Goal: Task Accomplishment & Management: Manage account settings

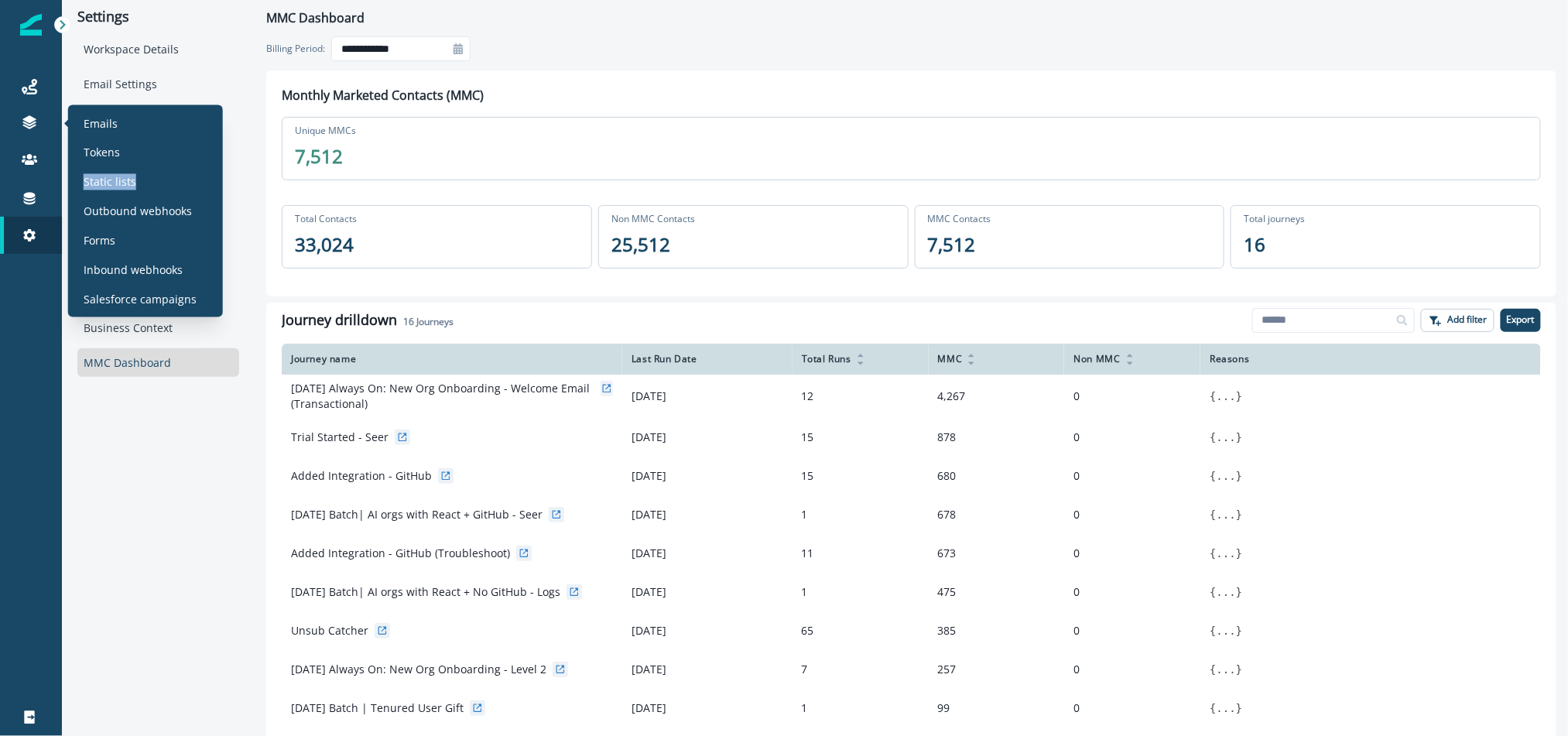
scroll to position [1, 0]
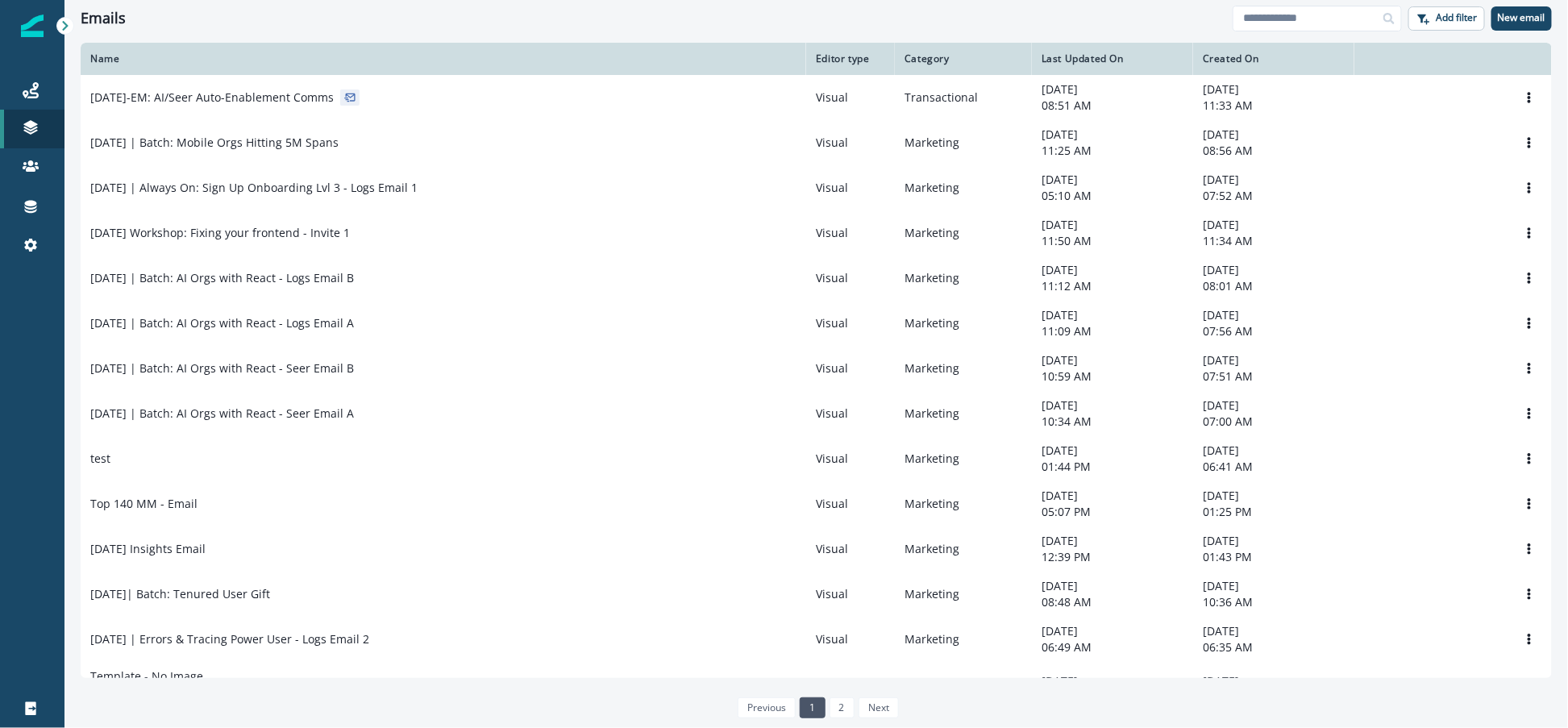
scroll to position [1, 0]
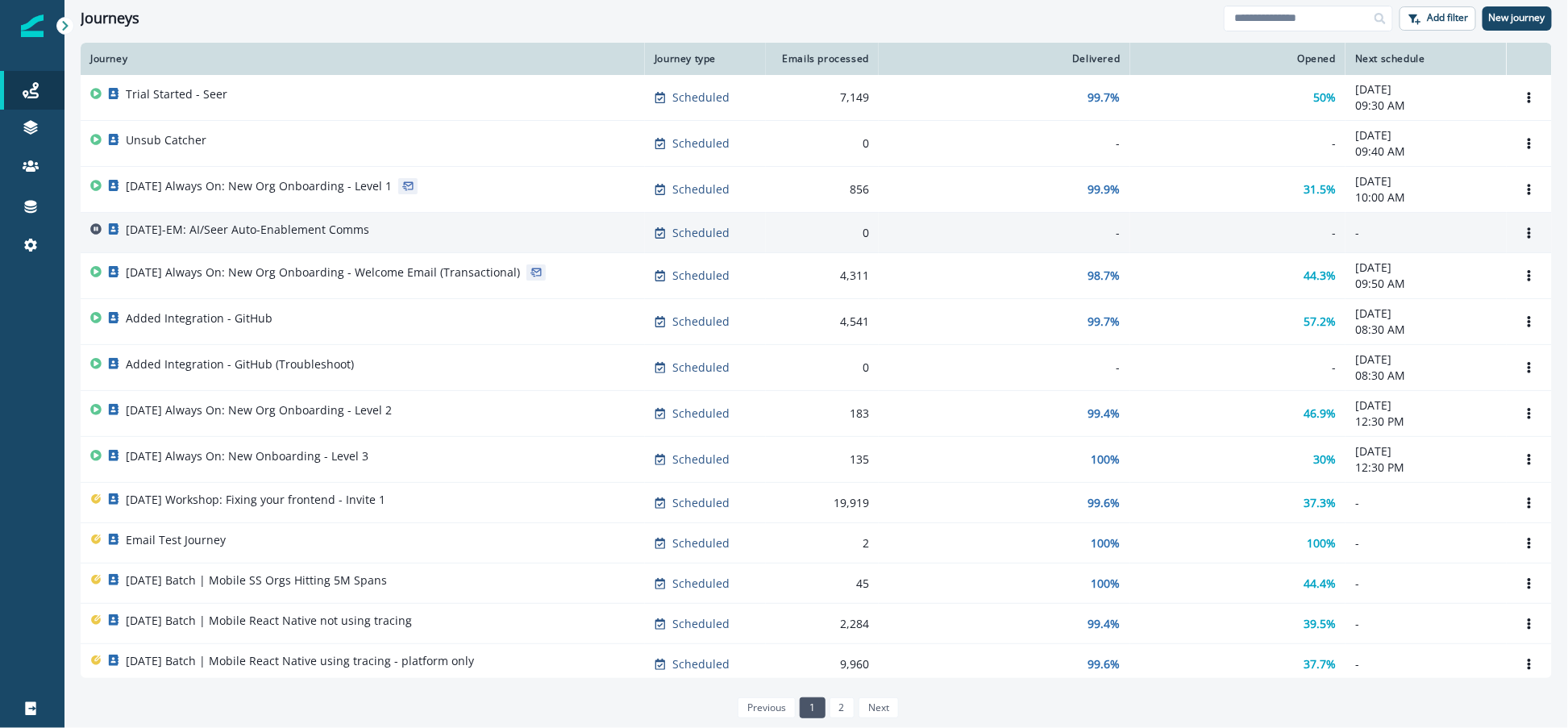
click at [339, 236] on p "2025-10-14-EM: AI/Seer Auto-Enablement Comms" at bounding box center [247, 229] width 243 height 16
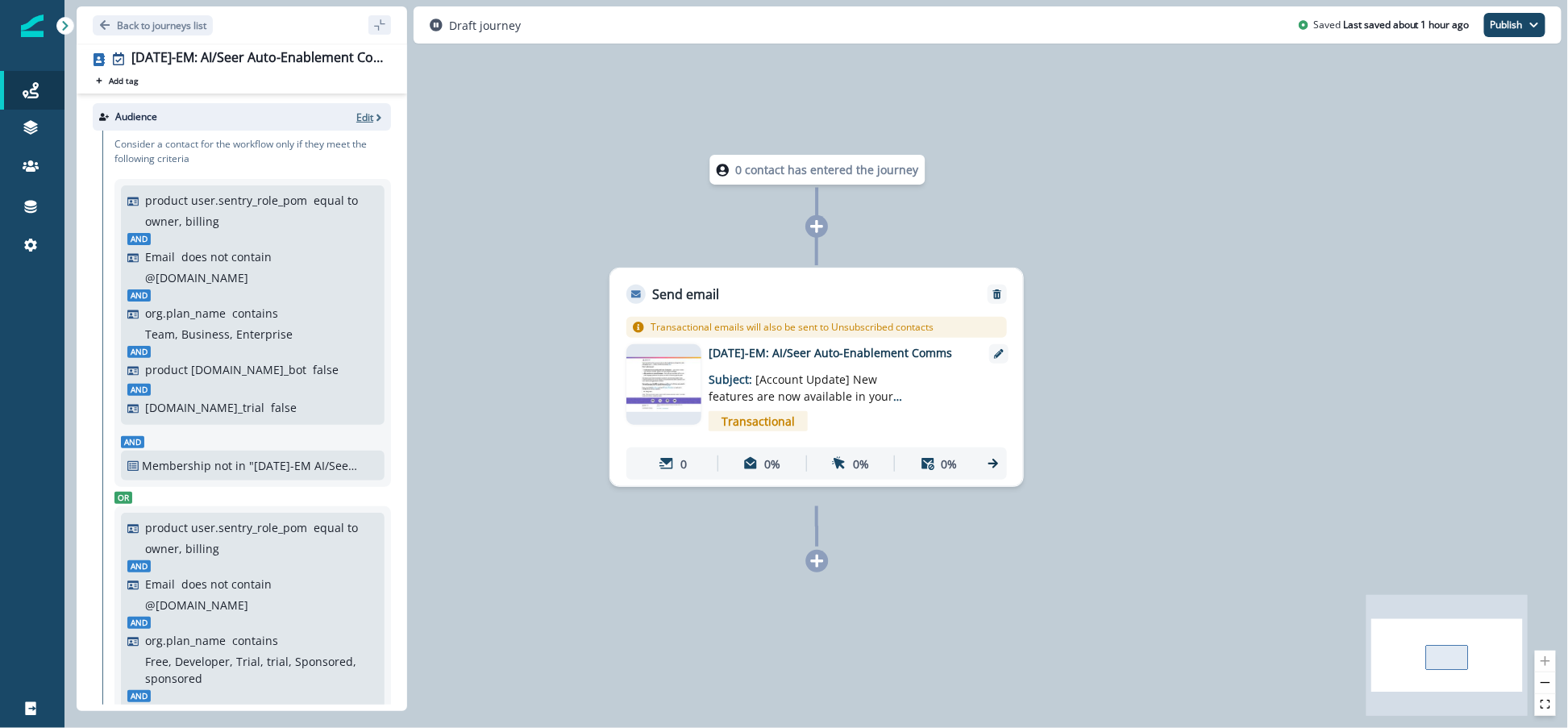
click at [371, 113] on button "Edit" at bounding box center [371, 117] width 28 height 13
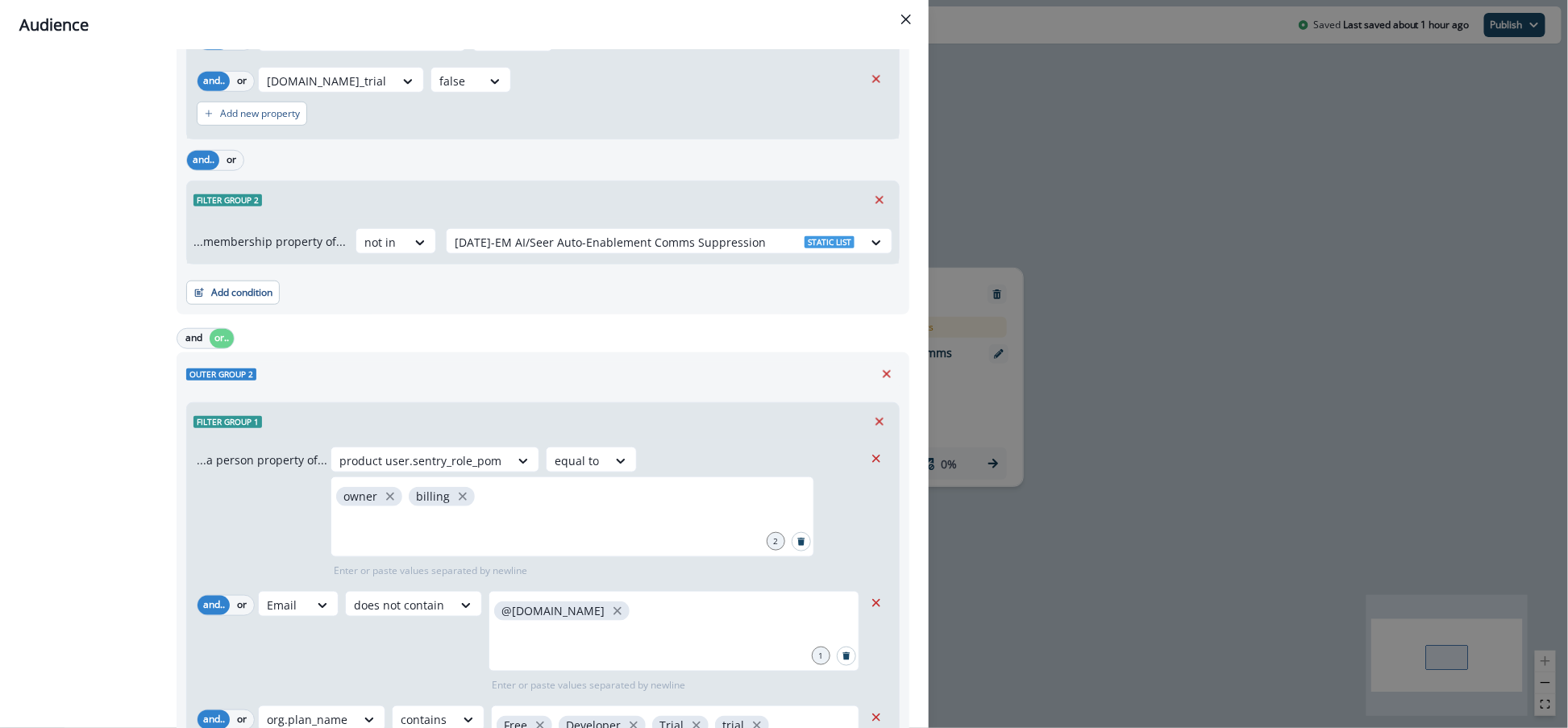
scroll to position [583, 0]
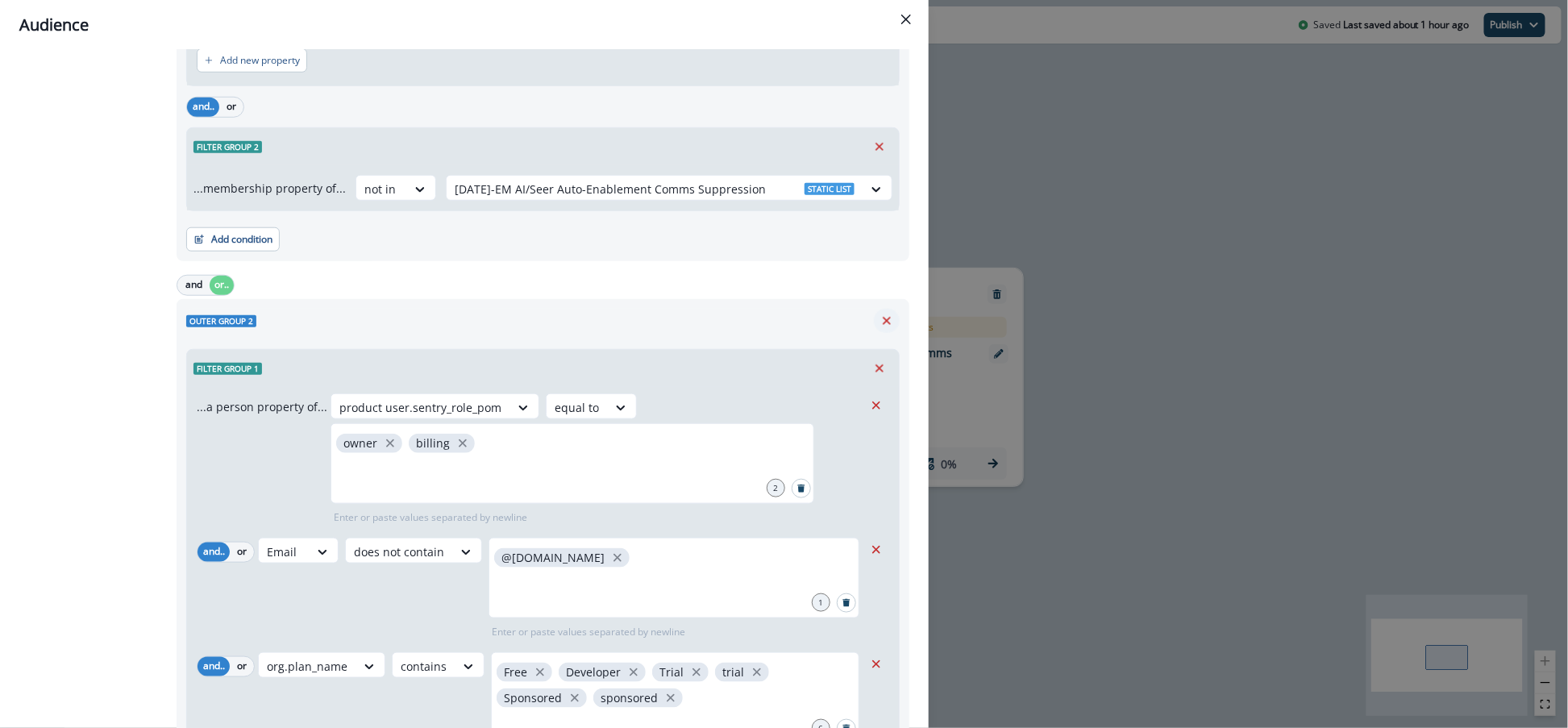
click at [890, 320] on icon "Remove" at bounding box center [887, 320] width 14 height 14
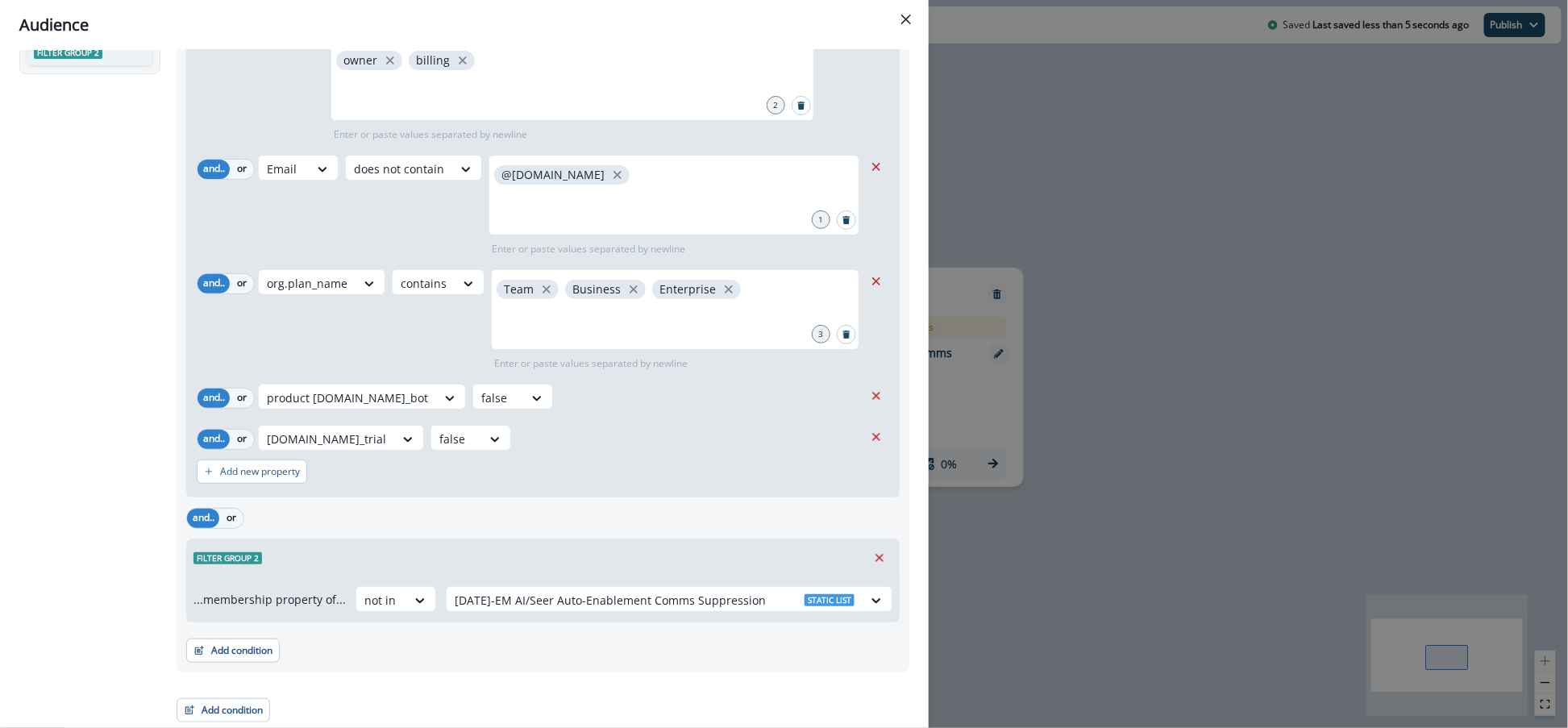
scroll to position [0, 0]
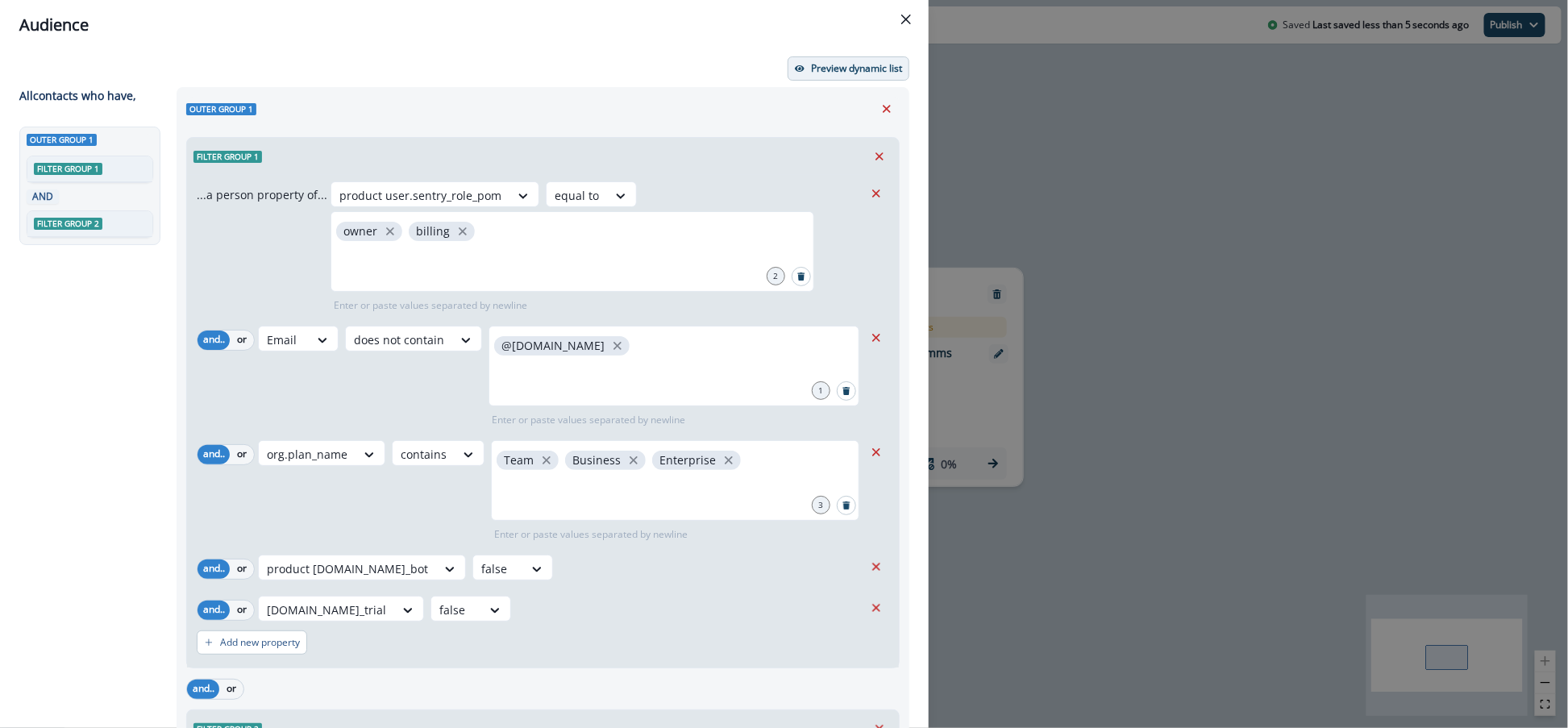
click at [862, 66] on p "Preview dynamic list" at bounding box center [857, 69] width 91 height 12
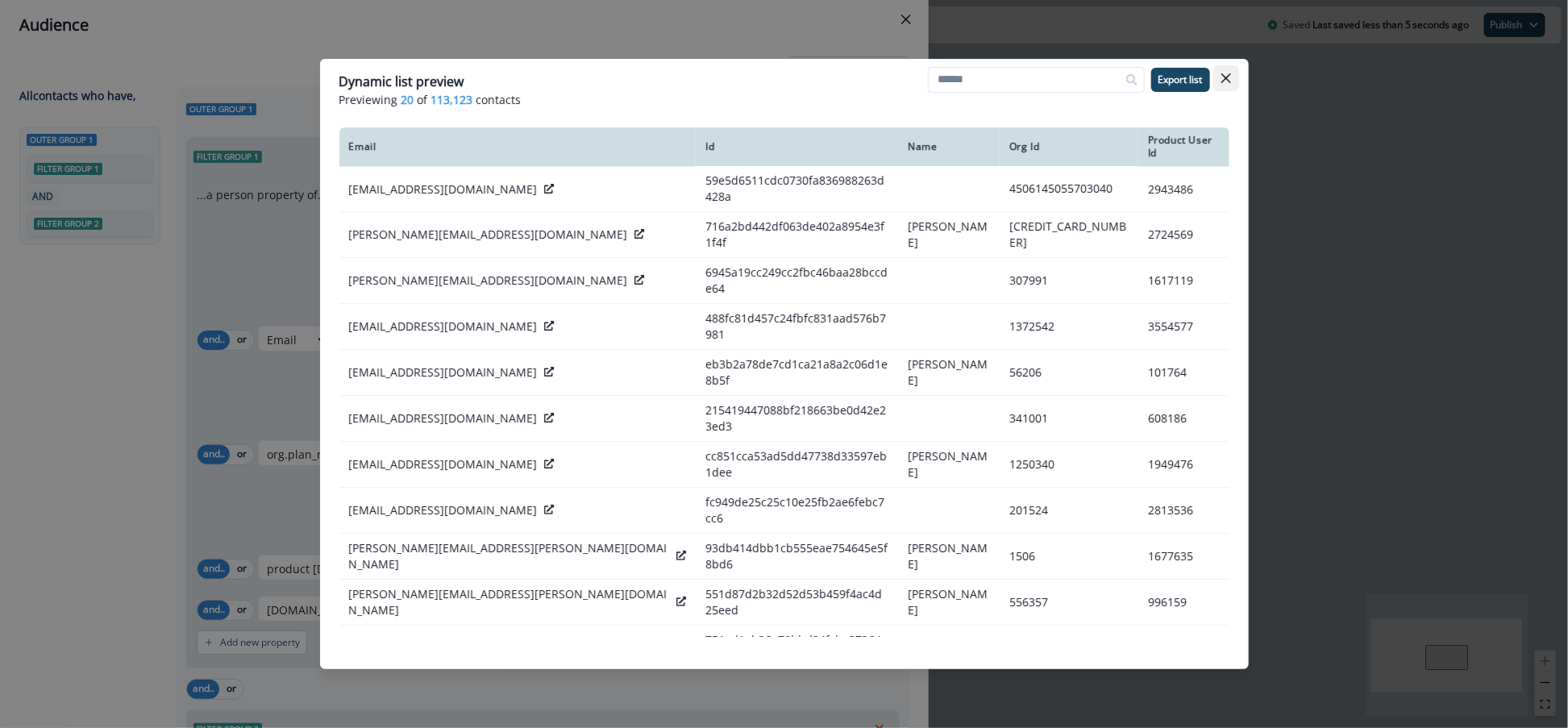
click at [1221, 81] on icon "Close" at bounding box center [1226, 78] width 10 height 10
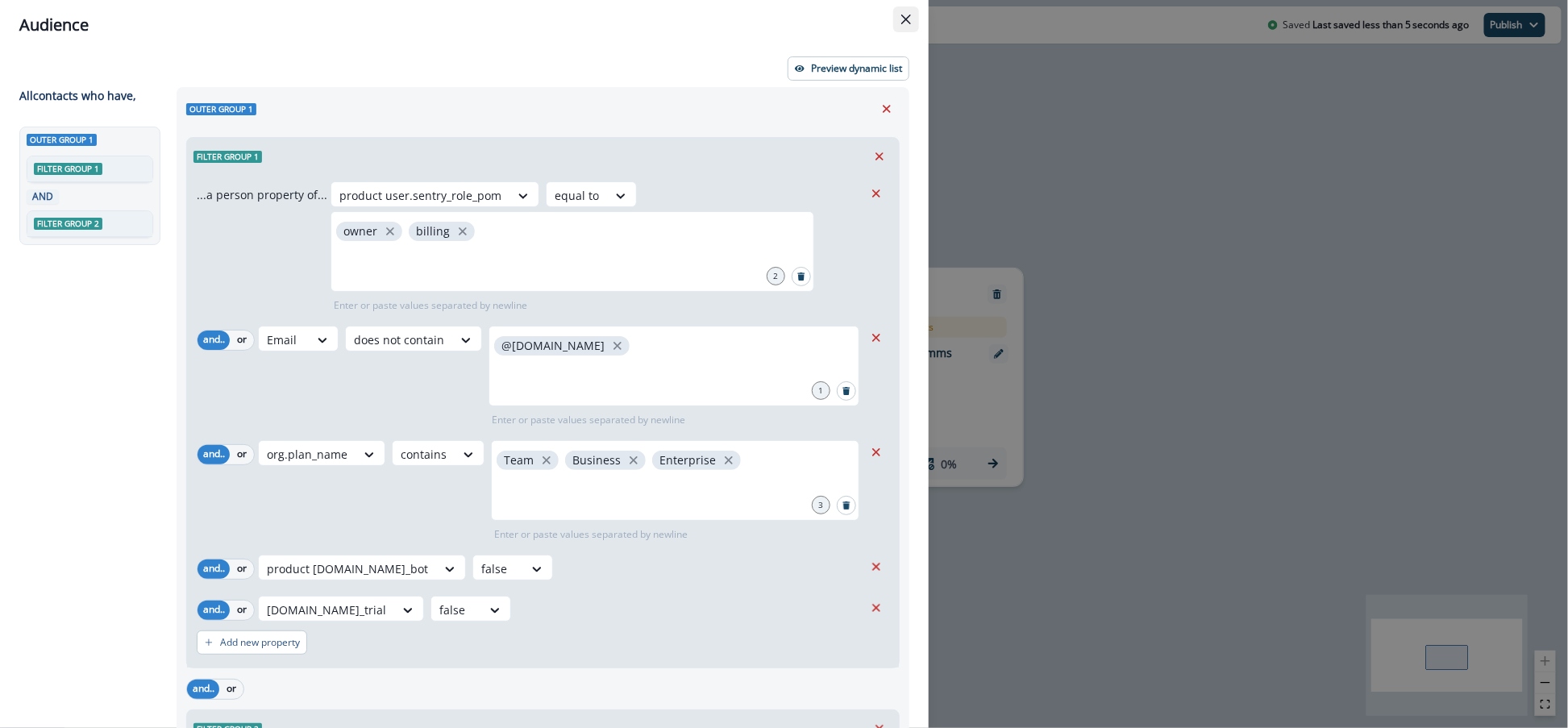
click at [907, 16] on icon "Close" at bounding box center [907, 19] width 10 height 10
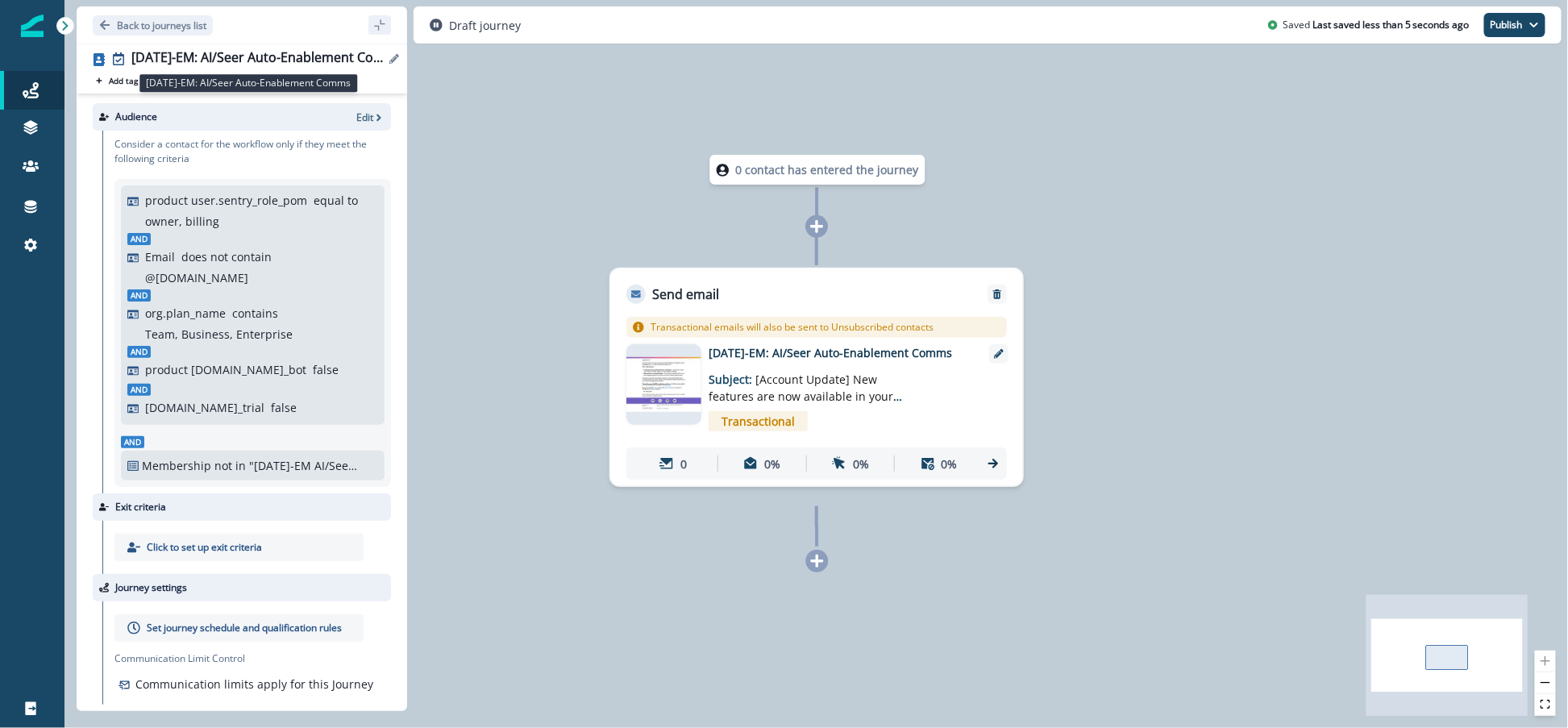
click at [227, 57] on div "2025-10-14-EM: AI/Seer Auto-Enablement Comms" at bounding box center [258, 58] width 253 height 17
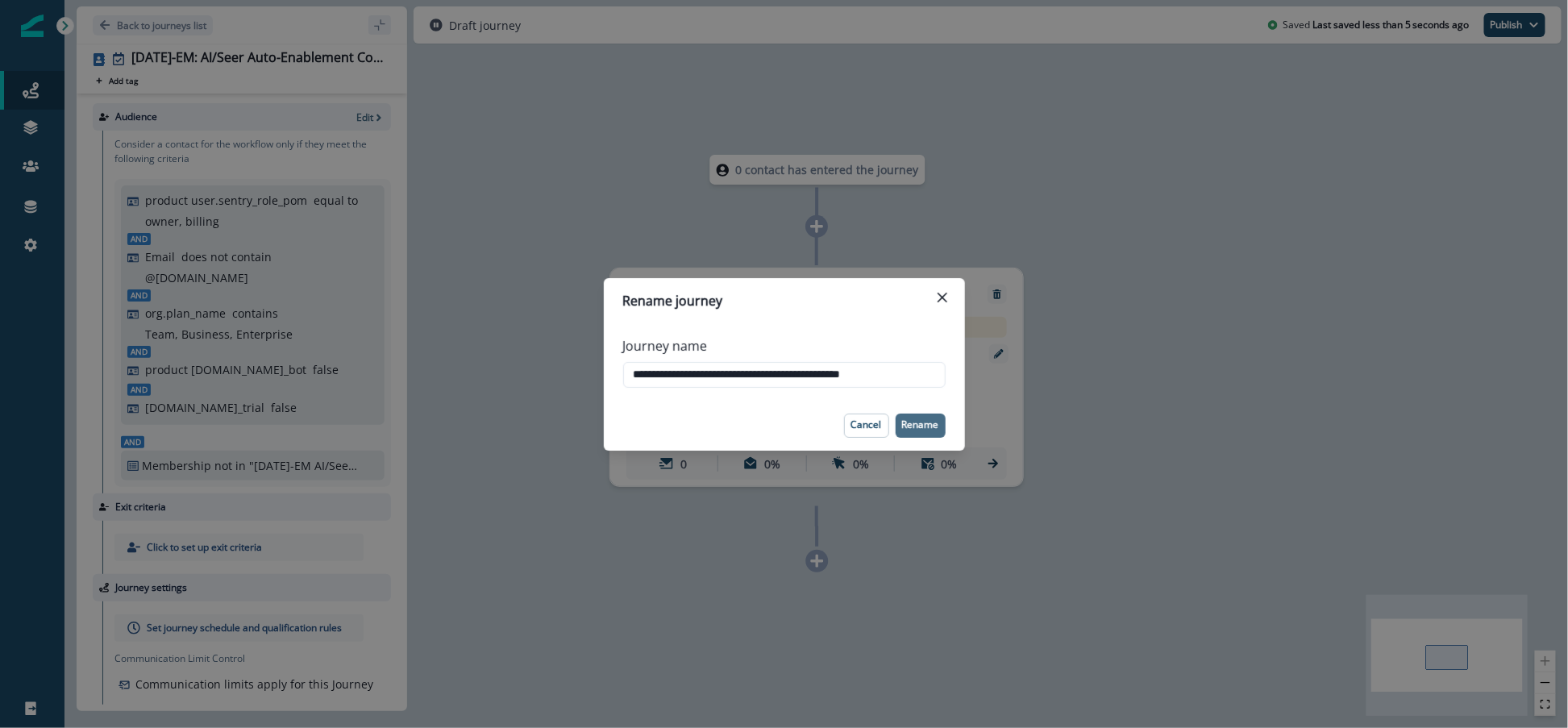
type input "**********"
click at [927, 416] on button "Rename" at bounding box center [921, 425] width 50 height 24
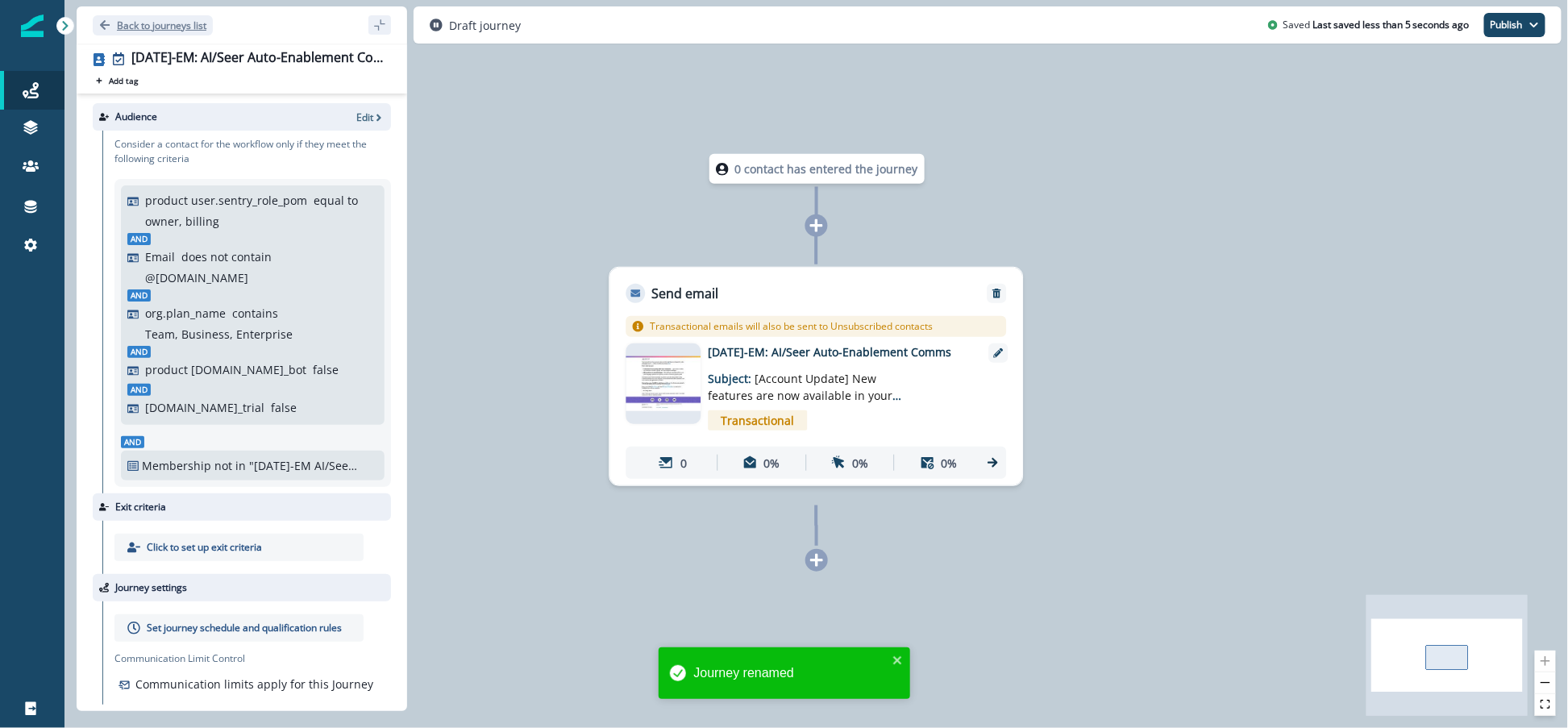
click at [139, 21] on p "Back to journeys list" at bounding box center [162, 25] width 90 height 13
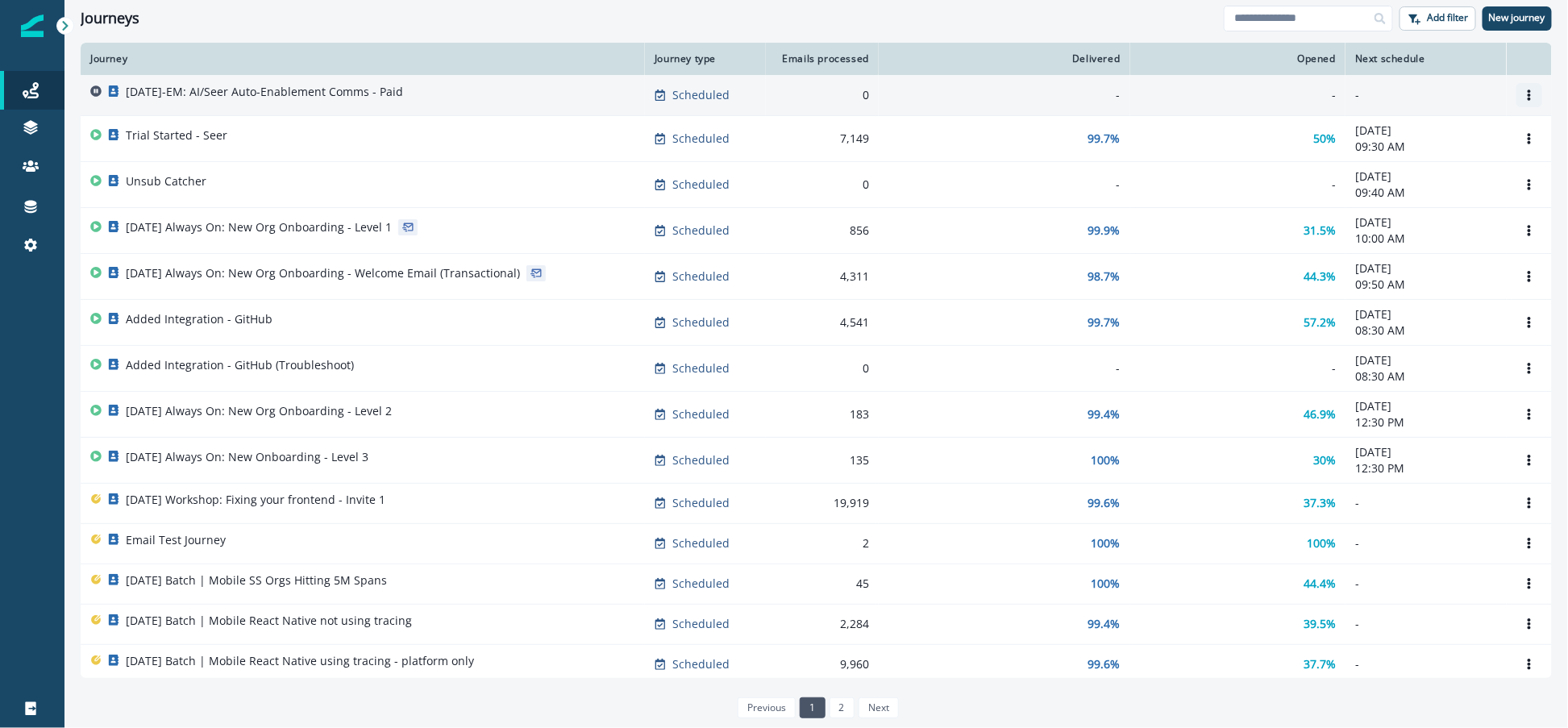
click at [1530, 94] on icon "Options" at bounding box center [1530, 96] width 3 height 12
click at [1439, 135] on button "Clone" at bounding box center [1452, 134] width 179 height 26
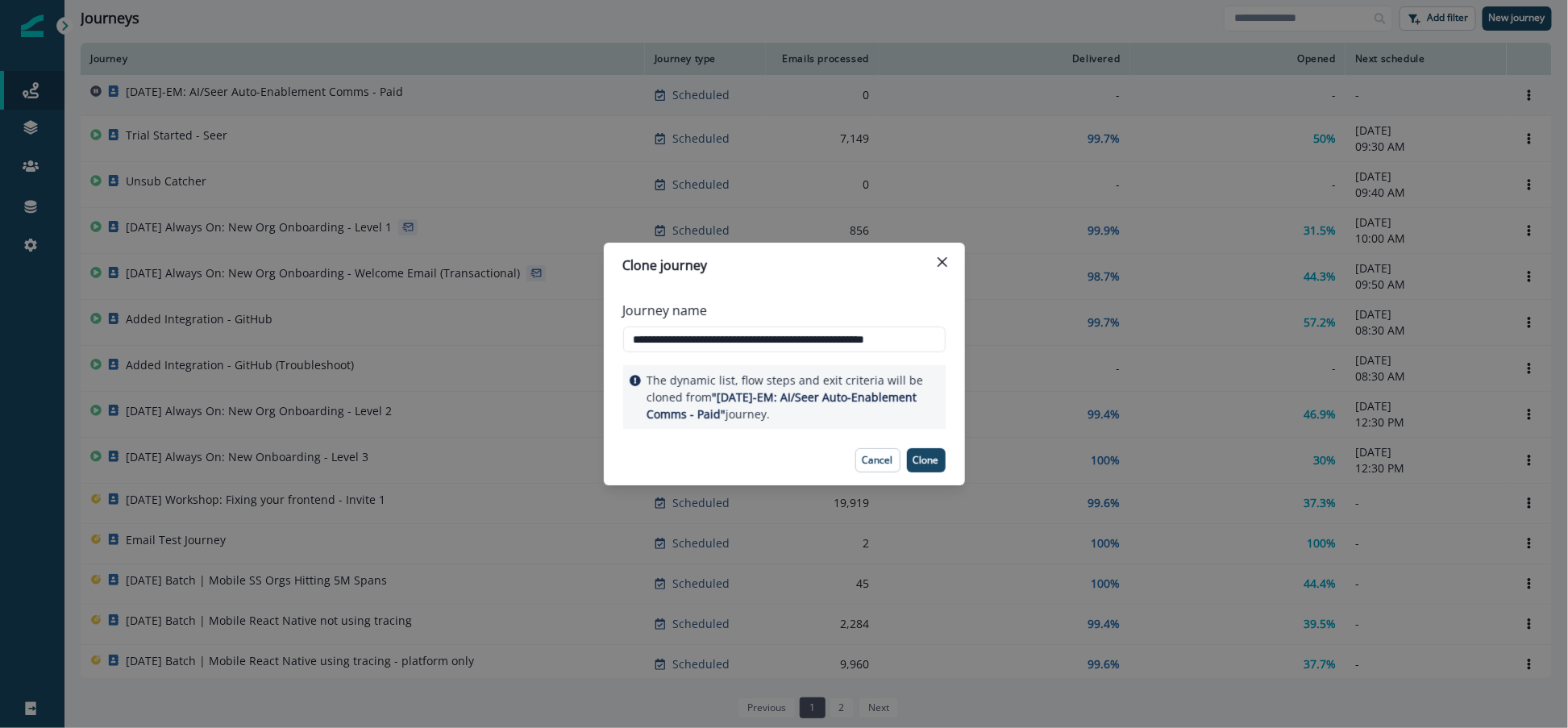
scroll to position [0, 24]
drag, startPoint x: 906, startPoint y: 342, endPoint x: 978, endPoint y: 342, distance: 72.0
click at [978, 342] on div "**********" at bounding box center [784, 364] width 1568 height 728
type input "**********"
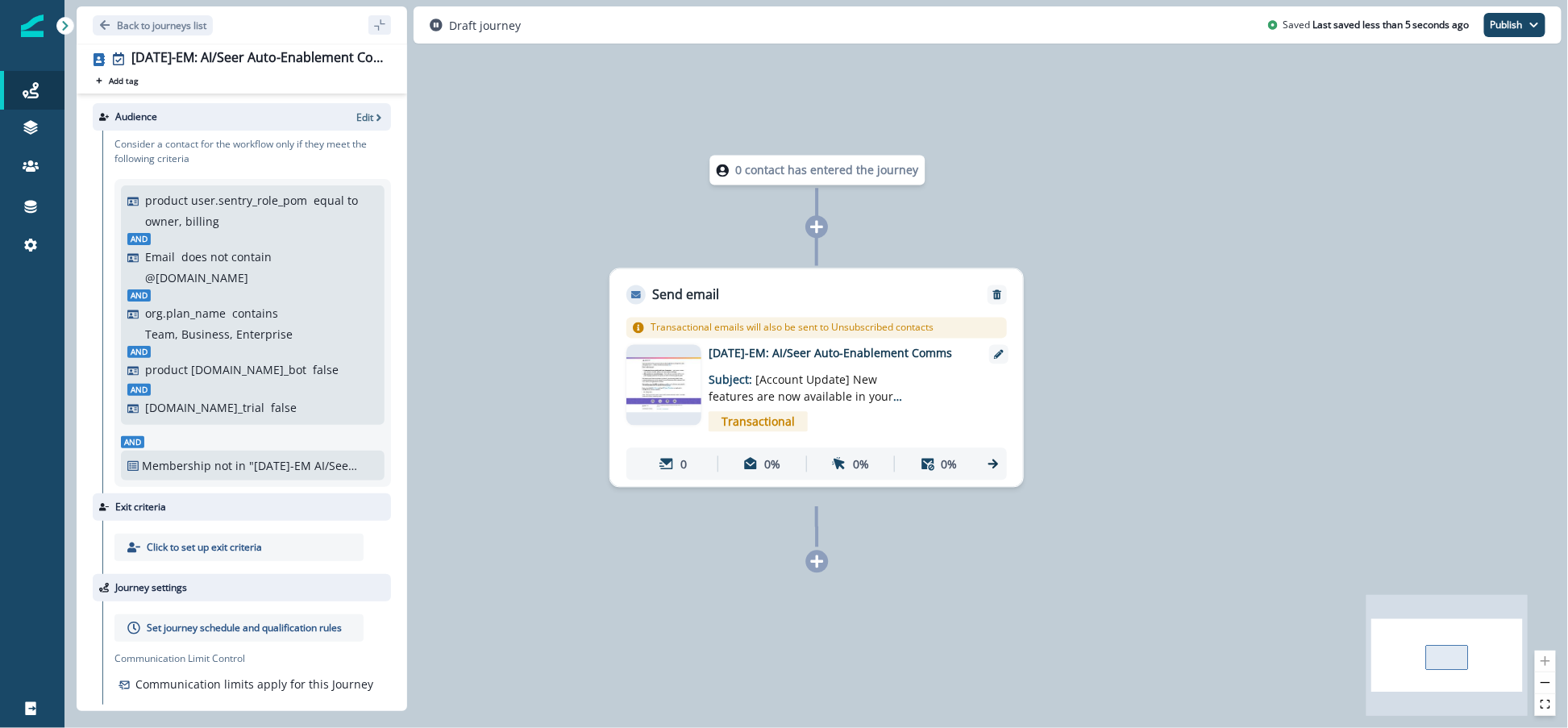
click at [255, 305] on p "contains" at bounding box center [254, 313] width 46 height 17
click at [369, 118] on p "Edit" at bounding box center [365, 117] width 17 height 13
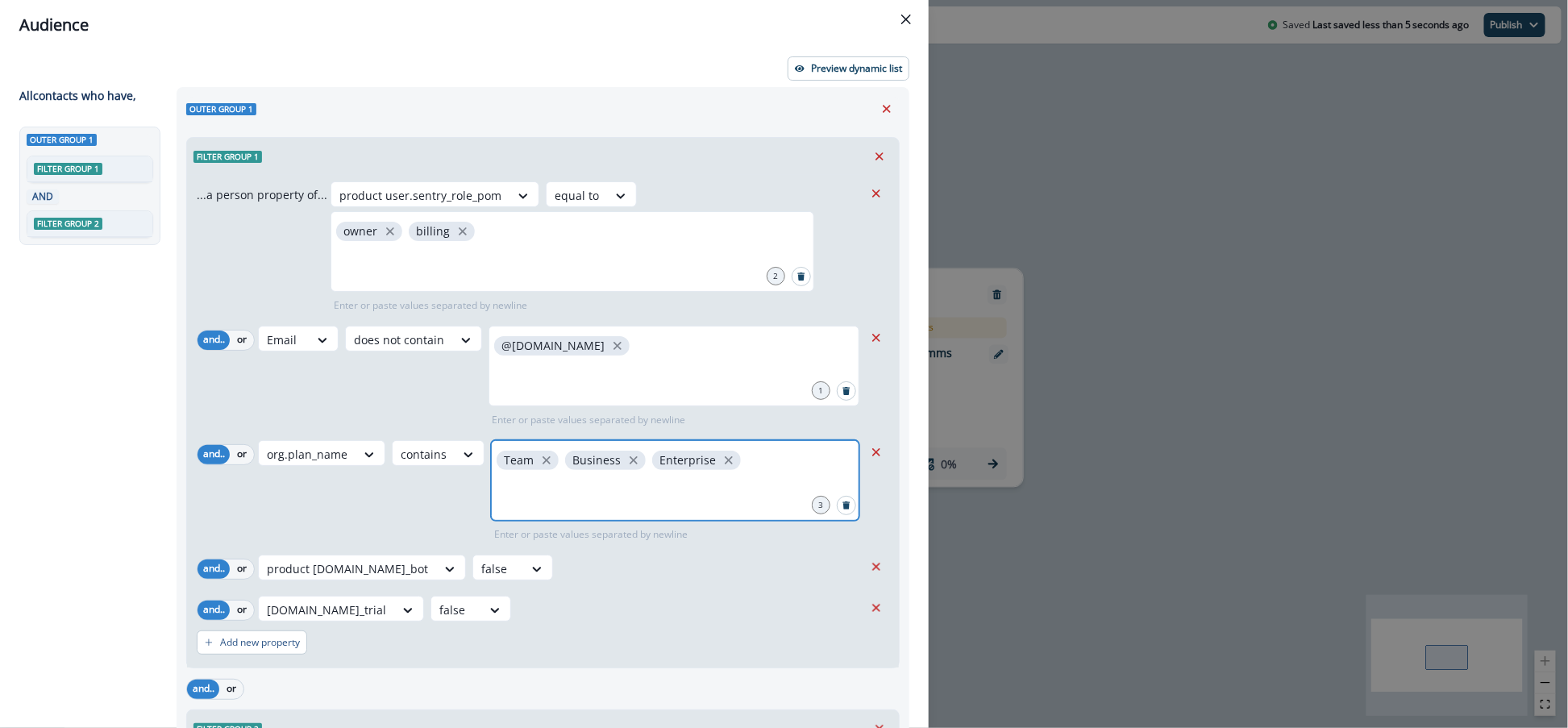
click at [543, 464] on icon "close" at bounding box center [546, 460] width 14 height 14
click at [558, 460] on icon "close" at bounding box center [564, 460] width 14 height 14
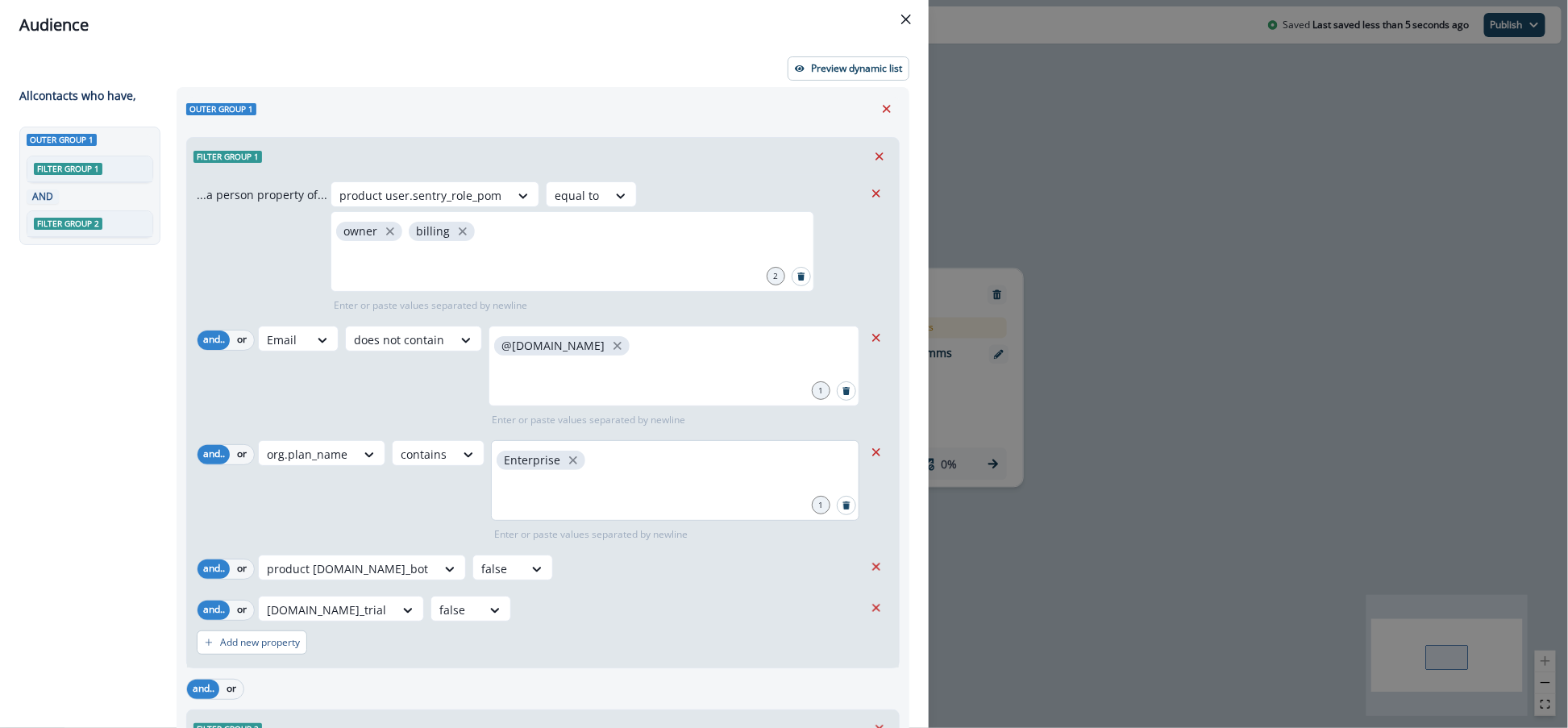
click at [558, 460] on span "Enterprise" at bounding box center [541, 460] width 89 height 19
click at [569, 460] on icon "close" at bounding box center [573, 460] width 8 height 8
type input "****"
type input "*********"
type input "*****"
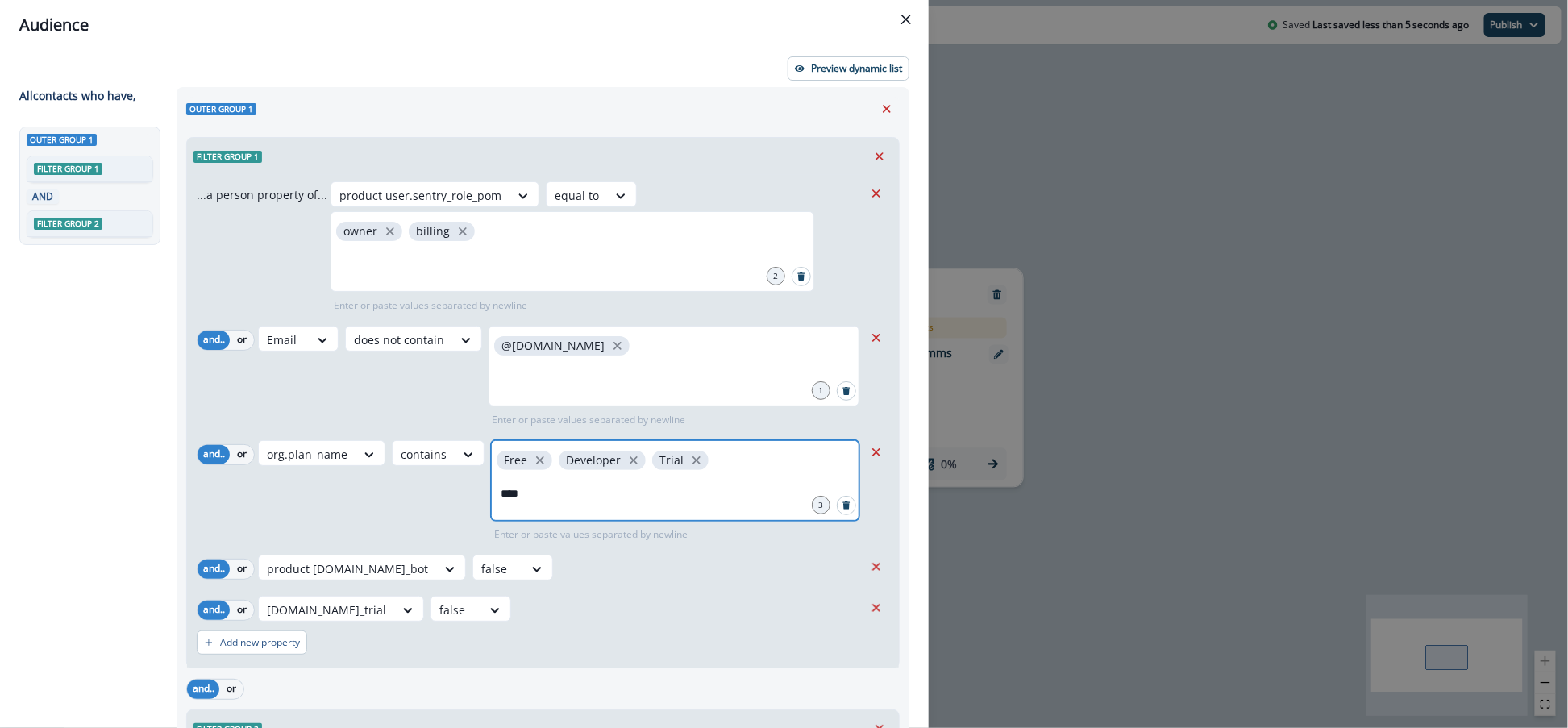
type input "*****"
type input "*********"
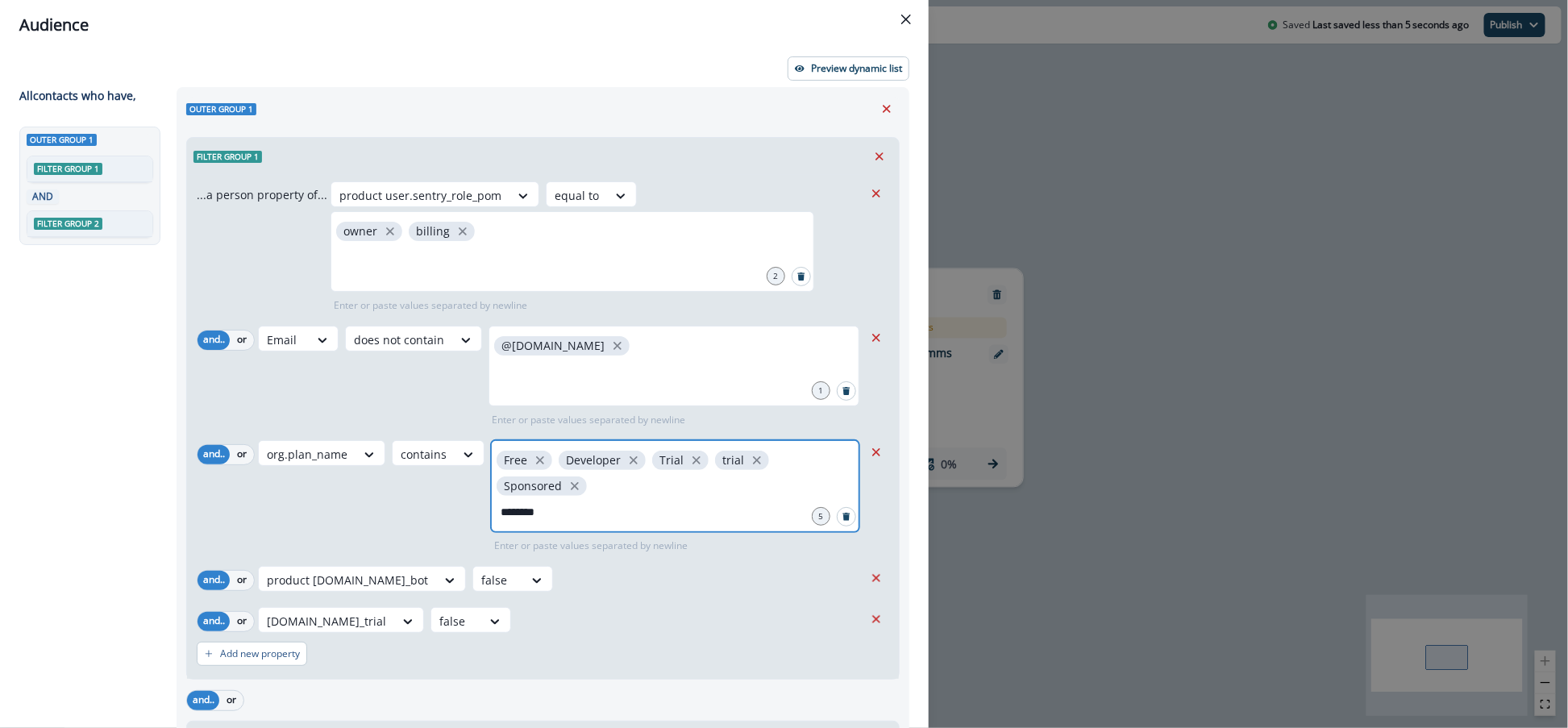
type input "*********"
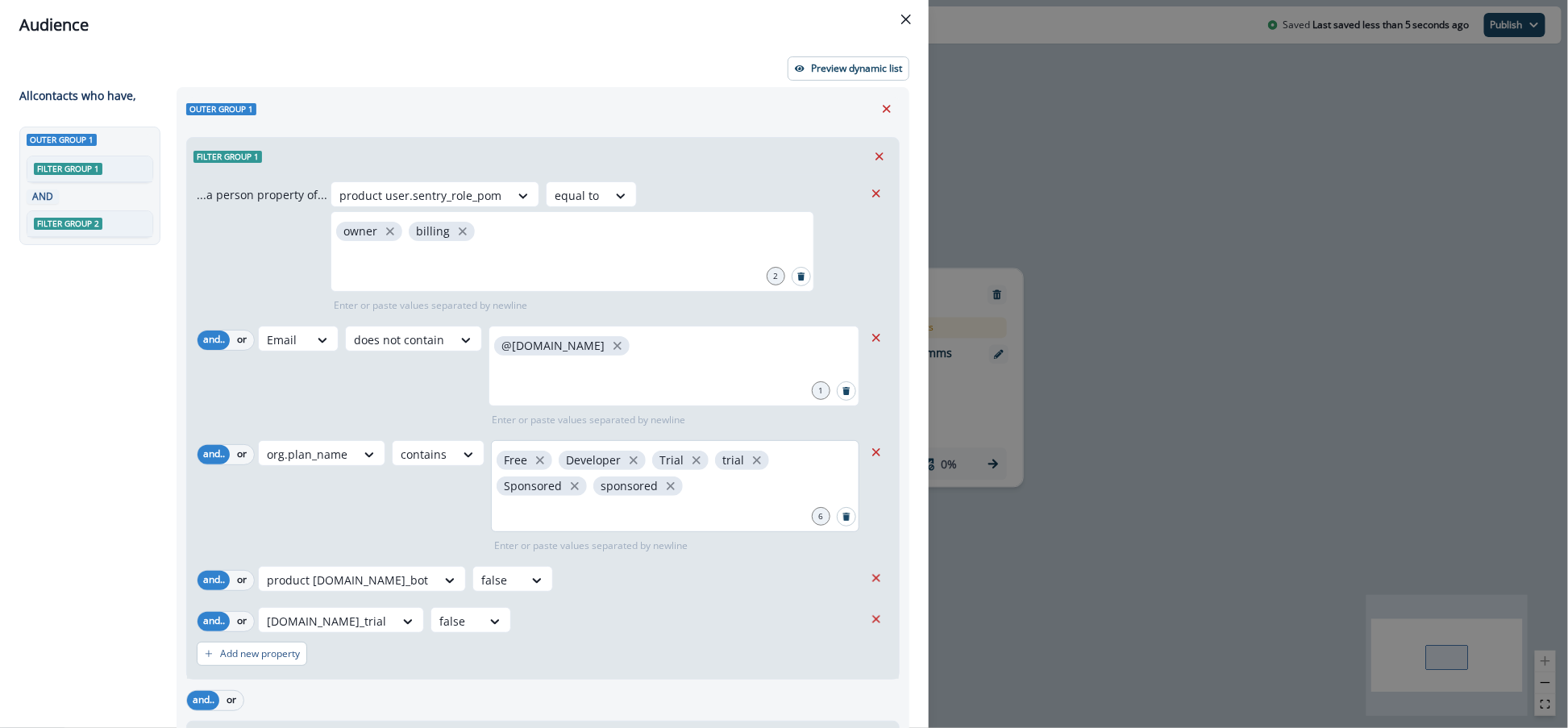
click at [375, 496] on div "org.plan_name contains Free Developer Trial trial Sponsored sponsored 6 Enter o…" at bounding box center [560, 497] width 606 height 113
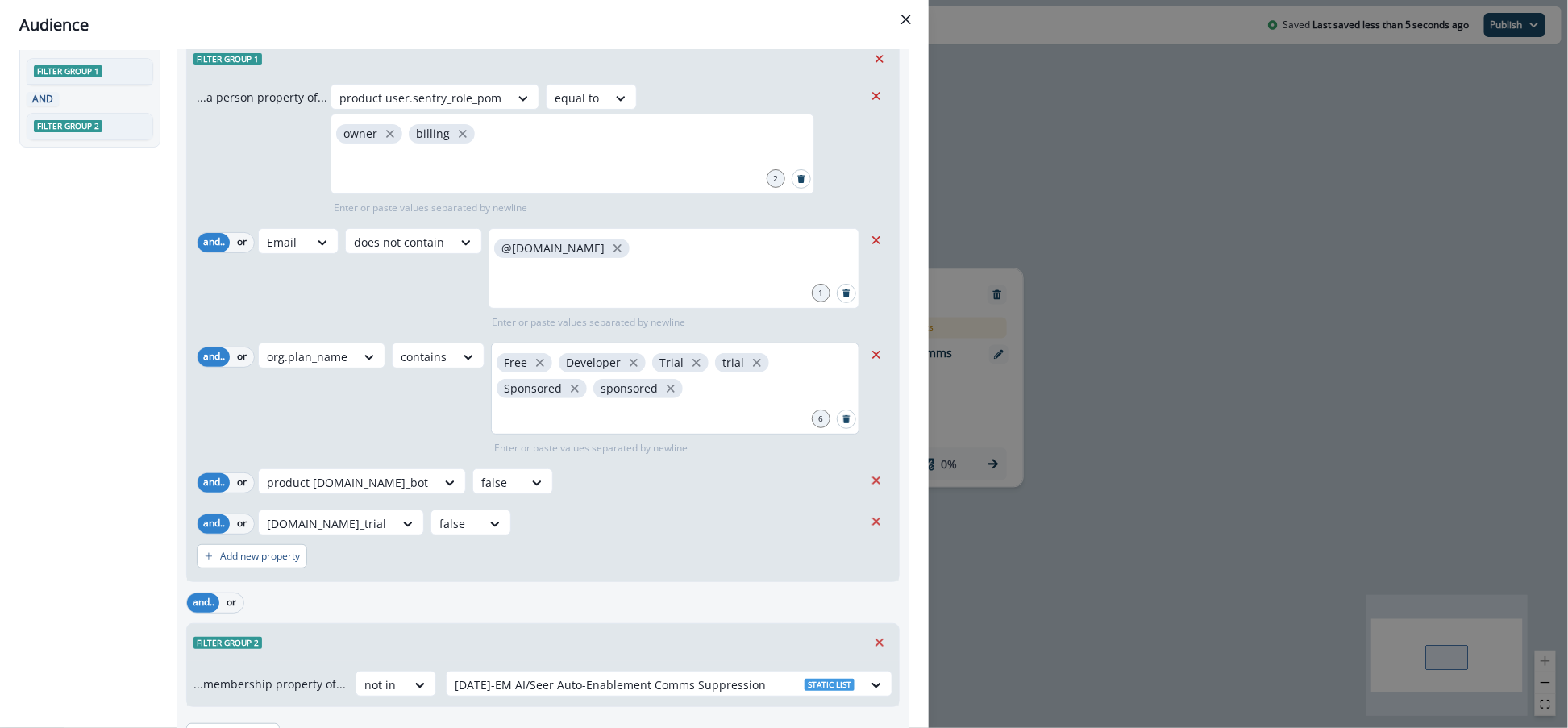
scroll to position [100, 0]
click at [874, 522] on icon "Remove" at bounding box center [876, 519] width 14 height 14
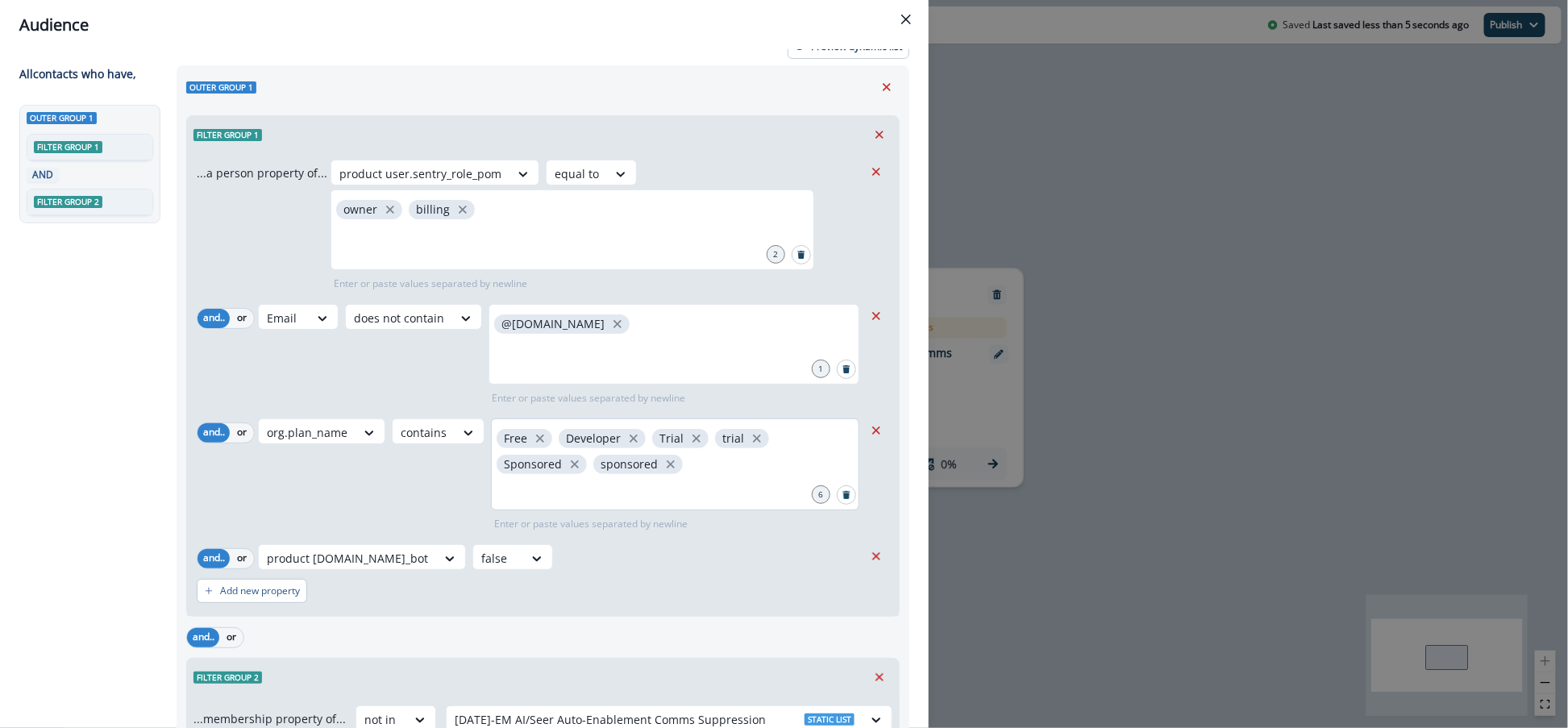
scroll to position [24, 0]
click at [239, 583] on p "Add new property" at bounding box center [260, 588] width 80 height 12
click at [289, 597] on div at bounding box center [283, 597] width 34 height 20
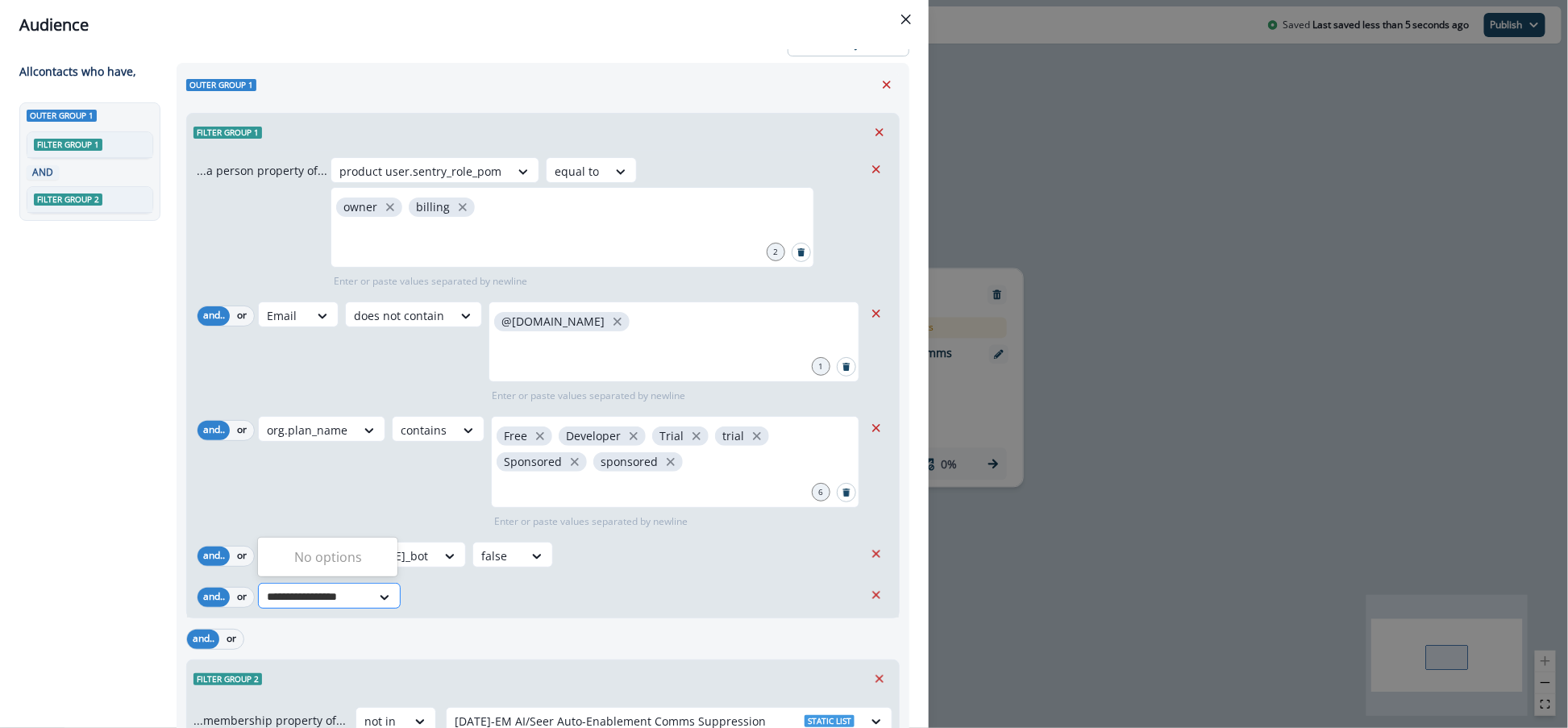
scroll to position [25, 0]
click at [335, 596] on input "**********" at bounding box center [314, 596] width 96 height 17
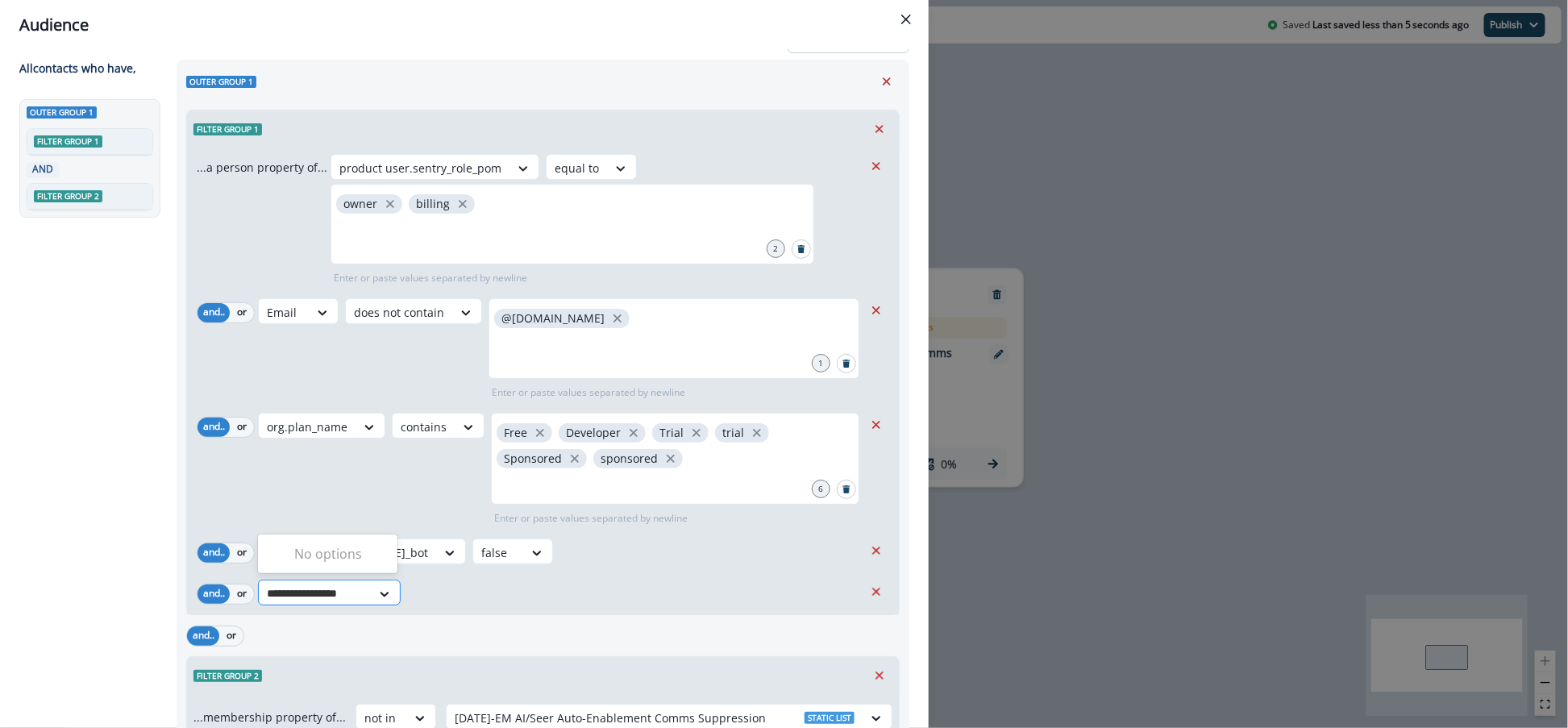
click at [338, 595] on input "**********" at bounding box center [314, 593] width 96 height 17
click at [312, 595] on input "**********" at bounding box center [314, 593] width 96 height 17
type input "**********"
click at [343, 457] on div "product user.last_active" at bounding box center [361, 465] width 206 height 30
click at [482, 590] on div "Select" at bounding box center [466, 594] width 50 height 27
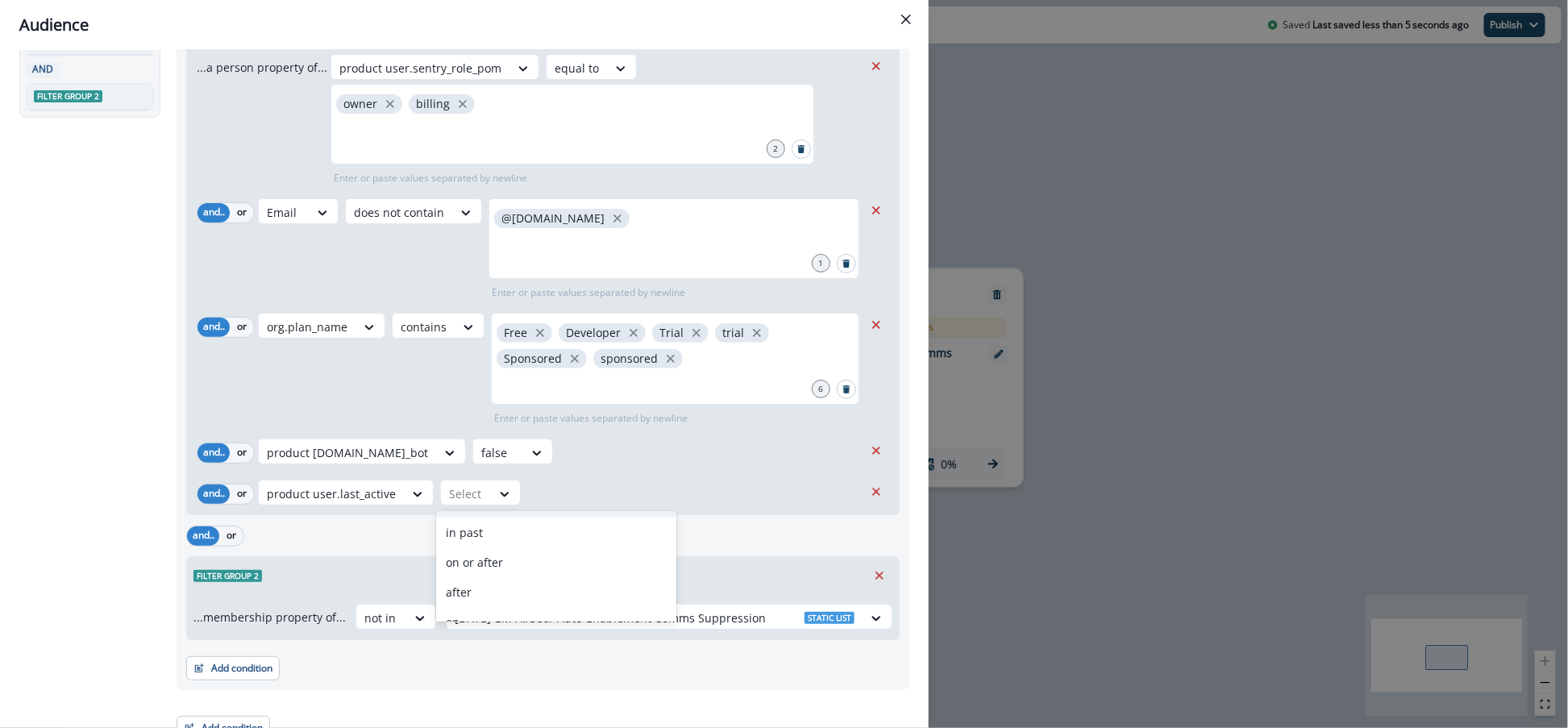
scroll to position [239, 0]
click at [488, 537] on div "in past" at bounding box center [556, 529] width 240 height 30
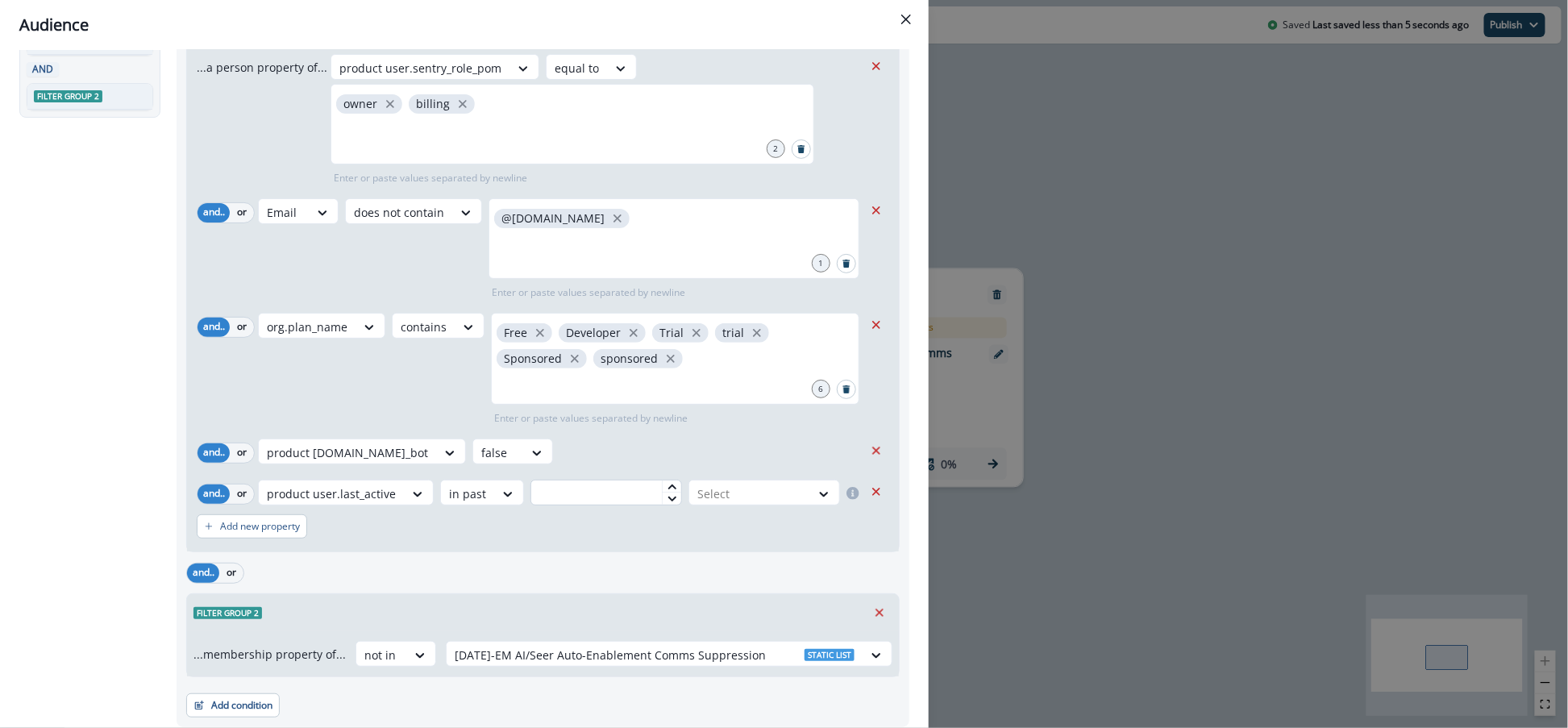
click at [576, 485] on input "text" at bounding box center [606, 492] width 151 height 26
type input "**"
click at [704, 500] on div at bounding box center [750, 494] width 105 height 20
click at [722, 584] on div "month(s)" at bounding box center [763, 589] width 154 height 30
click at [610, 547] on div "...a person property of... product user.sentry_role_pom equal to owner billing …" at bounding box center [543, 299] width 712 height 504
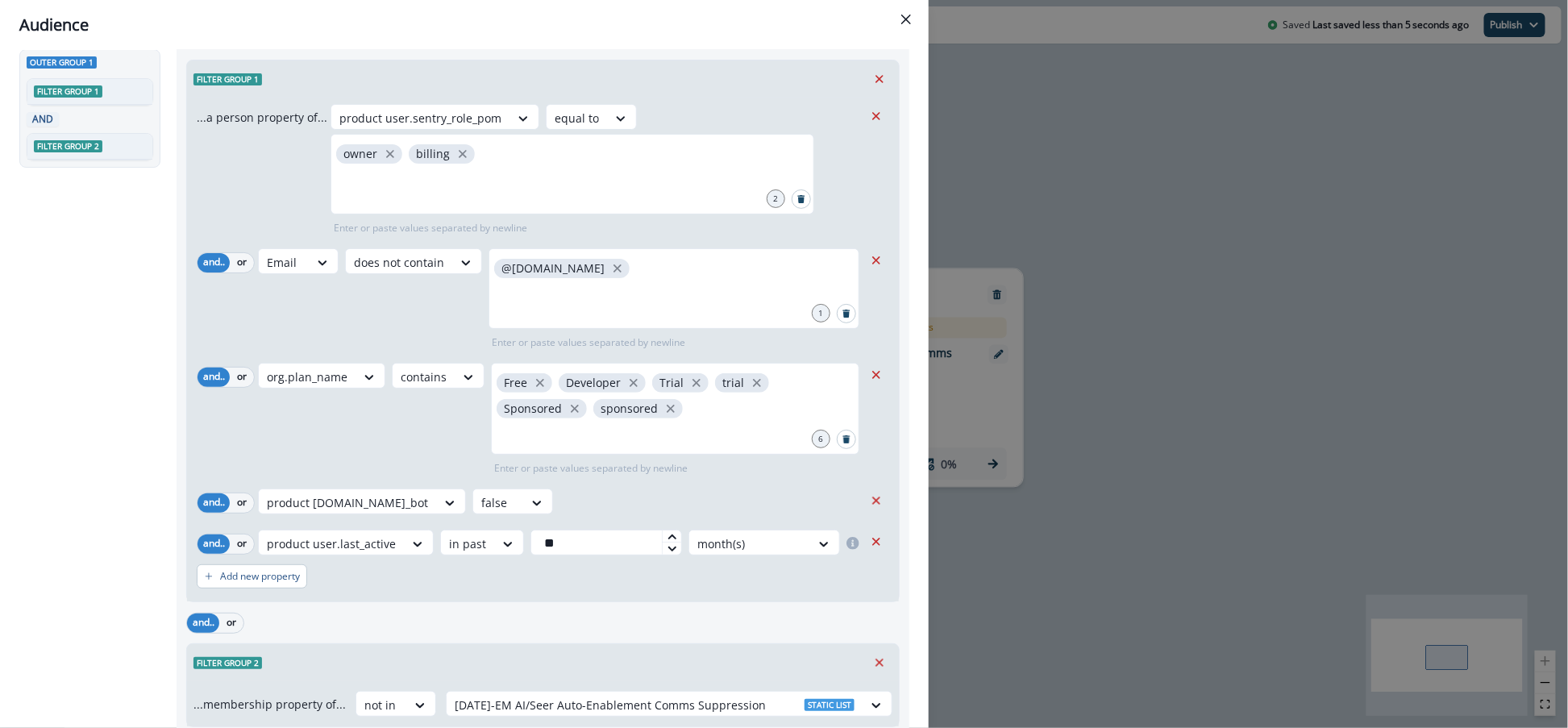
scroll to position [0, 0]
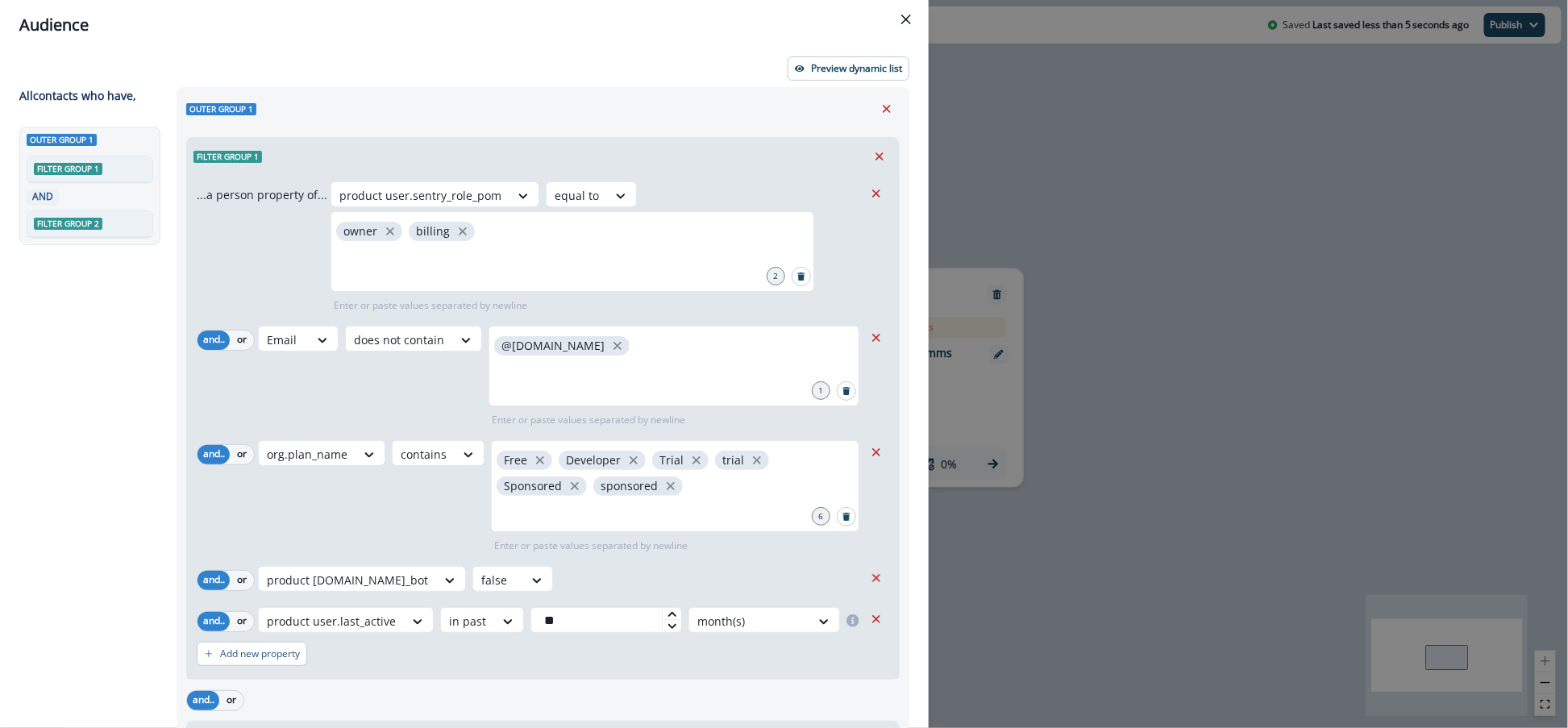
click at [853, 57] on div "Preview dynamic list" at bounding box center [464, 68] width 890 height 24
click at [852, 65] on p "Preview dynamic list" at bounding box center [857, 69] width 91 height 12
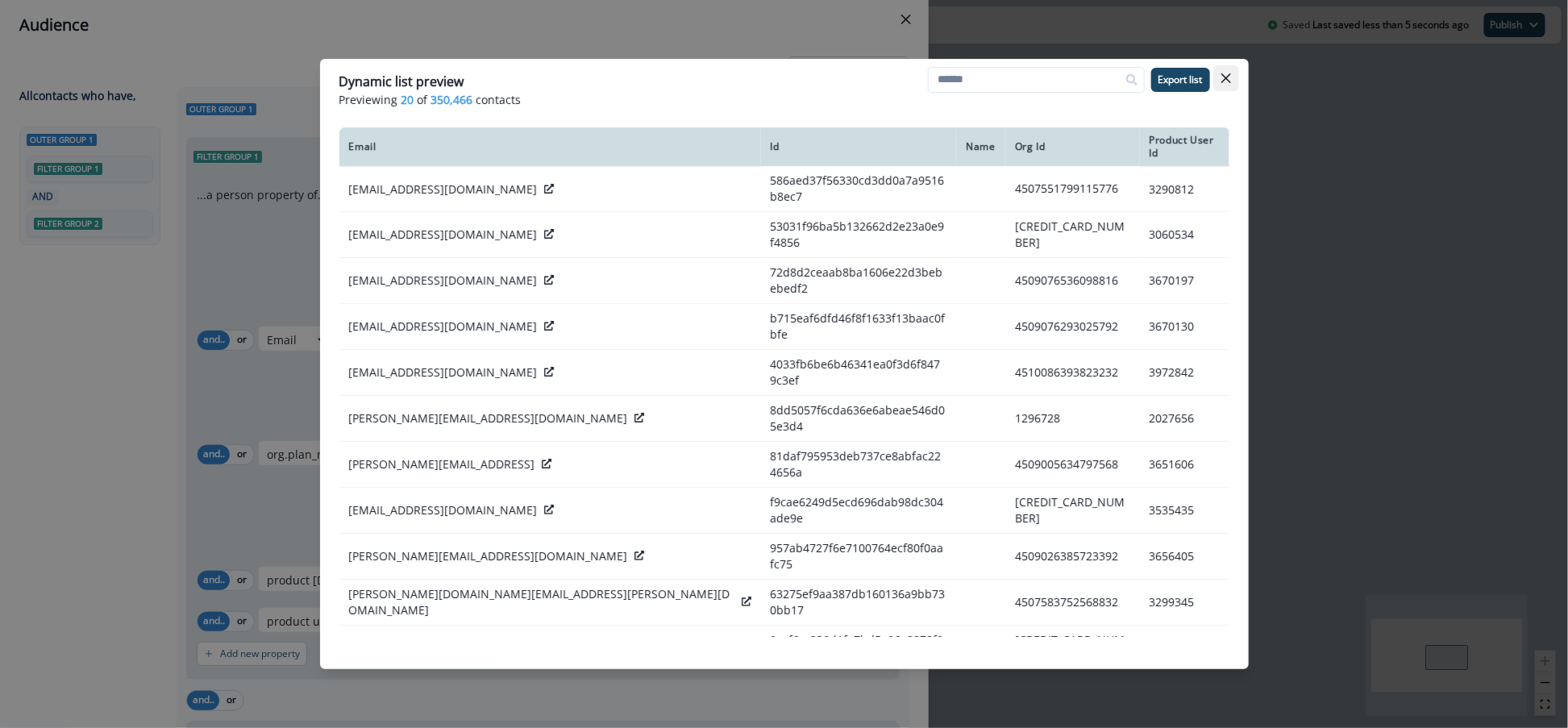
click at [1226, 80] on icon "Close" at bounding box center [1226, 78] width 10 height 10
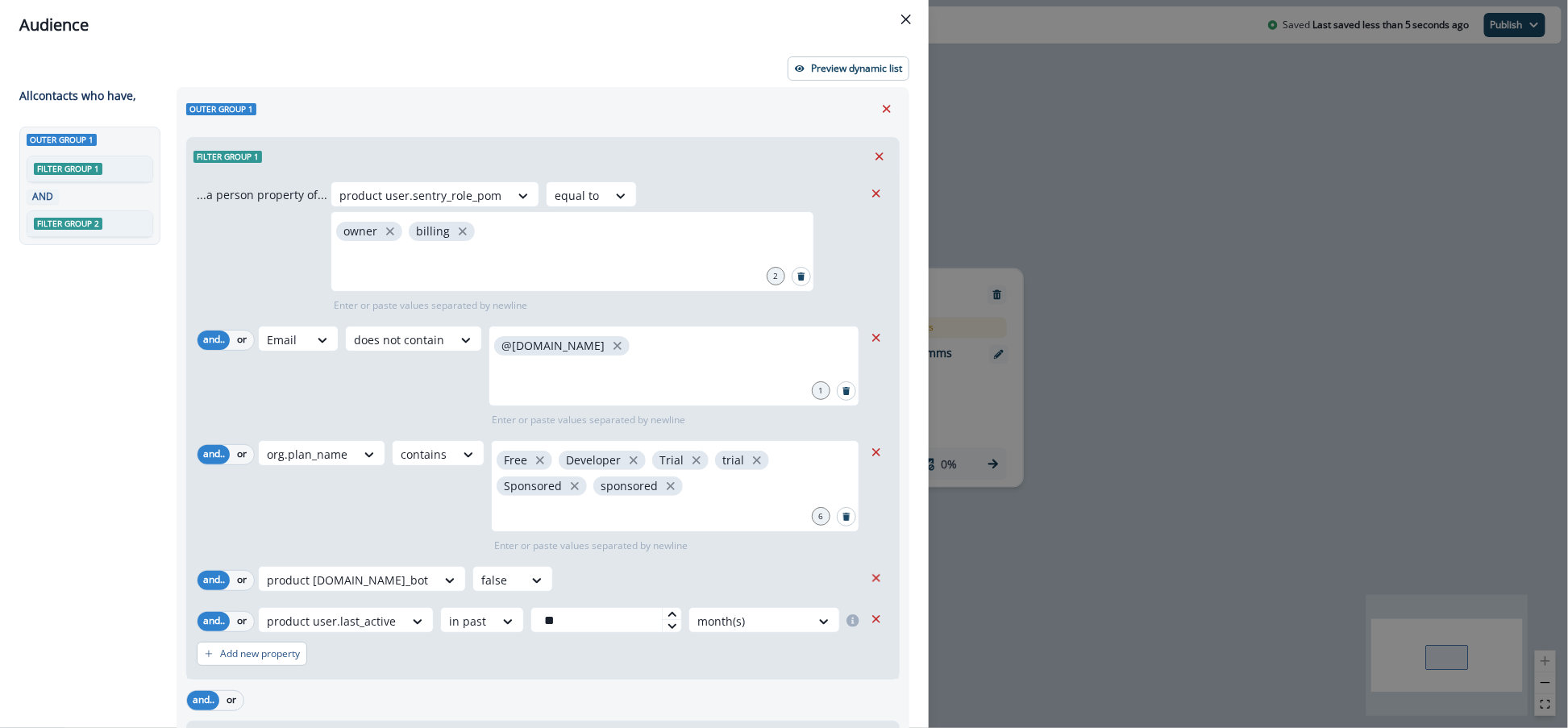
click at [912, 17] on button "Close" at bounding box center [906, 19] width 26 height 26
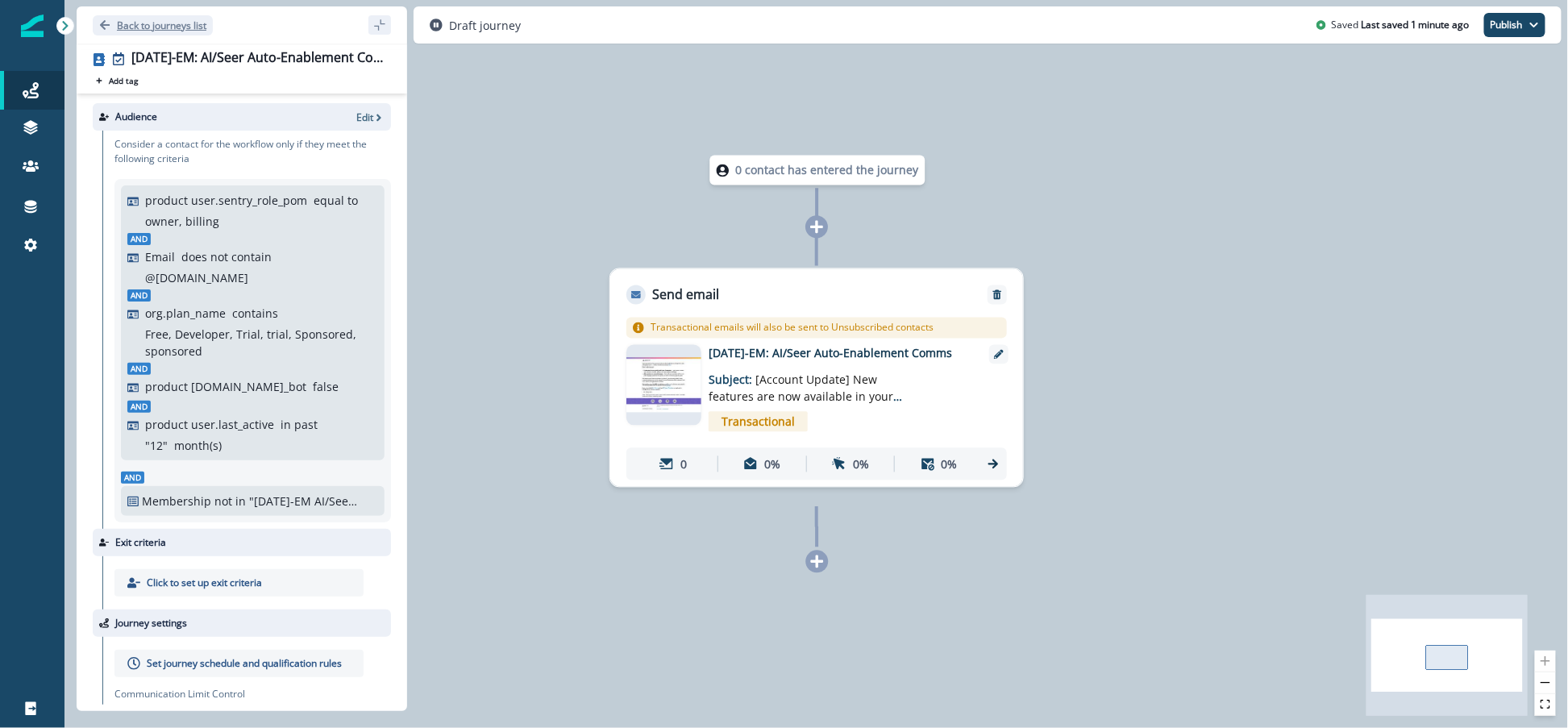
click at [149, 26] on p "Back to journeys list" at bounding box center [162, 25] width 90 height 13
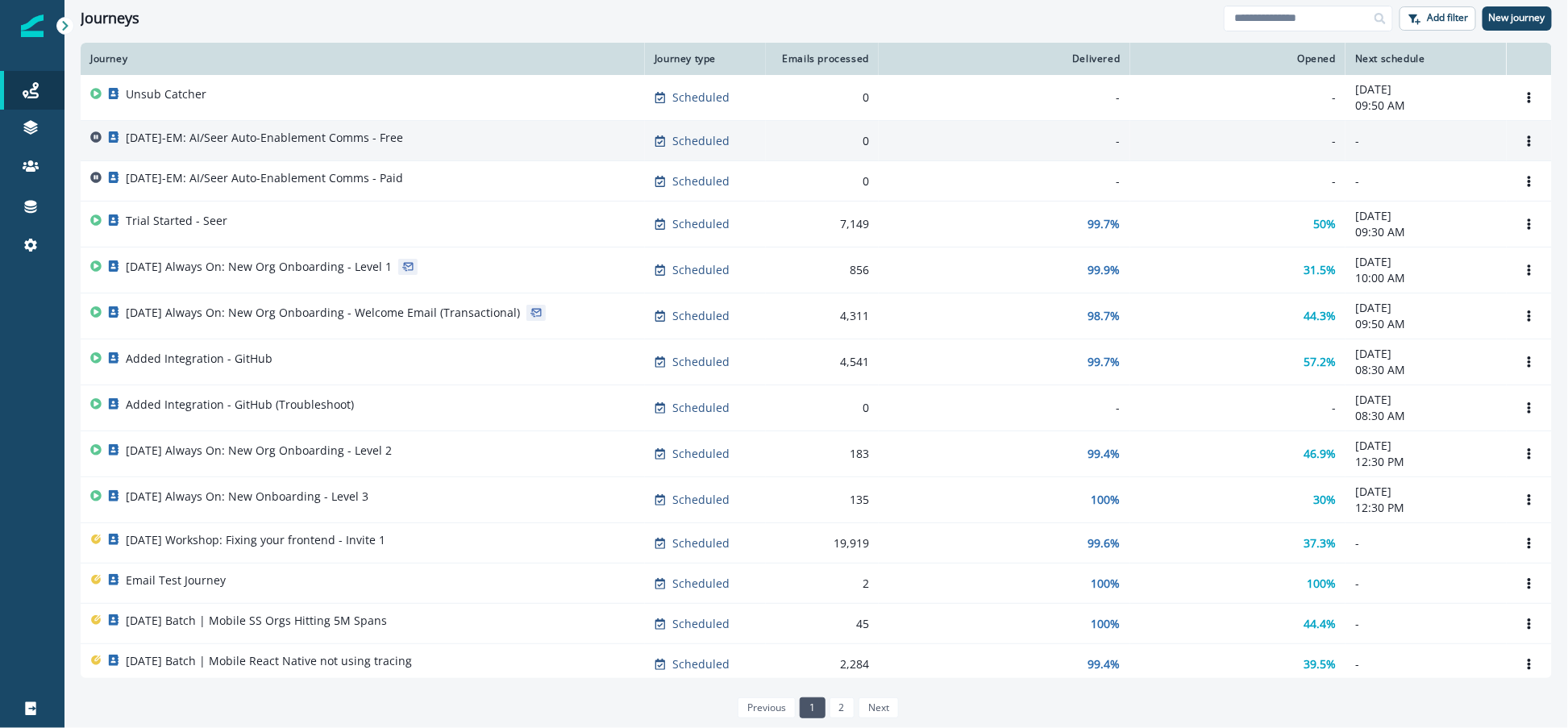
click at [291, 142] on p "[DATE]-EM: AI/Seer Auto-Enablement Comms - Free" at bounding box center [264, 137] width 278 height 16
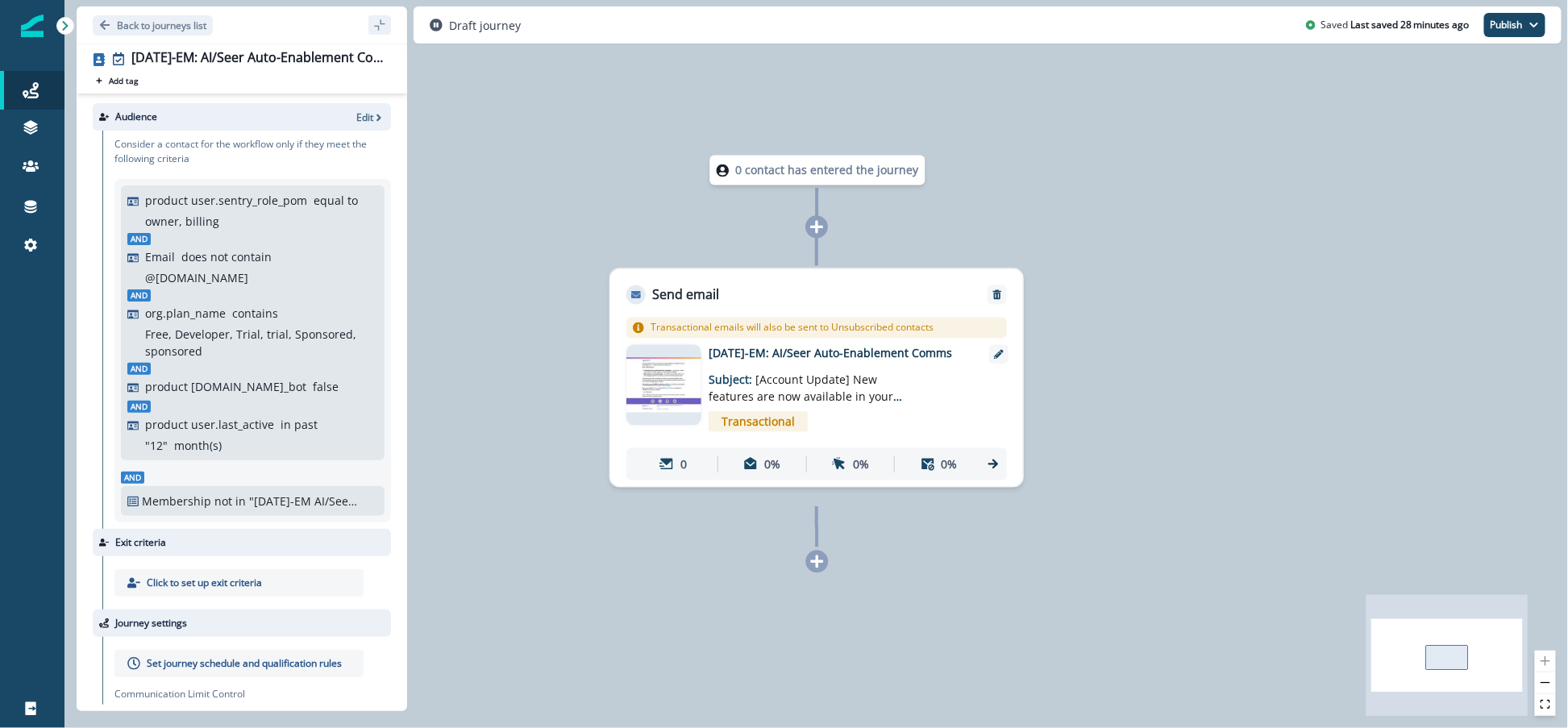
click at [271, 493] on p ""[DATE]-EM AI/Seer Auto-Enablement Comms Suppression"" at bounding box center [303, 501] width 108 height 17
click at [360, 121] on p "Edit" at bounding box center [365, 117] width 17 height 13
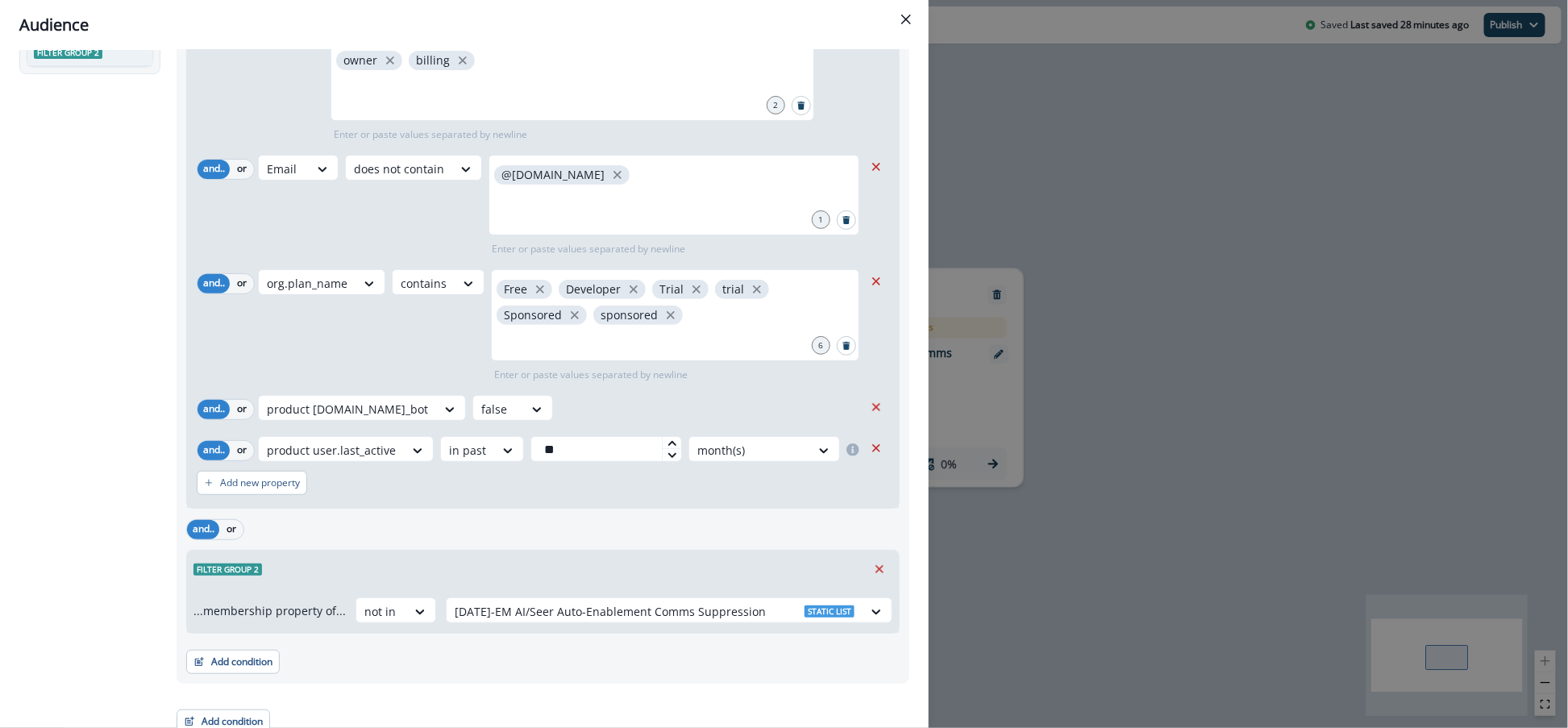
scroll to position [182, 0]
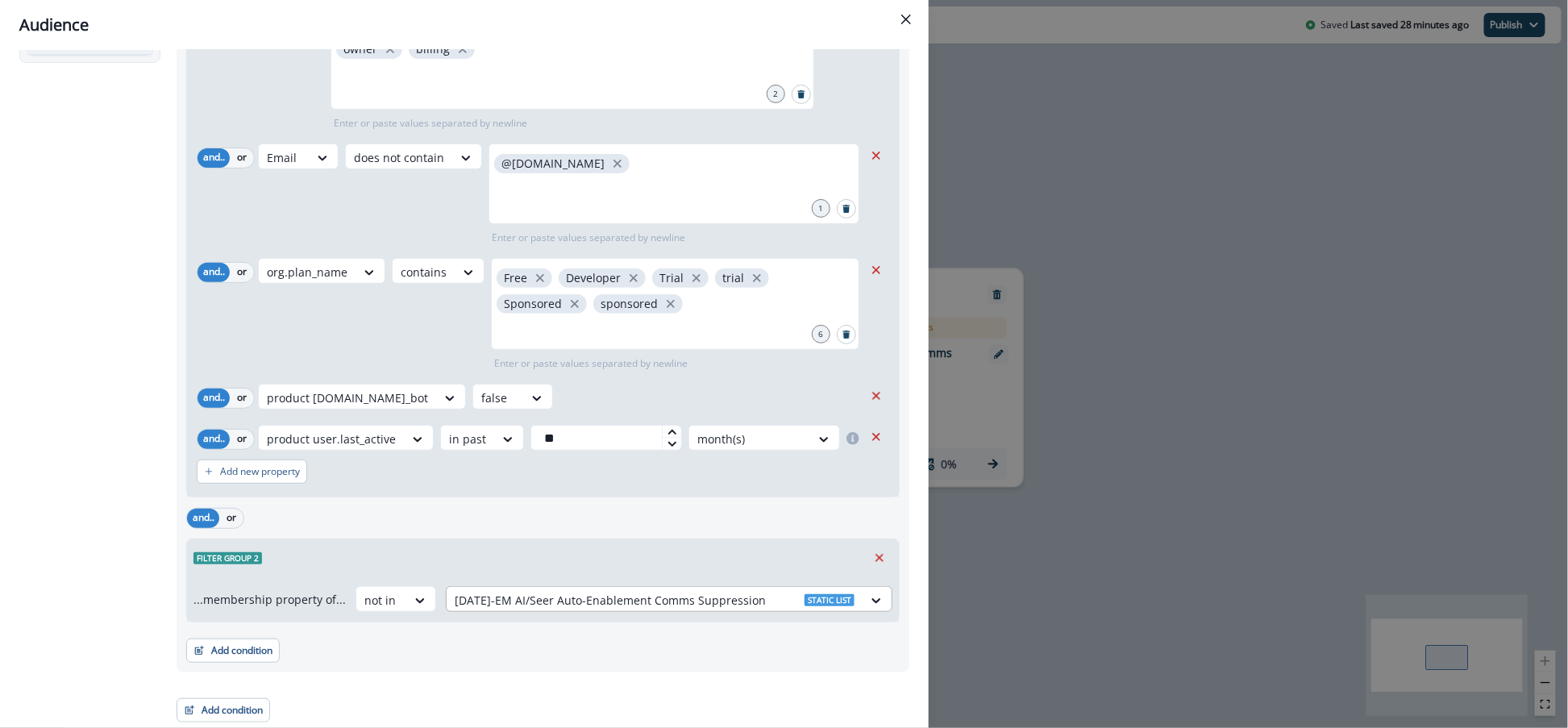
click at [587, 597] on div at bounding box center [654, 600] width 400 height 20
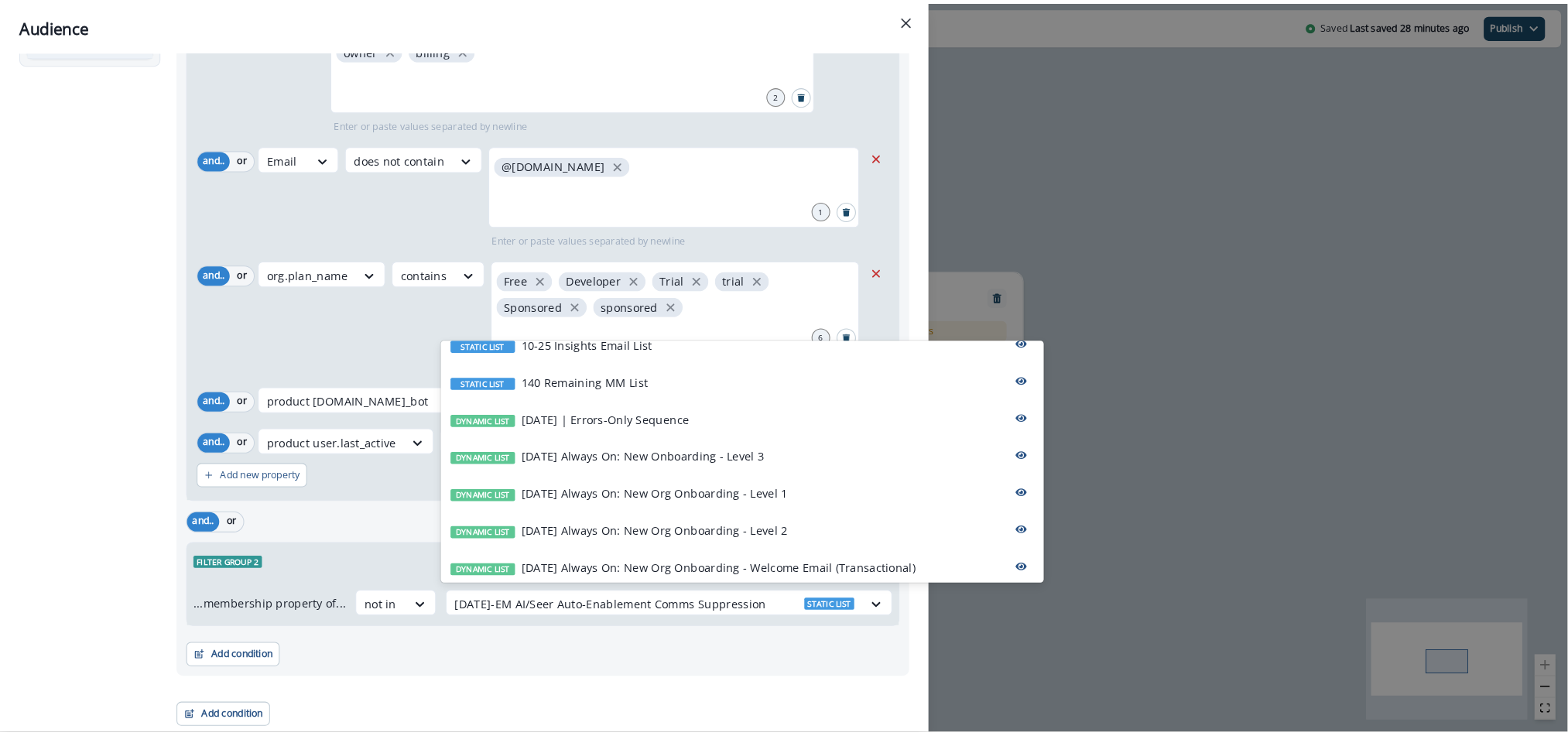
scroll to position [34, 0]
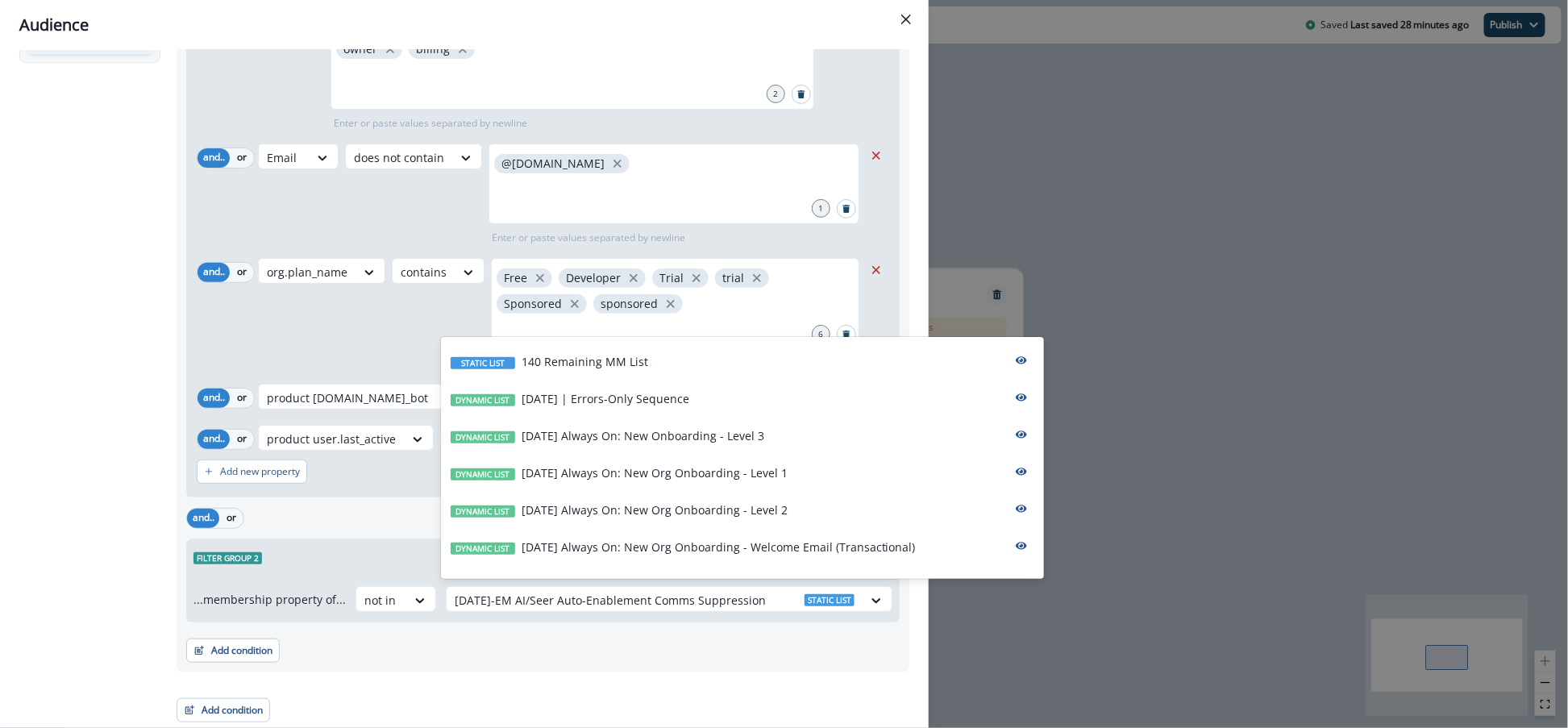
click at [611, 629] on div "Add condition Contact properties A person property Performed a product event Pe…" at bounding box center [543, 642] width 714 height 41
drag, startPoint x: 780, startPoint y: 598, endPoint x: 700, endPoint y: 608, distance: 80.6
click at [702, 608] on div at bounding box center [654, 600] width 400 height 20
drag, startPoint x: 635, startPoint y: 664, endPoint x: 642, endPoint y: 660, distance: 8.1
click at [635, 664] on div "Outer group 1 Filter group 1 ...a person property of... product user.sentry_rol…" at bounding box center [543, 289] width 733 height 768
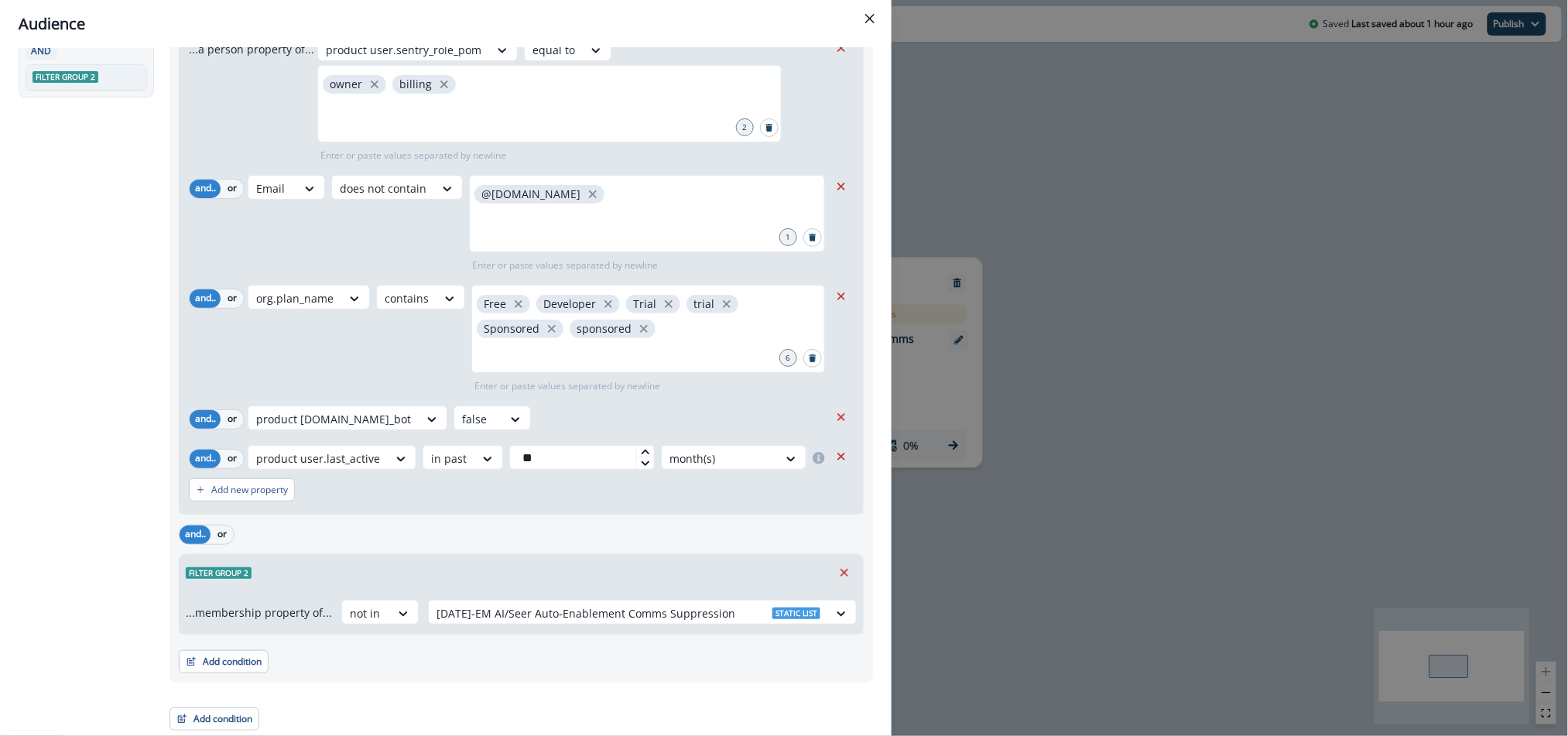
scroll to position [0, 0]
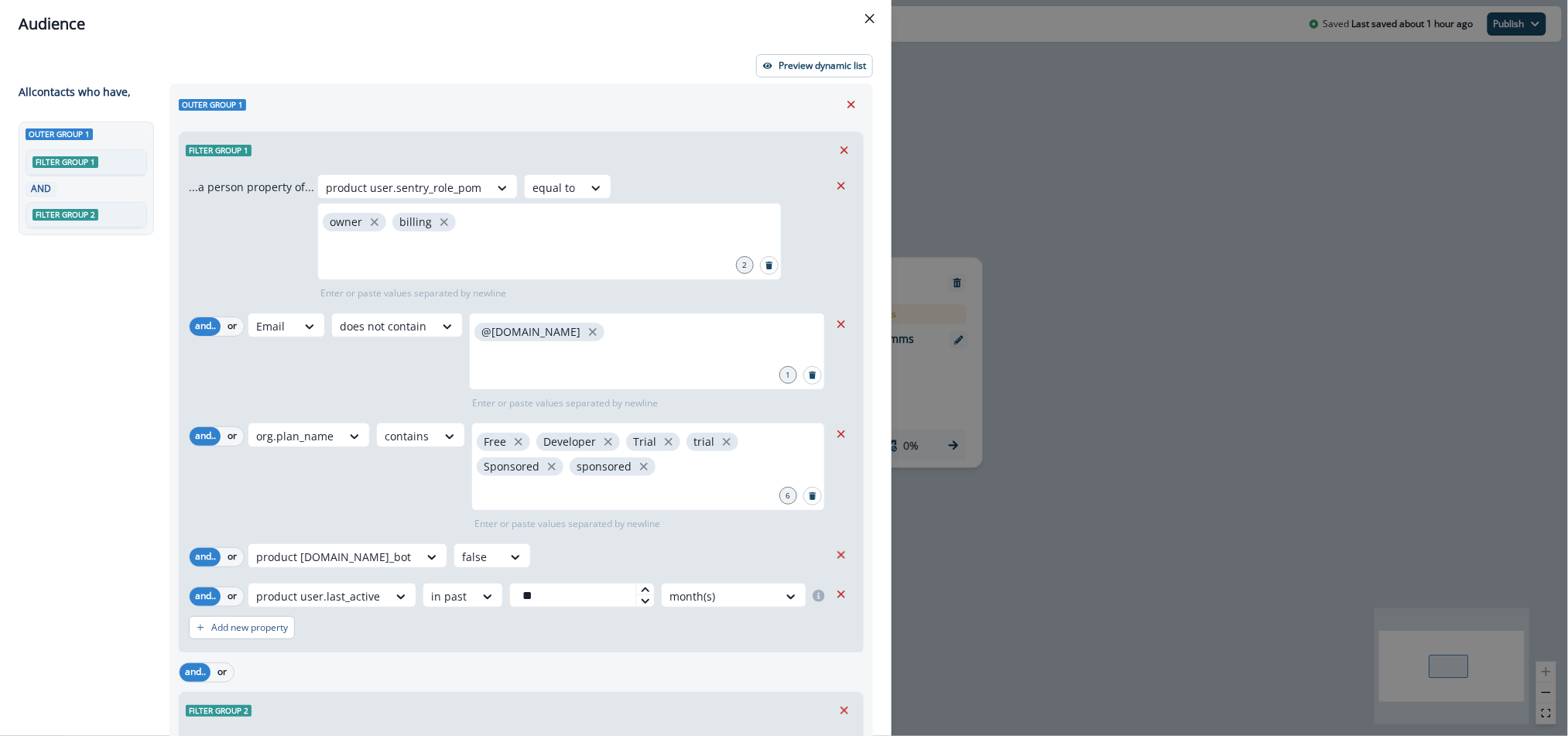
click at [869, 19] on icon "Close" at bounding box center [870, 18] width 10 height 10
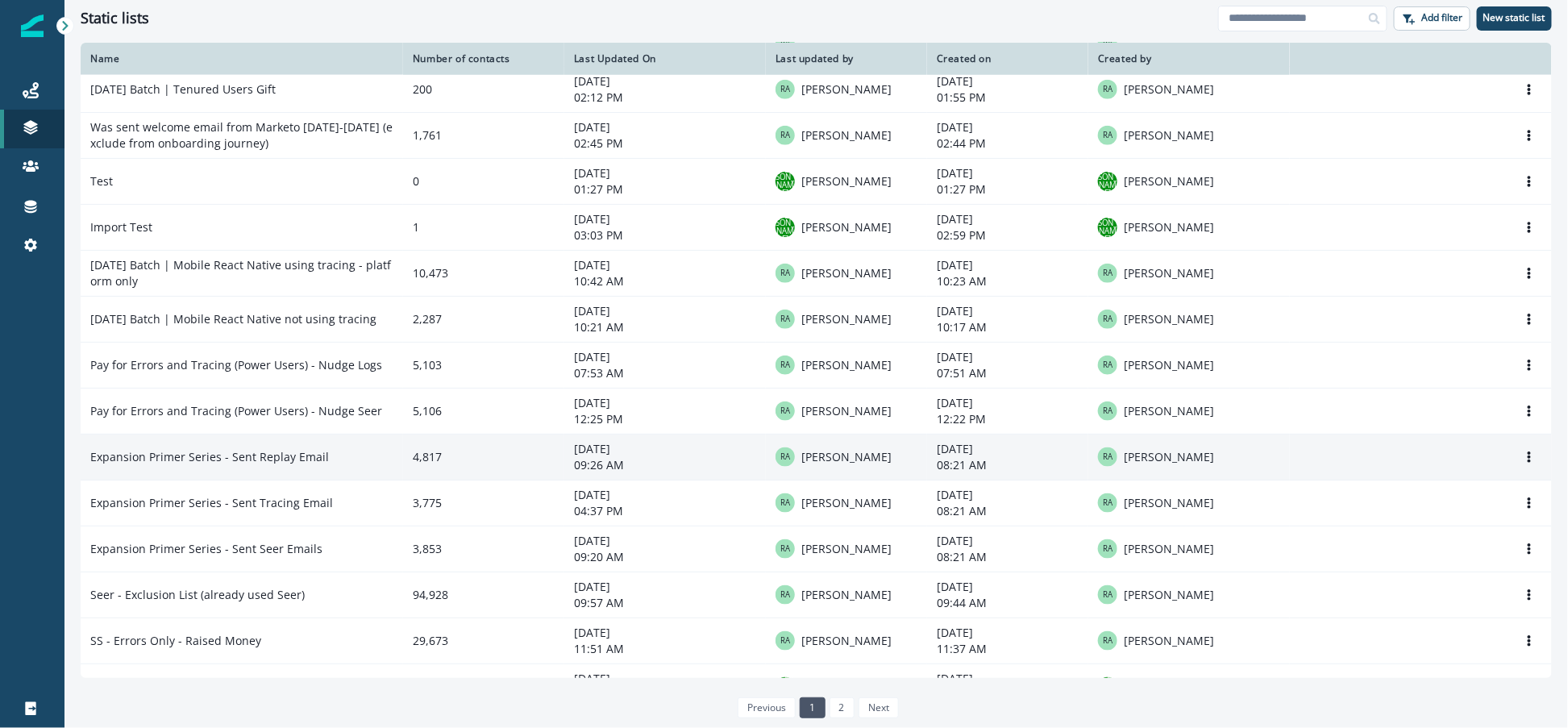
scroll to position [777, 0]
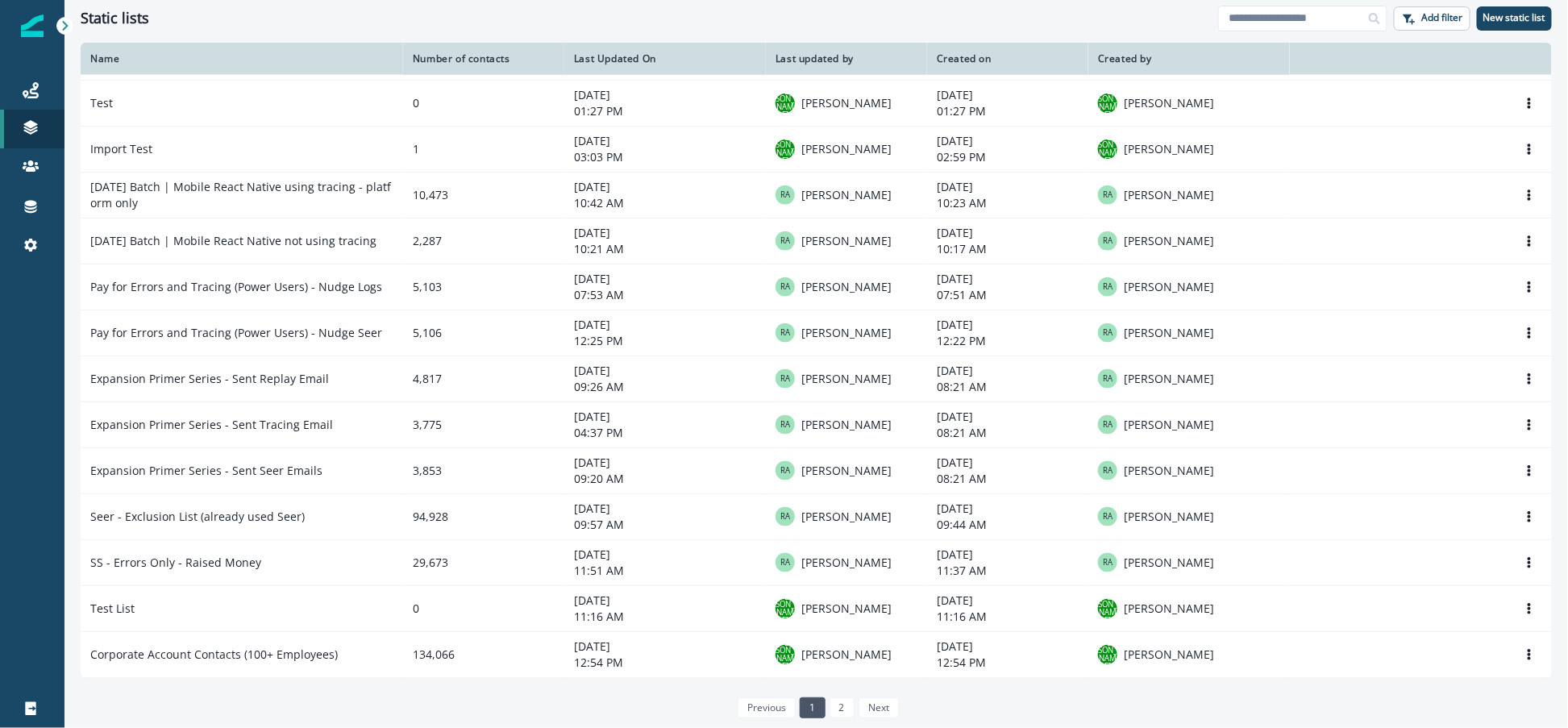
click at [845, 707] on link "2" at bounding box center [842, 707] width 25 height 21
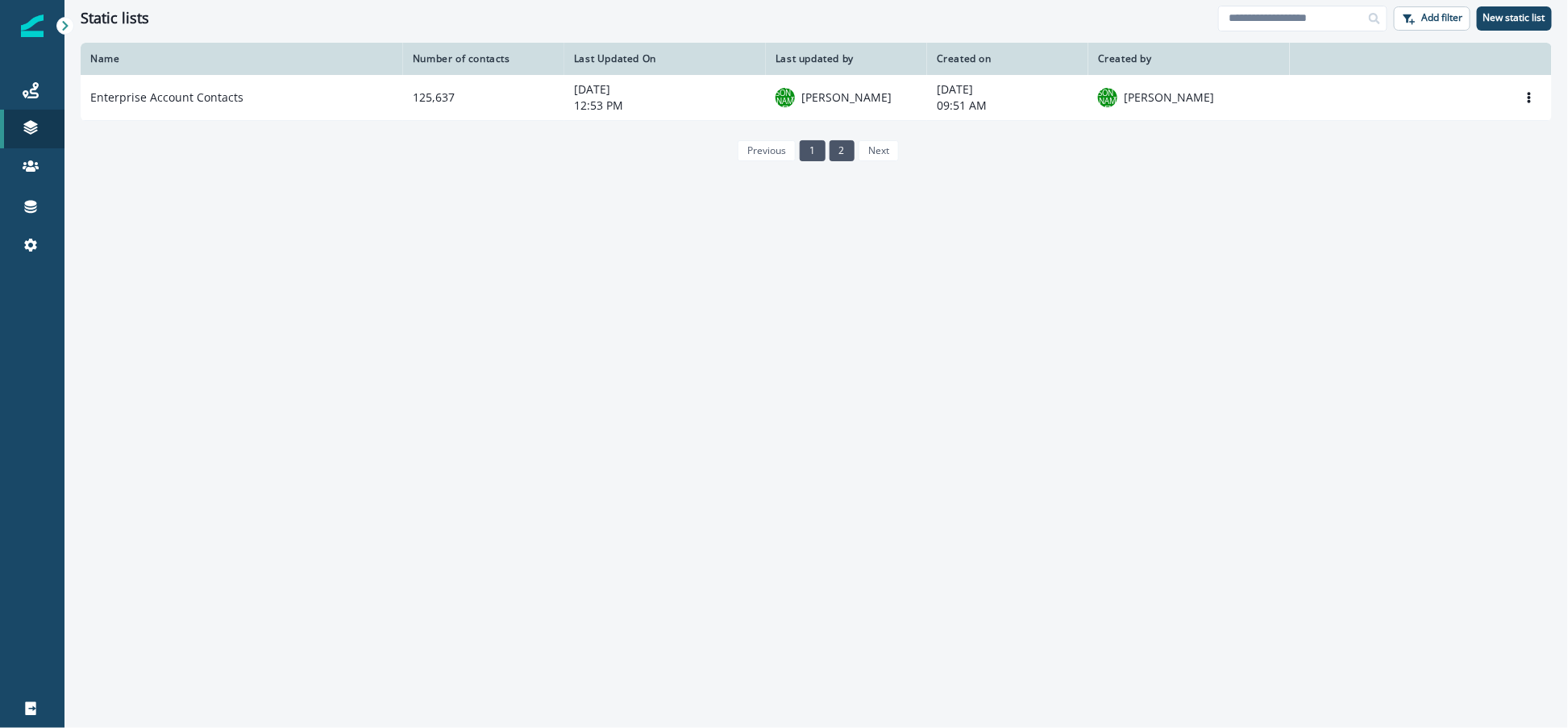
click at [803, 155] on link "1" at bounding box center [812, 150] width 25 height 21
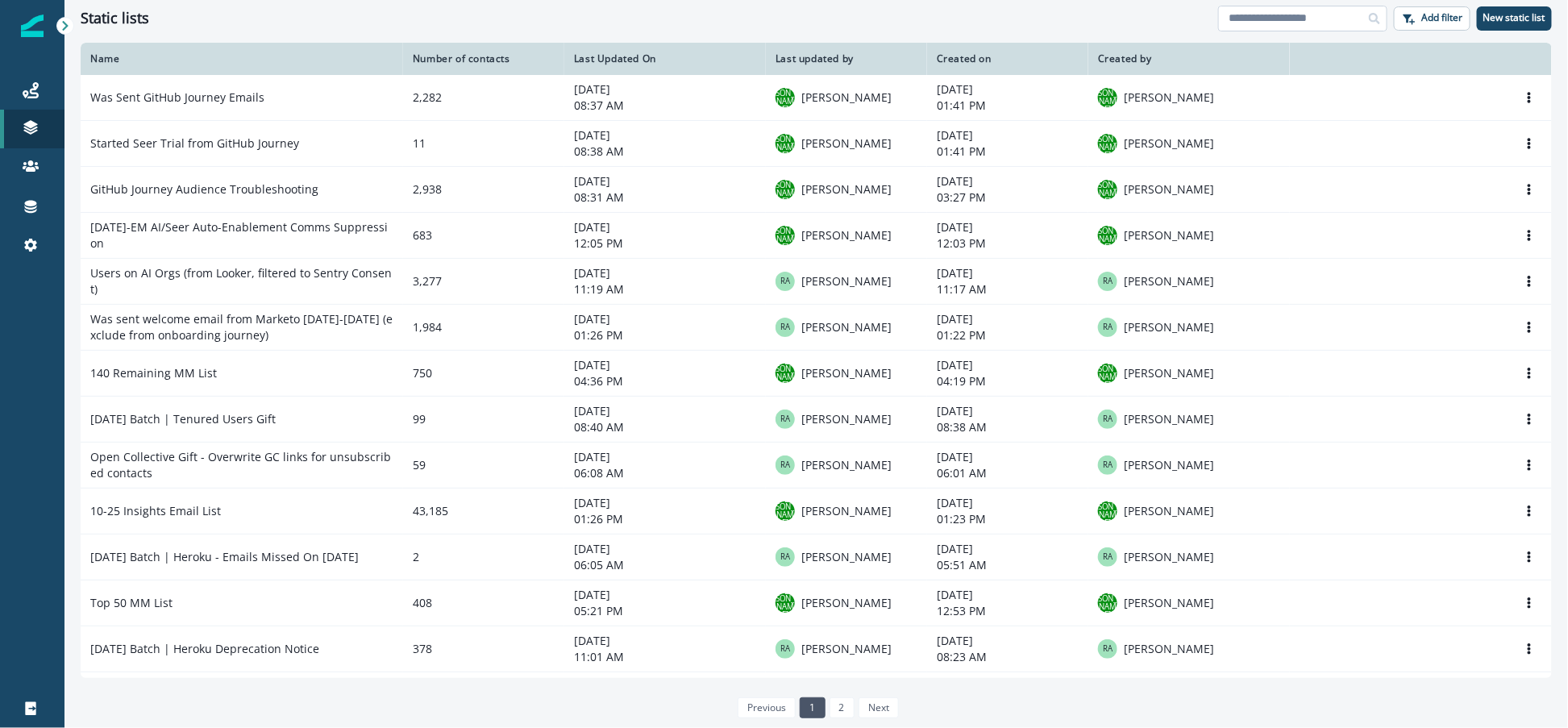
click at [1272, 25] on input at bounding box center [1303, 18] width 170 height 26
type input "**********"
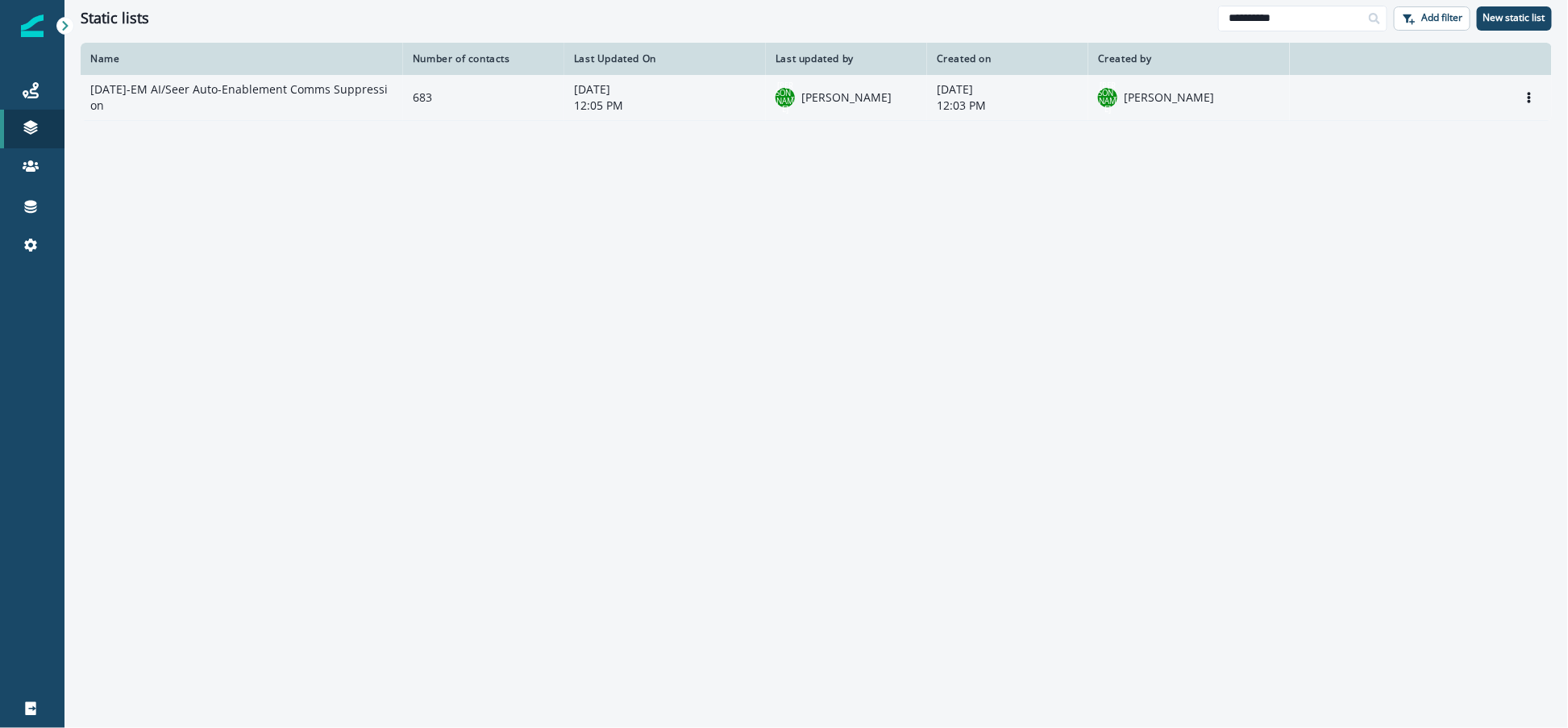
click at [252, 89] on td "[DATE]-EM AI/Seer Auto-Enablement Comms Suppression" at bounding box center [242, 97] width 322 height 46
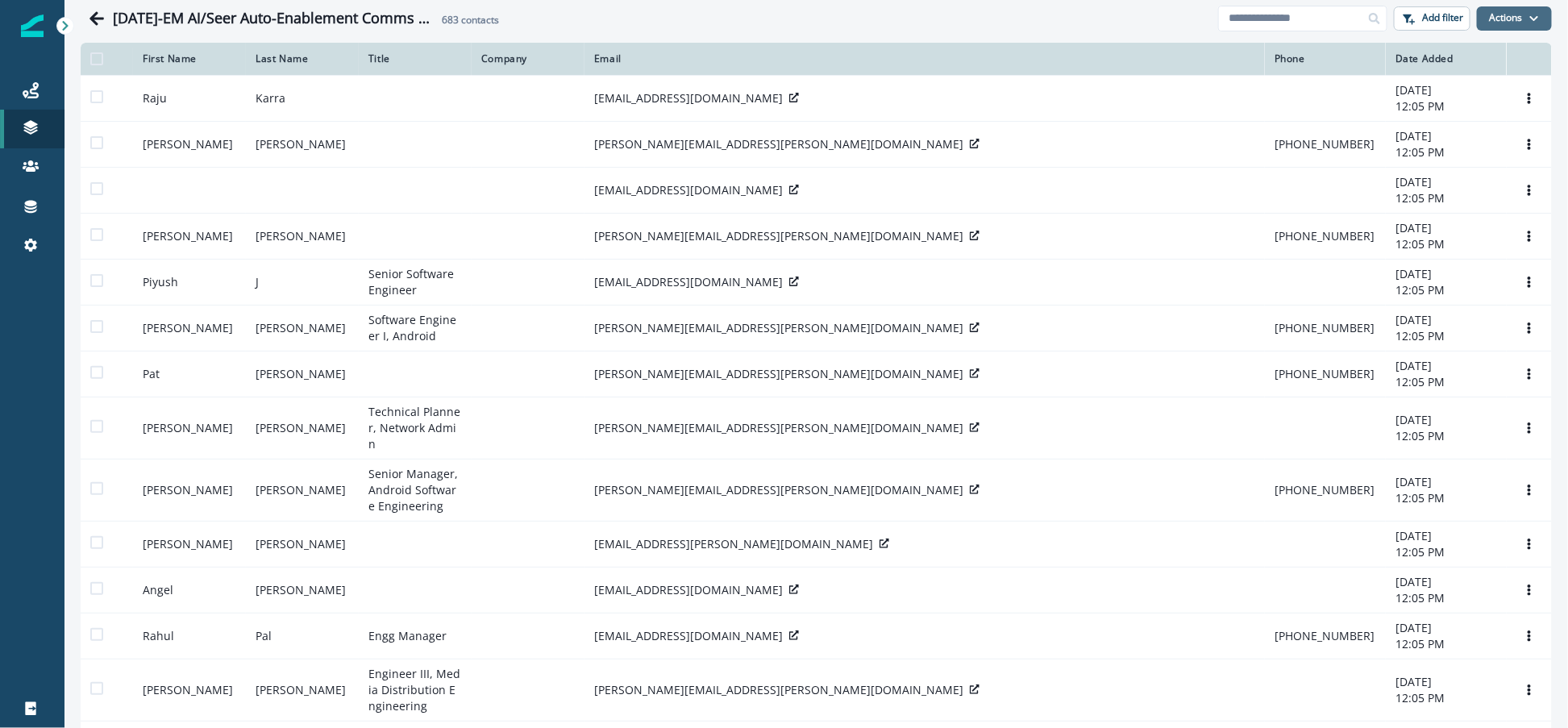
click at [1493, 19] on button "Actions" at bounding box center [1514, 18] width 75 height 24
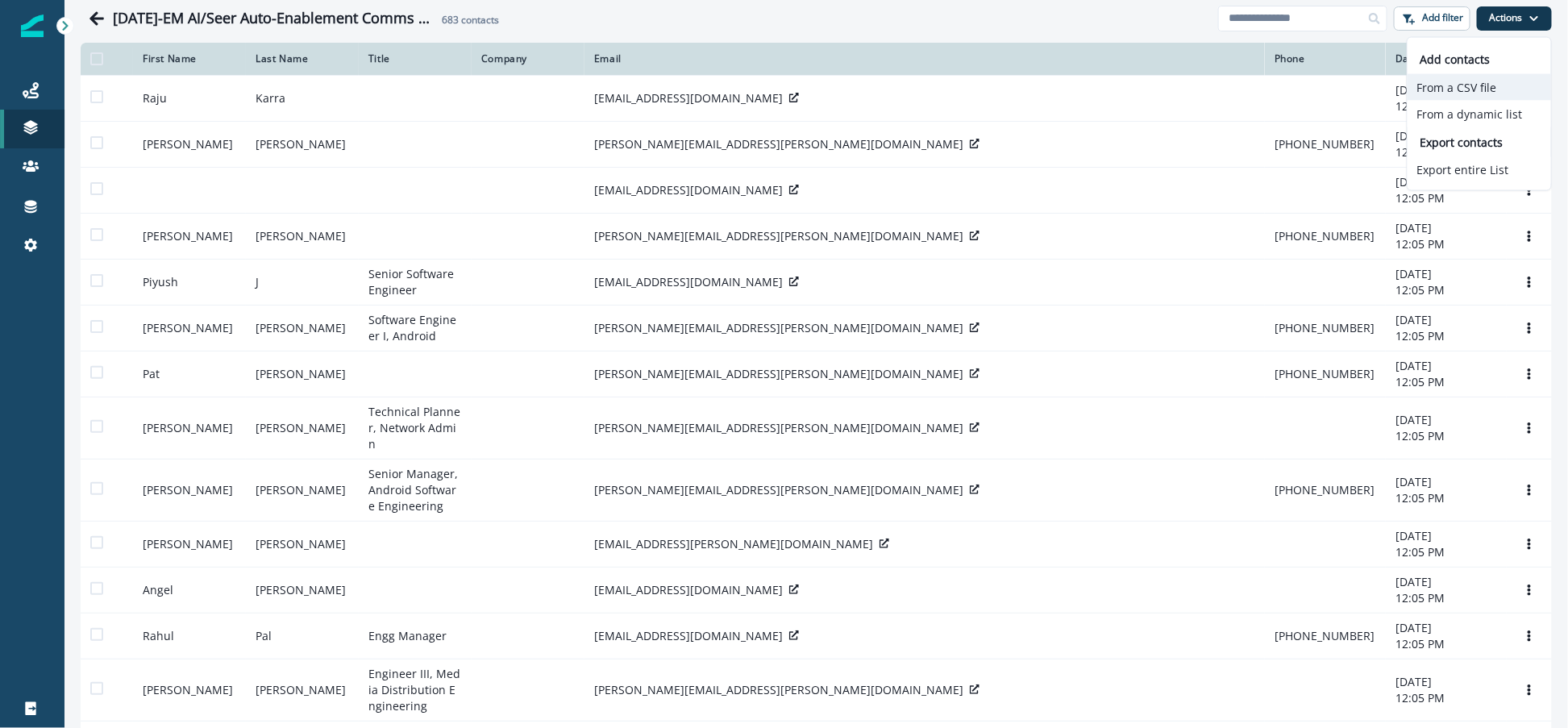
click at [1488, 86] on button "From a CSV file" at bounding box center [1479, 87] width 144 height 27
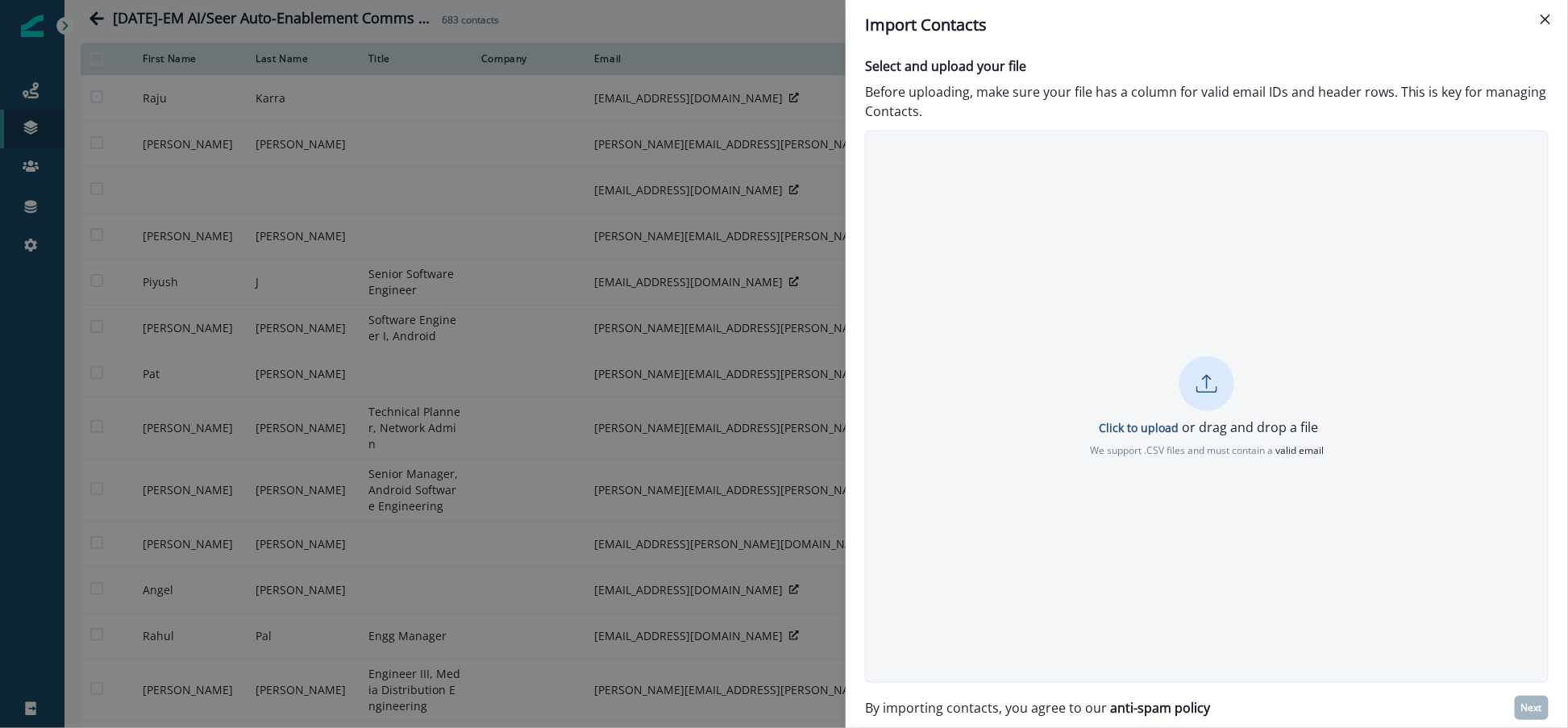
click at [1207, 386] on icon at bounding box center [1207, 383] width 21 height 21
click at [1531, 707] on p "Next" at bounding box center [1531, 708] width 21 height 12
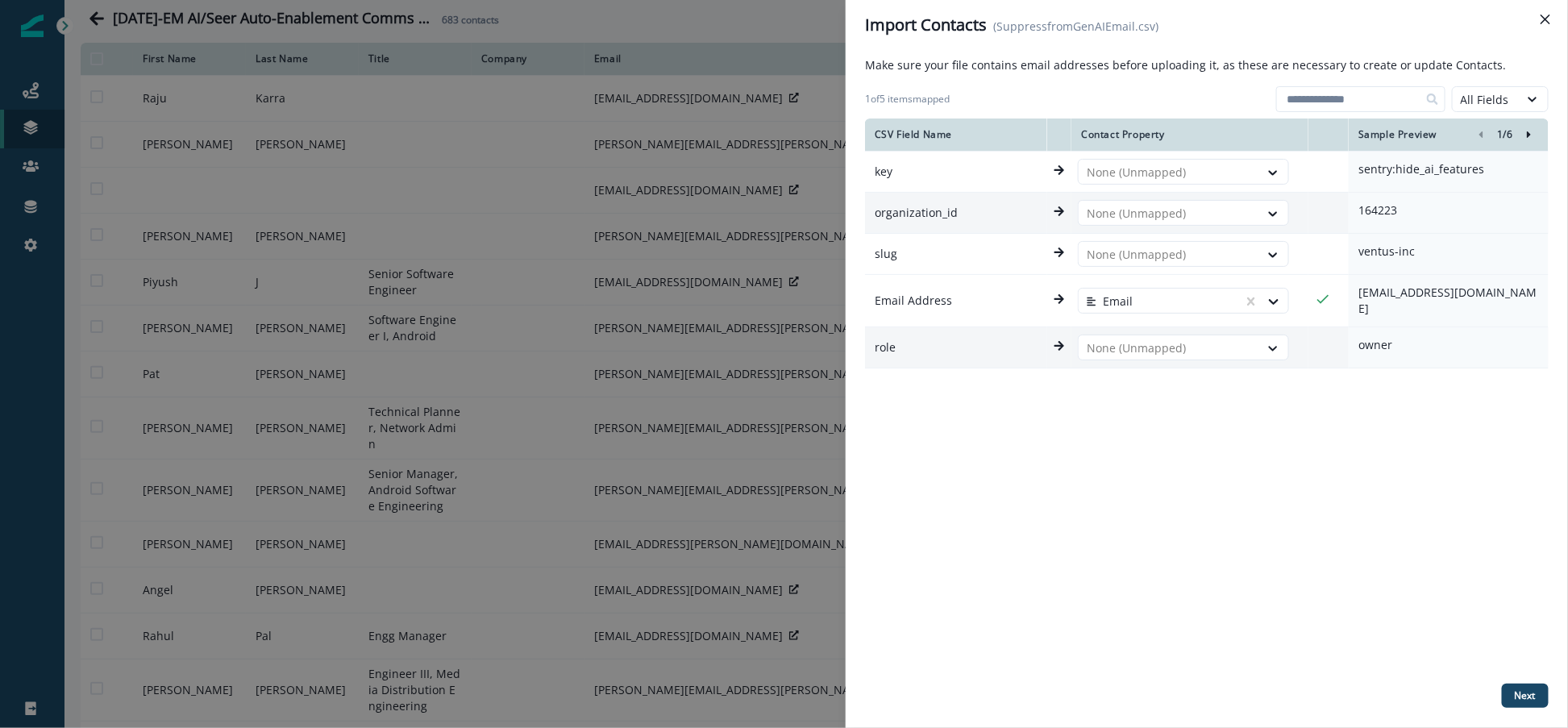
click at [1220, 375] on div "CSV Field Name Contact Property Sample Preview 1 / 6 key None (Unmapped) sentry…" at bounding box center [1207, 398] width 684 height 558
click at [1524, 691] on p "Next" at bounding box center [1525, 696] width 21 height 12
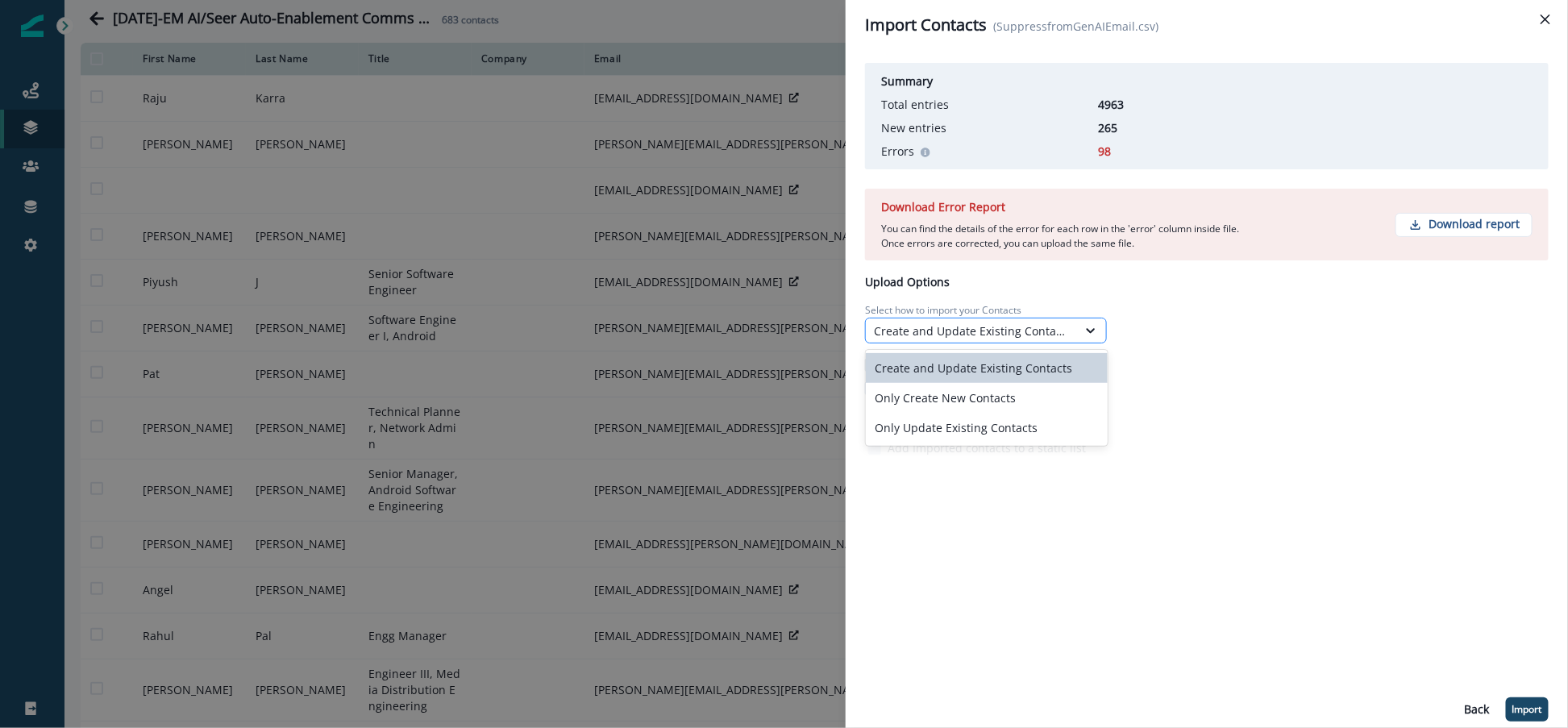
click at [1073, 328] on div "Create and Update Existing Contacts" at bounding box center [971, 331] width 211 height 20
click at [994, 421] on div "Only Update Existing Contacts" at bounding box center [986, 428] width 242 height 30
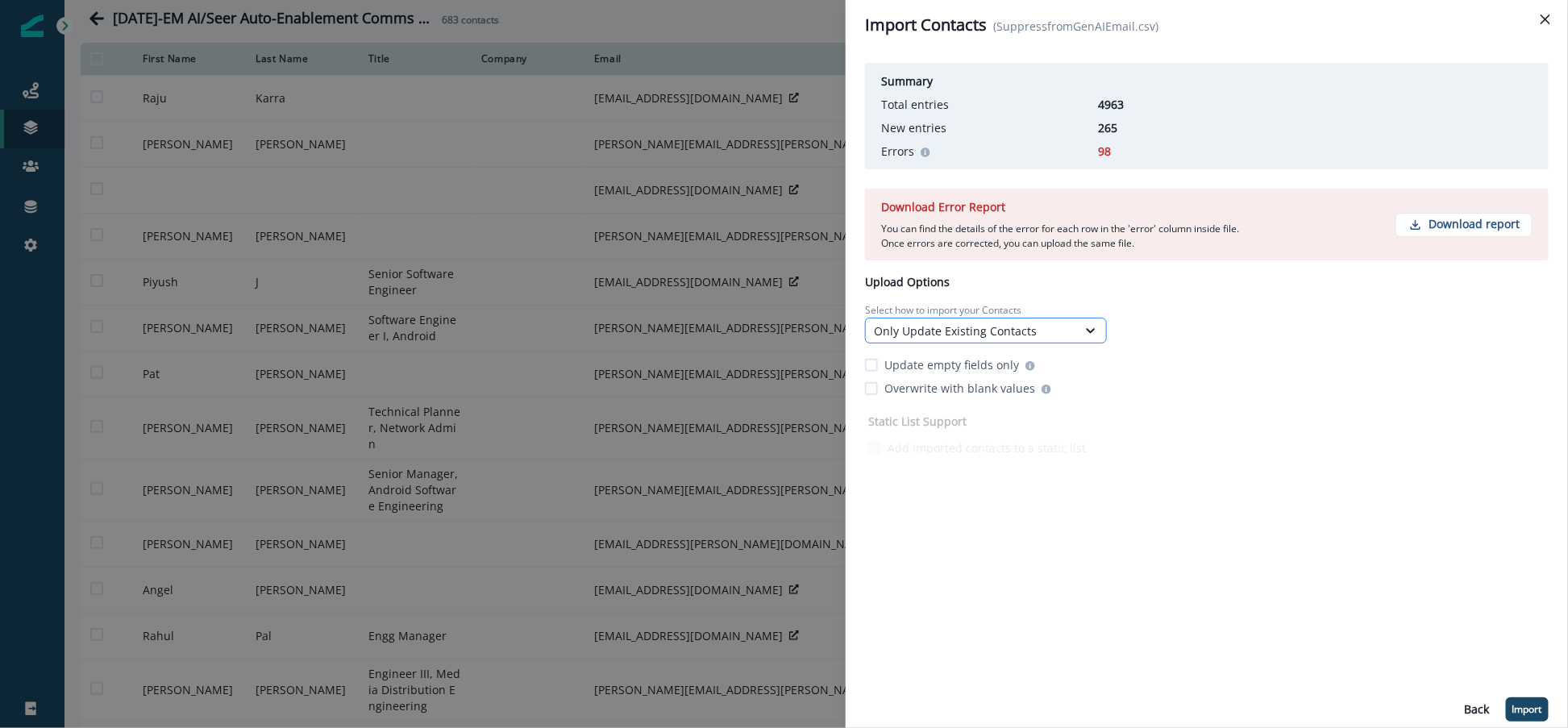
click at [956, 339] on div "Only Update Existing Contacts" at bounding box center [971, 331] width 211 height 20
click at [1156, 426] on div "Static List Support Add Imported contacts to a static list" at bounding box center [1207, 435] width 684 height 50
click at [1438, 228] on p "Download report" at bounding box center [1475, 224] width 91 height 13
click at [1526, 709] on p "Import" at bounding box center [1527, 710] width 30 height 12
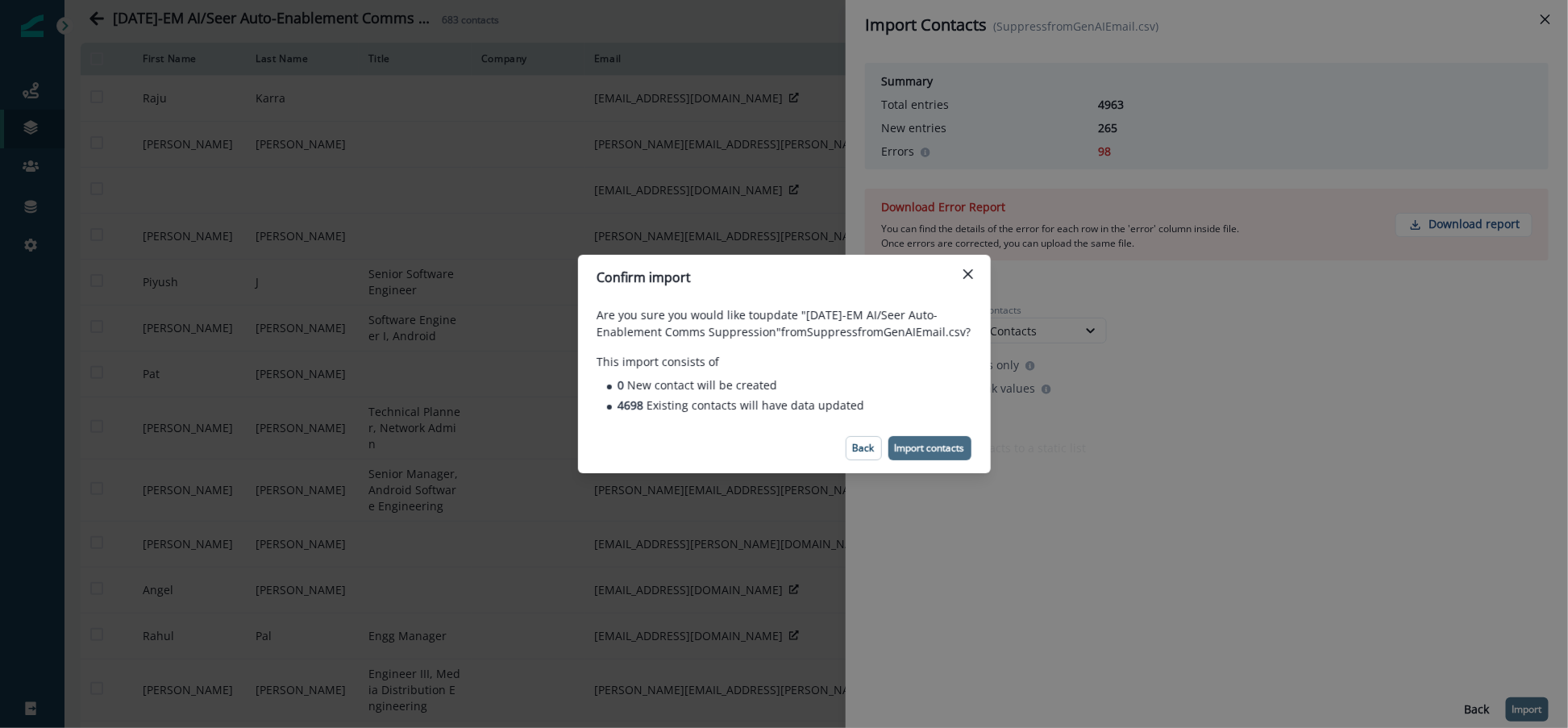
click at [935, 447] on p "Import contacts" at bounding box center [930, 449] width 70 height 12
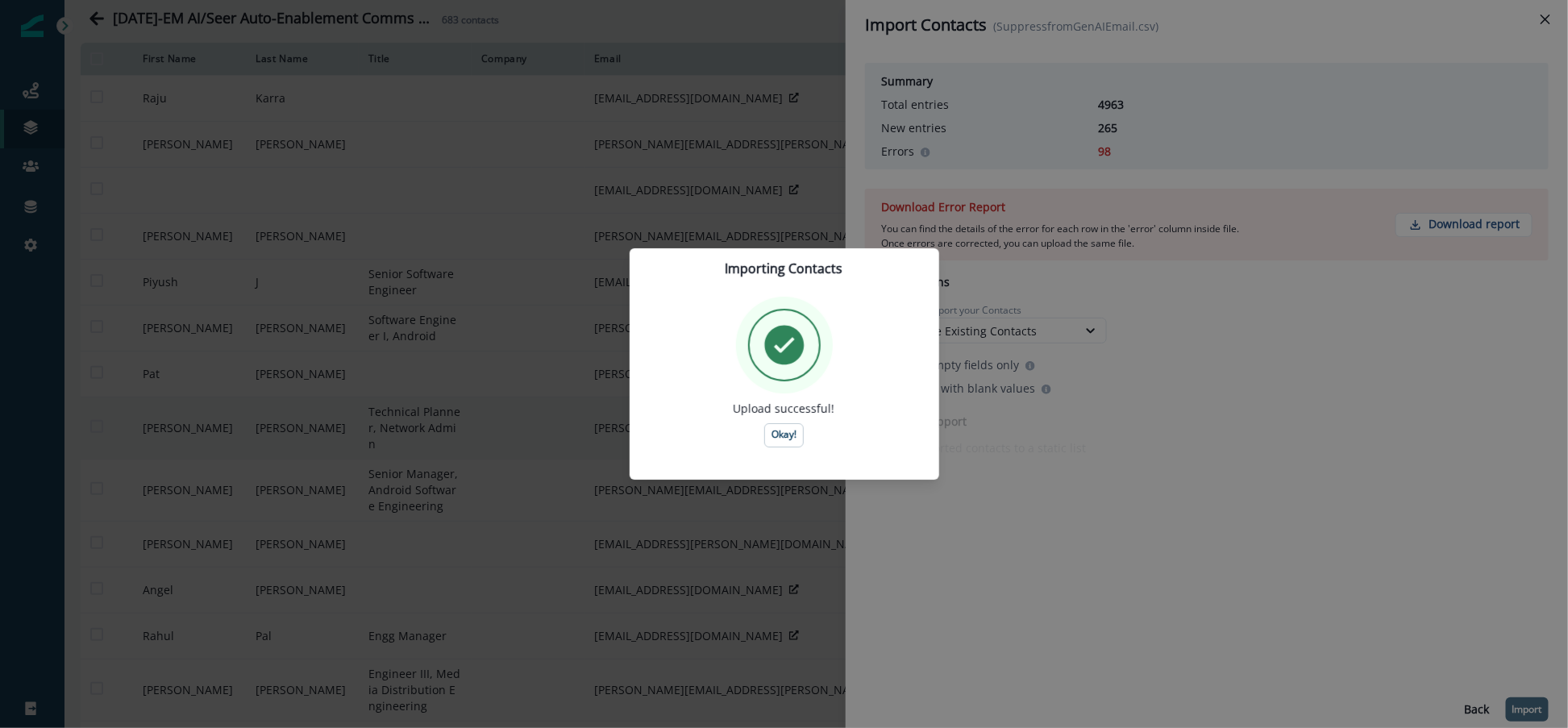
click at [772, 434] on p "Okay!" at bounding box center [784, 435] width 25 height 12
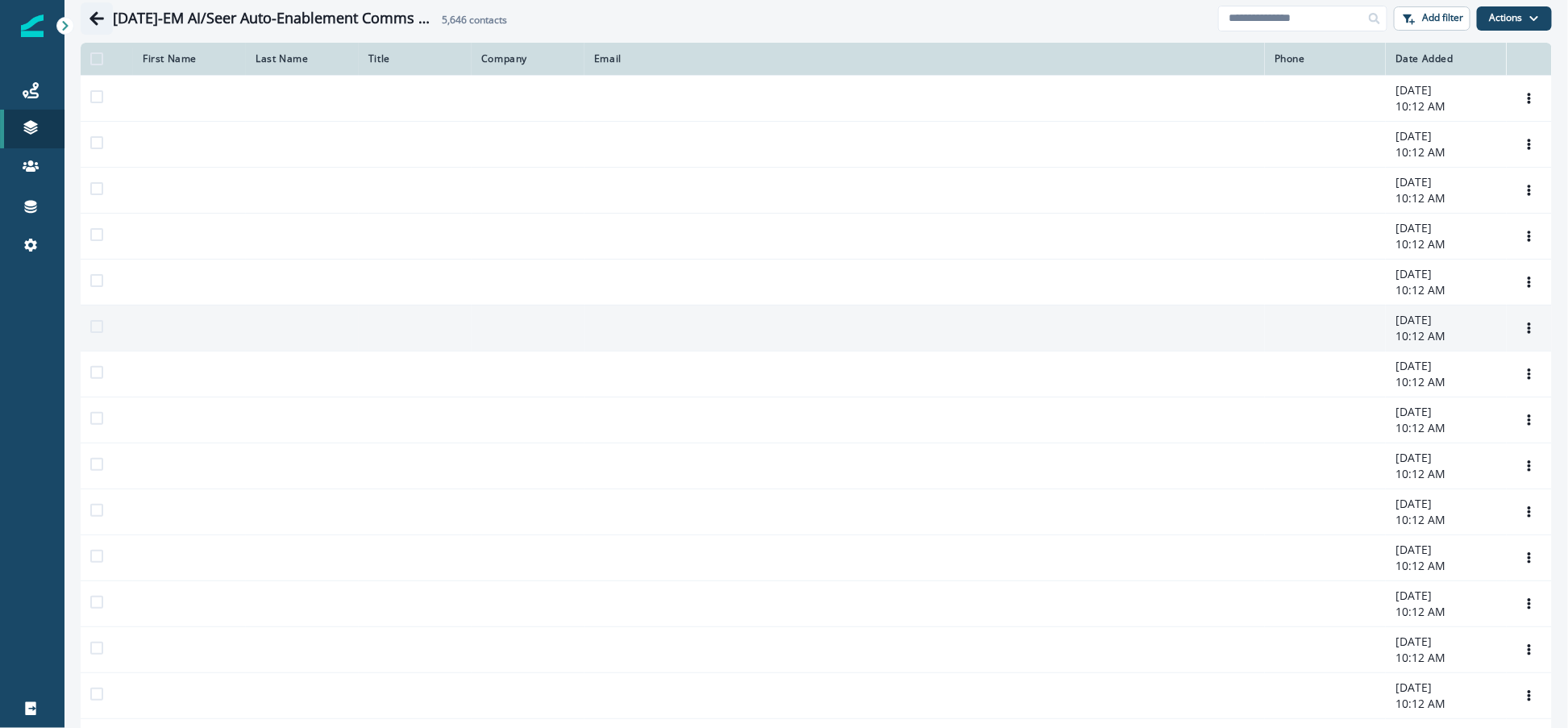
click at [96, 18] on icon "Go back" at bounding box center [96, 18] width 14 height 13
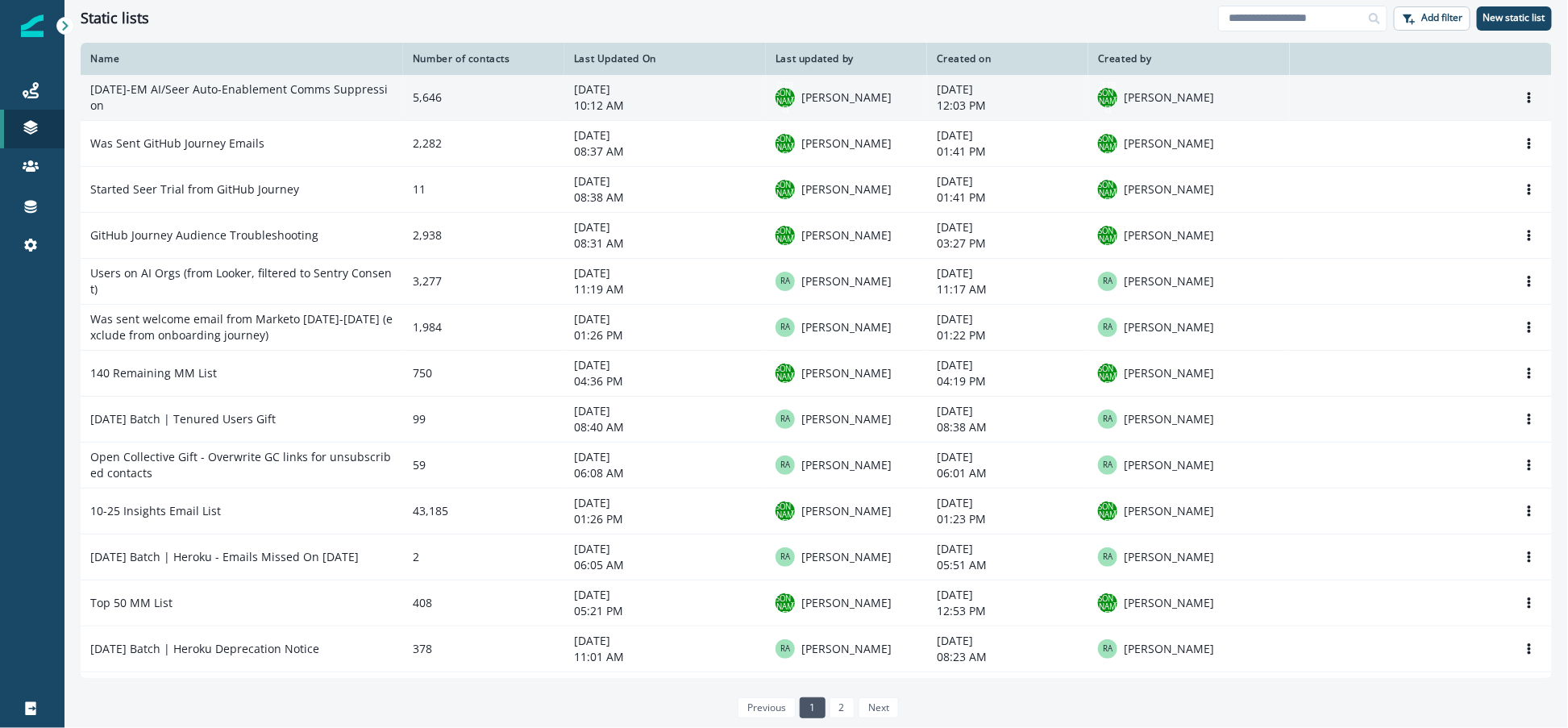
click at [263, 88] on td "[DATE]-EM AI/Seer Auto-Enablement Comms Suppression" at bounding box center [242, 97] width 322 height 46
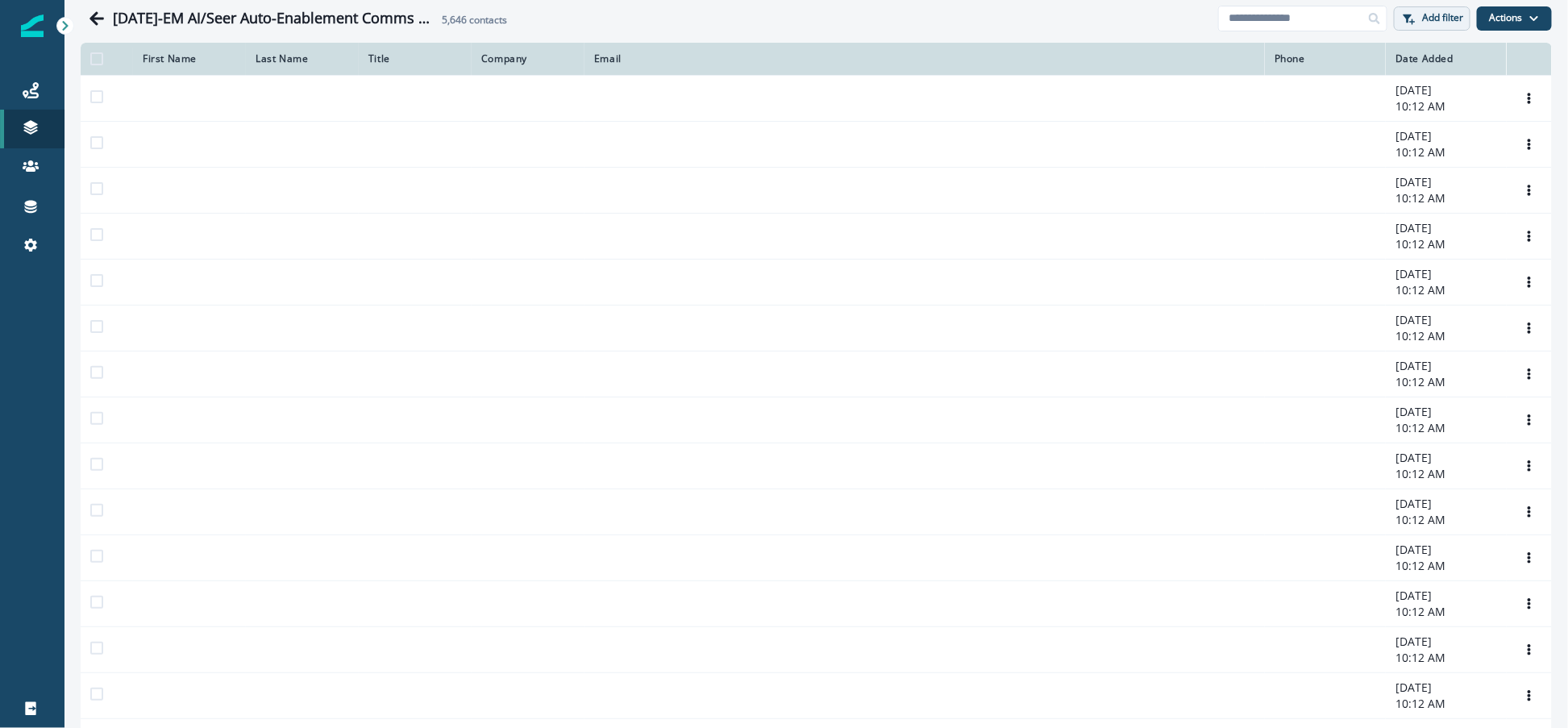
click at [1428, 27] on button "Add filter" at bounding box center [1433, 18] width 76 height 24
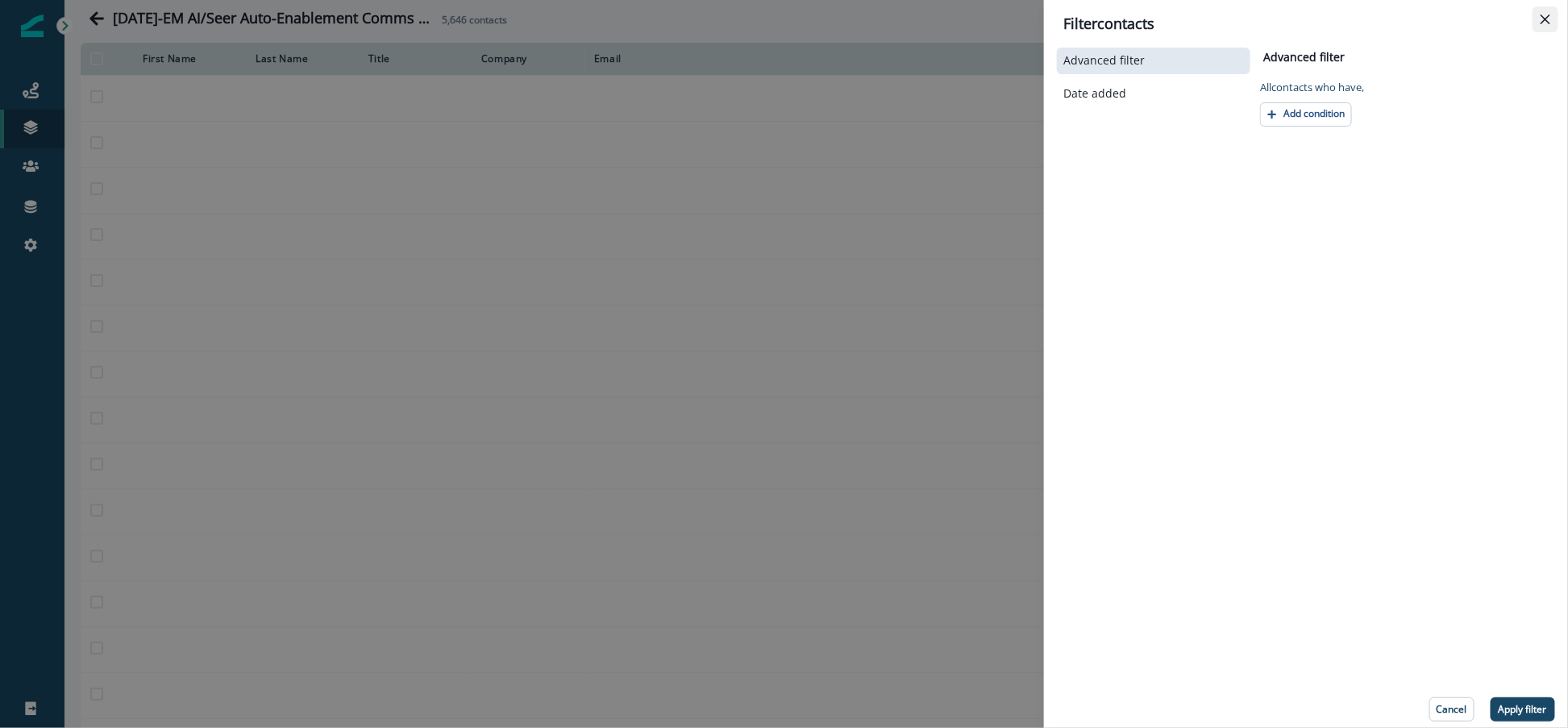
click at [1546, 19] on icon "Close" at bounding box center [1546, 19] width 10 height 10
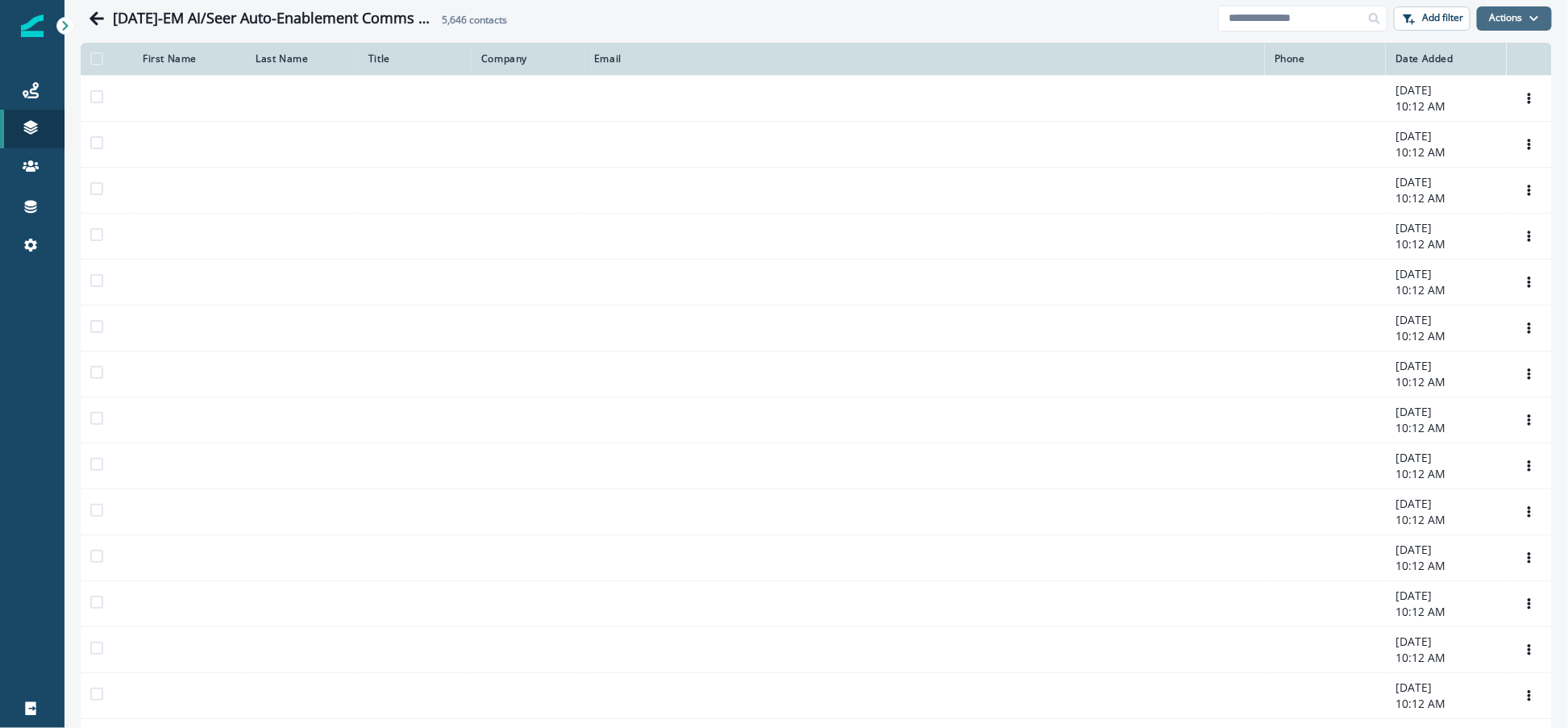
click at [1498, 24] on button "Actions" at bounding box center [1514, 18] width 75 height 24
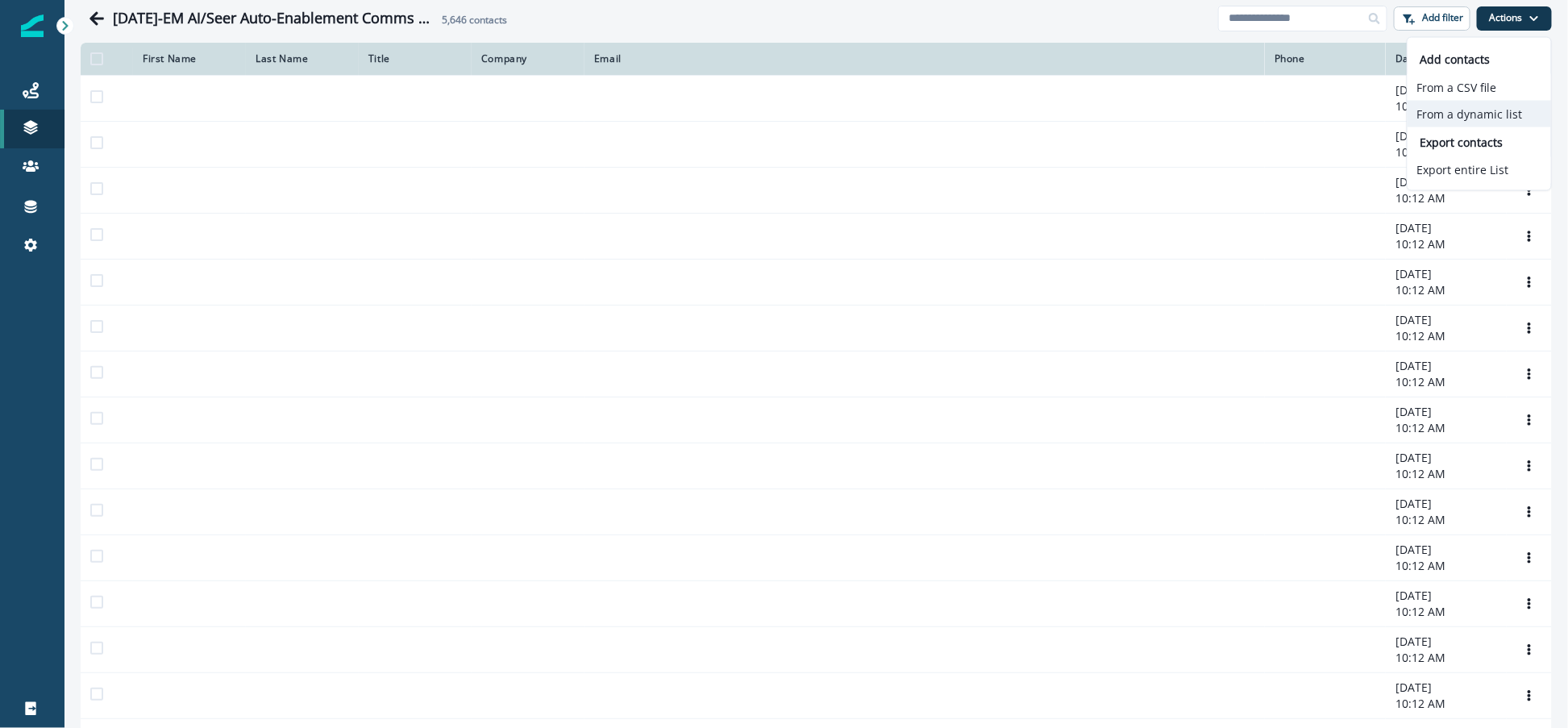
click at [1478, 112] on button "From a dynamic list" at bounding box center [1479, 114] width 144 height 27
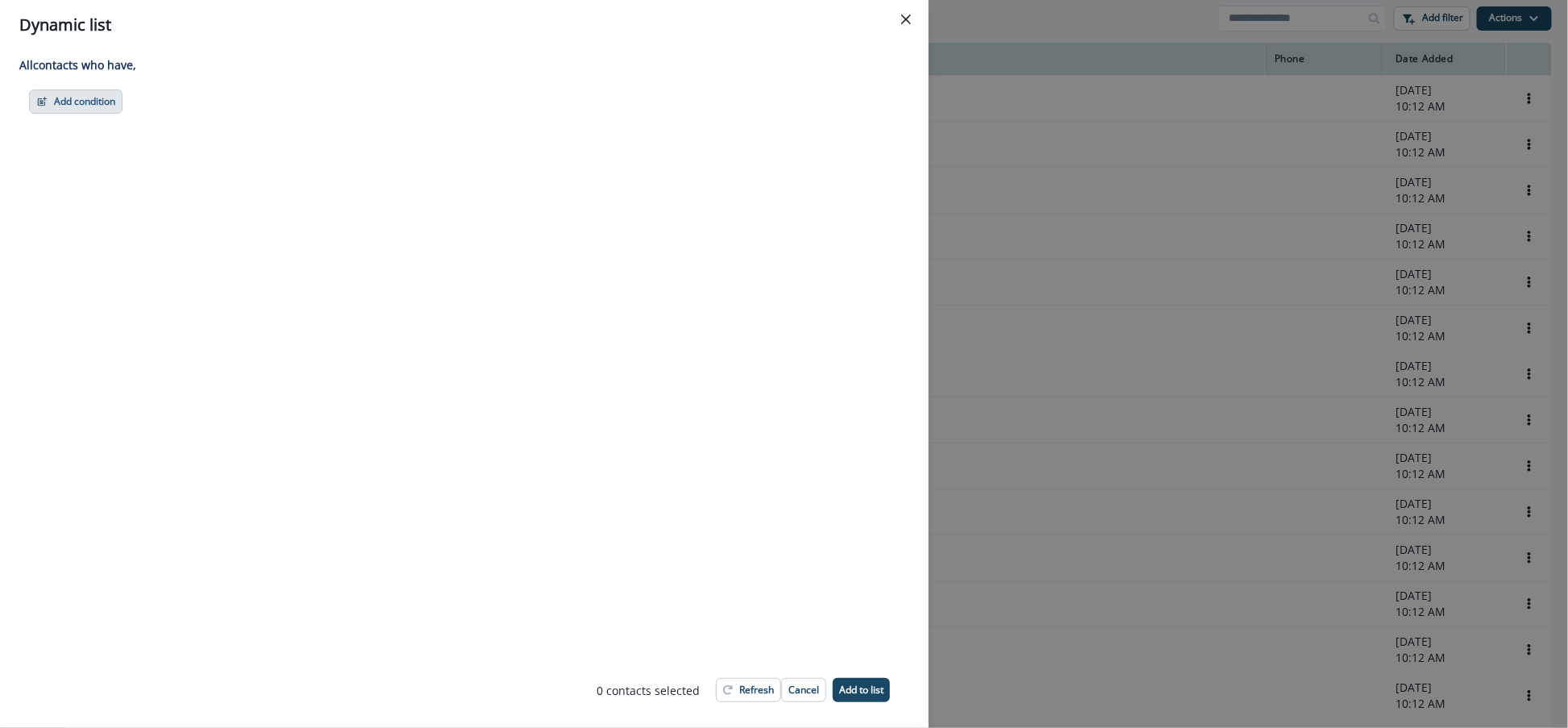
click at [88, 101] on button "Add condition" at bounding box center [76, 101] width 94 height 24
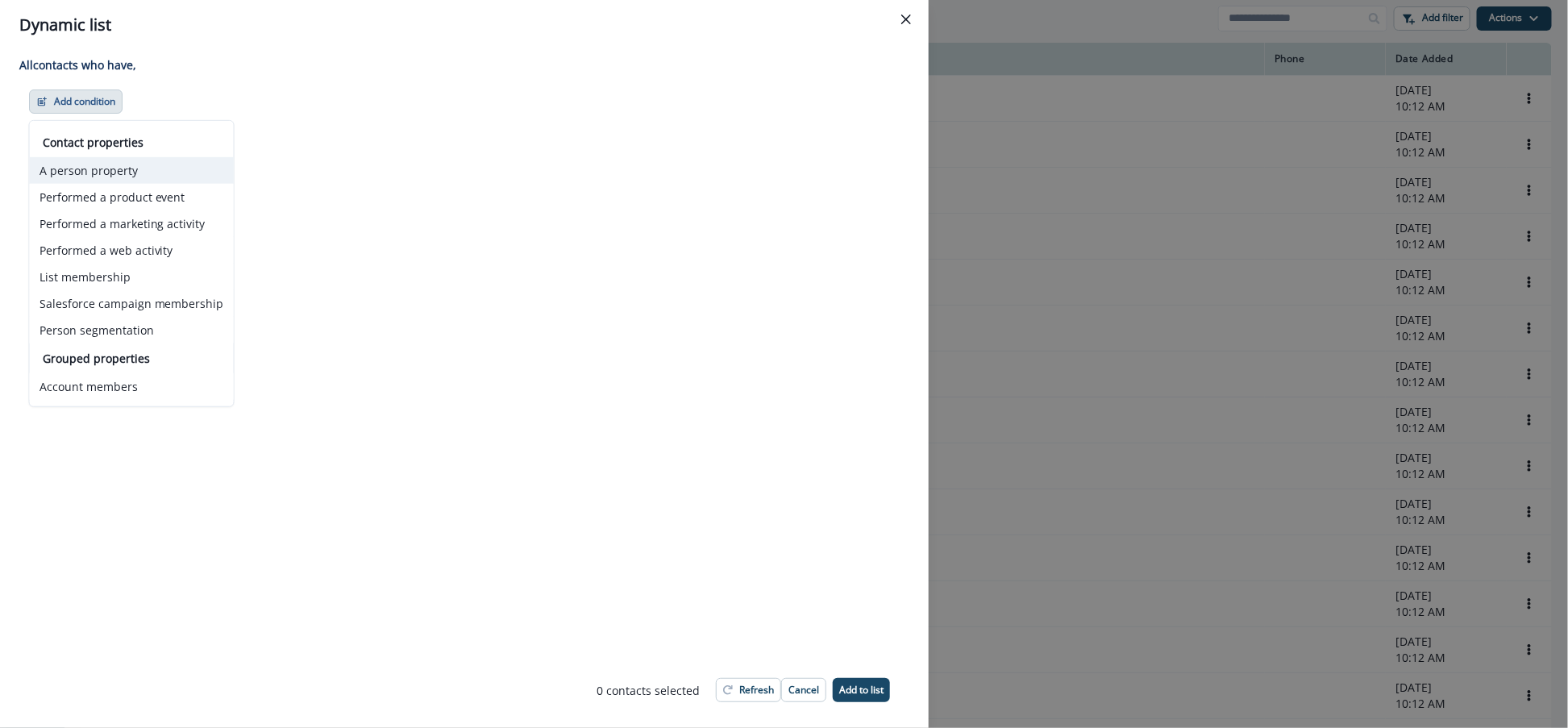
click at [116, 169] on button "A person property" at bounding box center [131, 170] width 204 height 27
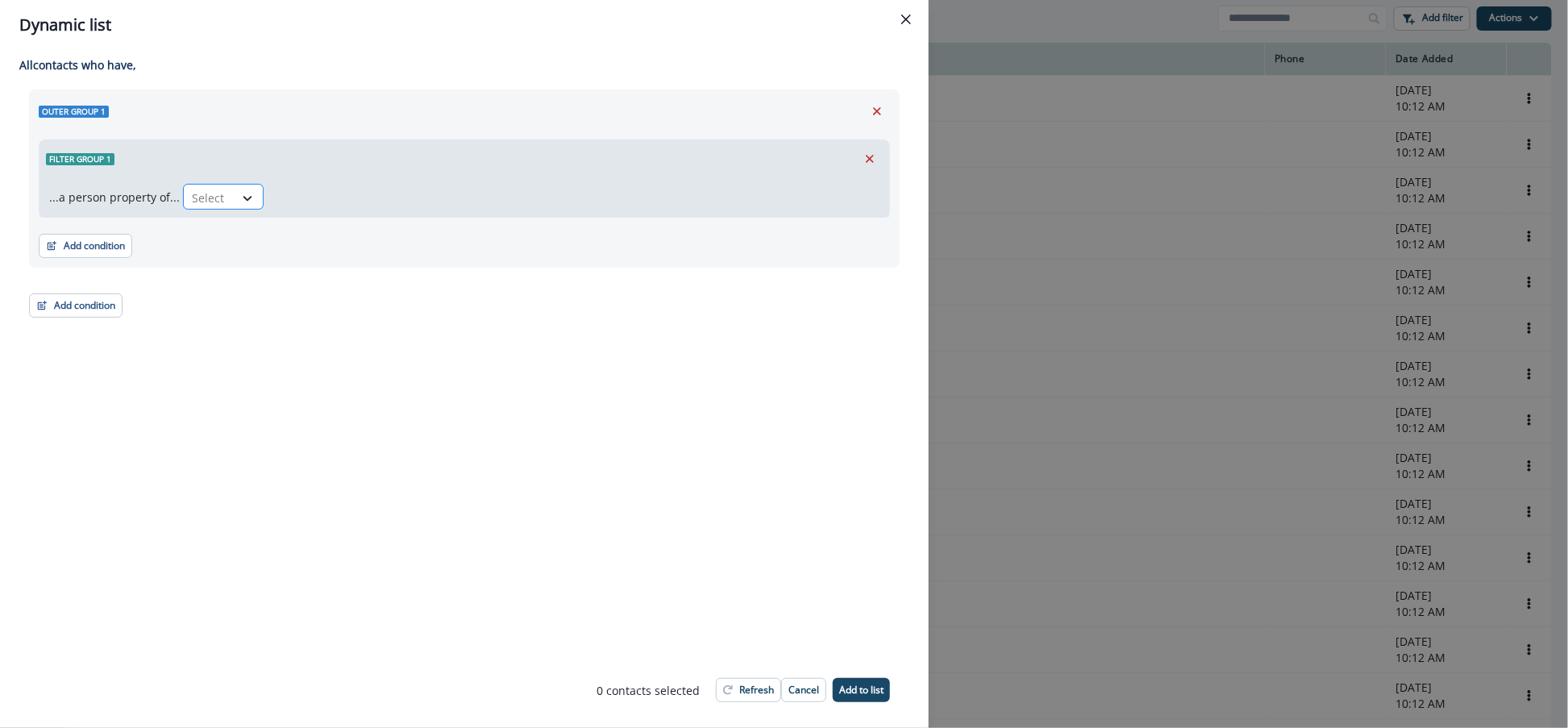
click at [233, 204] on div at bounding box center [247, 198] width 27 height 16
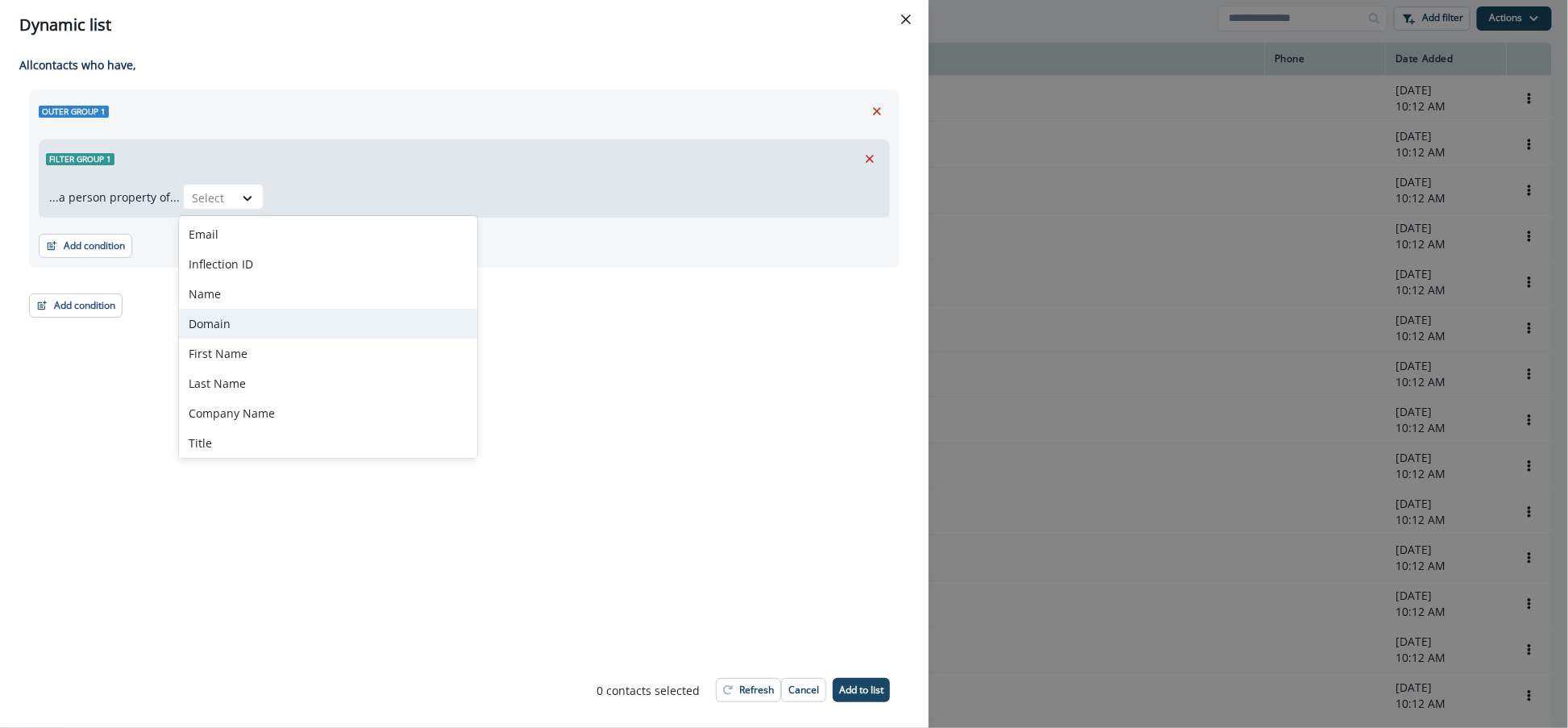
click at [254, 325] on div "Domain" at bounding box center [327, 324] width 298 height 30
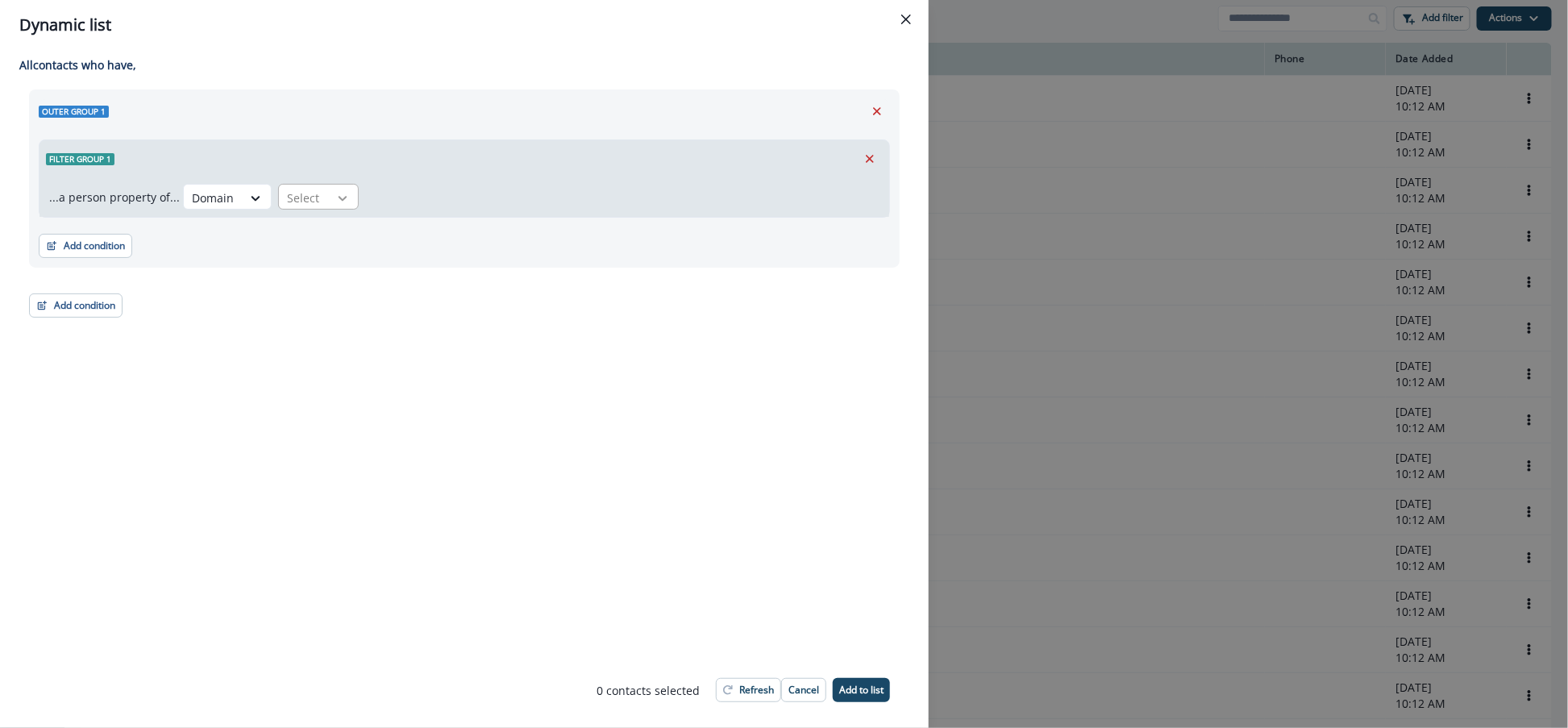
click at [329, 202] on div at bounding box center [342, 198] width 27 height 16
click at [332, 312] on div "contains" at bounding box center [337, 324] width 126 height 30
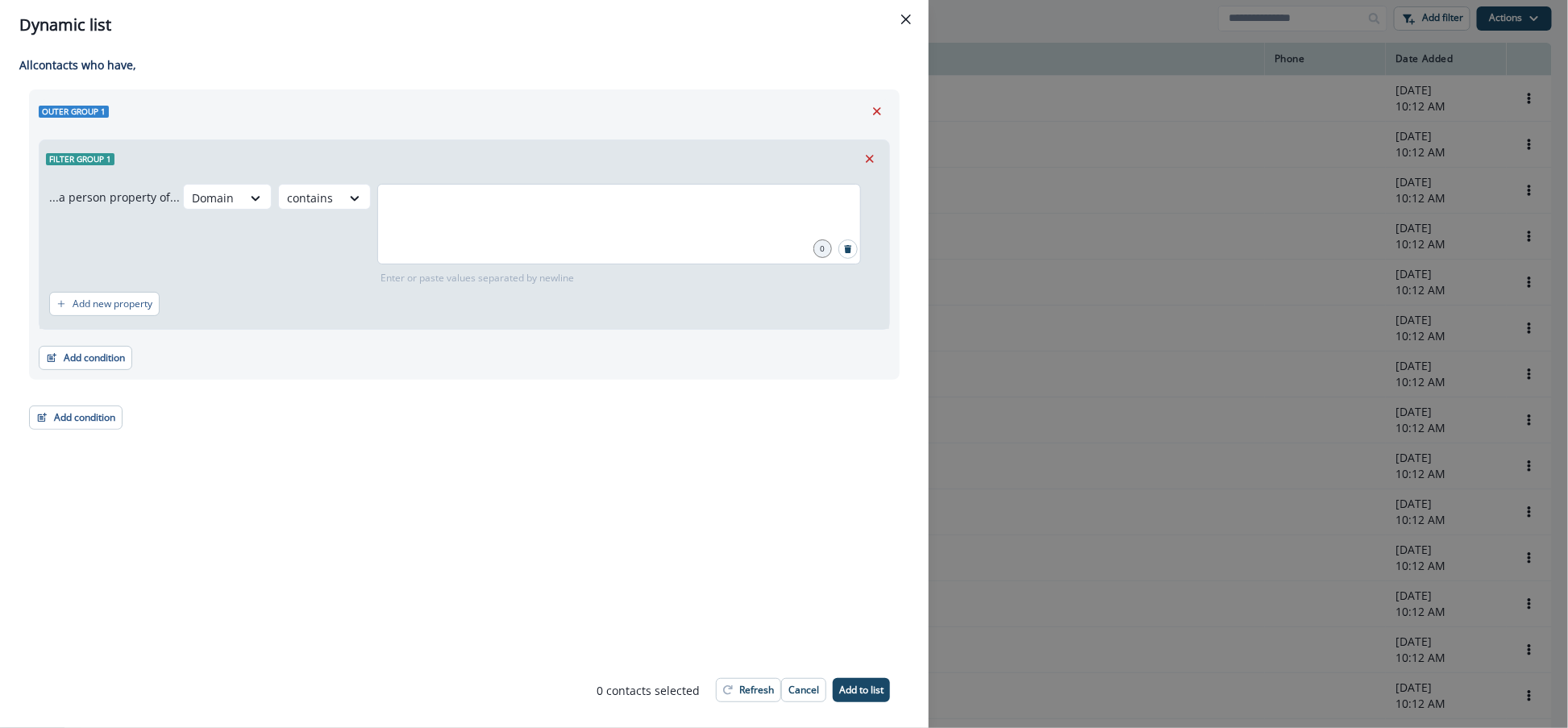
click at [400, 226] on div at bounding box center [619, 224] width 484 height 81
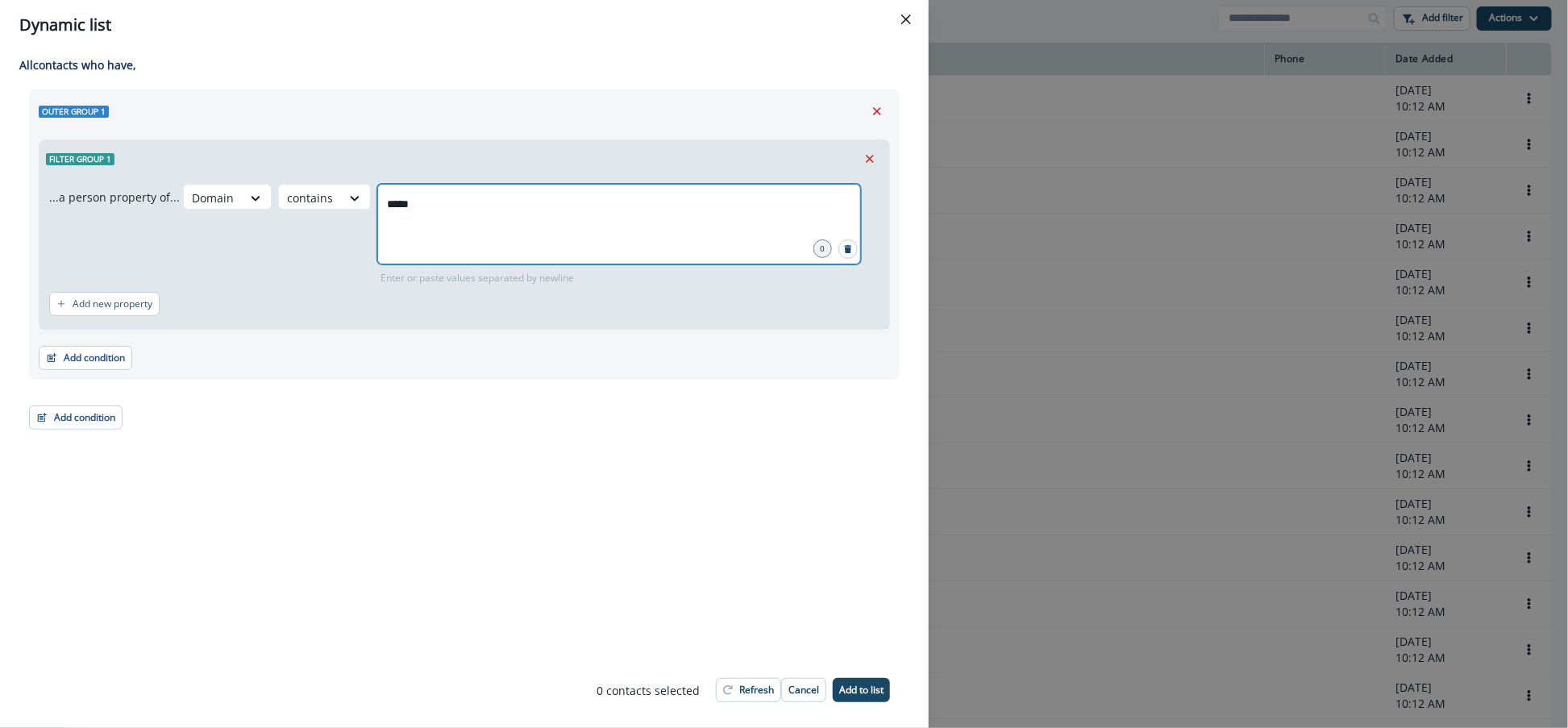
type input "******"
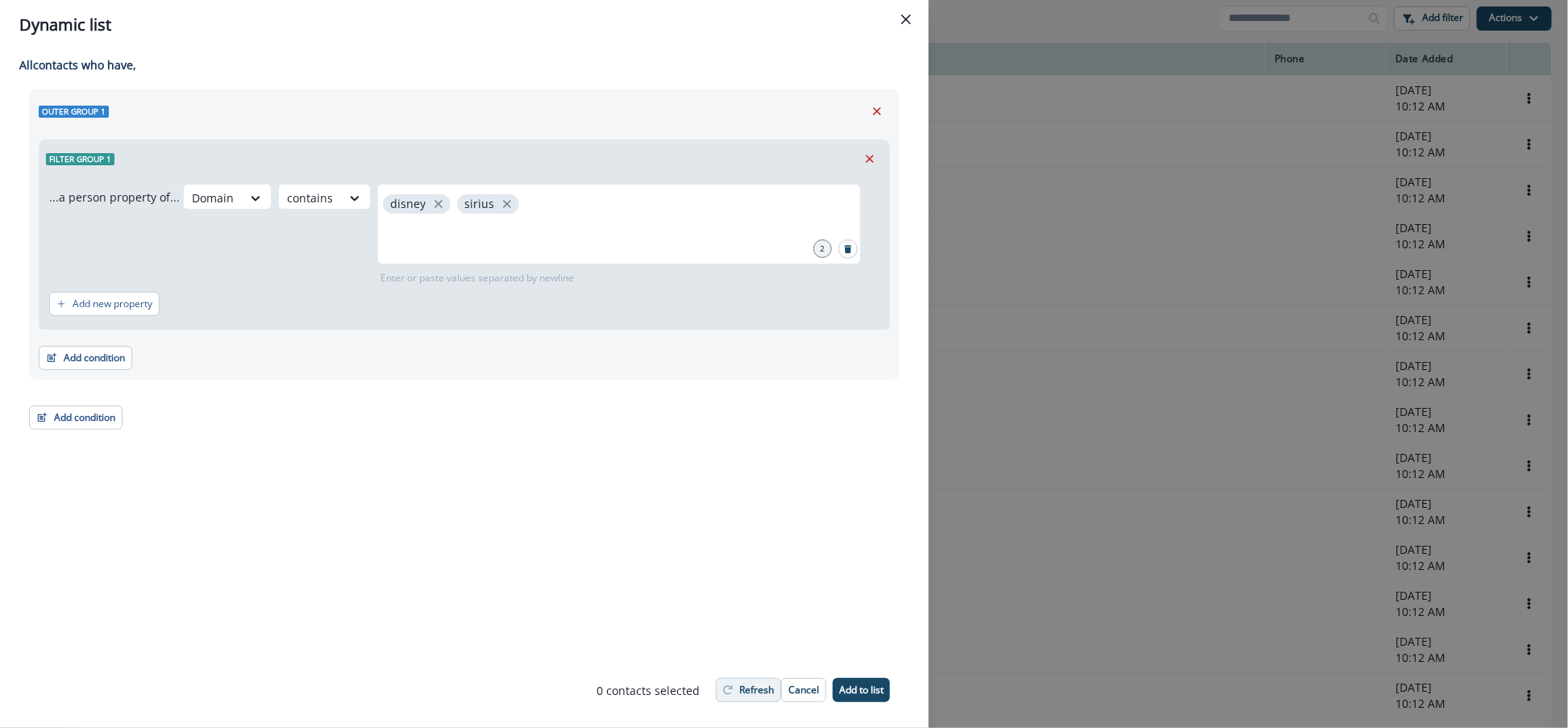
click at [740, 690] on p "Refresh" at bounding box center [757, 691] width 35 height 12
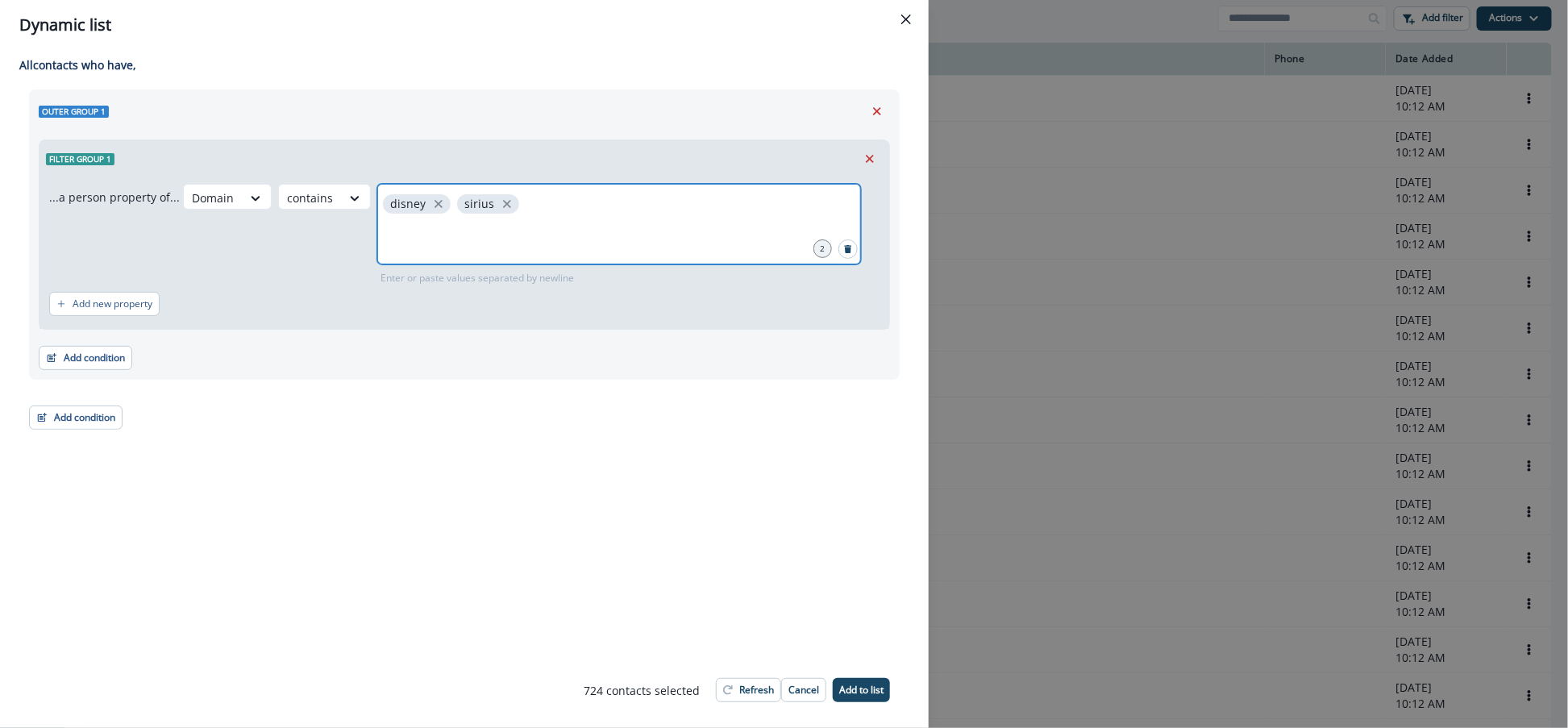
click at [450, 238] on input "text" at bounding box center [619, 237] width 479 height 32
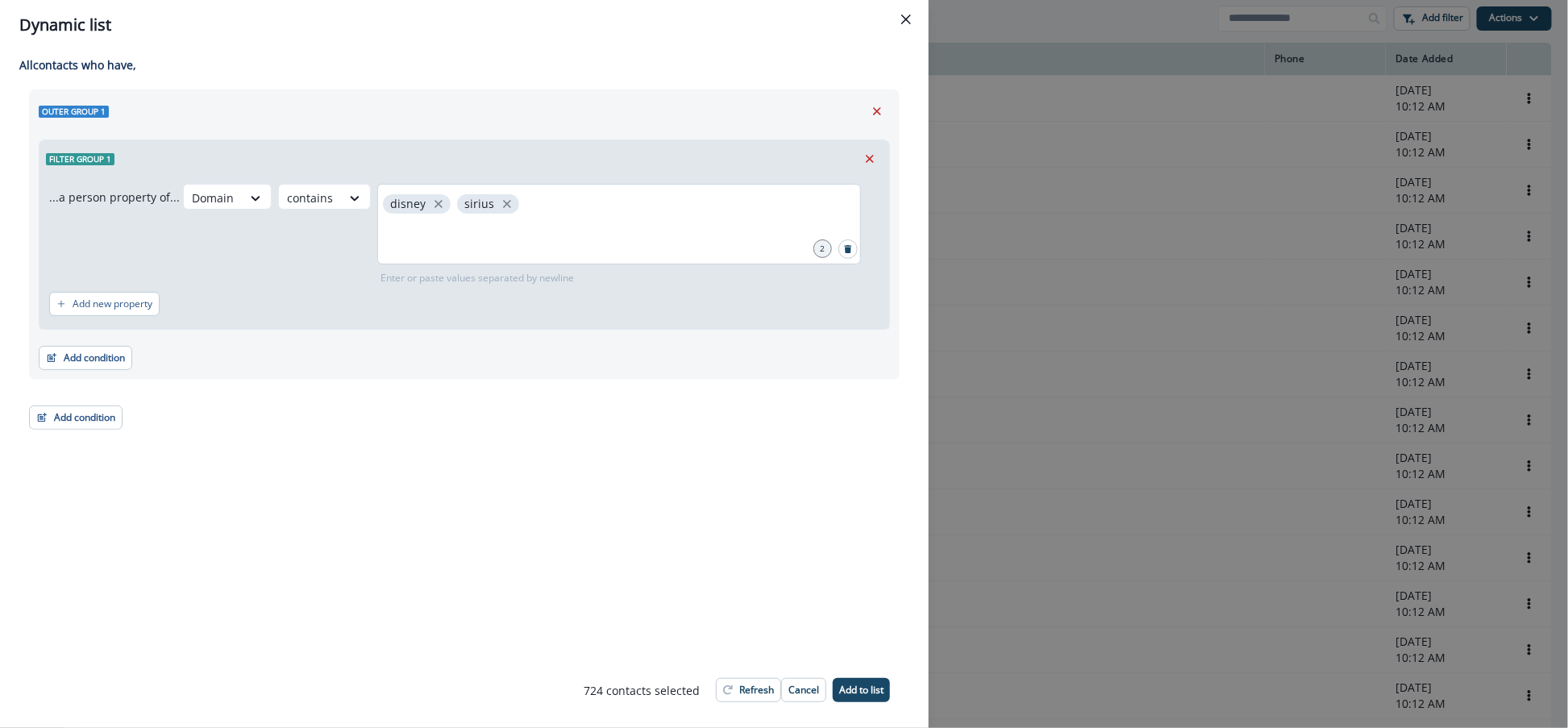
click at [540, 213] on div "disney sirius" at bounding box center [619, 224] width 484 height 81
click at [525, 204] on div "disney sirius" at bounding box center [619, 224] width 484 height 81
click at [852, 689] on p "Add to list" at bounding box center [861, 691] width 44 height 12
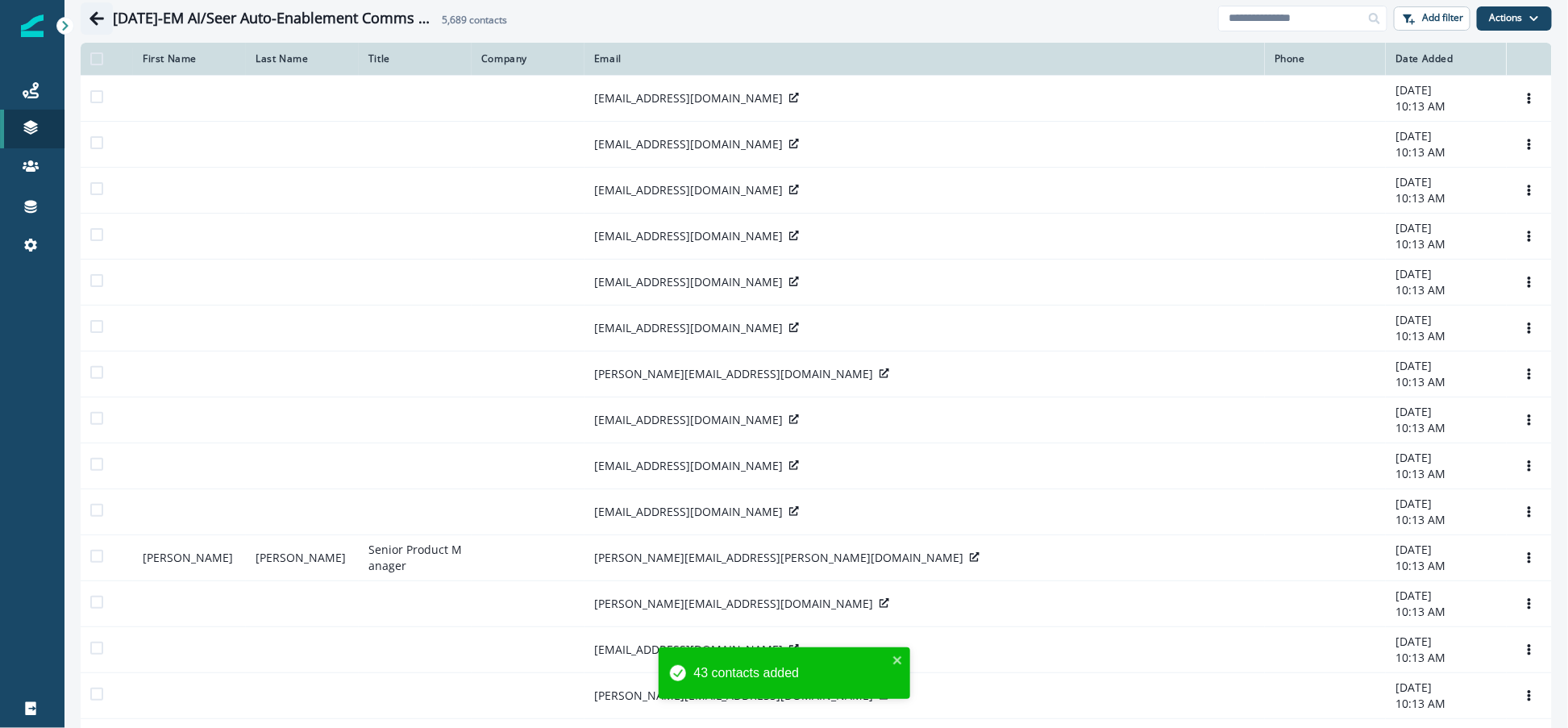
click at [96, 18] on icon "Go back" at bounding box center [96, 18] width 14 height 13
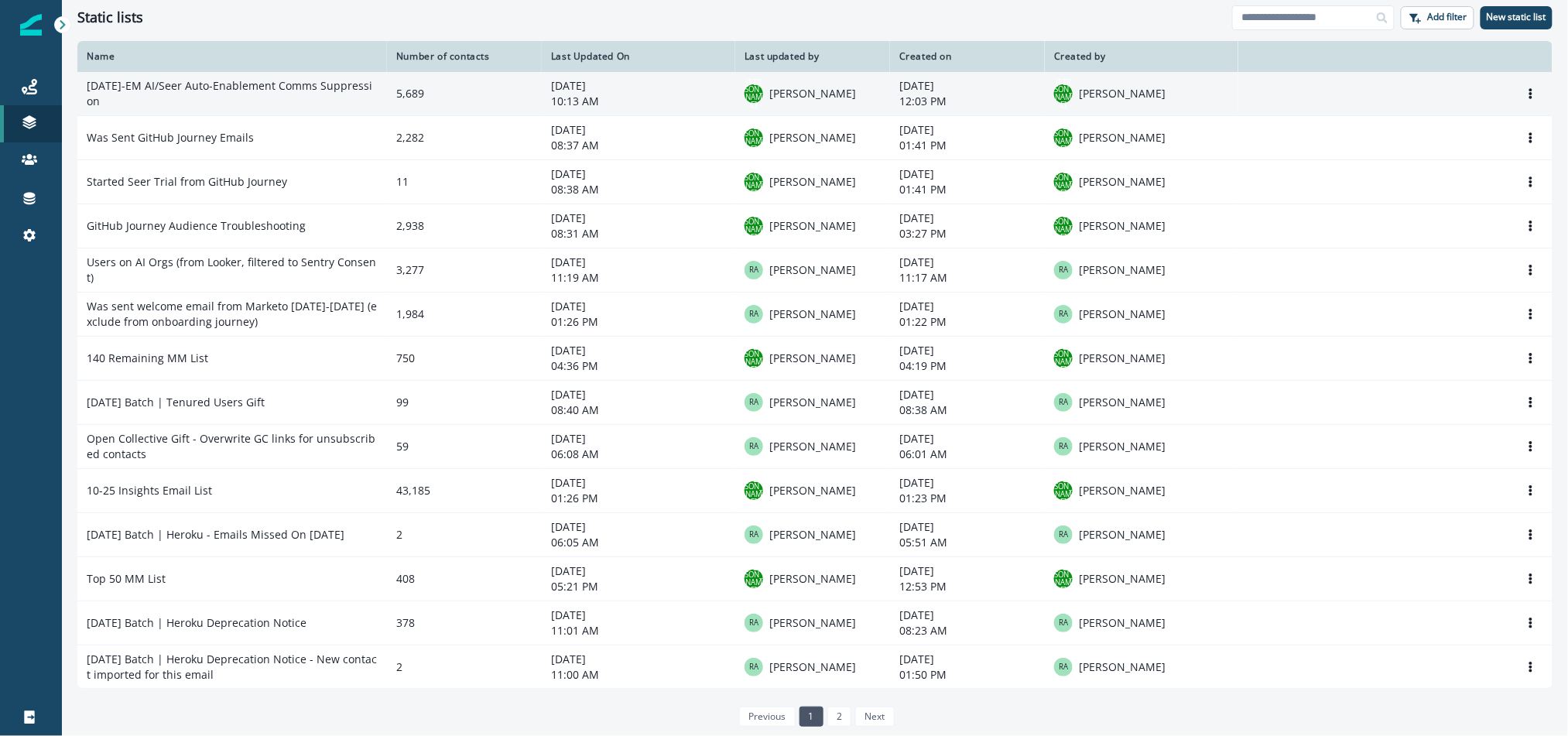
click at [210, 88] on td "[DATE]-EM AI/Seer Auto-Enablement Comms Suppression" at bounding box center [232, 93] width 309 height 44
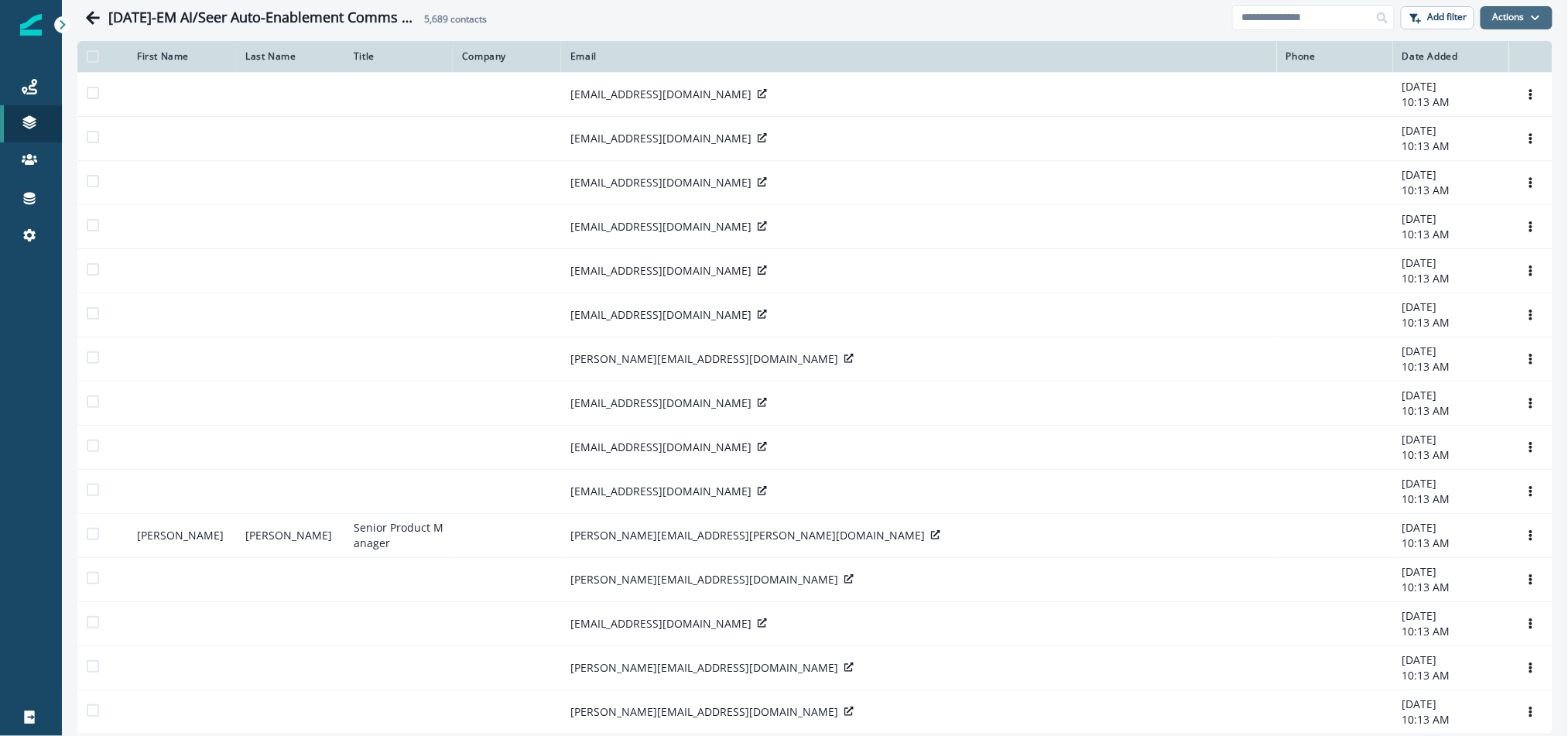
click at [1504, 6] on button "Actions" at bounding box center [1516, 18] width 72 height 23
click at [1502, 86] on button "From a CSV file" at bounding box center [1483, 84] width 138 height 26
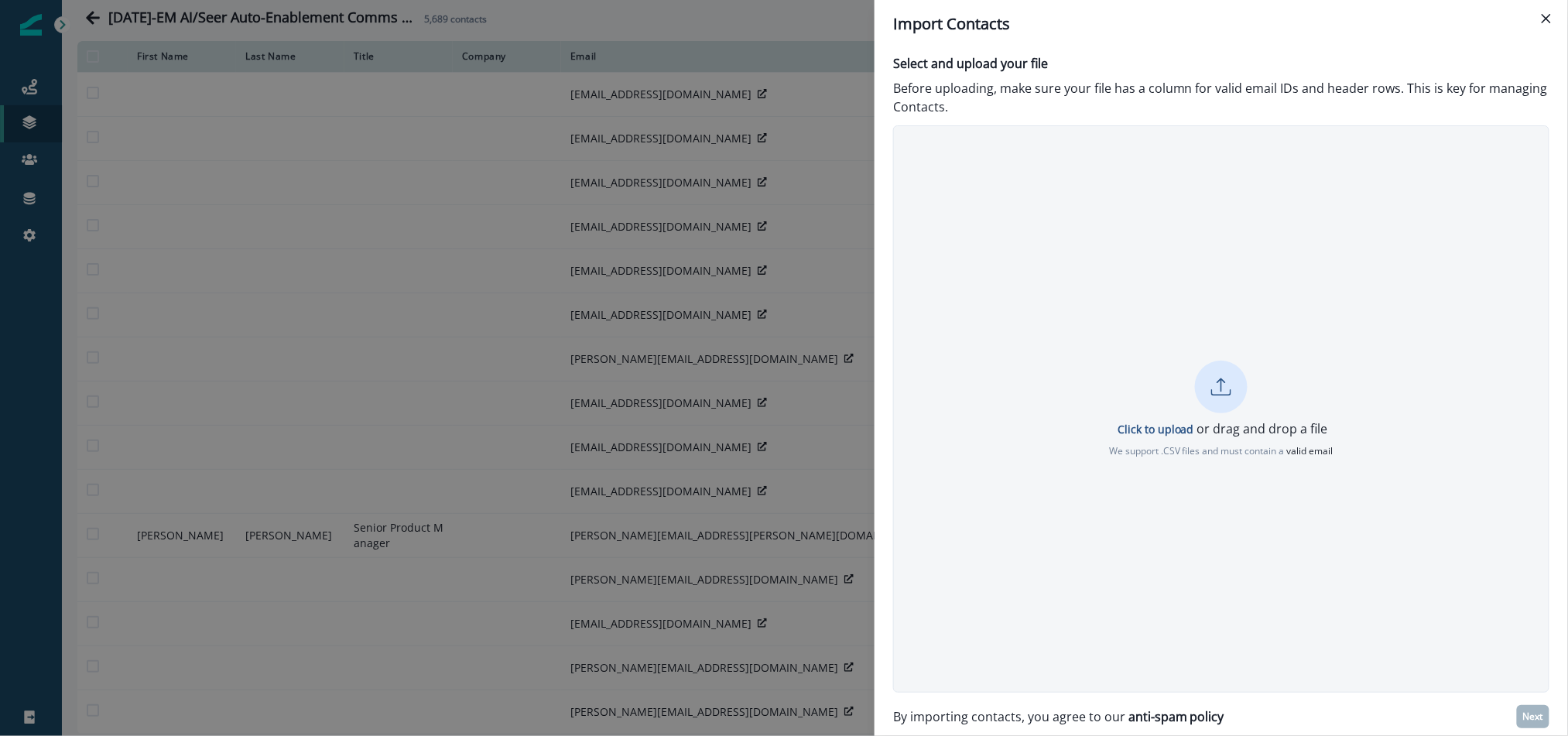
click at [1217, 390] on icon at bounding box center [1220, 387] width 20 height 20
click at [1504, 698] on div "By importing contacts, you agree to our anti-spam policy Next" at bounding box center [1221, 714] width 656 height 26
click at [1504, 698] on button "Next" at bounding box center [1533, 716] width 33 height 23
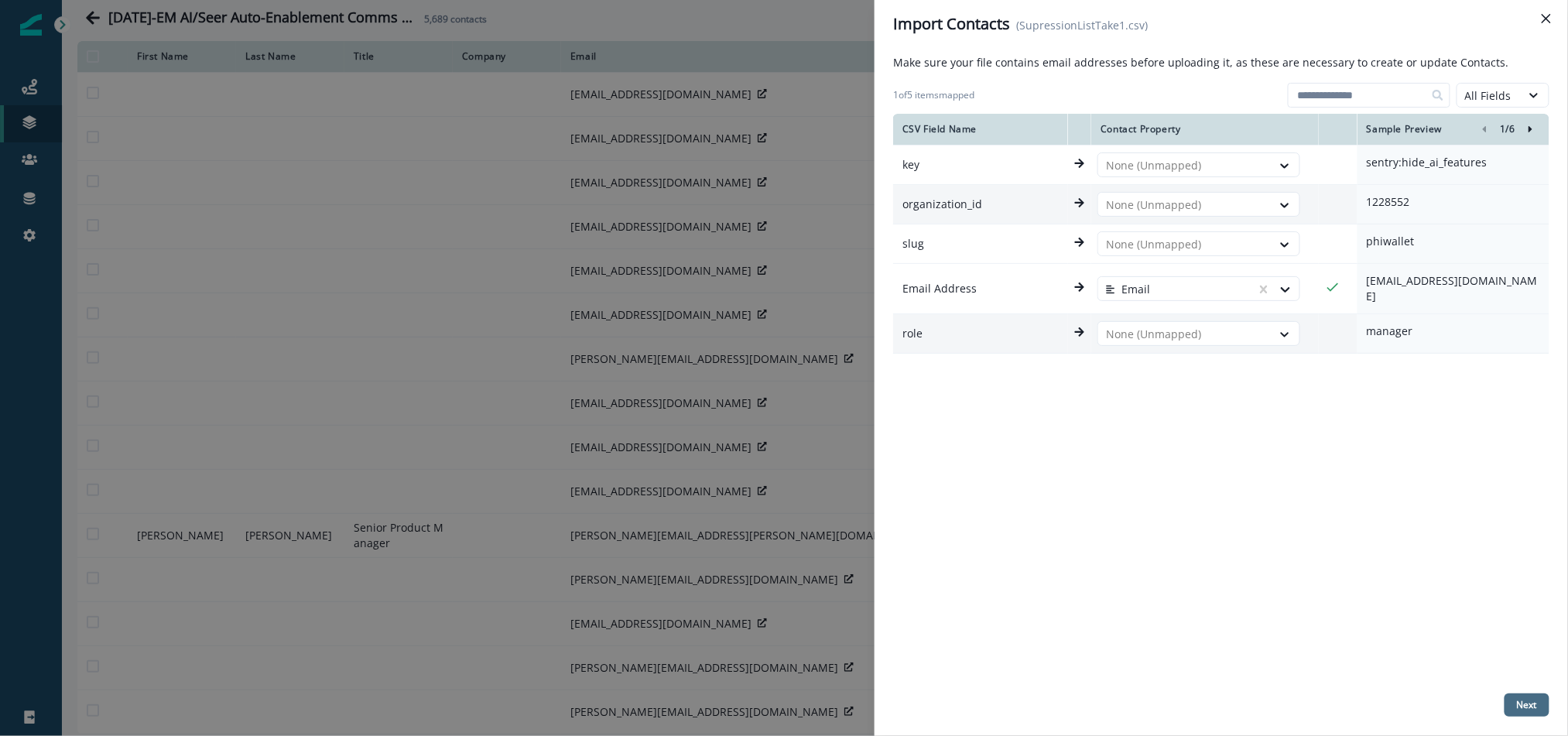
click at [1504, 698] on p "Next" at bounding box center [1527, 705] width 20 height 11
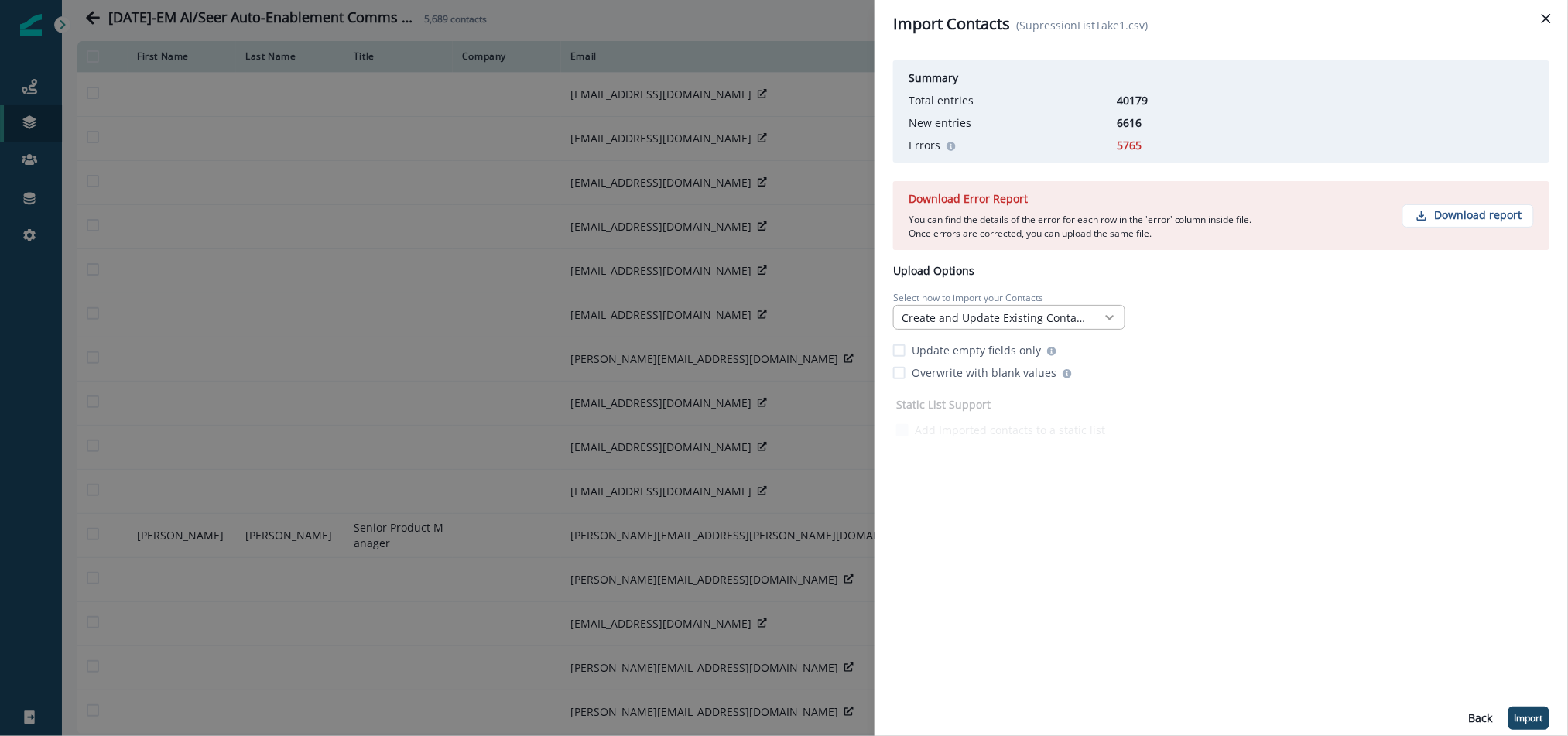
click at [1106, 315] on icon at bounding box center [1109, 317] width 9 height 5
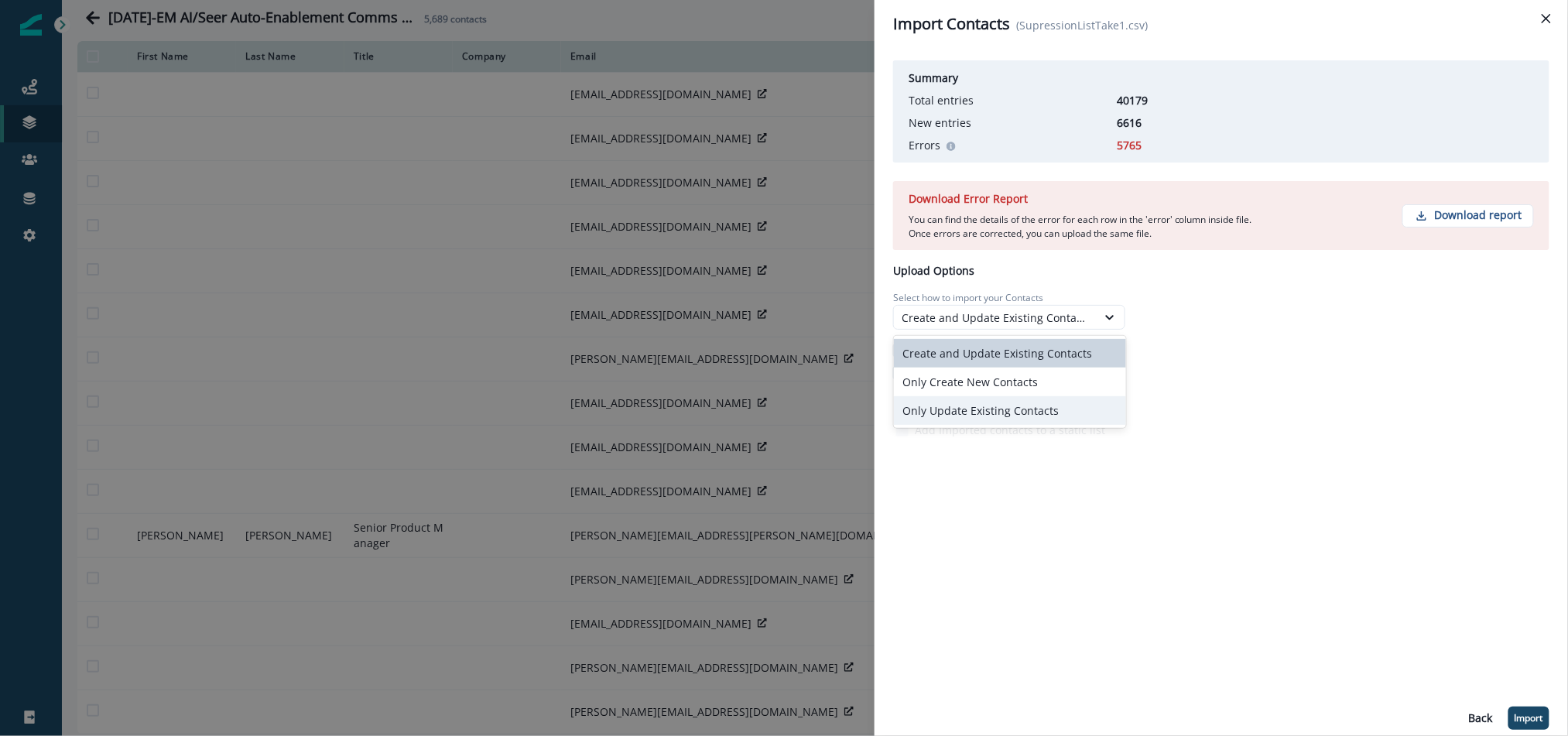
click at [1012, 409] on div "Summary Total entries 40179 New entries 6616 Errors 5765 Download Error Report …" at bounding box center [1220, 392] width 693 height 688
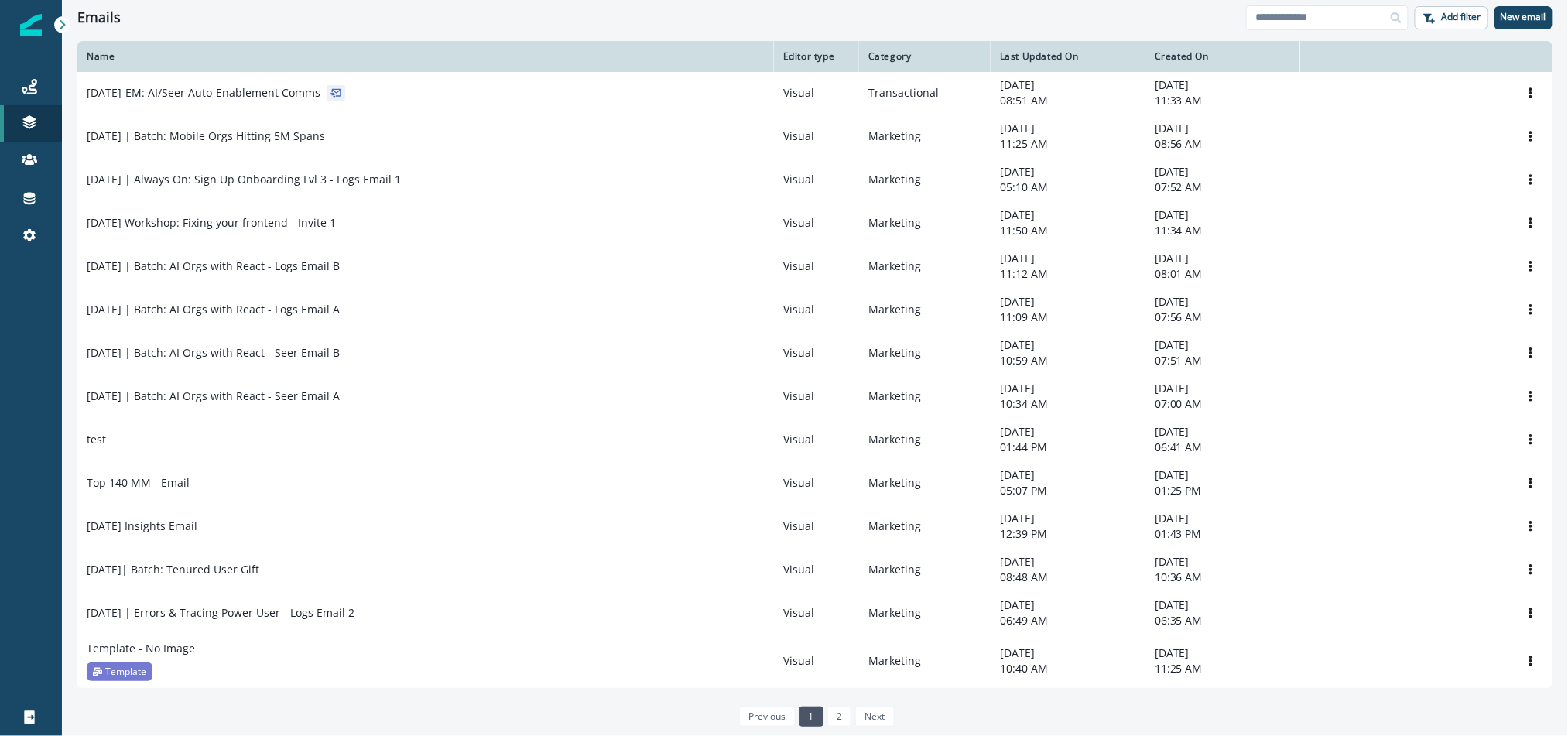
scroll to position [1, 0]
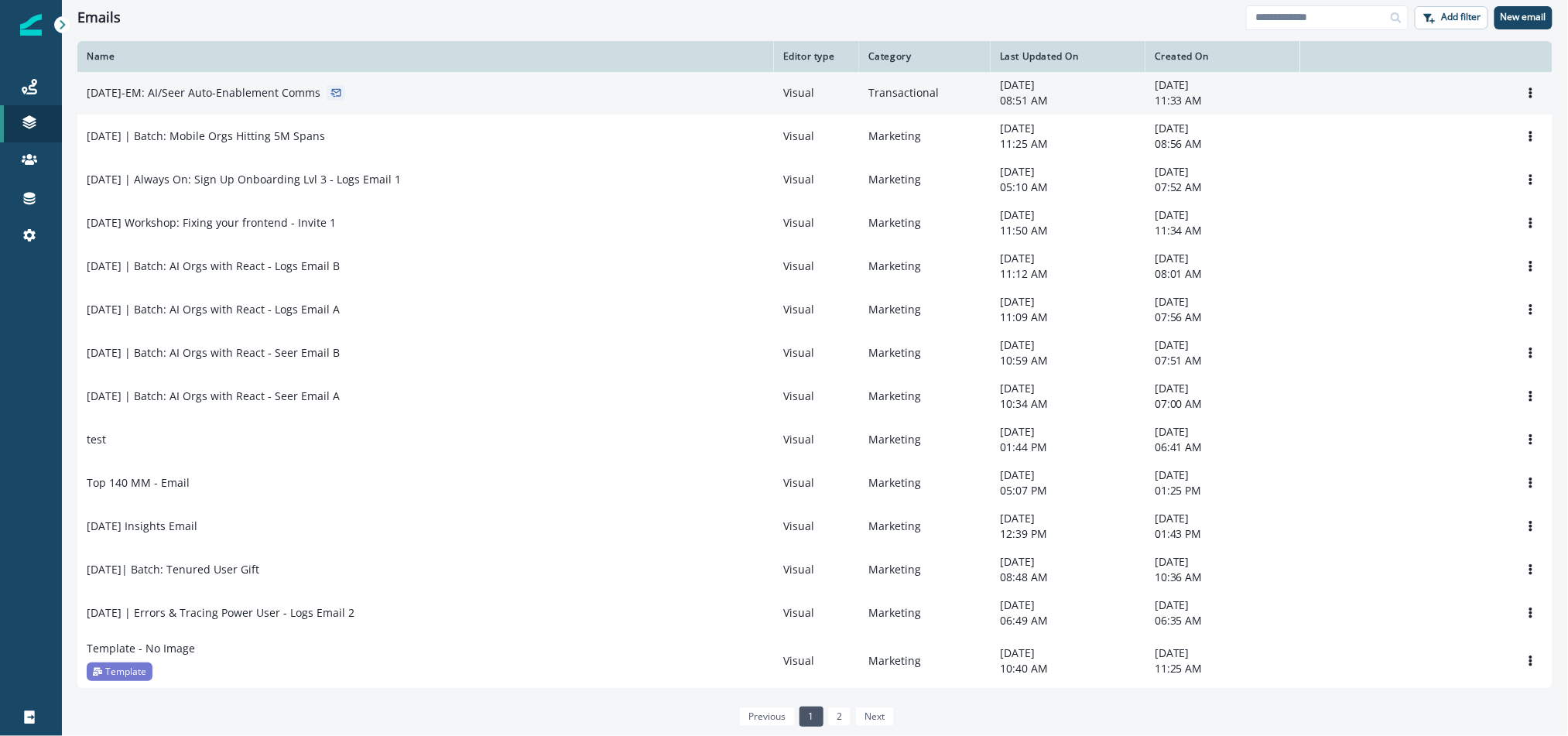
click at [237, 91] on p "2025-10-14-EM: AI/Seer Auto-Enablement Comms" at bounding box center [203, 92] width 234 height 15
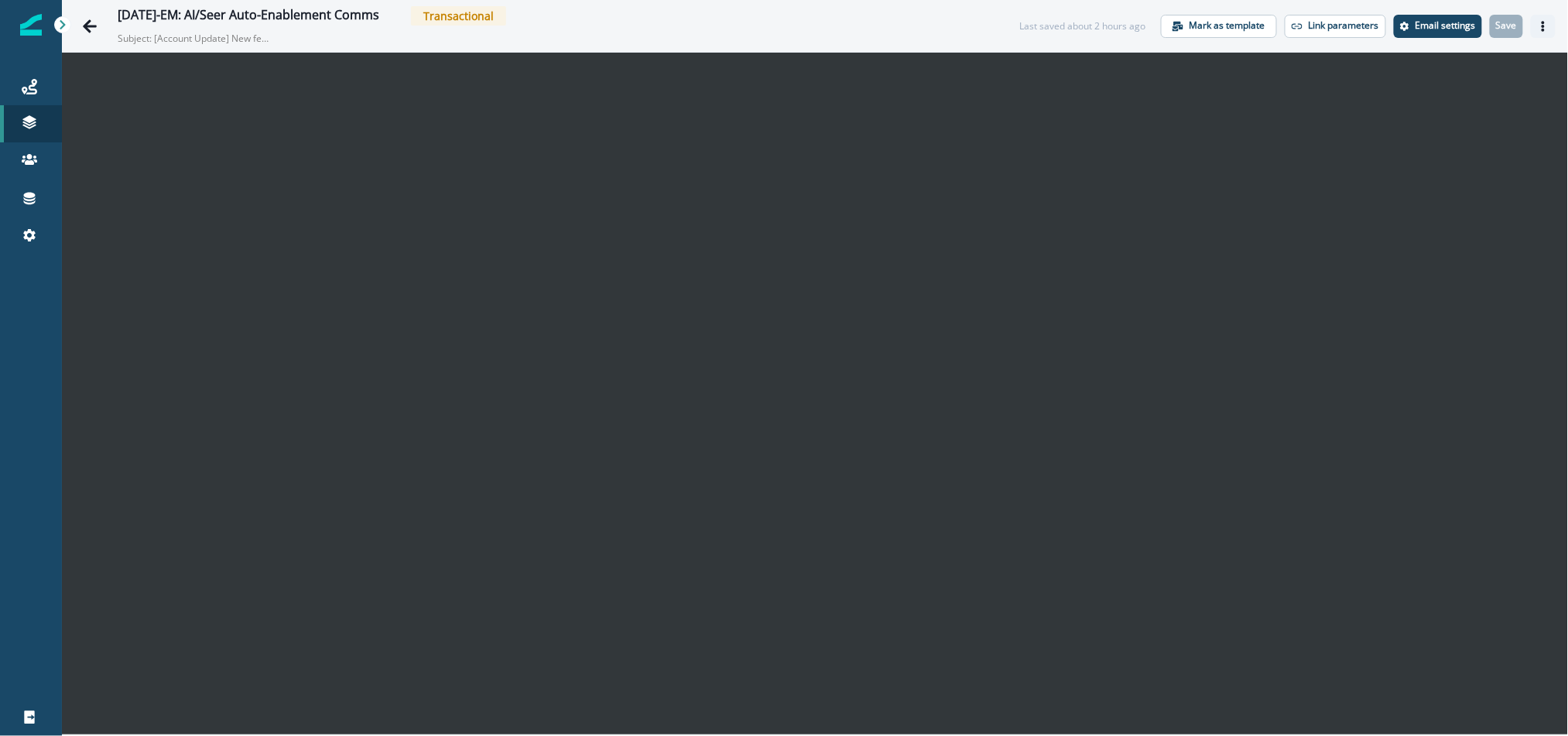
click at [1504, 26] on button "Actions" at bounding box center [1542, 26] width 25 height 23
click at [1504, 19] on button "Actions" at bounding box center [1542, 26] width 25 height 23
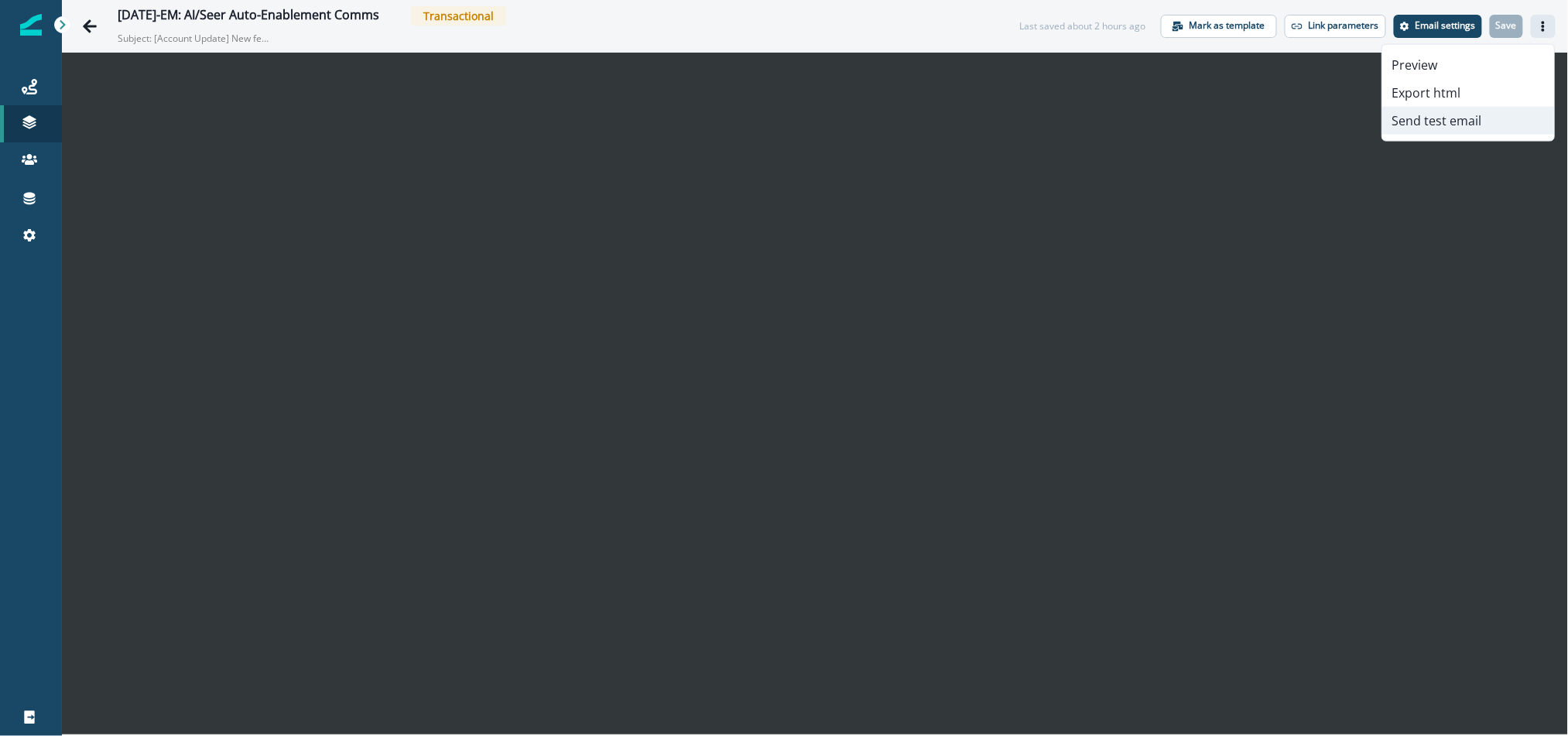
click at [1476, 119] on button "Send test email" at bounding box center [1468, 120] width 171 height 28
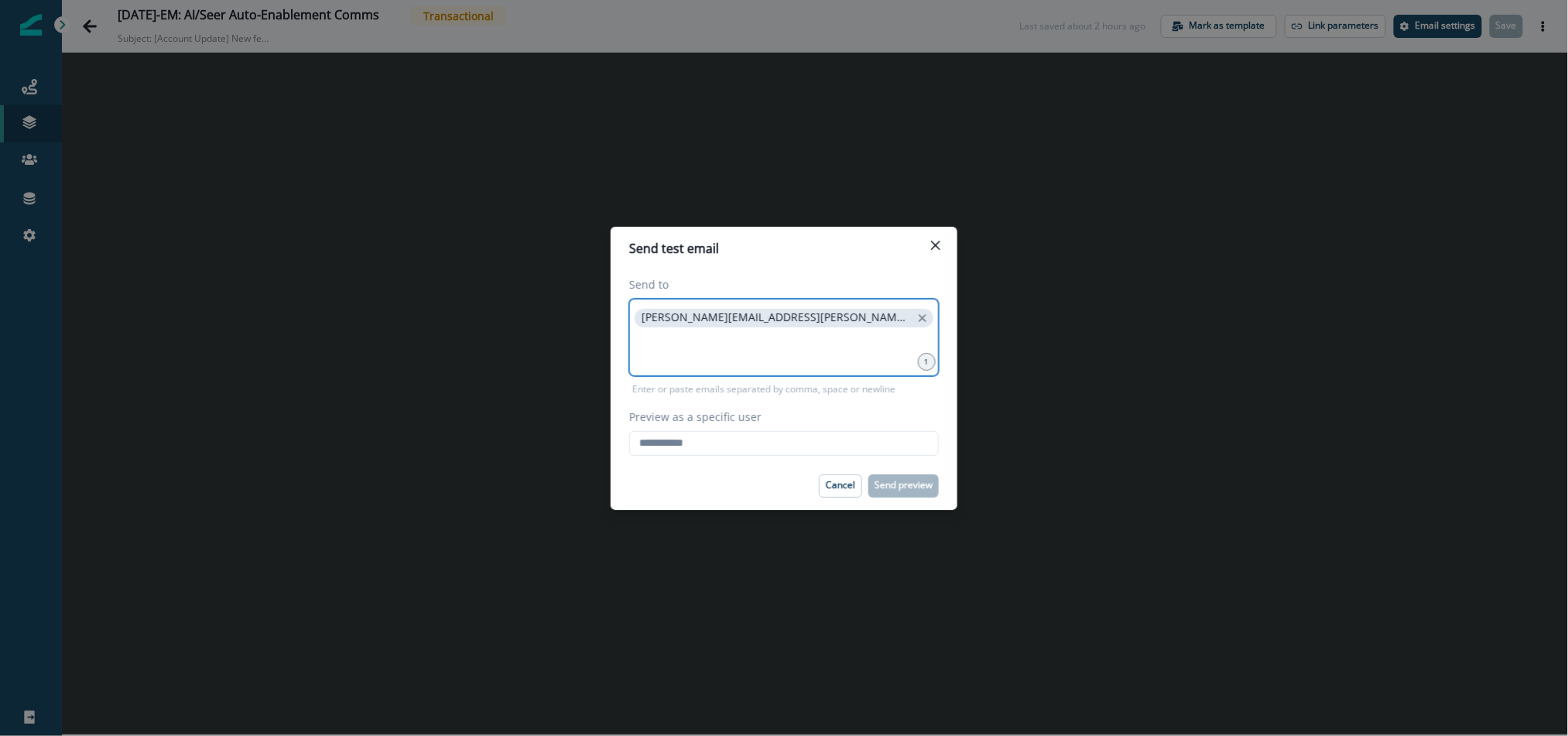
click at [720, 359] on input at bounding box center [784, 349] width 305 height 31
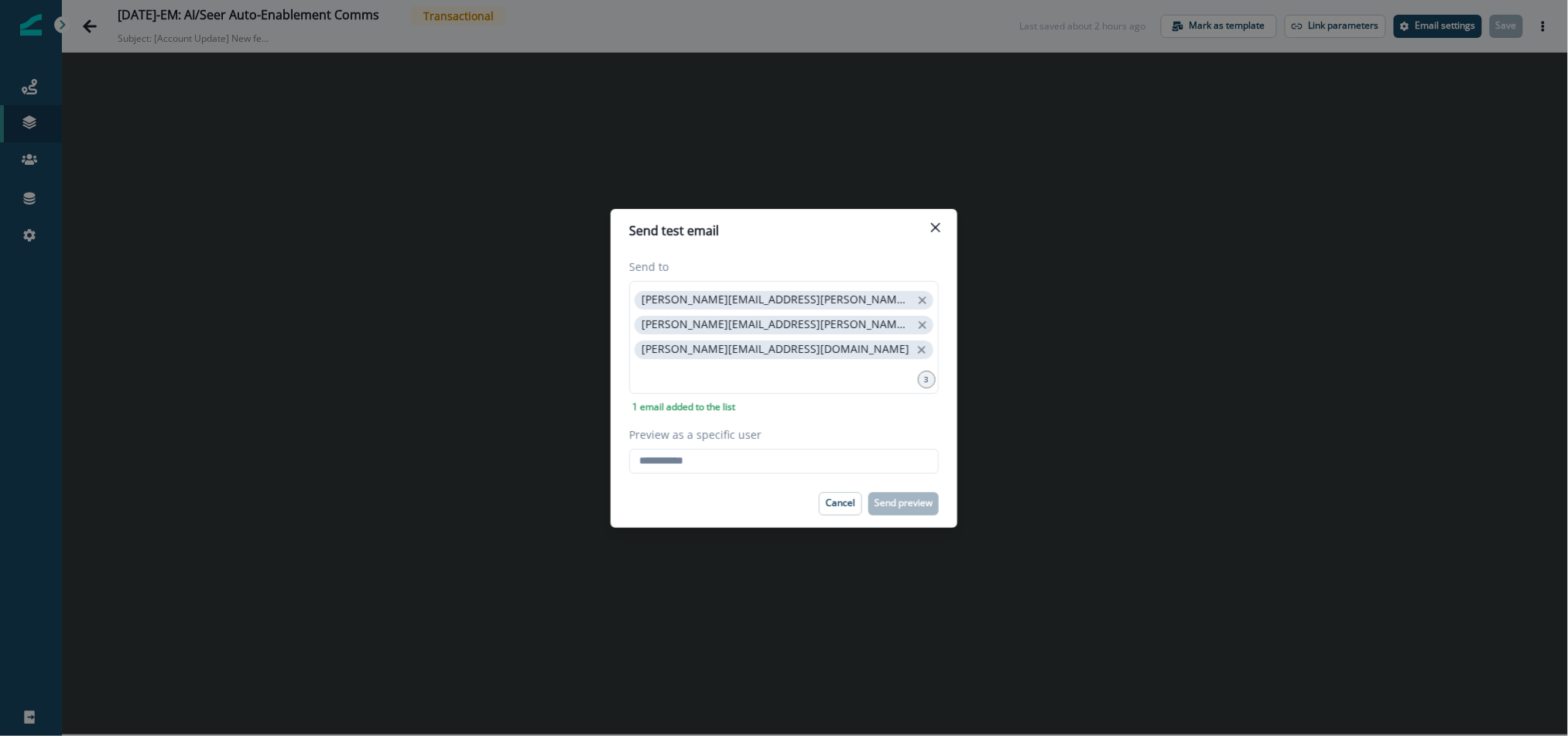
drag, startPoint x: 793, startPoint y: 470, endPoint x: 785, endPoint y: 466, distance: 8.9
click at [792, 480] on footer "Cancel Send preview" at bounding box center [784, 504] width 347 height 48
click at [775, 449] on input "Preview as a specific user" at bounding box center [784, 461] width 309 height 25
type input "**********"
click at [766, 492] on div "Cancel Send preview" at bounding box center [784, 503] width 309 height 23
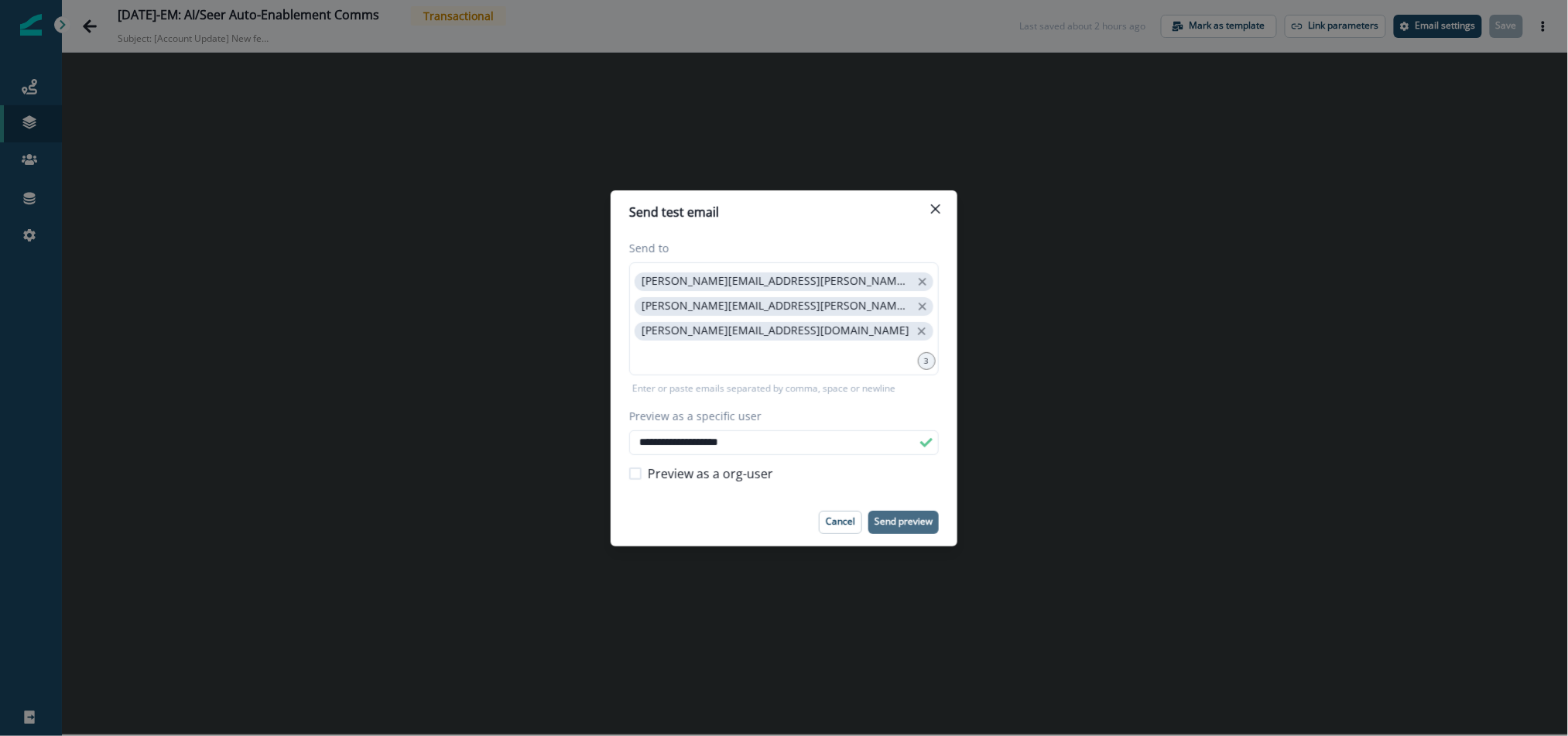
click at [901, 516] on p "Send preview" at bounding box center [903, 521] width 58 height 11
click at [936, 221] on button "Close" at bounding box center [935, 208] width 25 height 25
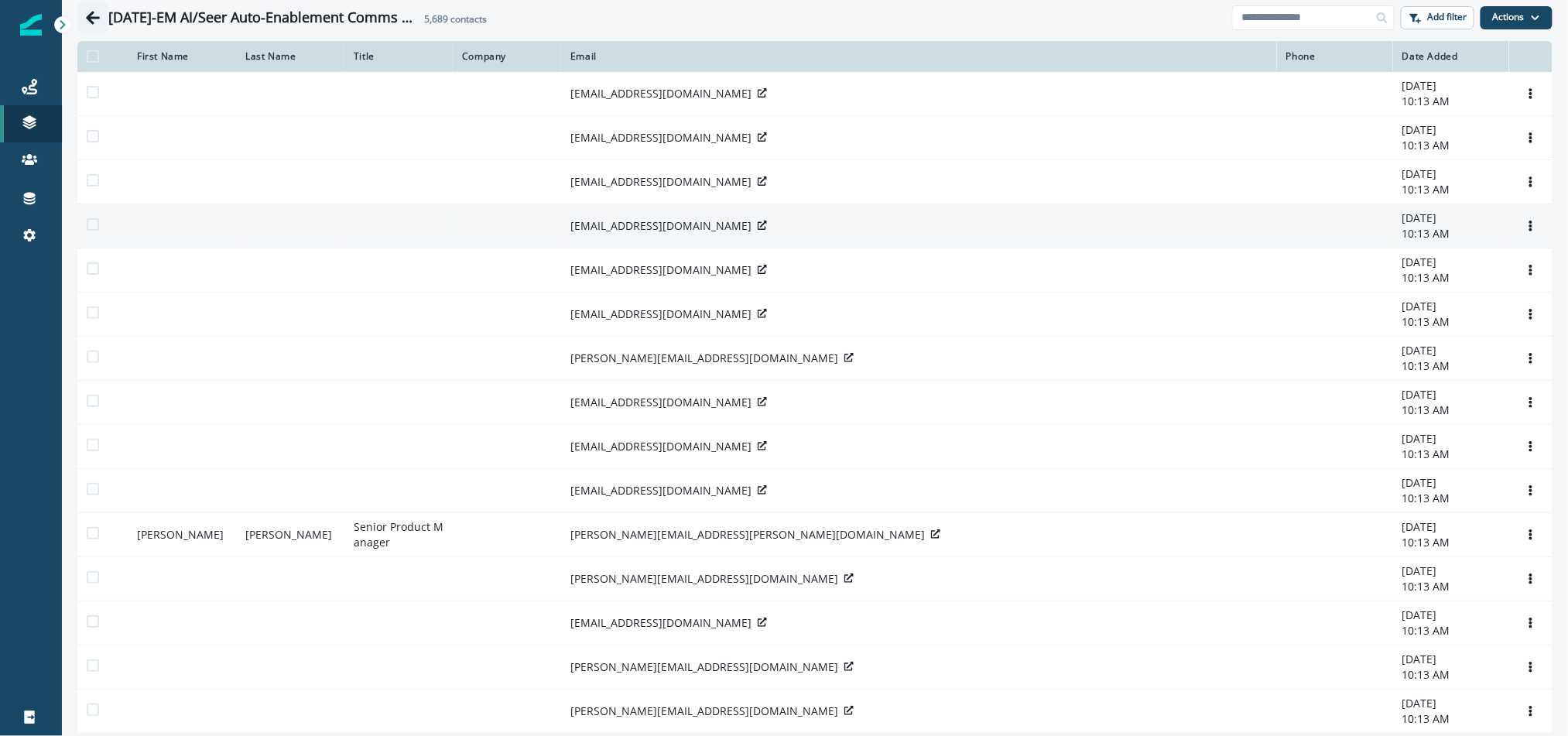
click at [89, 15] on icon "Go back" at bounding box center [93, 18] width 14 height 13
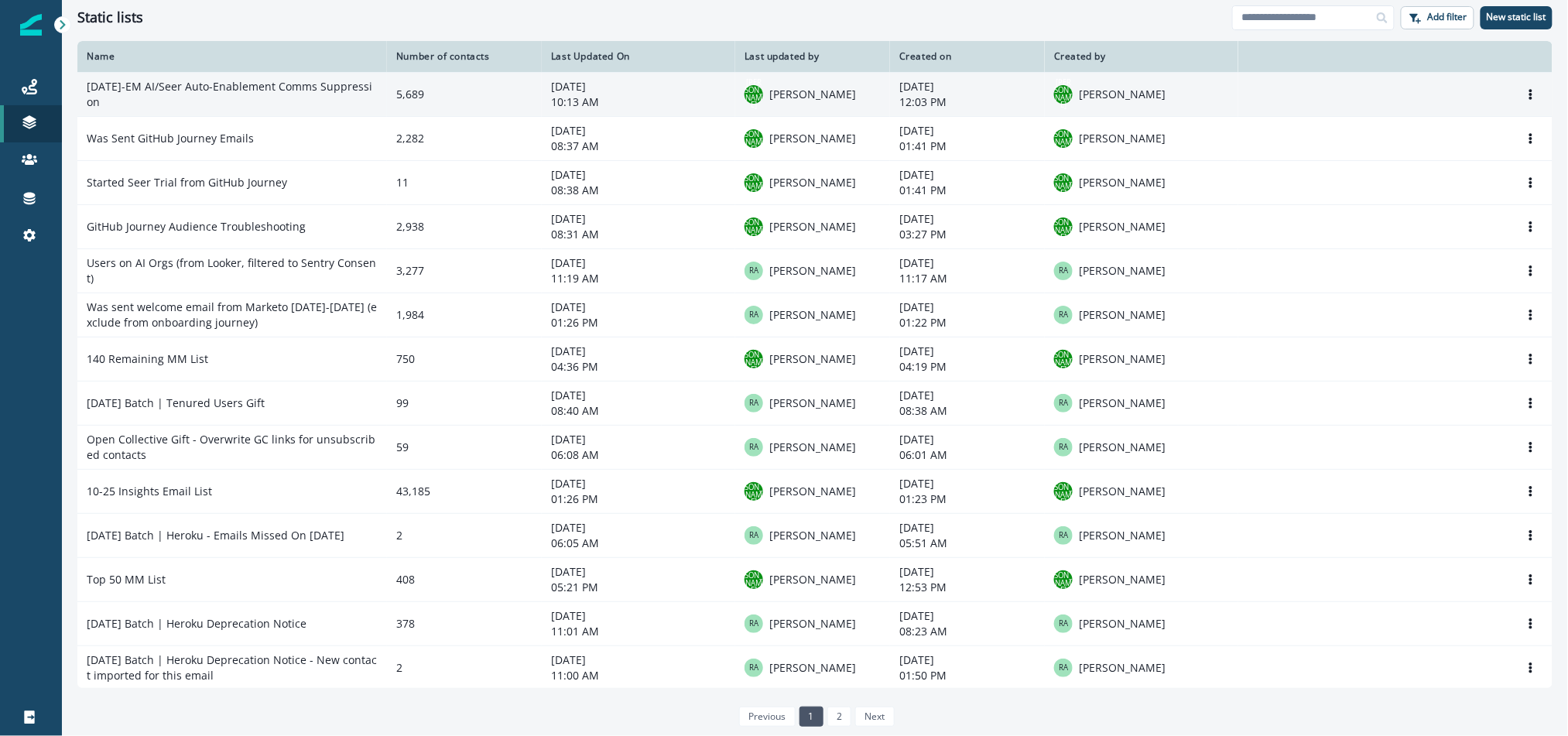
click at [331, 85] on td "[DATE]-EM AI/Seer Auto-Enablement Comms Suppression" at bounding box center [232, 93] width 309 height 44
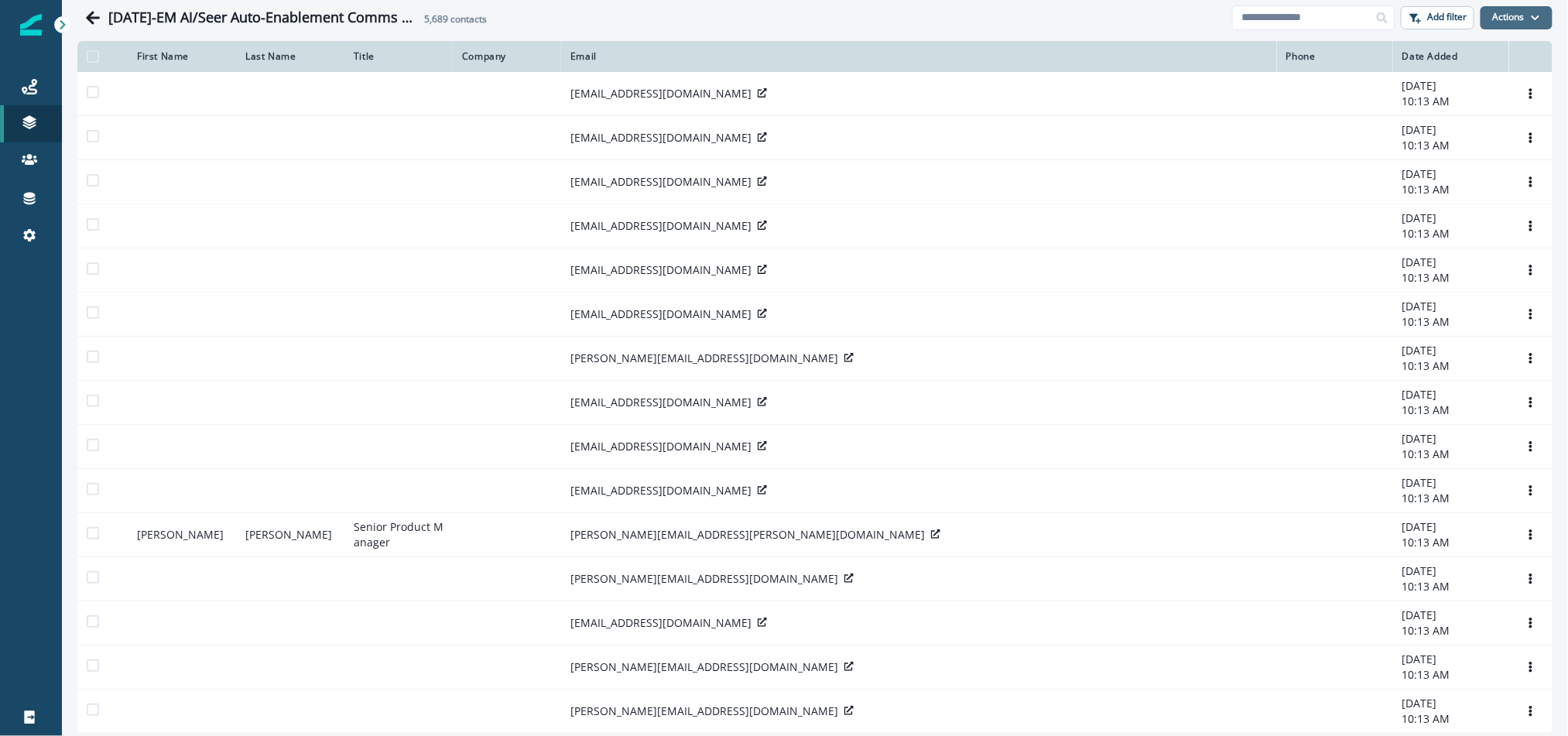
click at [1513, 18] on button "Actions" at bounding box center [1516, 18] width 72 height 23
click at [1469, 81] on button "From a CSV file" at bounding box center [1483, 84] width 138 height 26
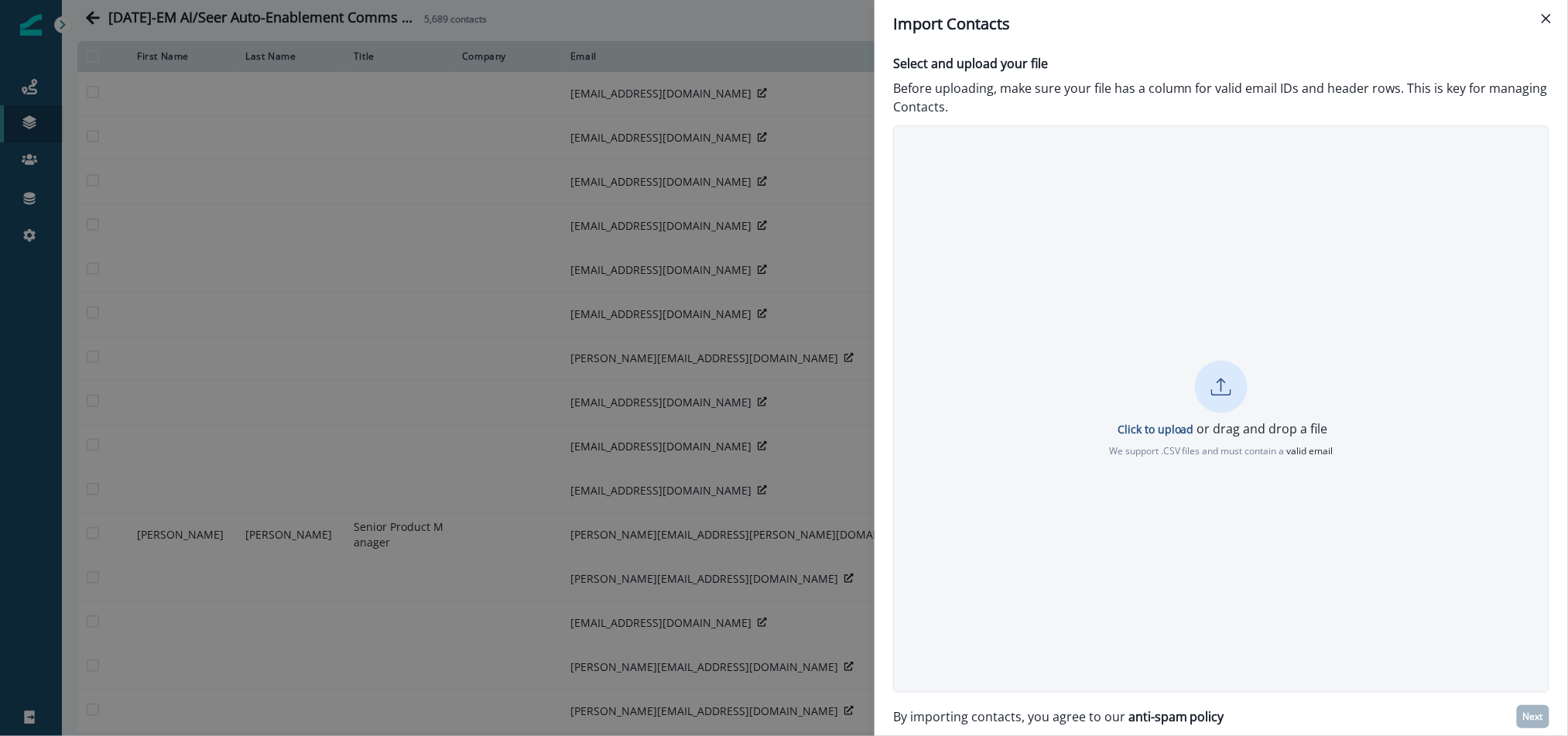
click at [1221, 373] on div at bounding box center [1221, 387] width 53 height 53
click at [1536, 711] on p "Next" at bounding box center [1532, 717] width 20 height 11
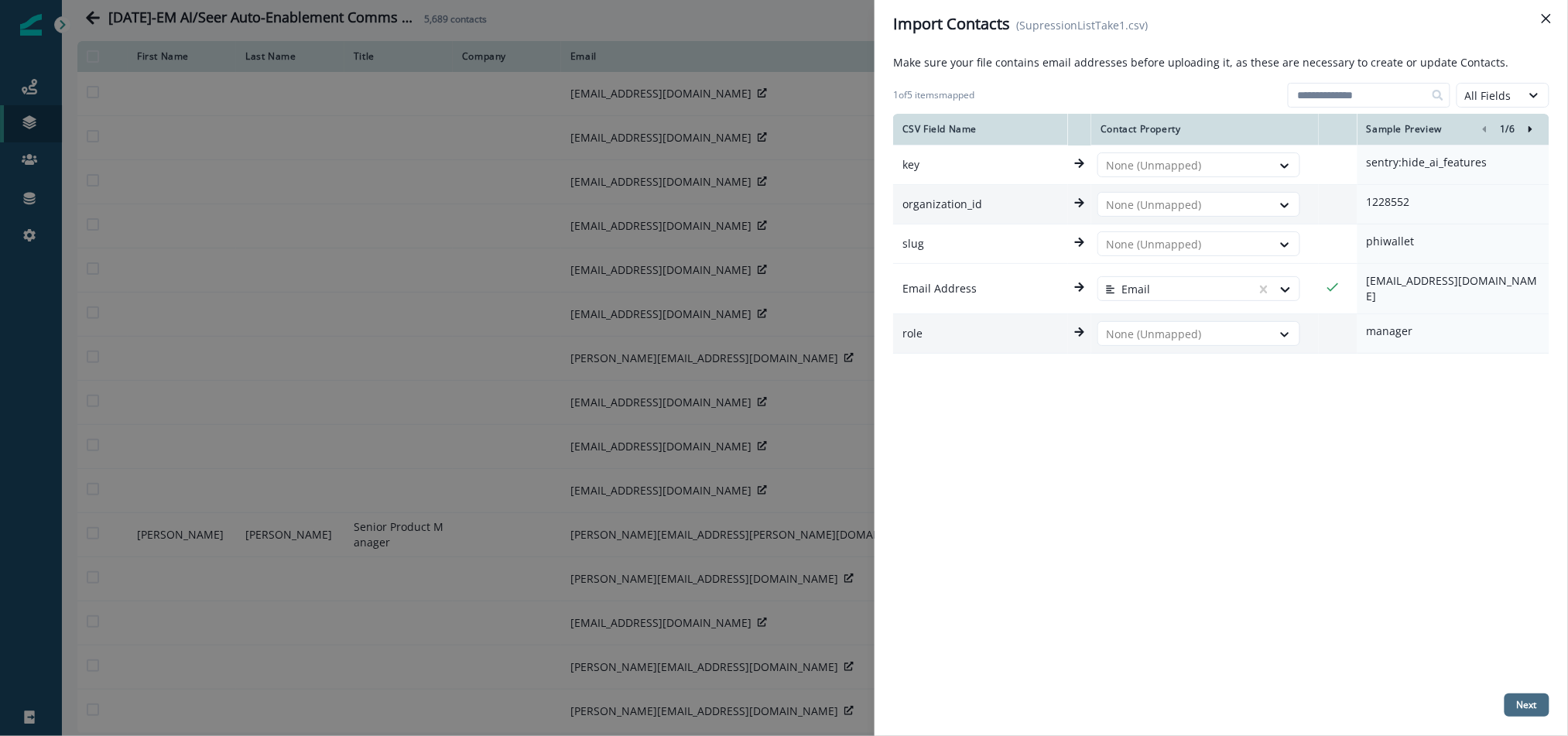
click at [1530, 705] on p "Next" at bounding box center [1527, 705] width 20 height 11
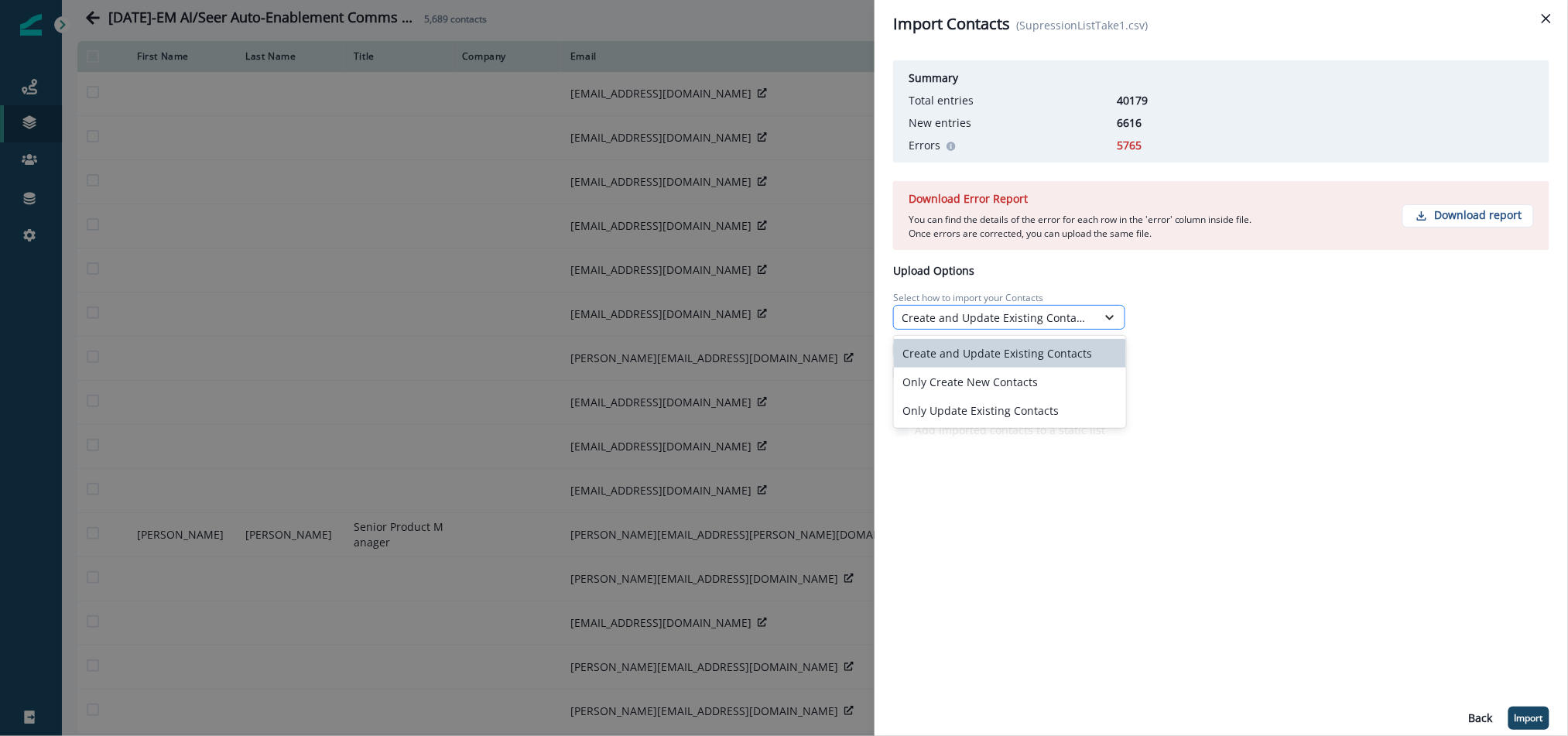
click at [1108, 317] on icon at bounding box center [1109, 317] width 14 height 15
click at [1041, 404] on div "Only Update Existing Contacts" at bounding box center [1010, 411] width 232 height 29
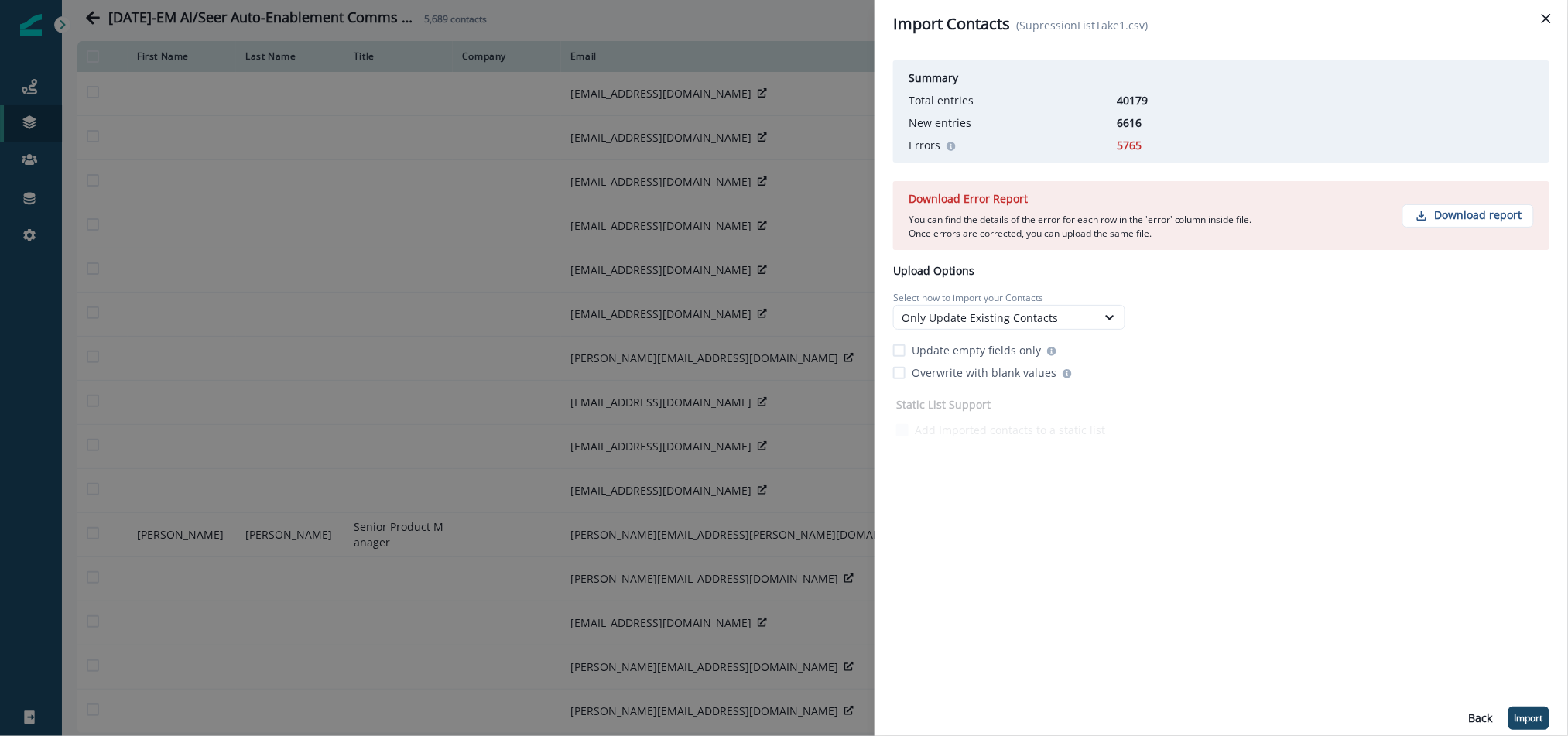
click at [1149, 355] on div "Summary Total entries 40179 New entries 6616 Errors 5765 Download Error Report …" at bounding box center [1221, 247] width 656 height 387
click at [1523, 713] on p "Import" at bounding box center [1529, 718] width 29 height 11
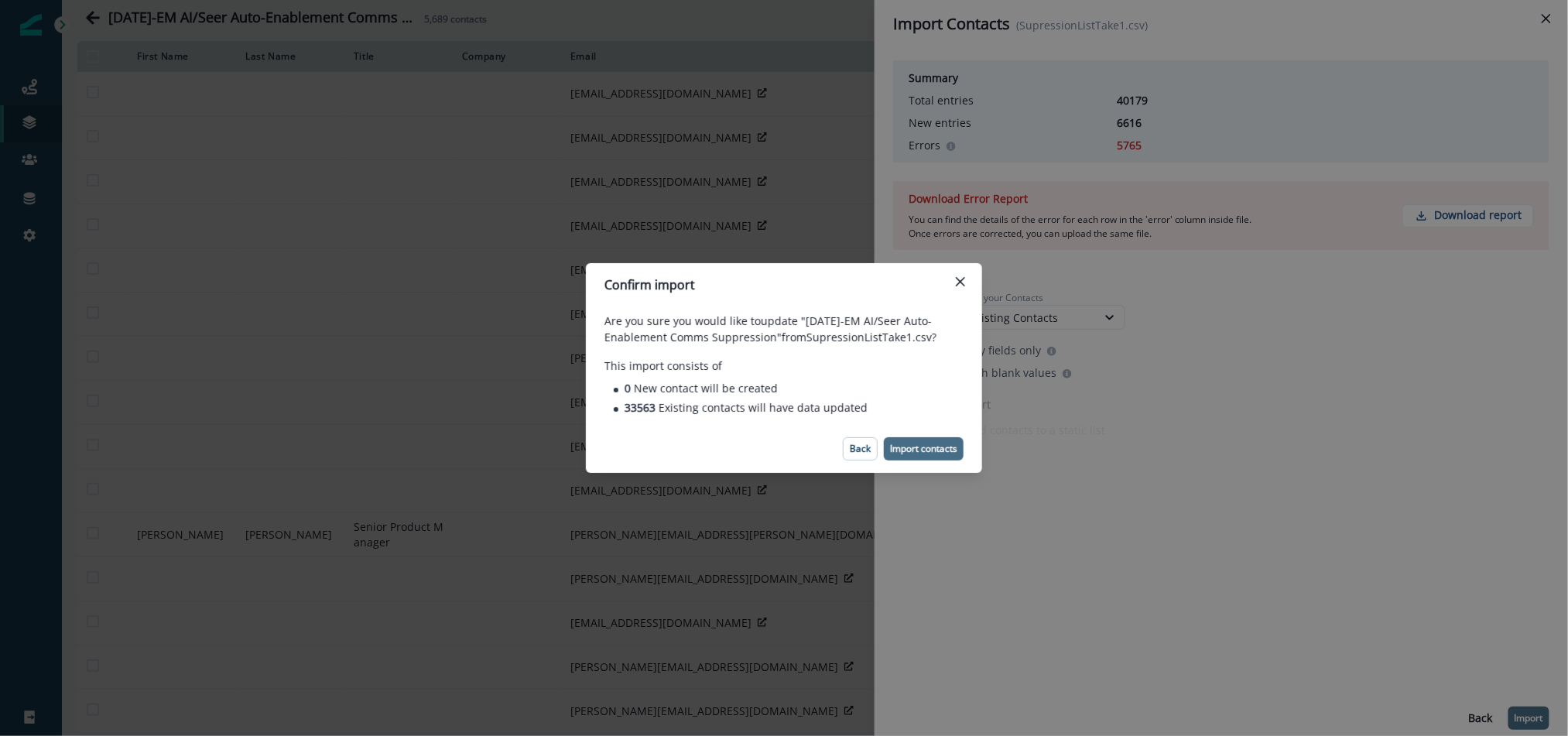
click at [932, 443] on p "Import contacts" at bounding box center [924, 449] width 67 height 11
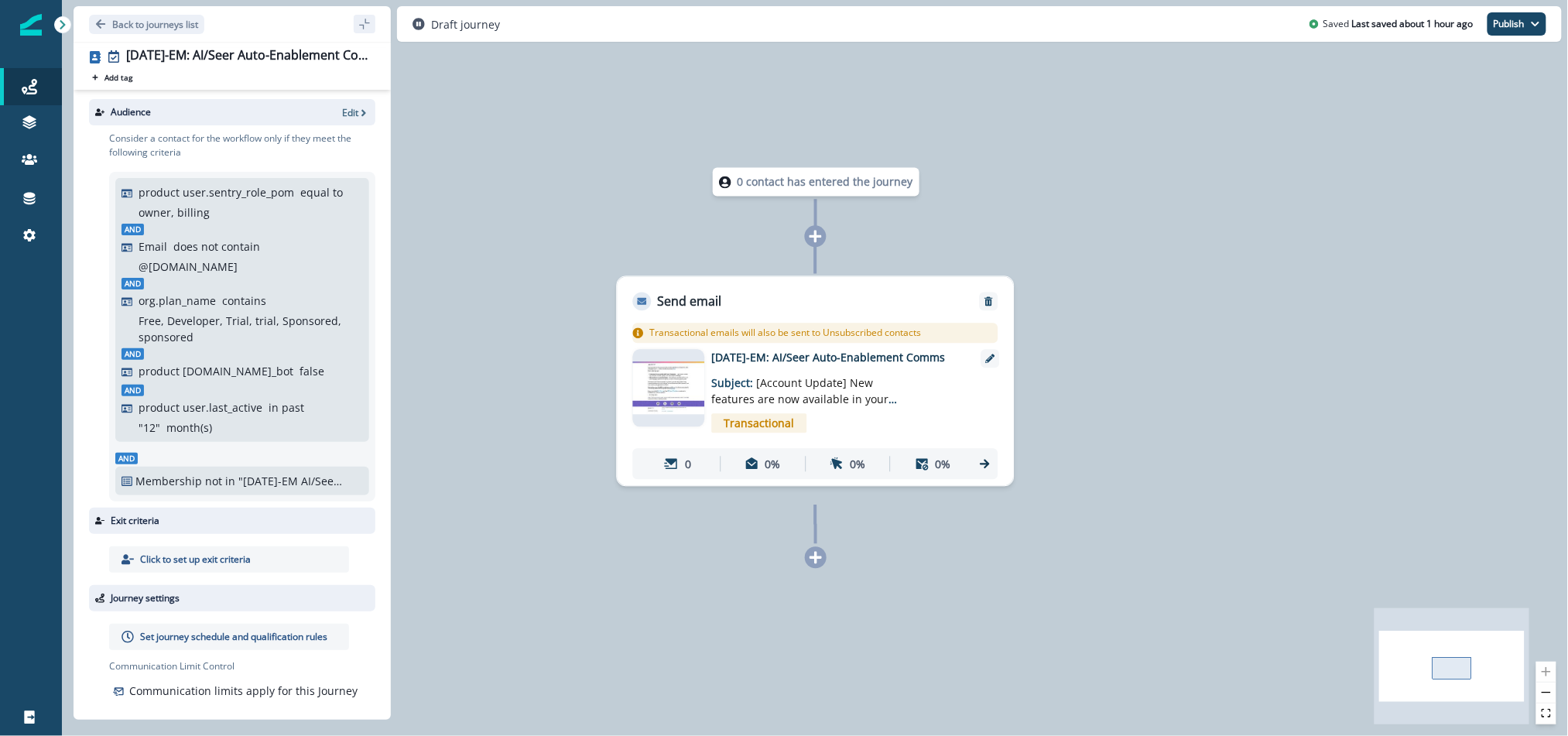
click at [350, 117] on p "Edit" at bounding box center [350, 112] width 16 height 13
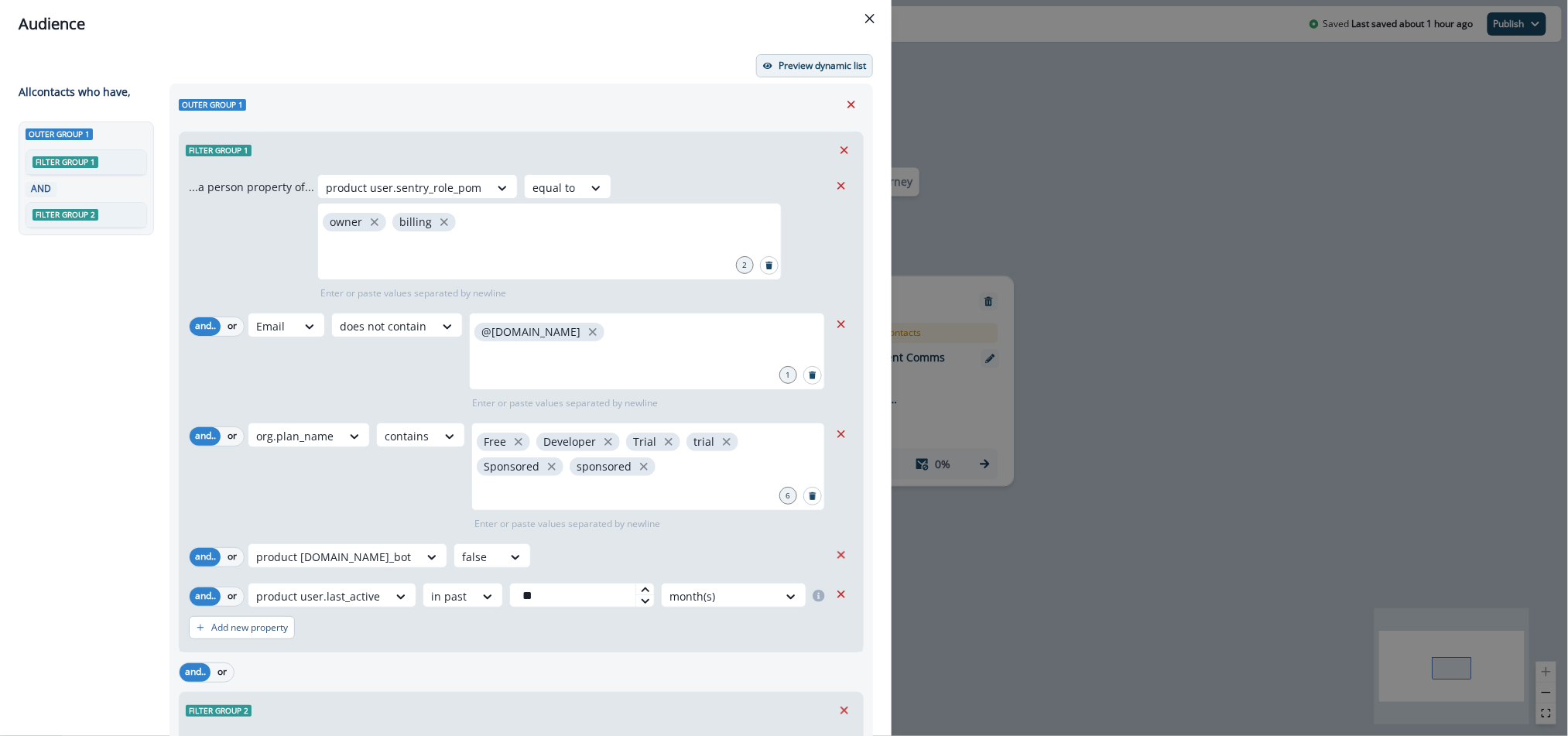
click at [790, 63] on p "Preview dynamic list" at bounding box center [822, 66] width 88 height 11
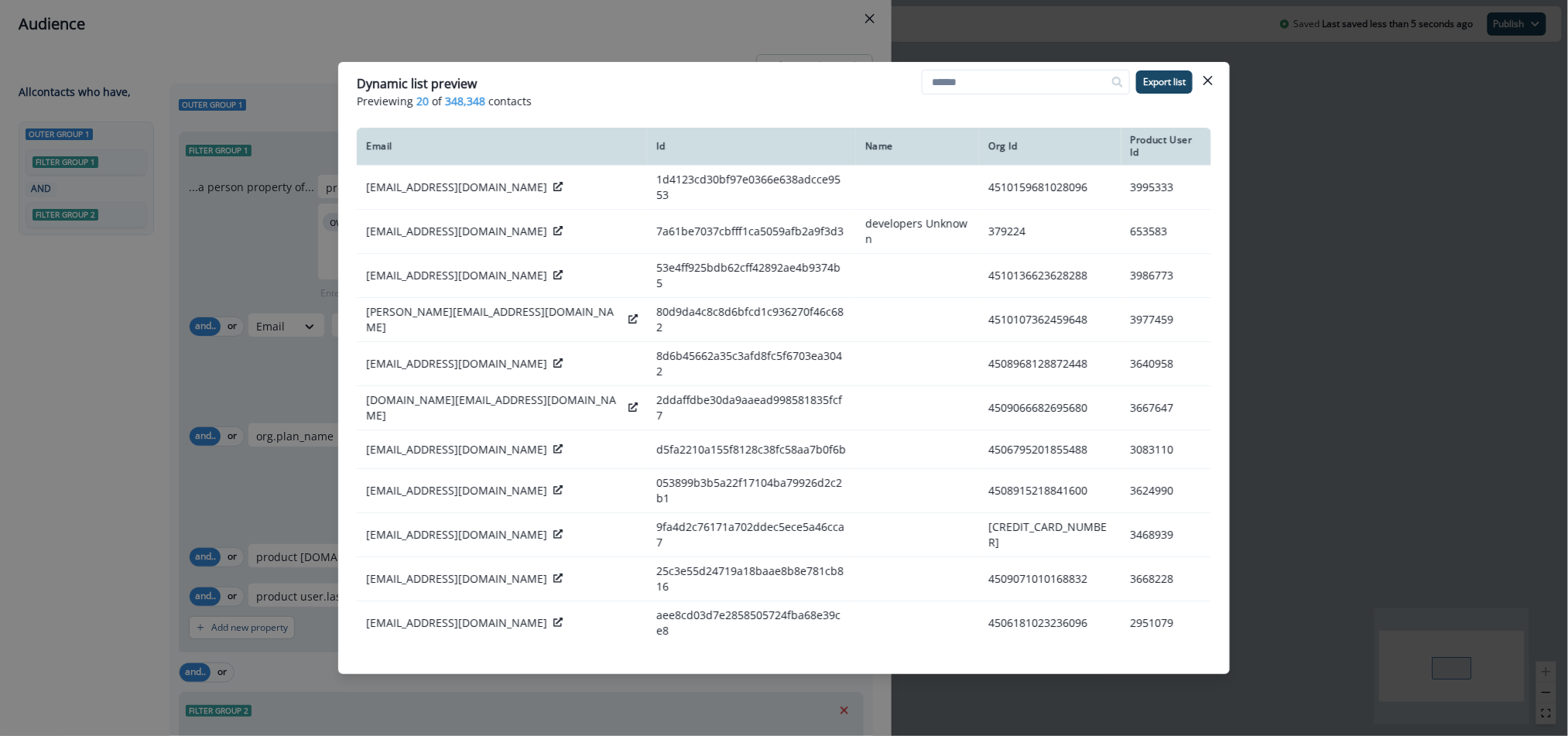
click at [1204, 83] on icon "Close" at bounding box center [1208, 81] width 10 height 10
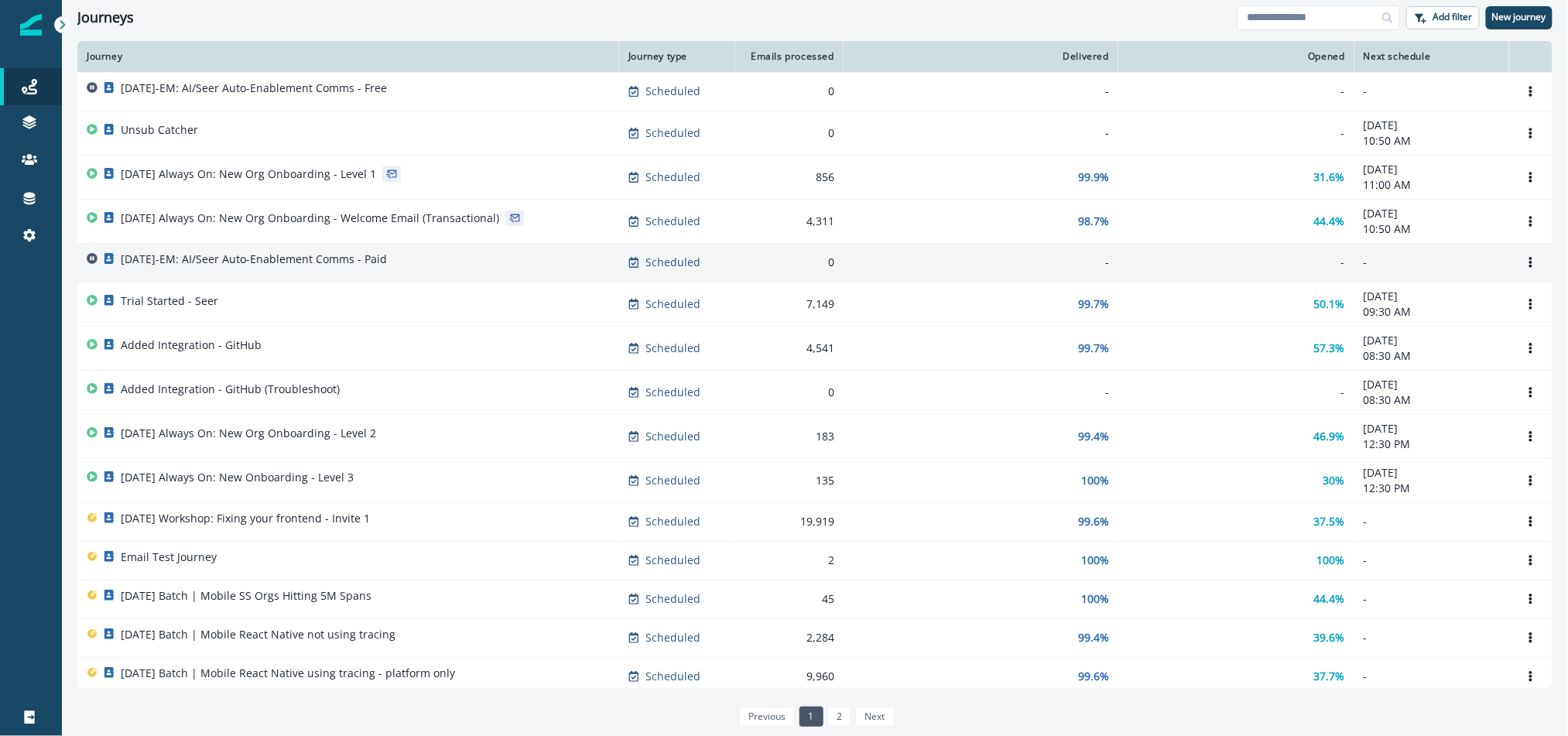
click at [284, 255] on p "[DATE]-EM: AI/Seer Auto-Enablement Comms - Paid" at bounding box center [254, 258] width 266 height 15
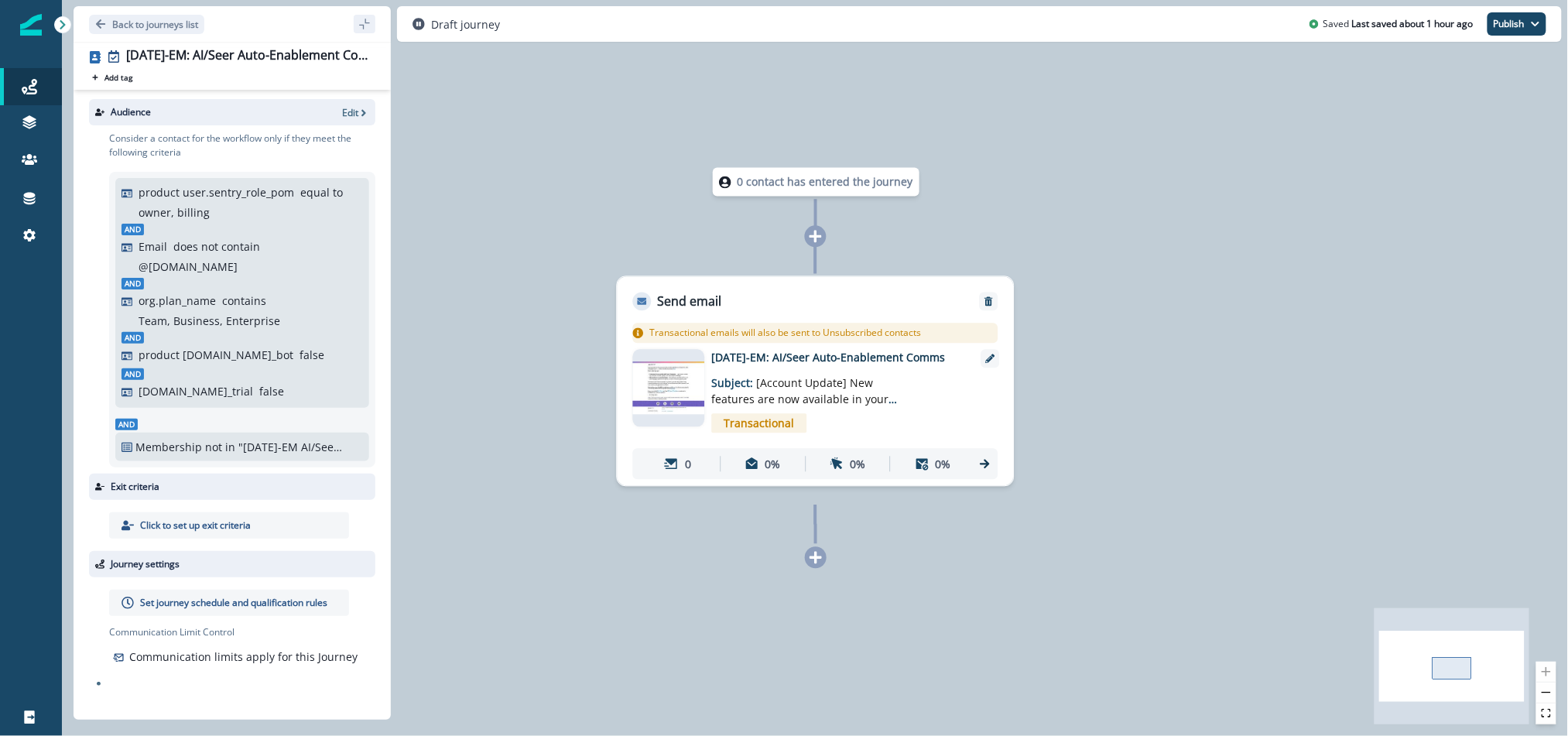
click at [340, 109] on div "Audience Edit" at bounding box center [232, 112] width 286 height 26
click at [349, 117] on p "Edit" at bounding box center [350, 112] width 16 height 13
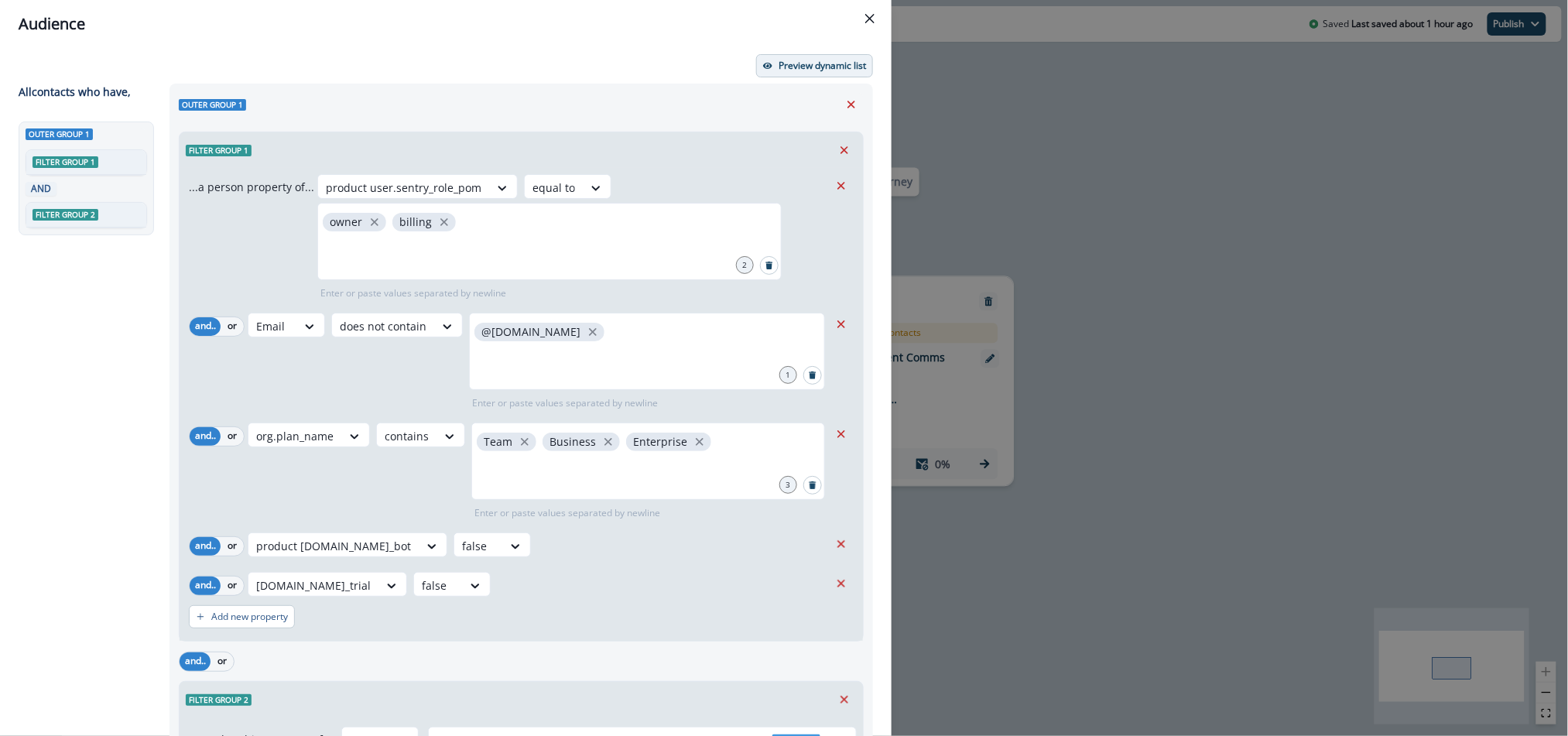
click at [801, 70] on p "Preview dynamic list" at bounding box center [822, 66] width 88 height 11
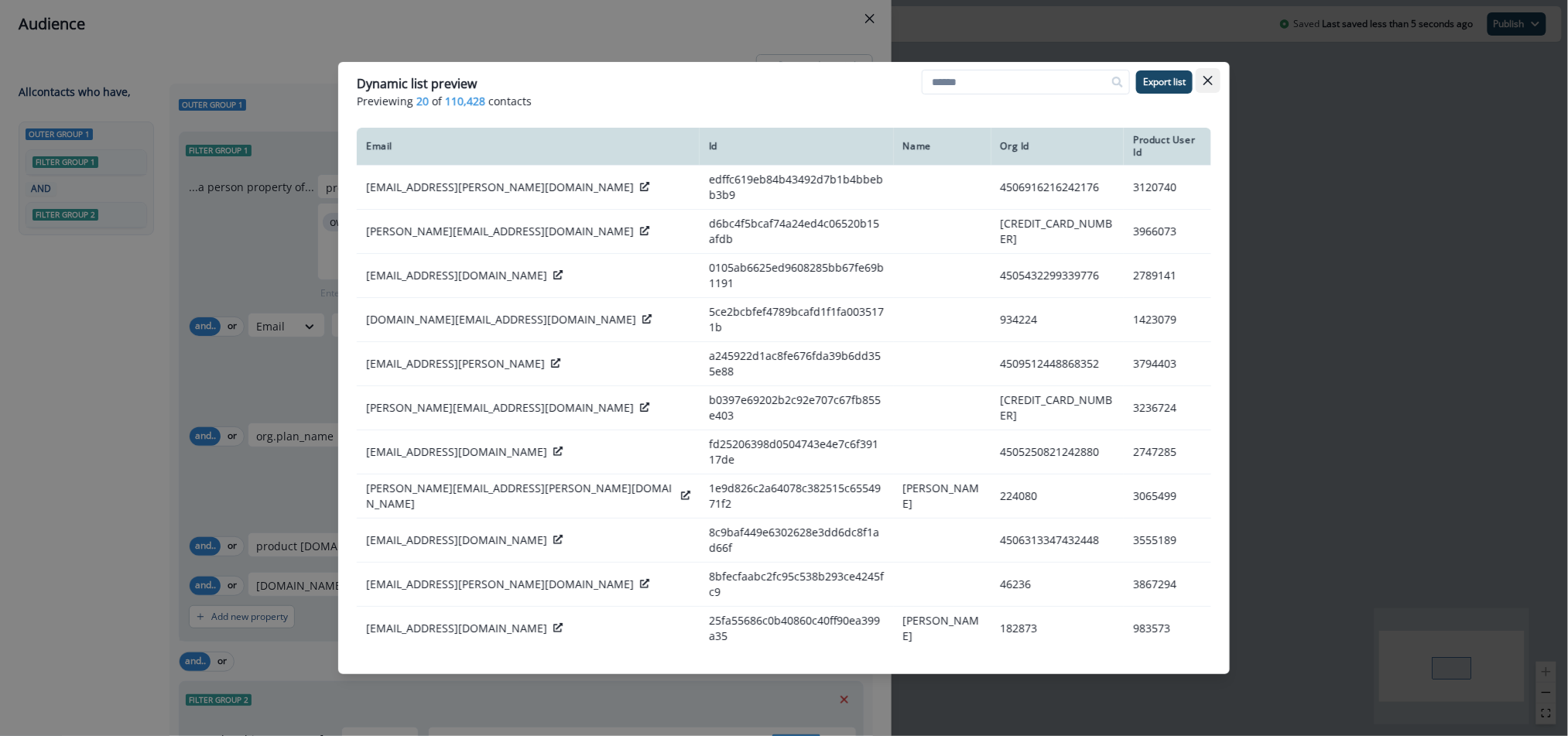
click at [1214, 84] on button "Close" at bounding box center [1208, 80] width 25 height 25
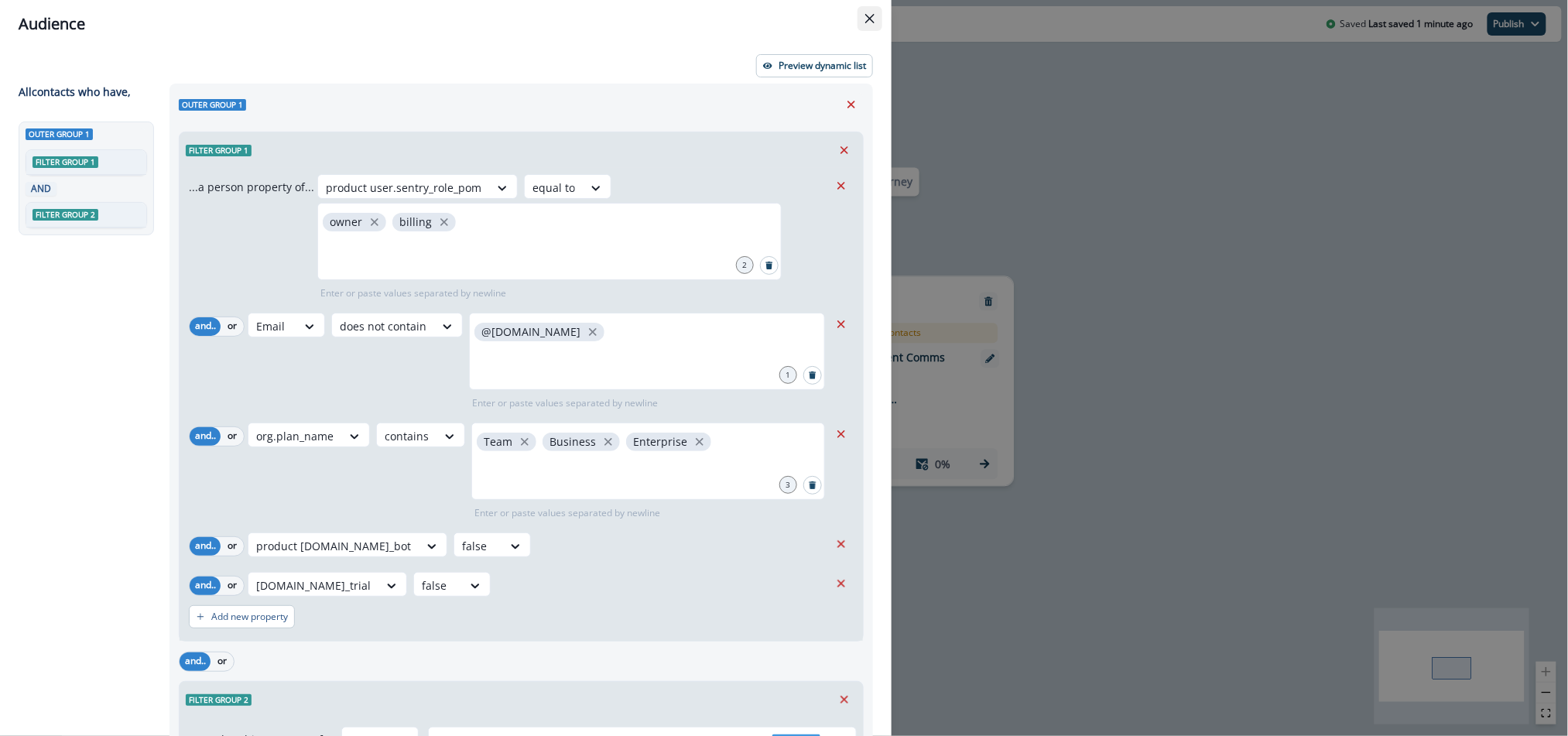
click at [869, 14] on icon "Close" at bounding box center [870, 18] width 10 height 10
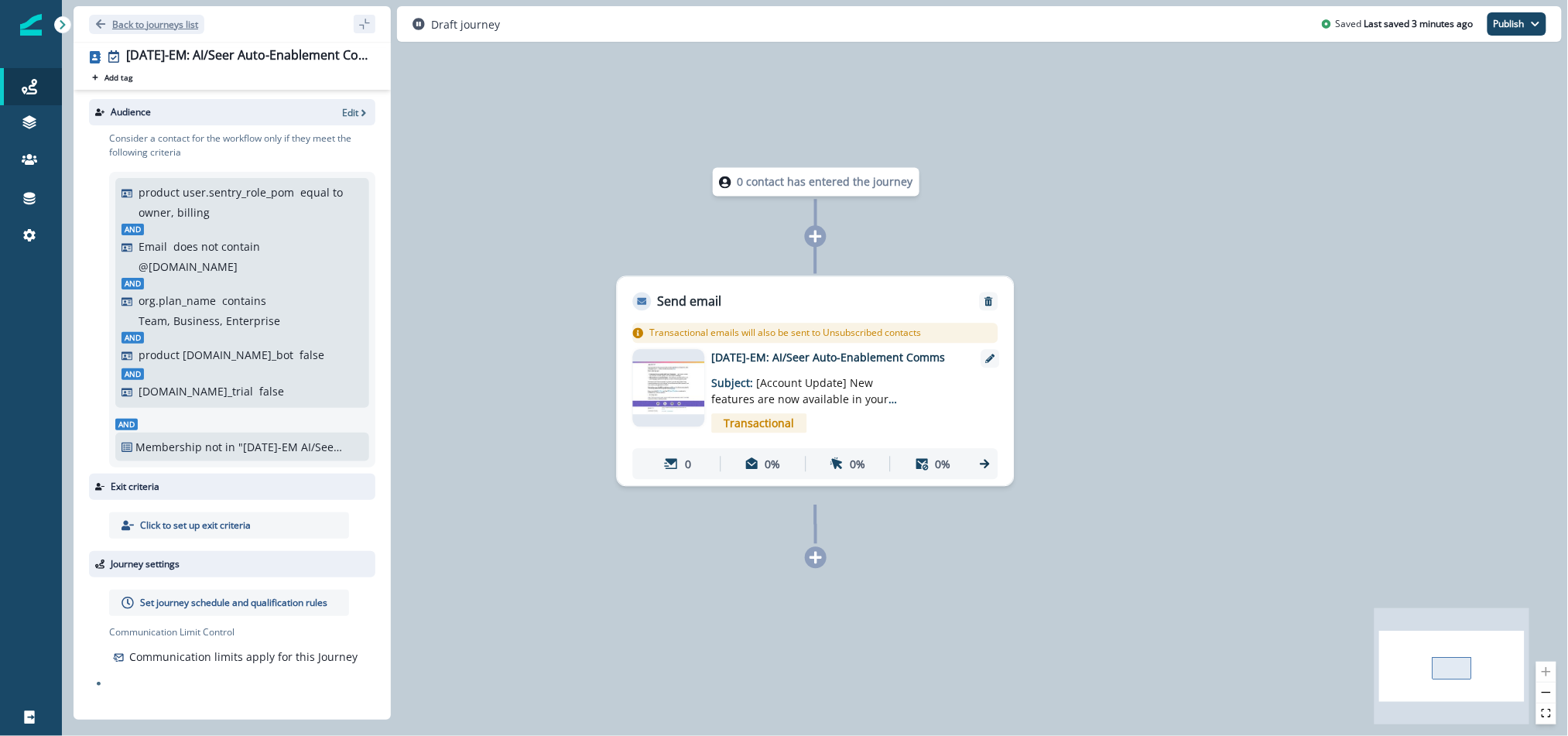
click at [100, 28] on icon "Go back" at bounding box center [100, 24] width 10 height 10
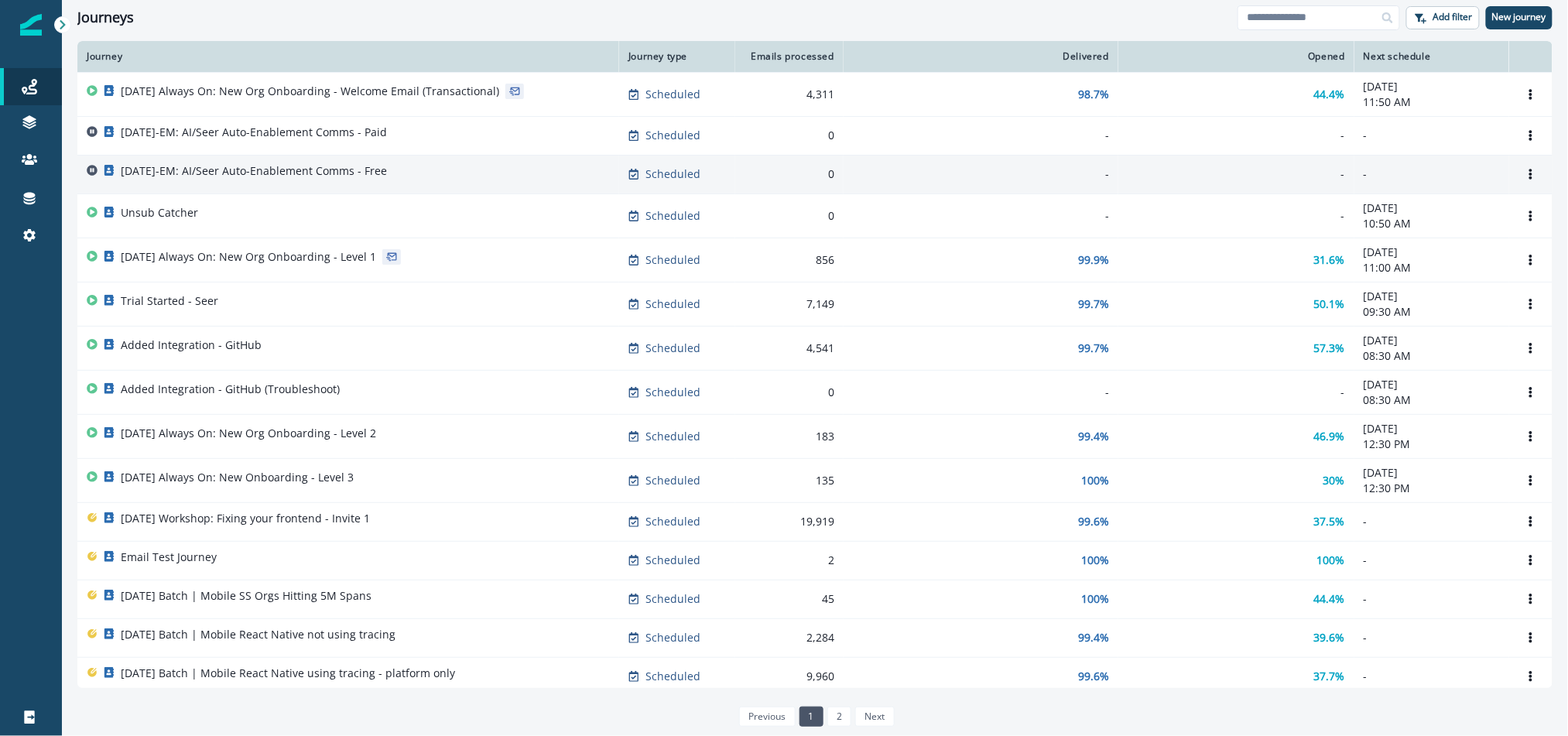
click at [228, 166] on p "[DATE]-EM: AI/Seer Auto-Enablement Comms - Free" at bounding box center [254, 171] width 266 height 15
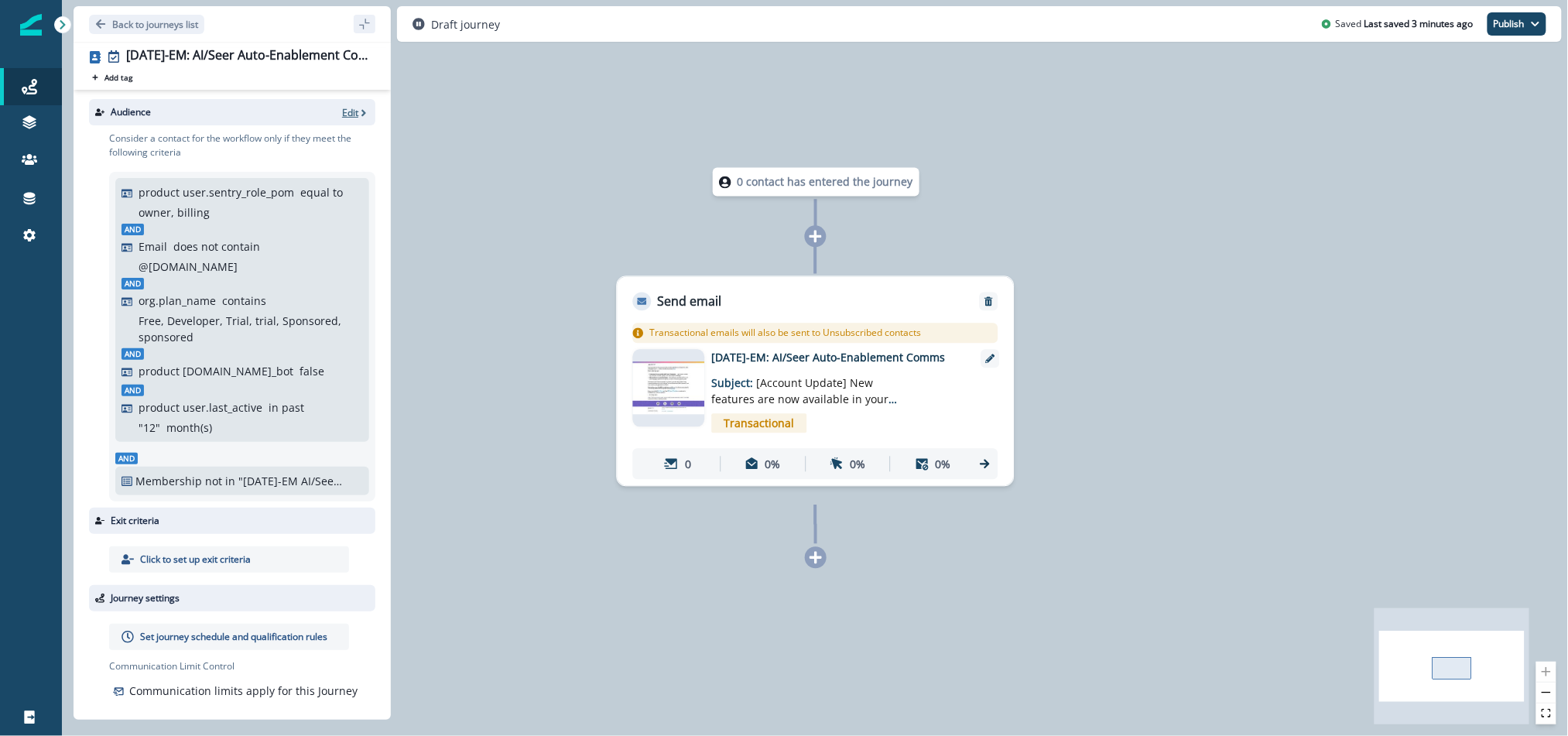
click at [348, 112] on p "Edit" at bounding box center [350, 112] width 16 height 13
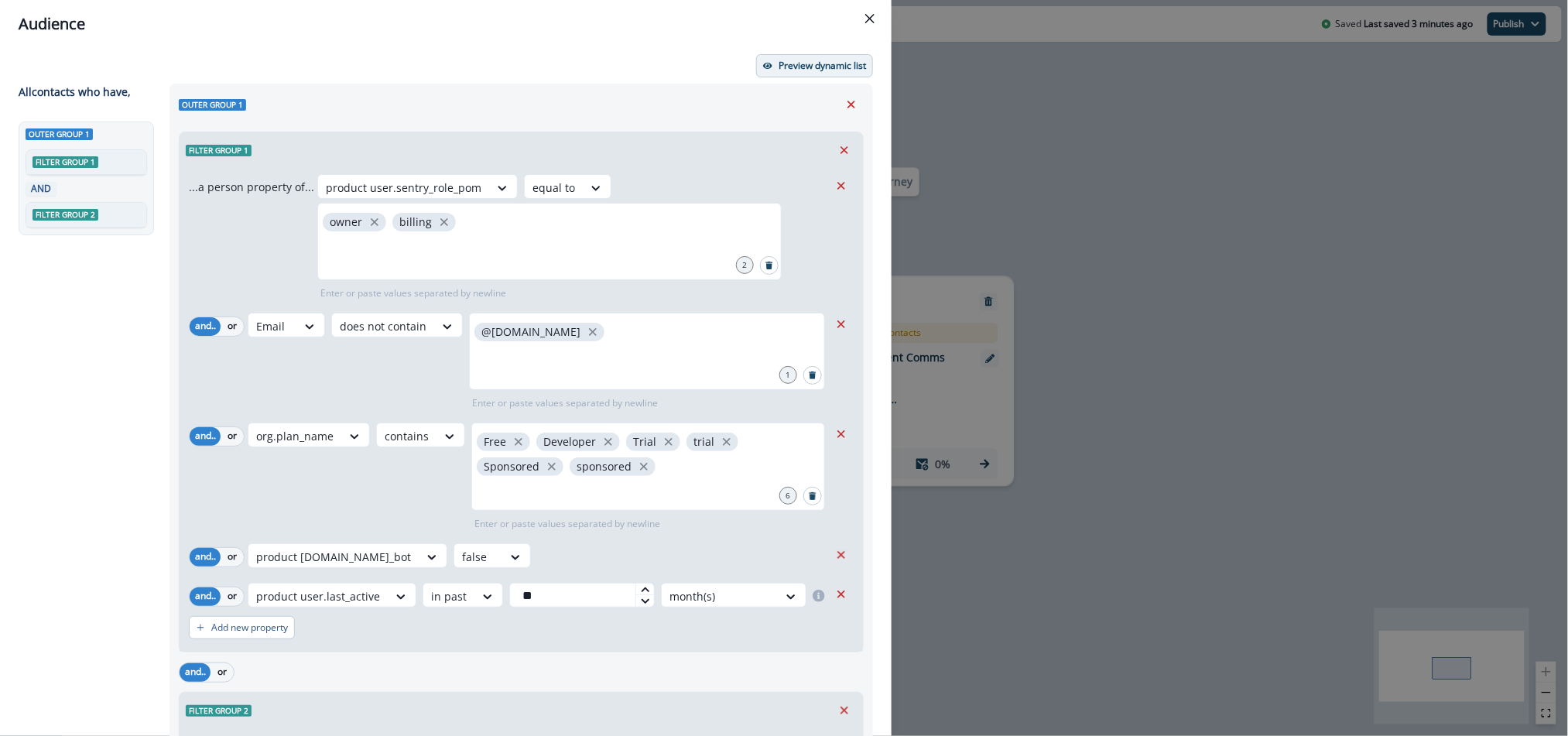
click at [842, 65] on p "Preview dynamic list" at bounding box center [822, 66] width 88 height 11
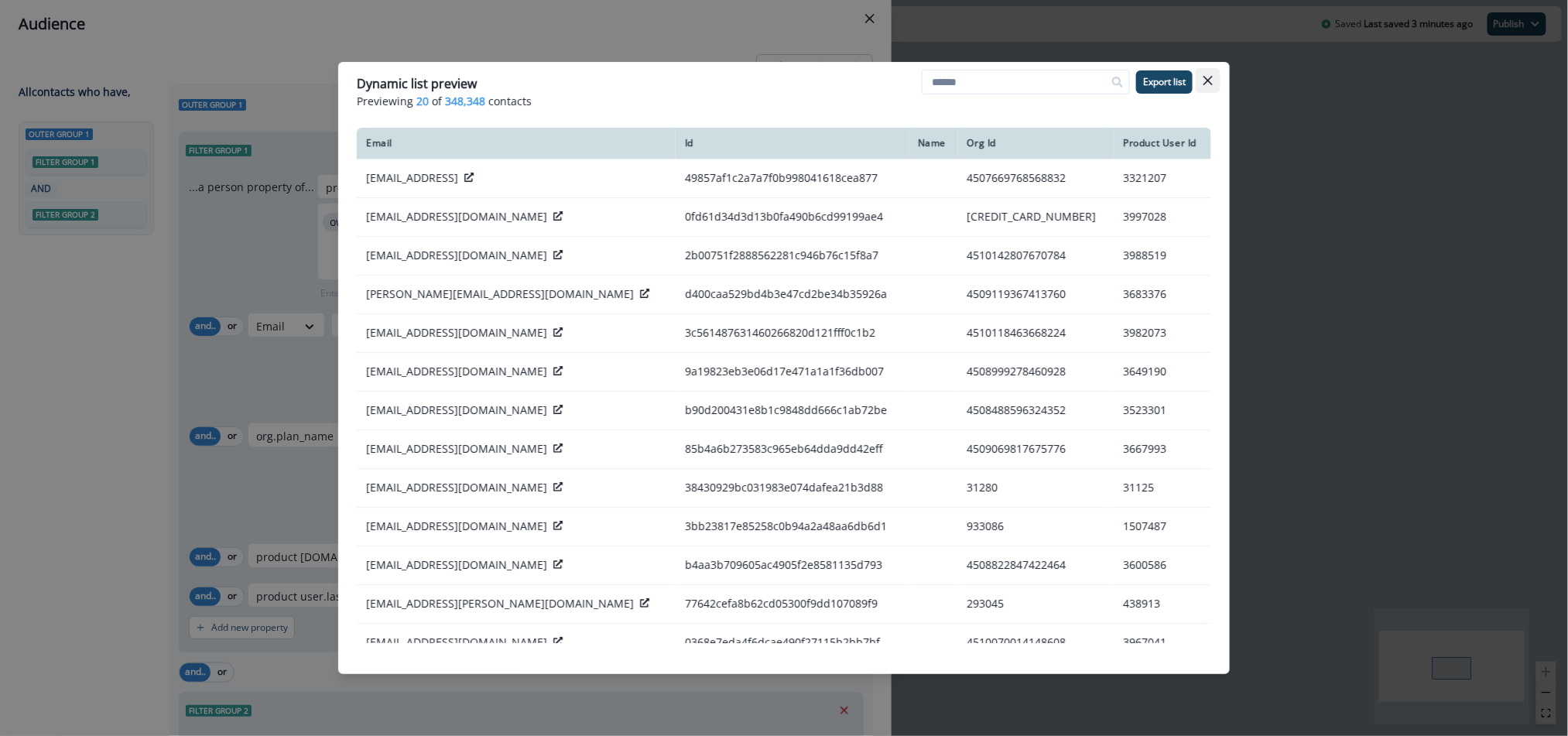
click at [1212, 80] on icon "Close" at bounding box center [1208, 81] width 10 height 10
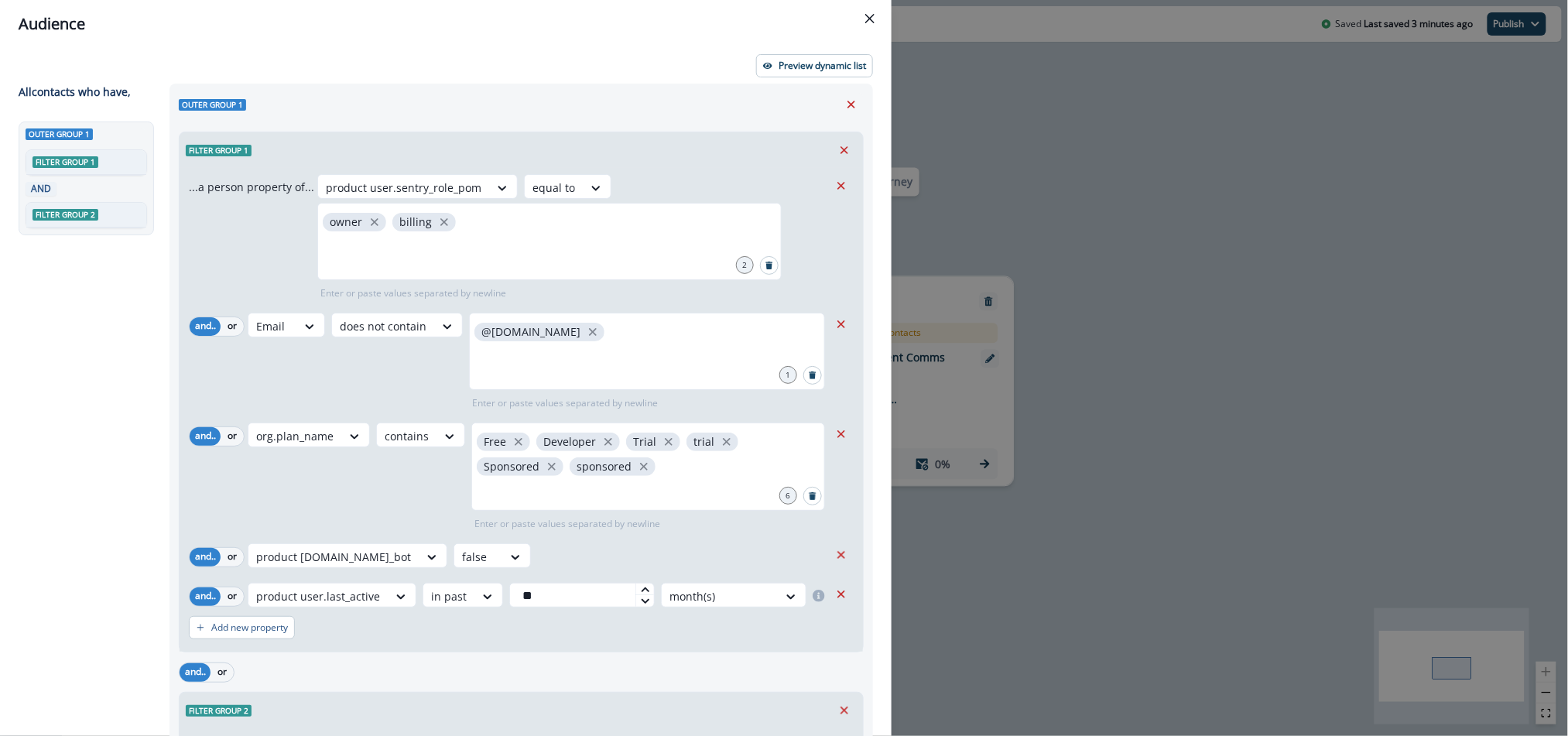
click at [1152, 321] on div "Audience Preview dynamic list All contact s who have, Outer group 1 Filter grou…" at bounding box center [784, 368] width 1568 height 736
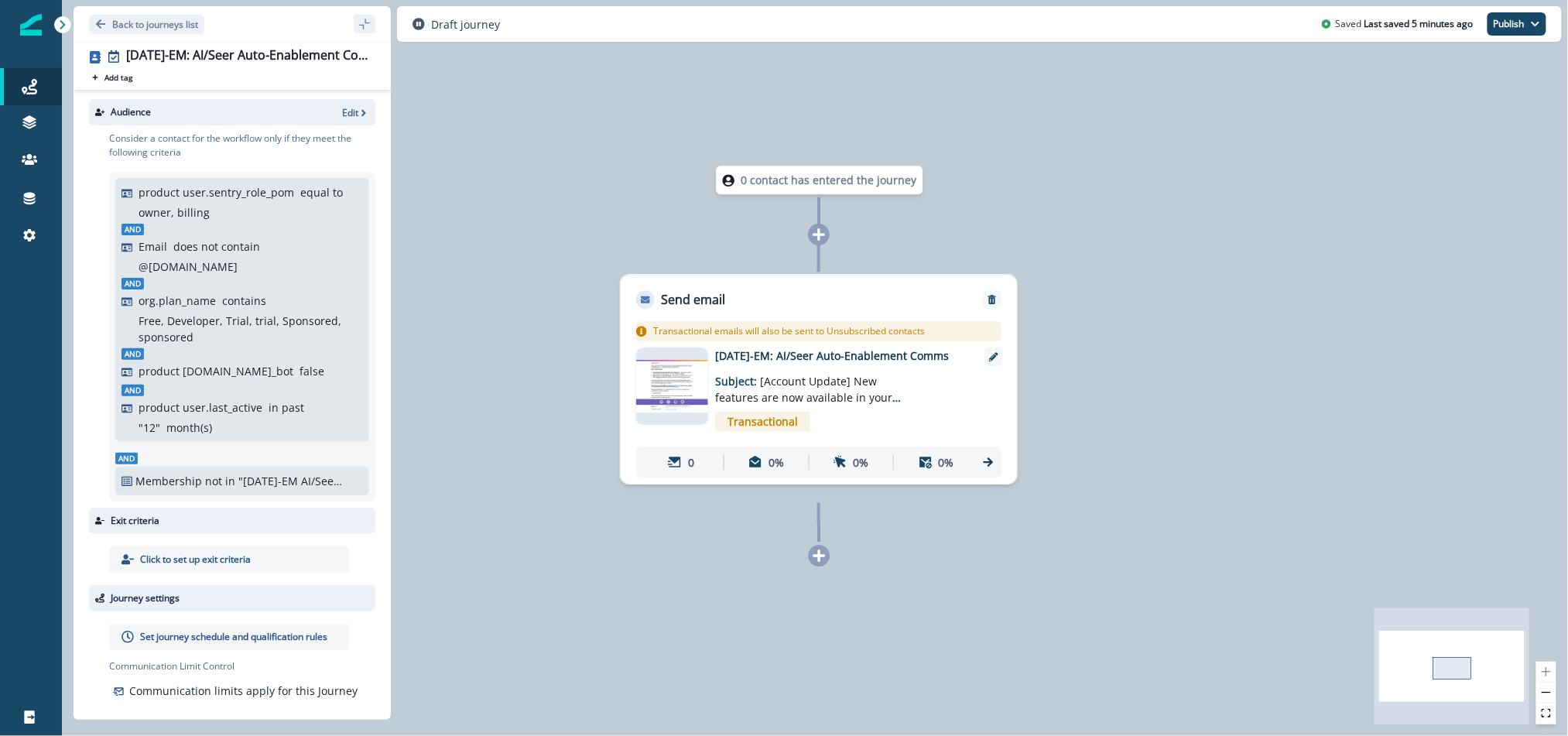
click at [235, 364] on div "product user.sentry_role_pom equal to owner, billing And Email does not contain…" at bounding box center [242, 309] width 242 height 251
click at [350, 117] on p "Edit" at bounding box center [350, 112] width 16 height 13
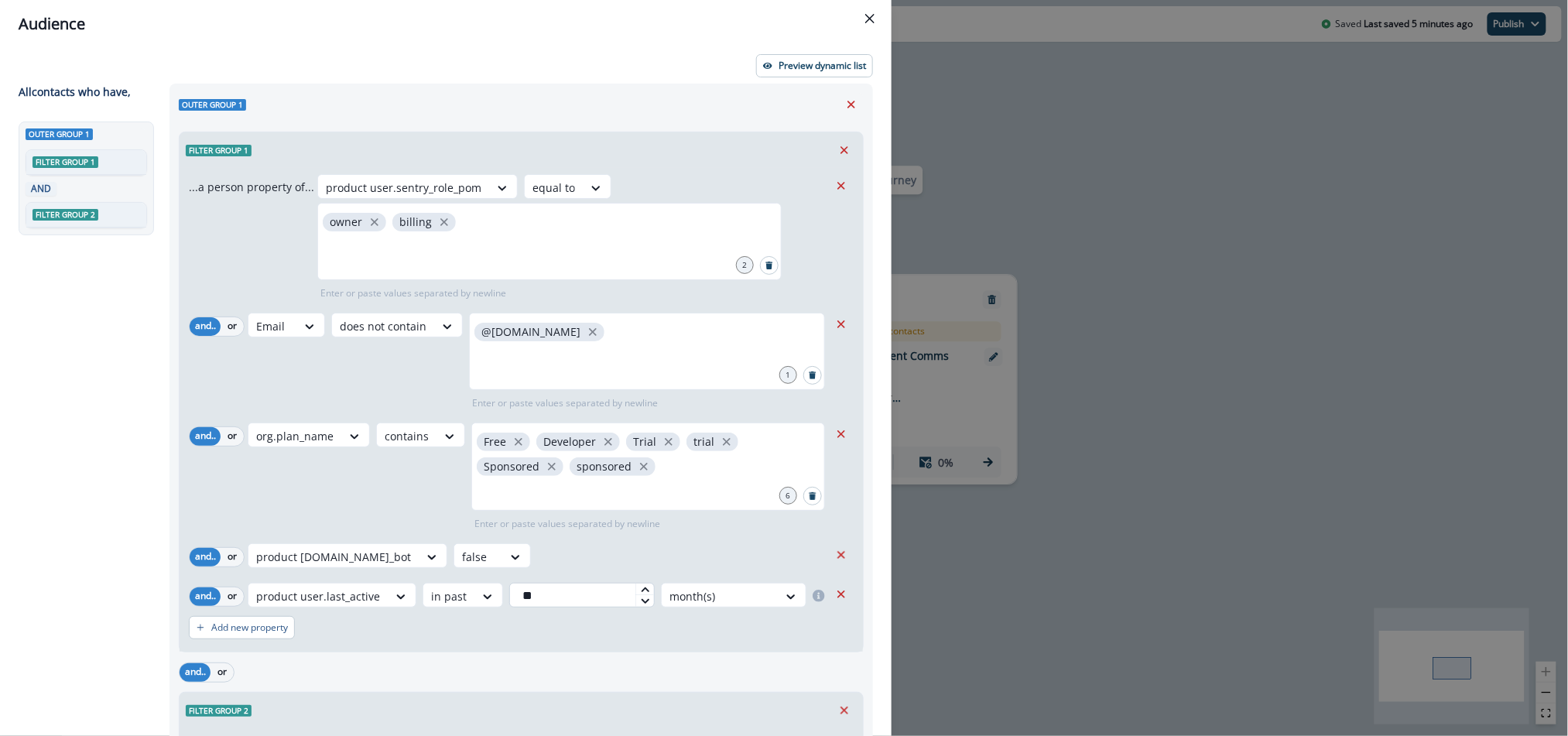
click at [593, 593] on input "**" at bounding box center [581, 595] width 145 height 25
type input "**"
click at [712, 591] on div at bounding box center [719, 596] width 100 height 19
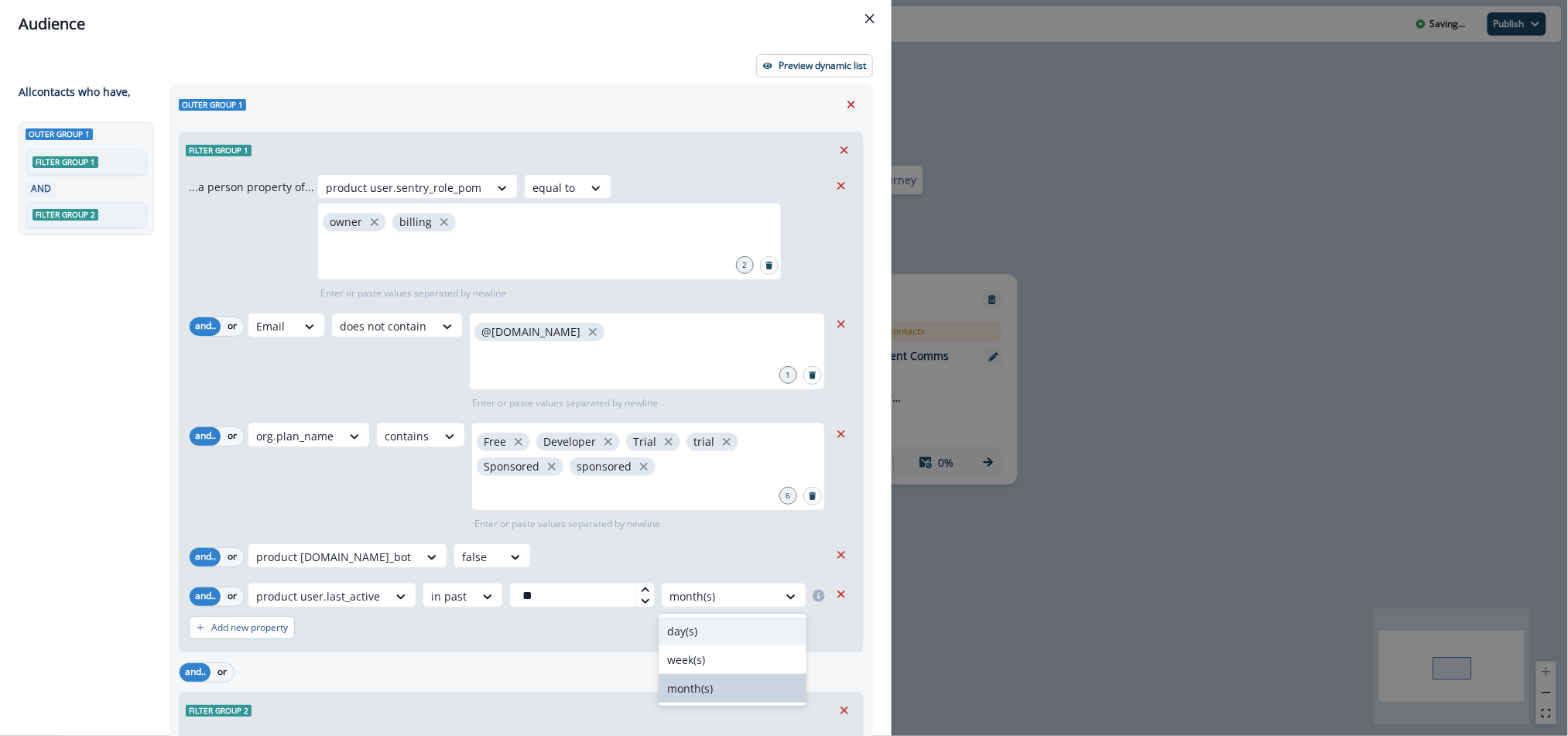
click at [702, 626] on div "day(s)" at bounding box center [732, 631] width 148 height 29
click at [598, 545] on div "product [DOMAIN_NAME]_bot false" at bounding box center [538, 555] width 581 height 25
click at [800, 61] on p "Preview dynamic list" at bounding box center [822, 66] width 88 height 11
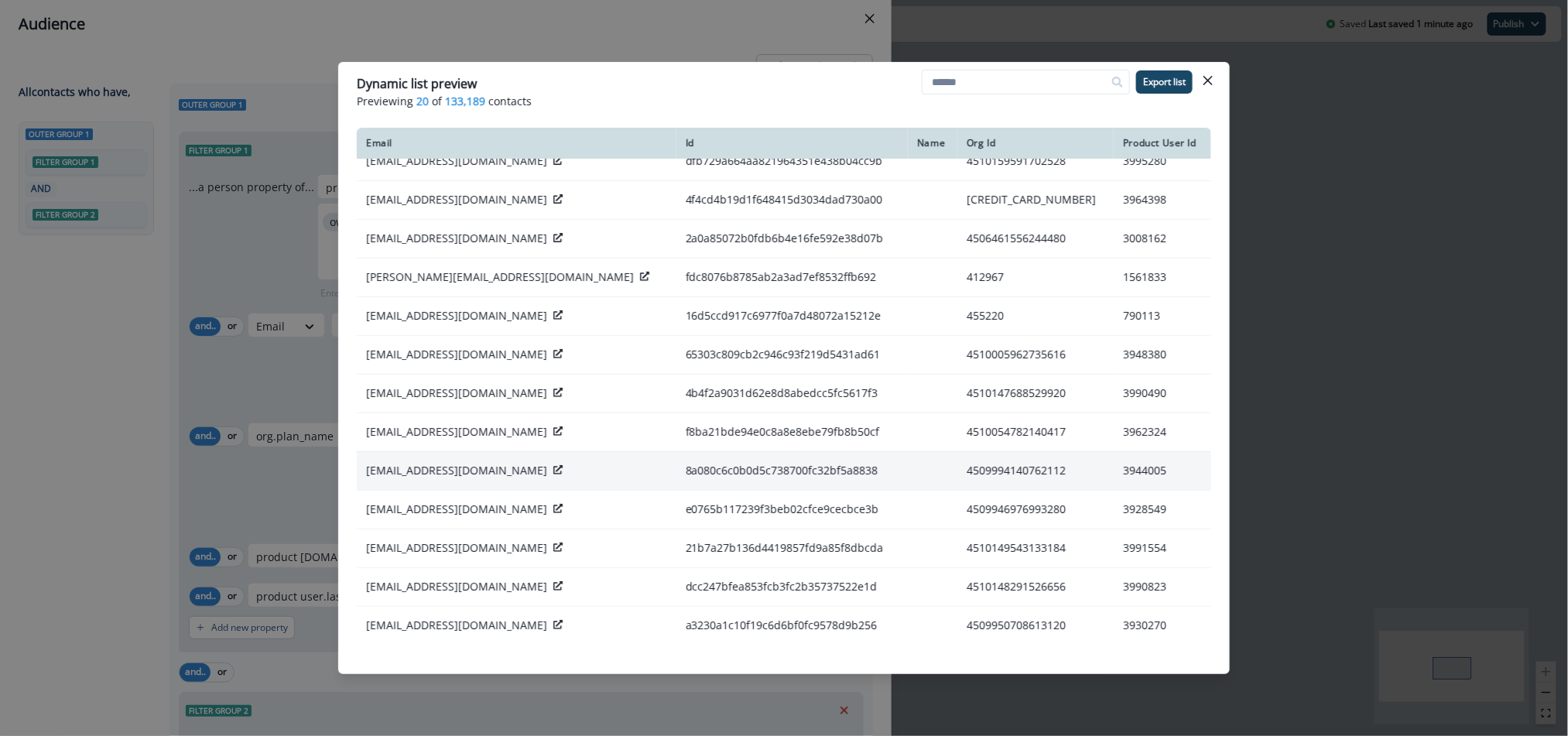
scroll to position [225, 0]
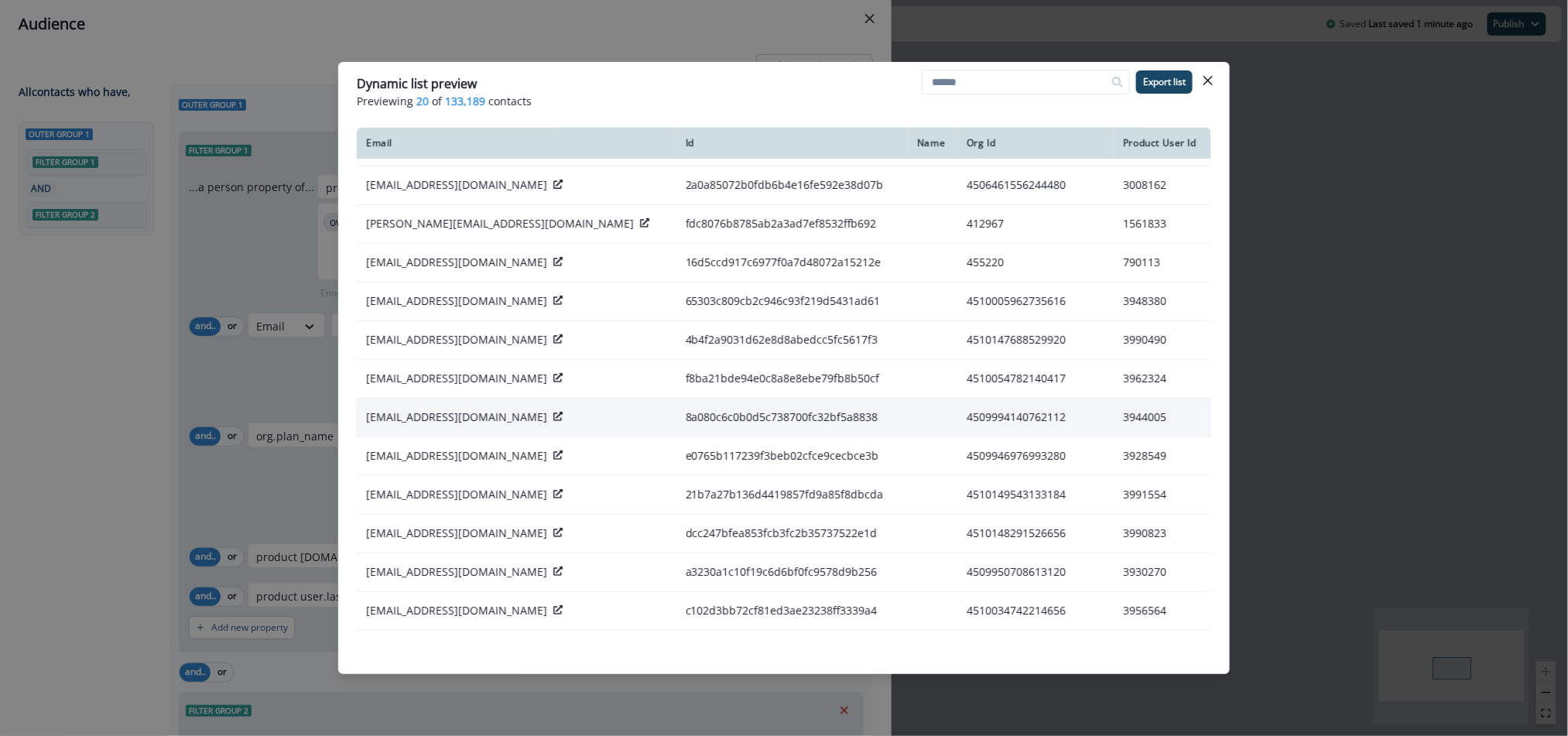
drag, startPoint x: 605, startPoint y: 475, endPoint x: 712, endPoint y: 482, distance: 107.2
click at [547, 425] on p "[EMAIL_ADDRESS][DOMAIN_NAME]" at bounding box center [456, 416] width 181 height 15
copy p "@[DOMAIN_NAME]"
click at [1201, 82] on button "Close" at bounding box center [1208, 80] width 25 height 25
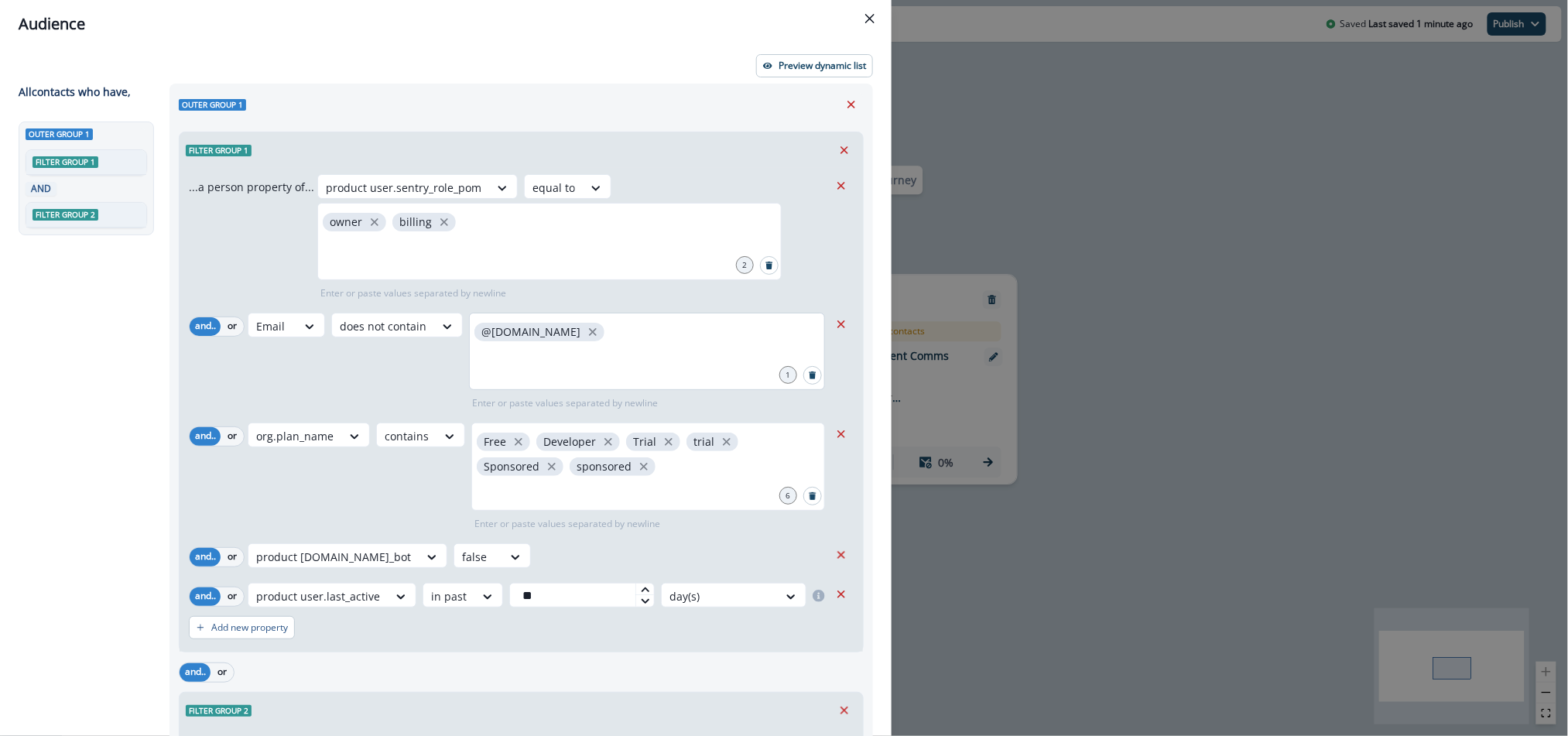
click at [602, 346] on div "@[DOMAIN_NAME]" at bounding box center [647, 351] width 356 height 77
click at [644, 407] on div "1 input added to the list" at bounding box center [647, 399] width 356 height 20
click at [806, 63] on p "Preview dynamic list" at bounding box center [822, 66] width 88 height 11
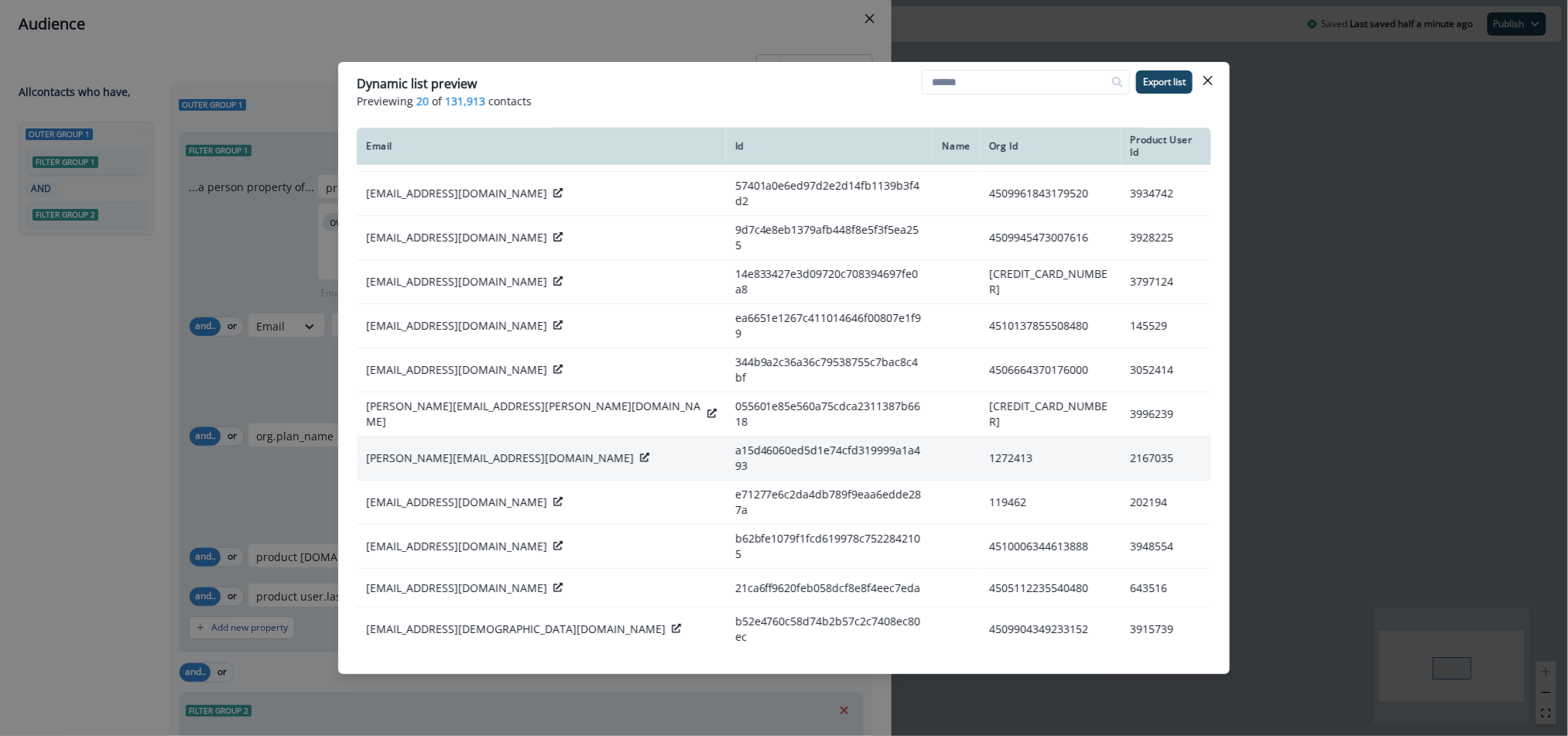
scroll to position [0, 0]
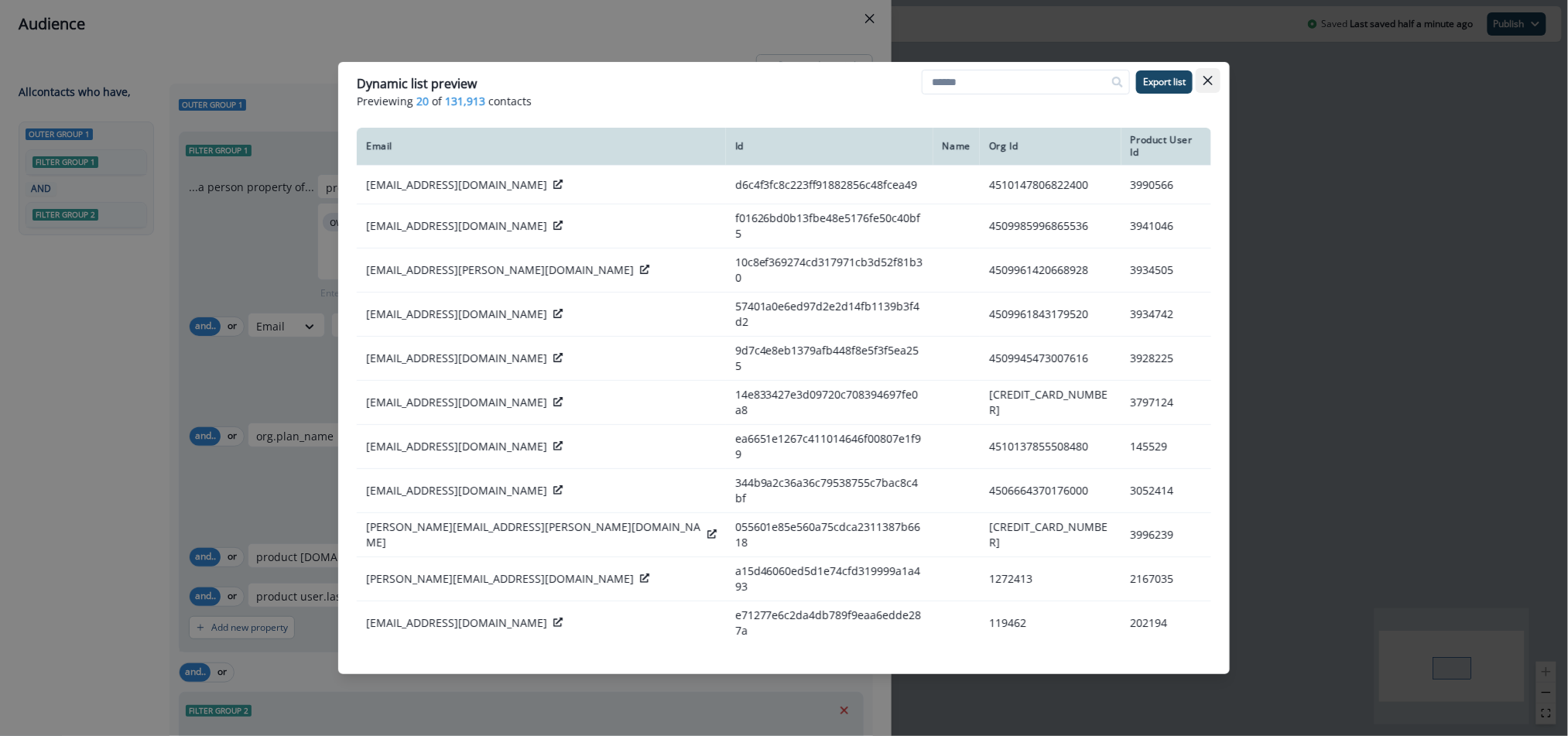
click at [1209, 83] on icon "Close" at bounding box center [1208, 81] width 10 height 10
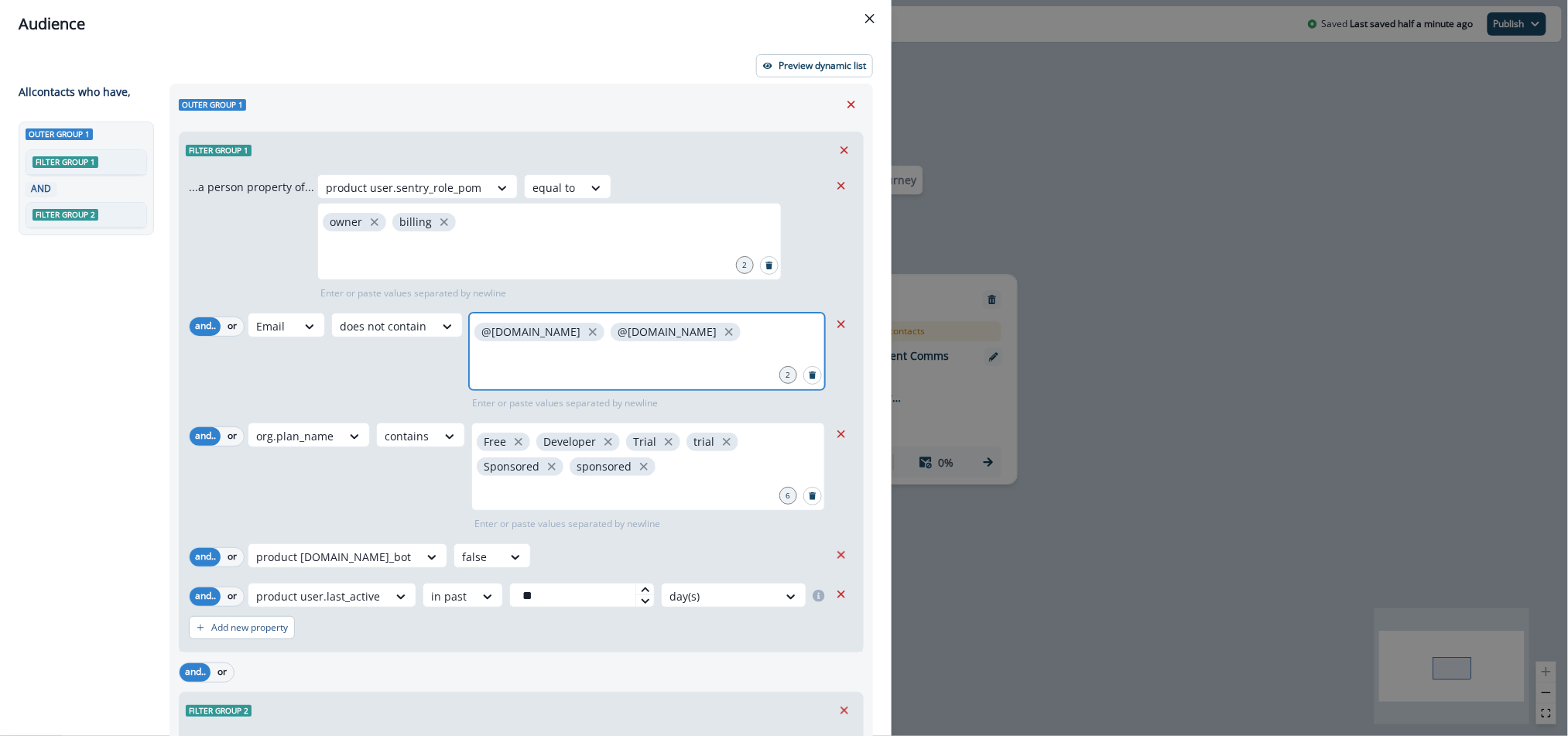
click at [606, 371] on input "text" at bounding box center [647, 364] width 351 height 31
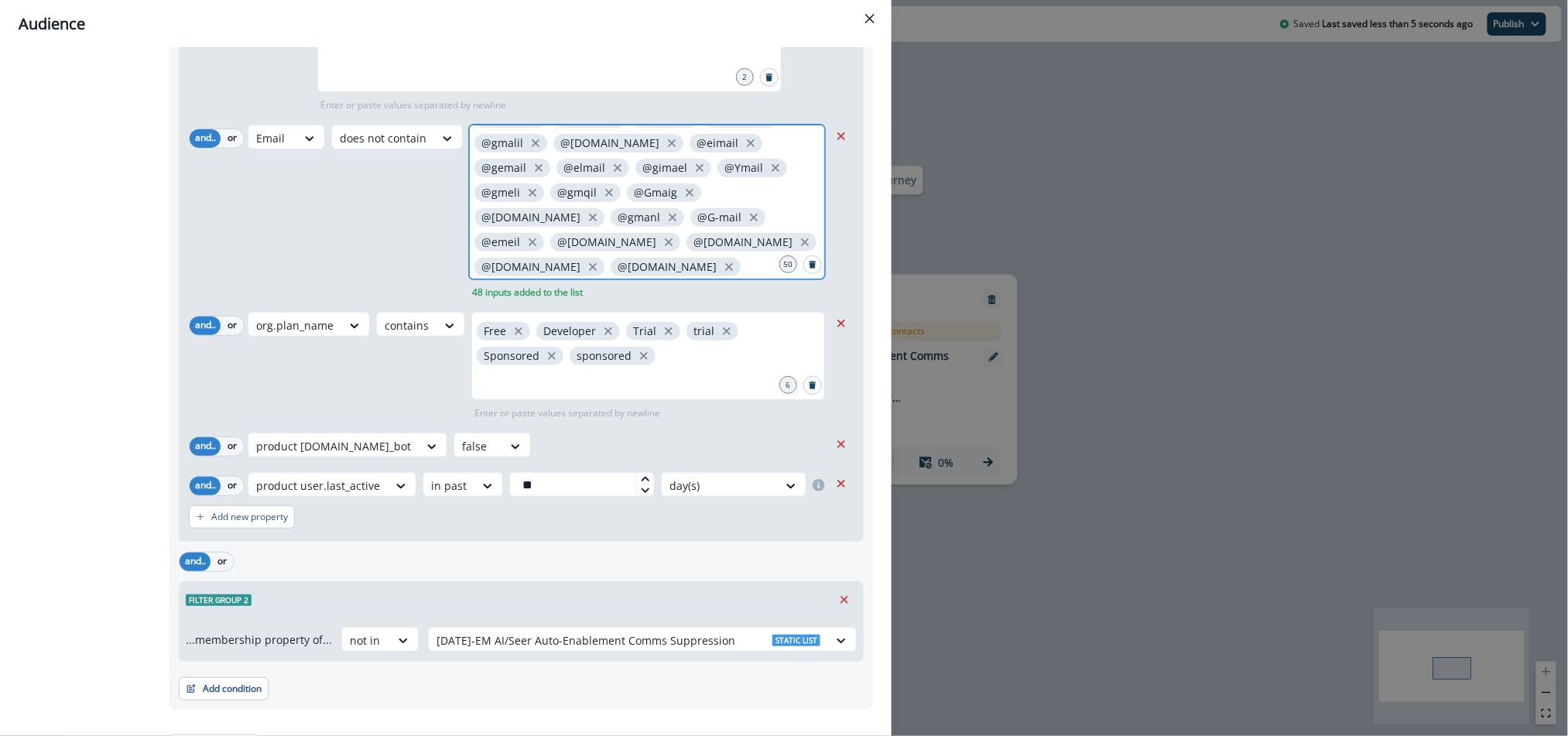
scroll to position [215, 0]
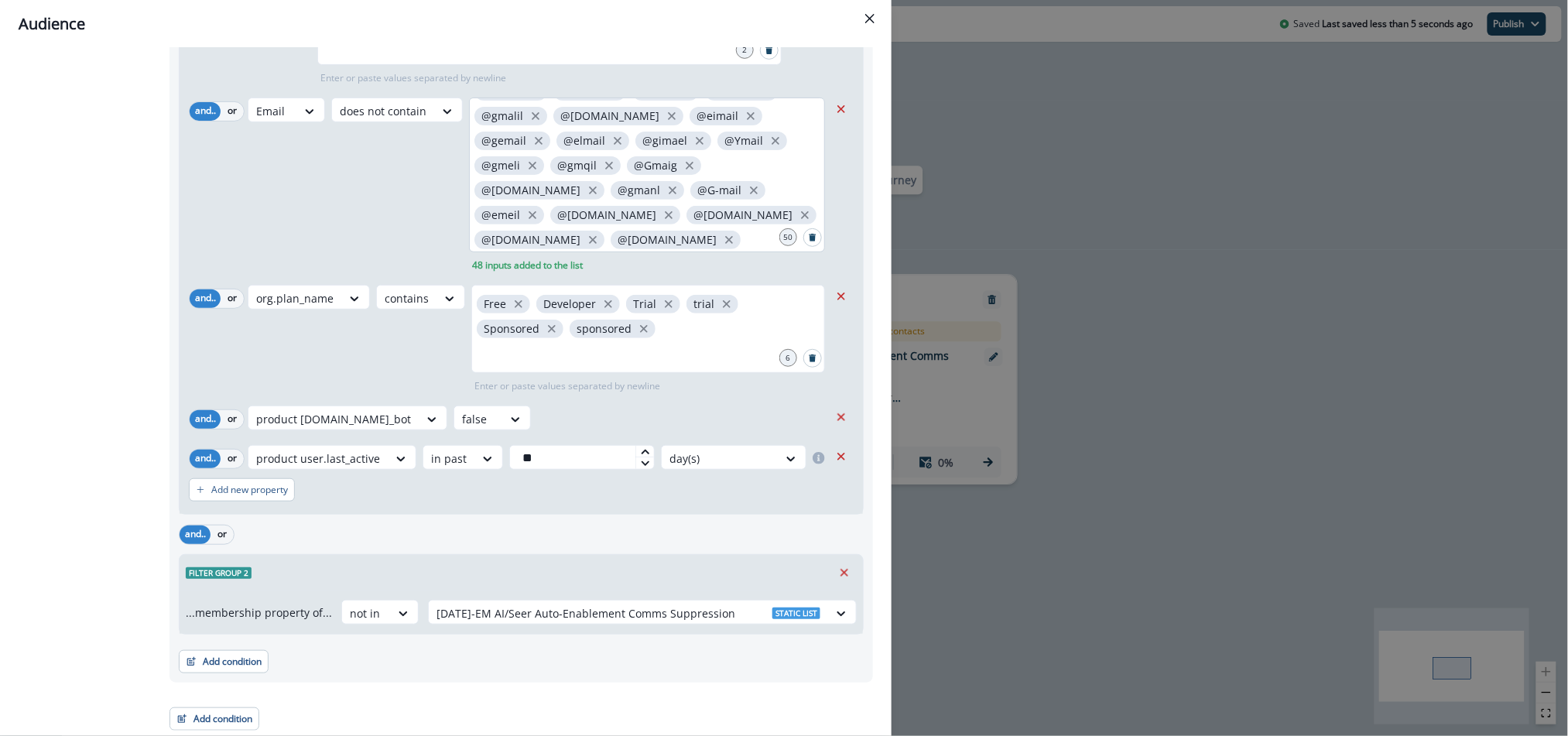
click at [570, 235] on div "@[DOMAIN_NAME] @[DOMAIN_NAME] @[PERSON_NAME] @gimail @gmali @gimal @gamil @gmei…" at bounding box center [647, 175] width 356 height 155
click at [587, 239] on div "@[DOMAIN_NAME] @[DOMAIN_NAME] @[PERSON_NAME] @gimail @gmali @gimal @gamil @gmei…" at bounding box center [647, 175] width 356 height 155
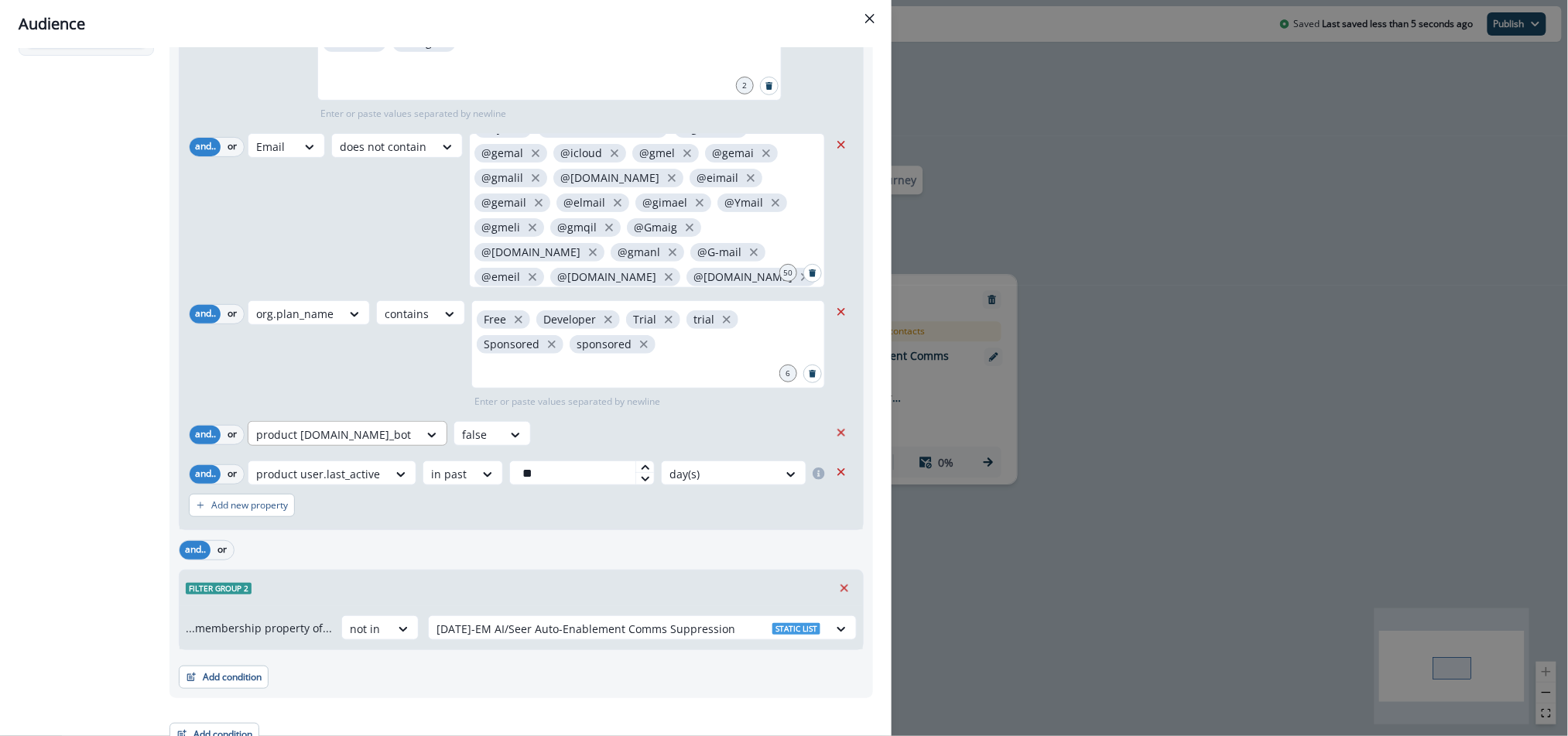
scroll to position [183, 0]
click at [248, 496] on p "Add new property" at bounding box center [250, 502] width 77 height 11
click at [292, 508] on div "Select" at bounding box center [272, 510] width 48 height 26
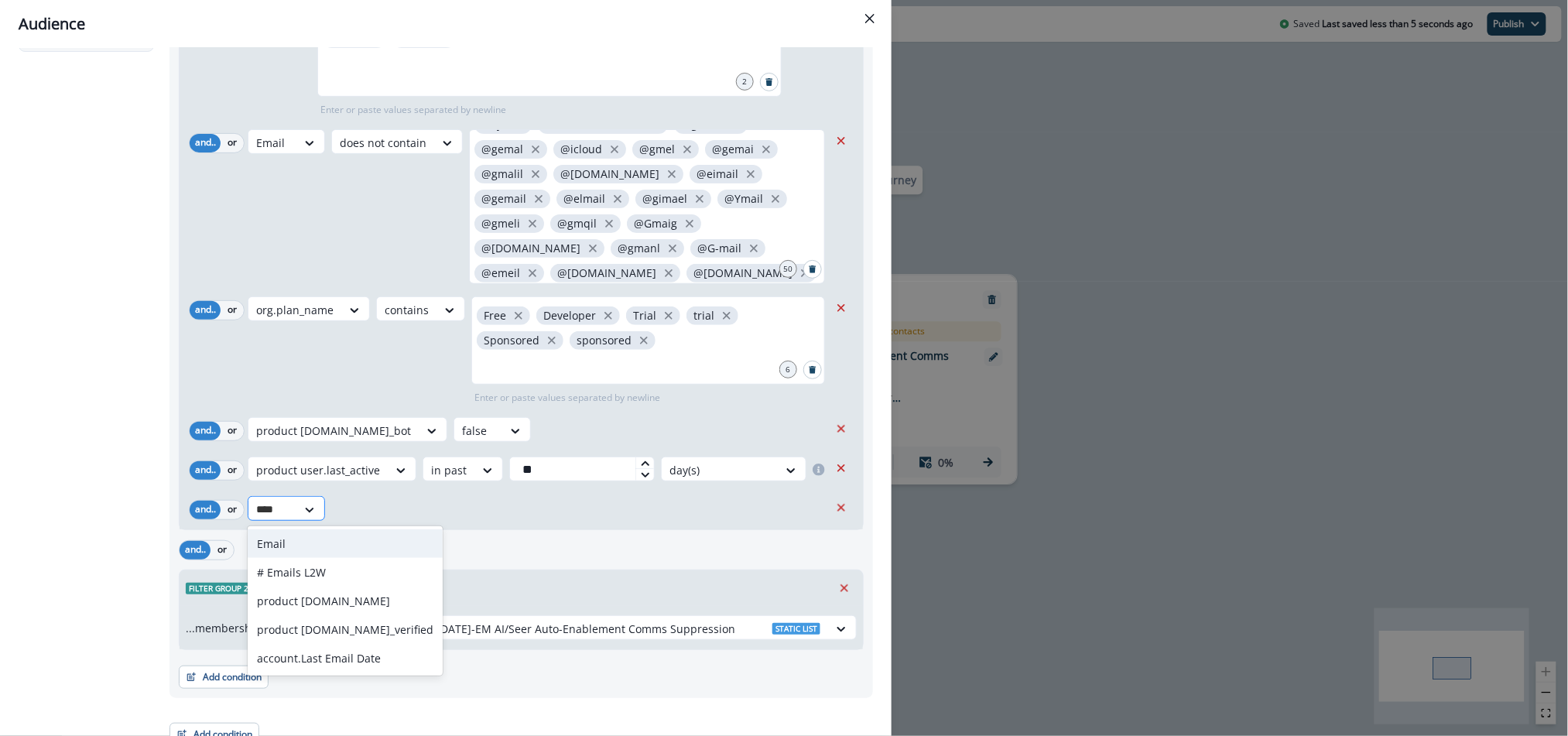
type input "*****"
click at [290, 530] on div "Email" at bounding box center [345, 544] width 195 height 29
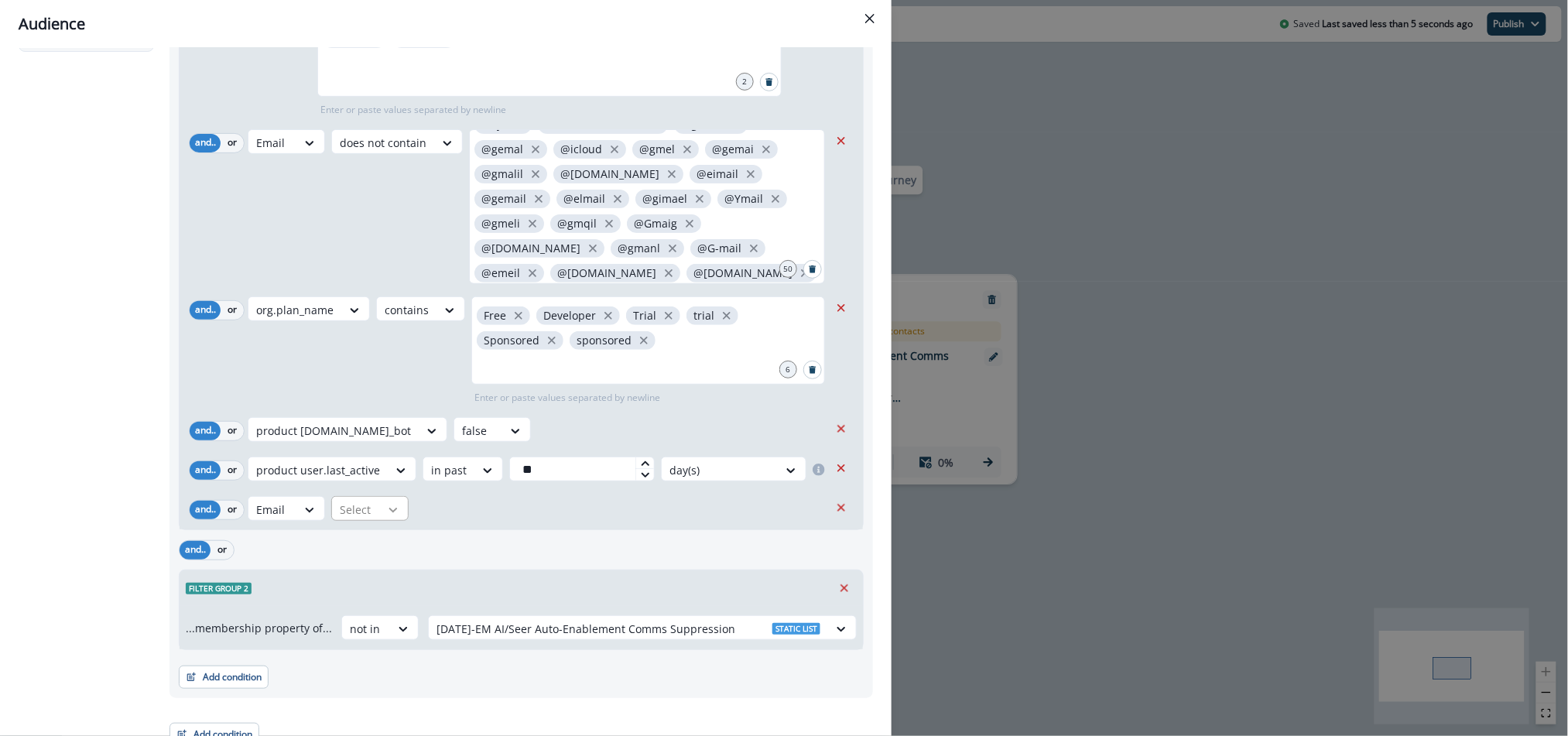
click at [386, 508] on icon at bounding box center [392, 510] width 14 height 15
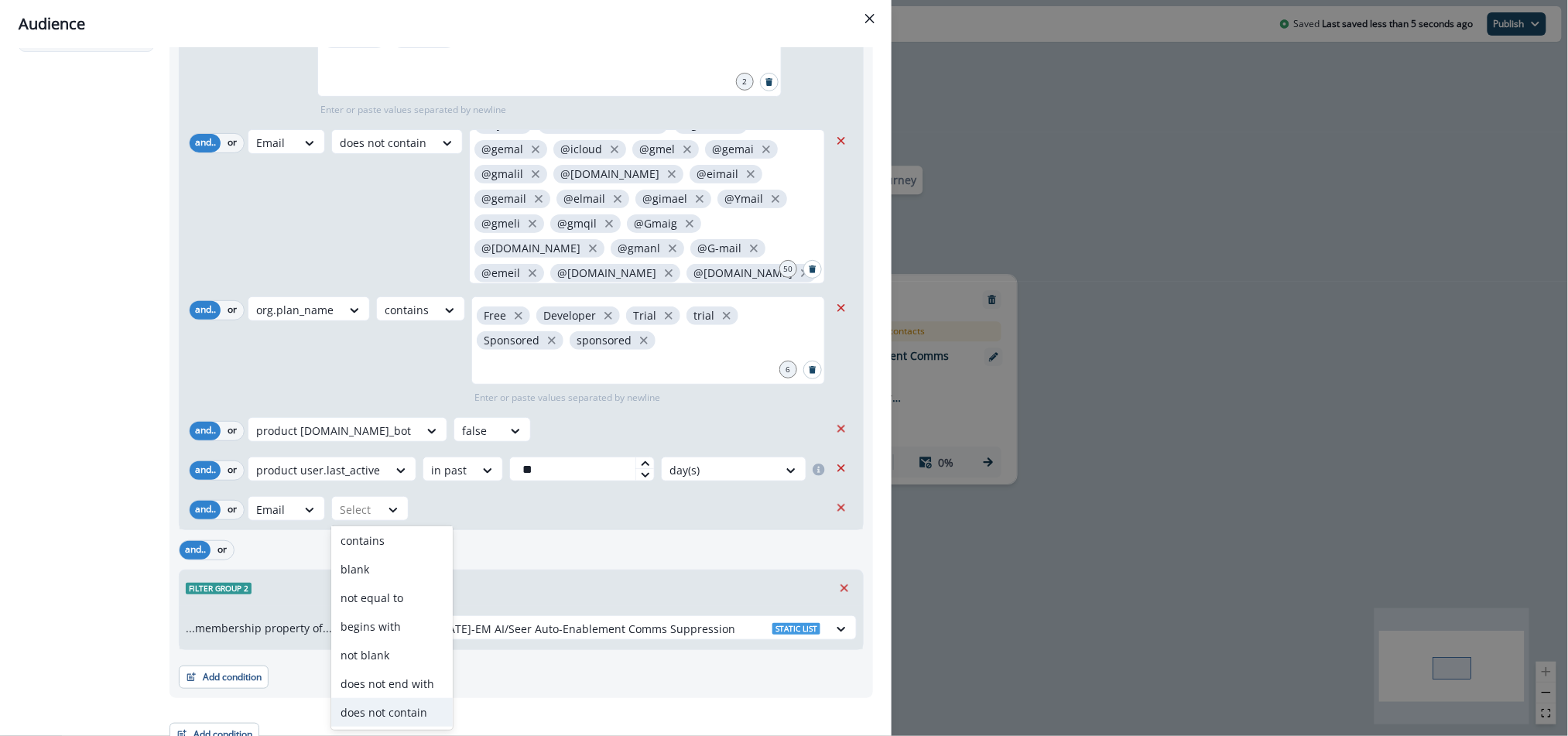
click at [396, 708] on div "does not contain" at bounding box center [392, 712] width 121 height 29
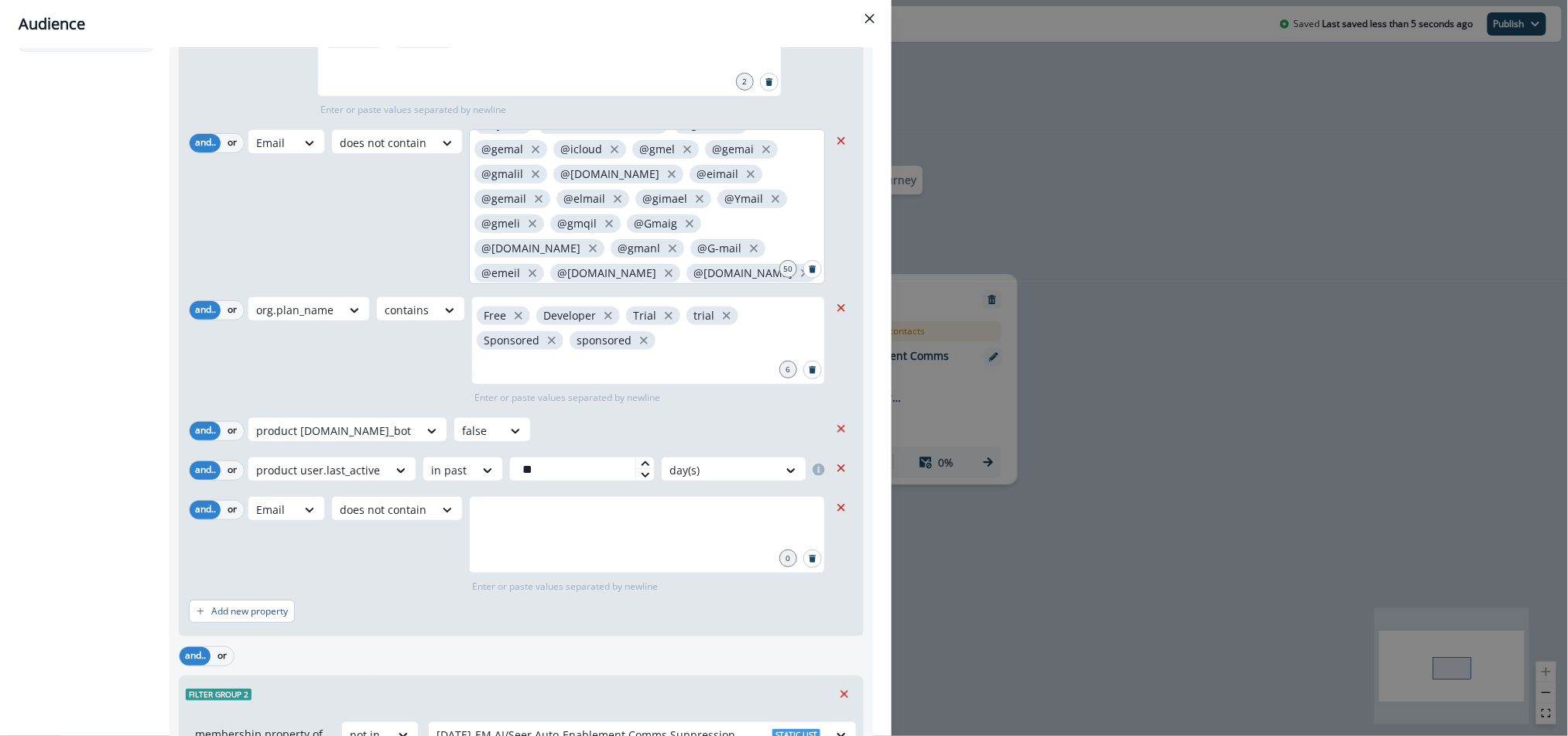
scroll to position [199, 0]
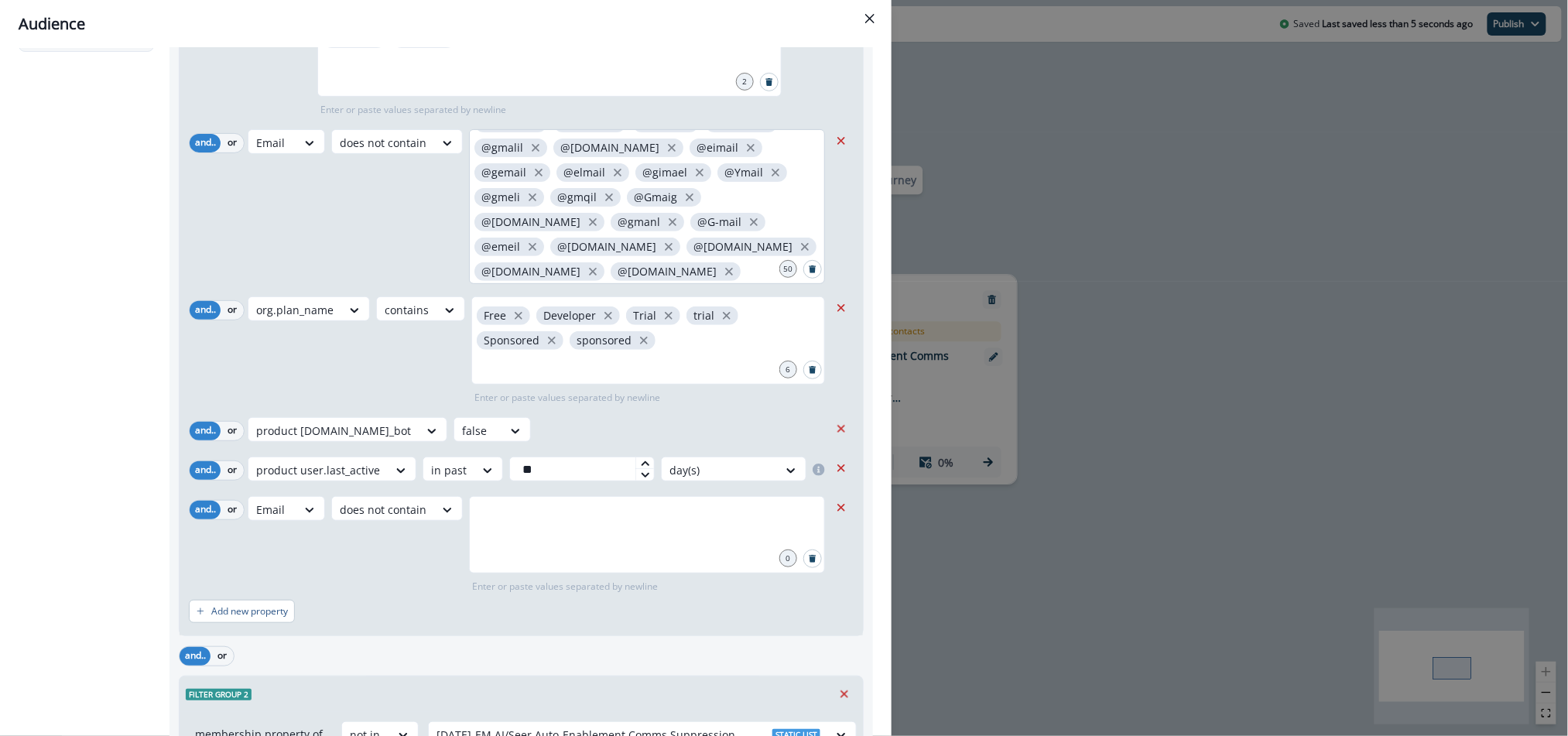
click at [699, 262] on div "@[DOMAIN_NAME] @[DOMAIN_NAME] @[PERSON_NAME] @gimail @gmali @gimal @gamil @gmei…" at bounding box center [647, 207] width 356 height 155
click at [636, 268] on div "@[DOMAIN_NAME] @[DOMAIN_NAME] @[PERSON_NAME] @gimail @gmali @gimal @gamil @gmei…" at bounding box center [647, 207] width 356 height 155
click at [544, 507] on input "text" at bounding box center [647, 515] width 351 height 31
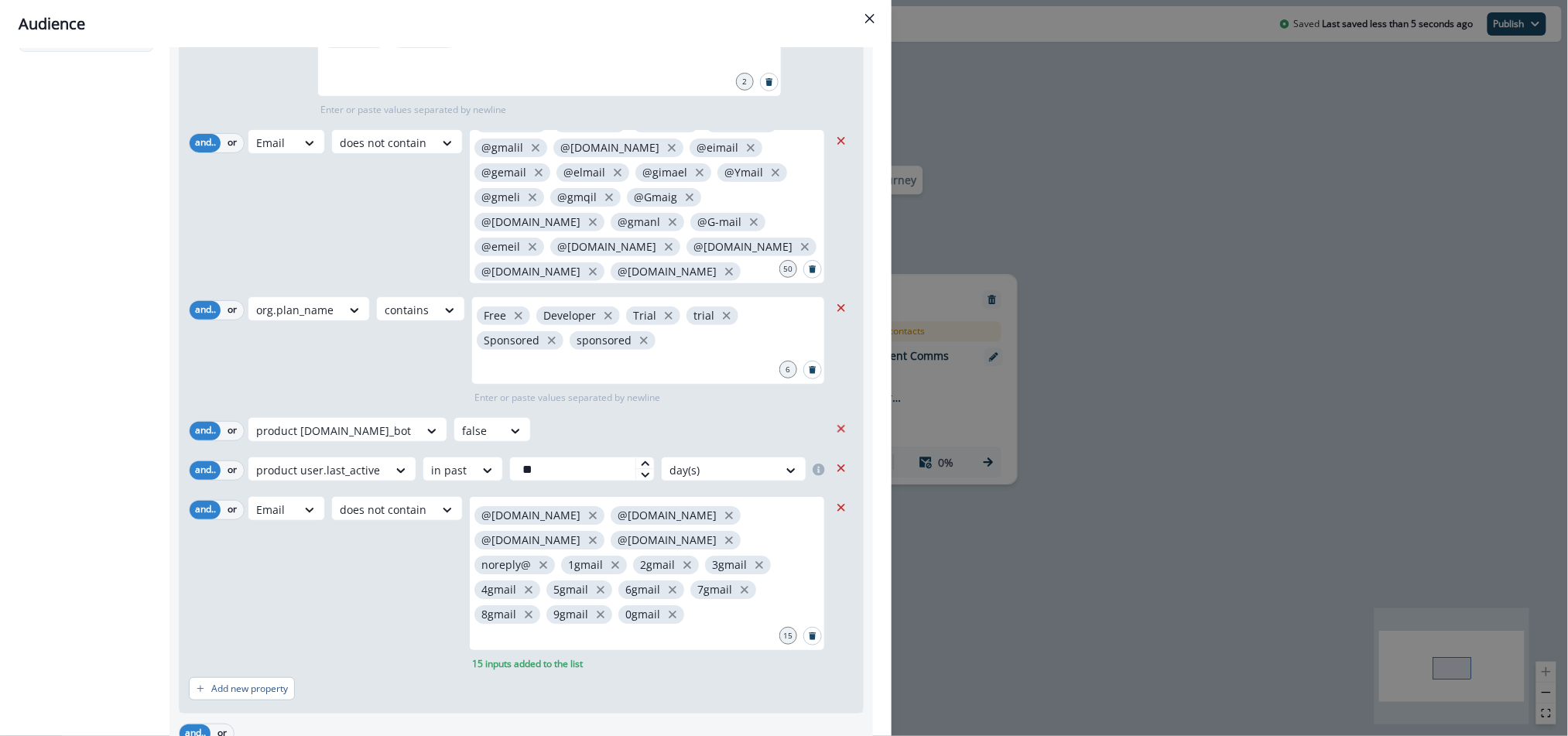
drag, startPoint x: 430, startPoint y: 606, endPoint x: 437, endPoint y: 591, distance: 16.6
click at [430, 606] on div "Email does not [EMAIL_ADDRESS][DOMAIN_NAME] @[DOMAIN_NAME] @[DOMAIN_NAME] @[DOM…" at bounding box center [538, 583] width 581 height 175
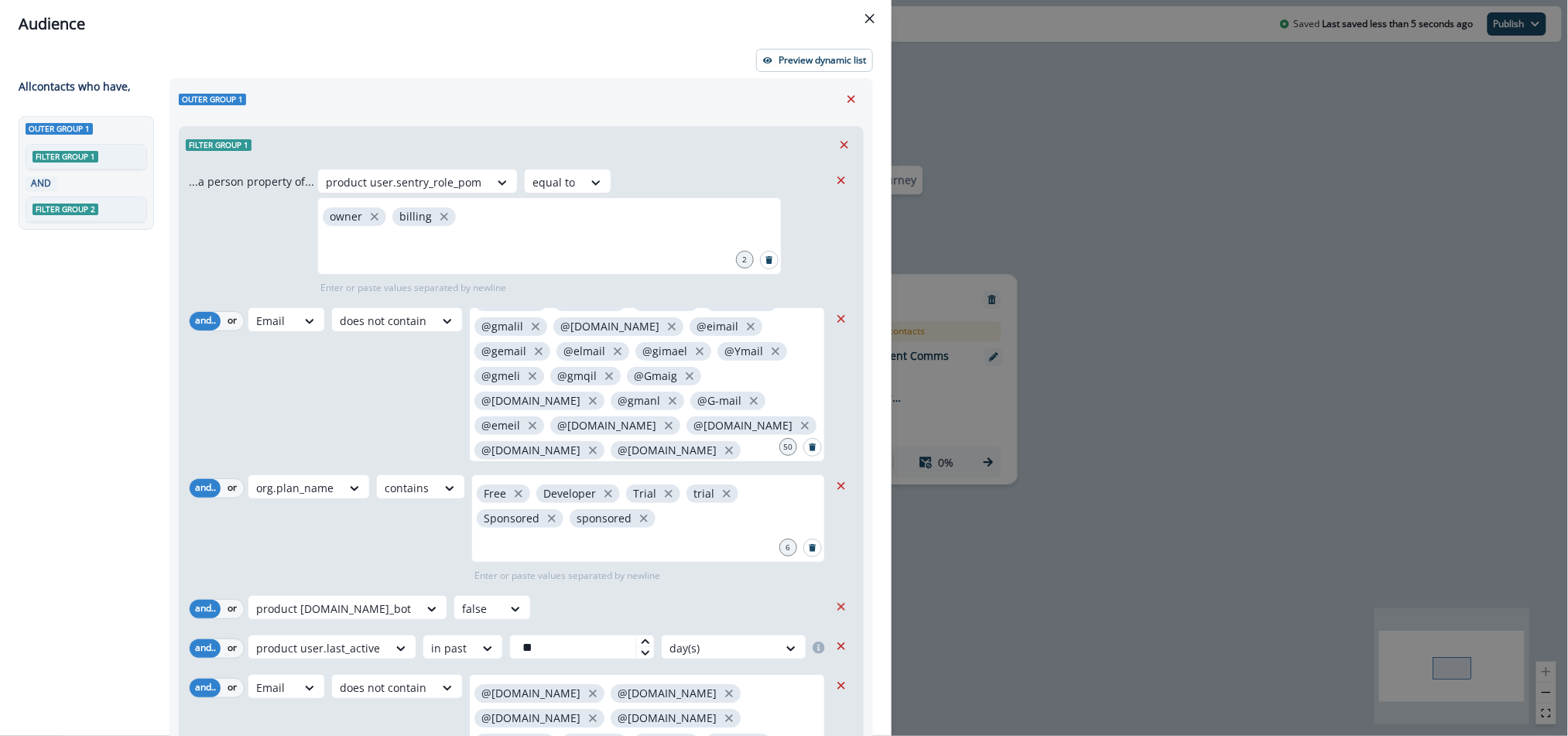
scroll to position [0, 0]
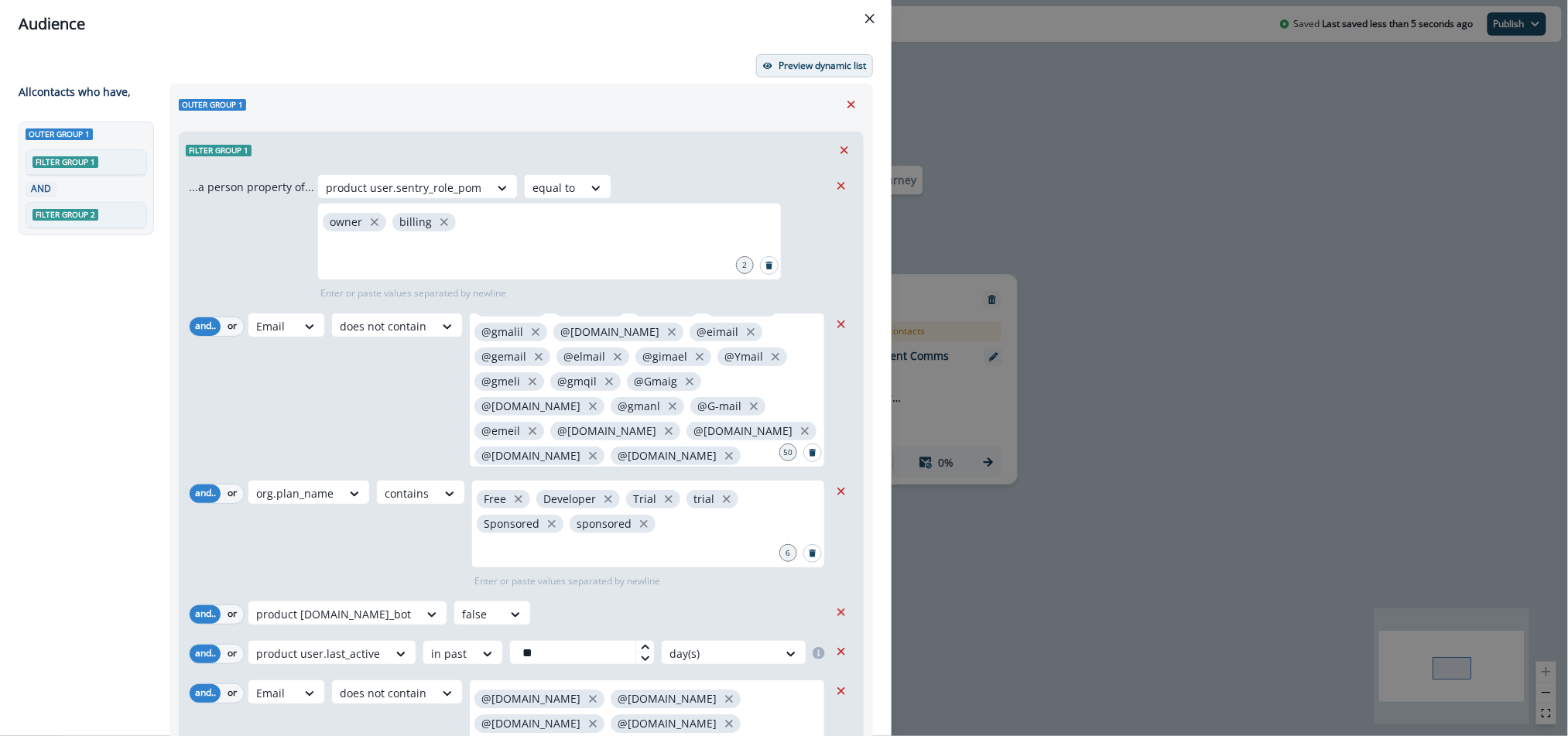
click at [806, 61] on p "Preview dynamic list" at bounding box center [822, 66] width 88 height 11
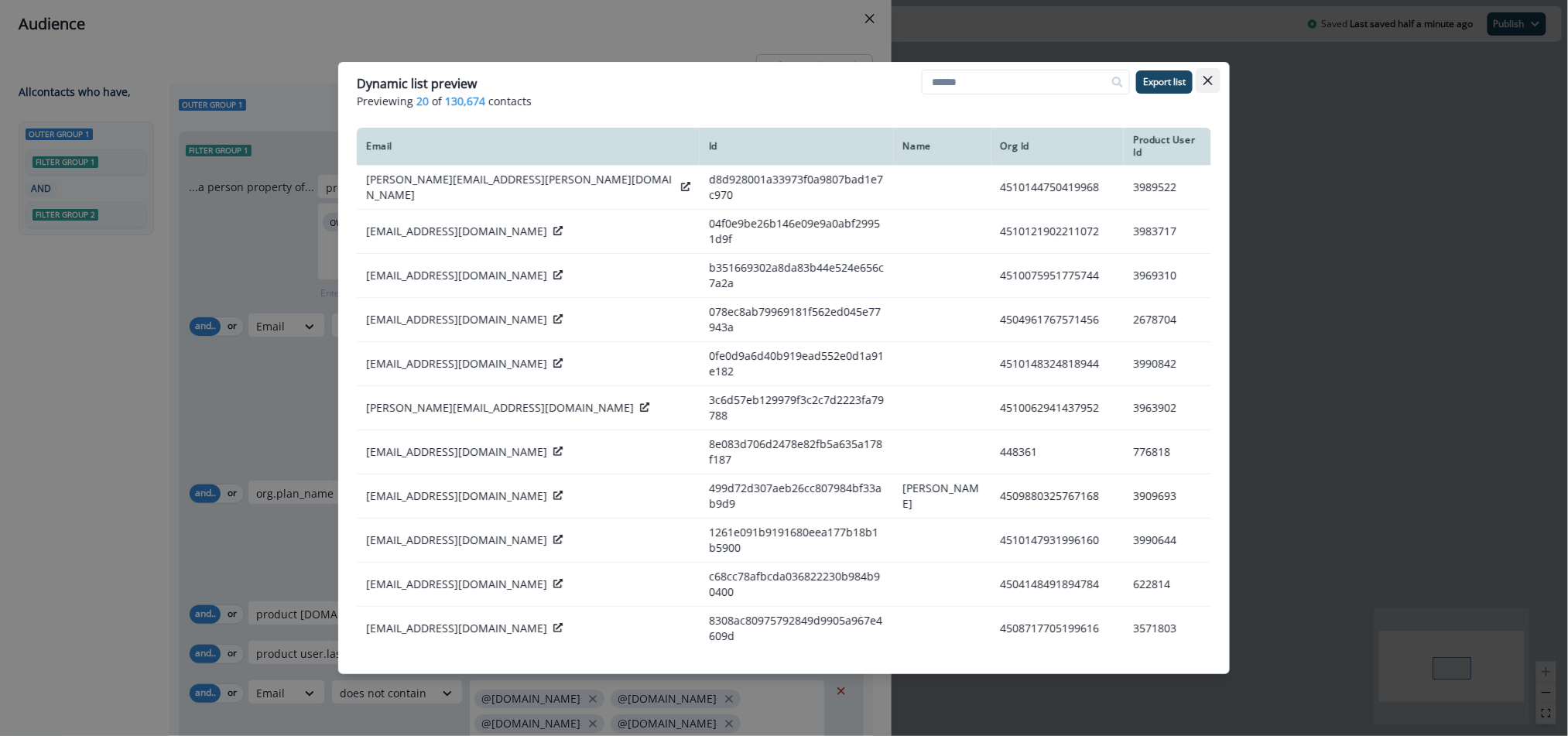
click at [1209, 79] on icon "Close" at bounding box center [1208, 81] width 10 height 10
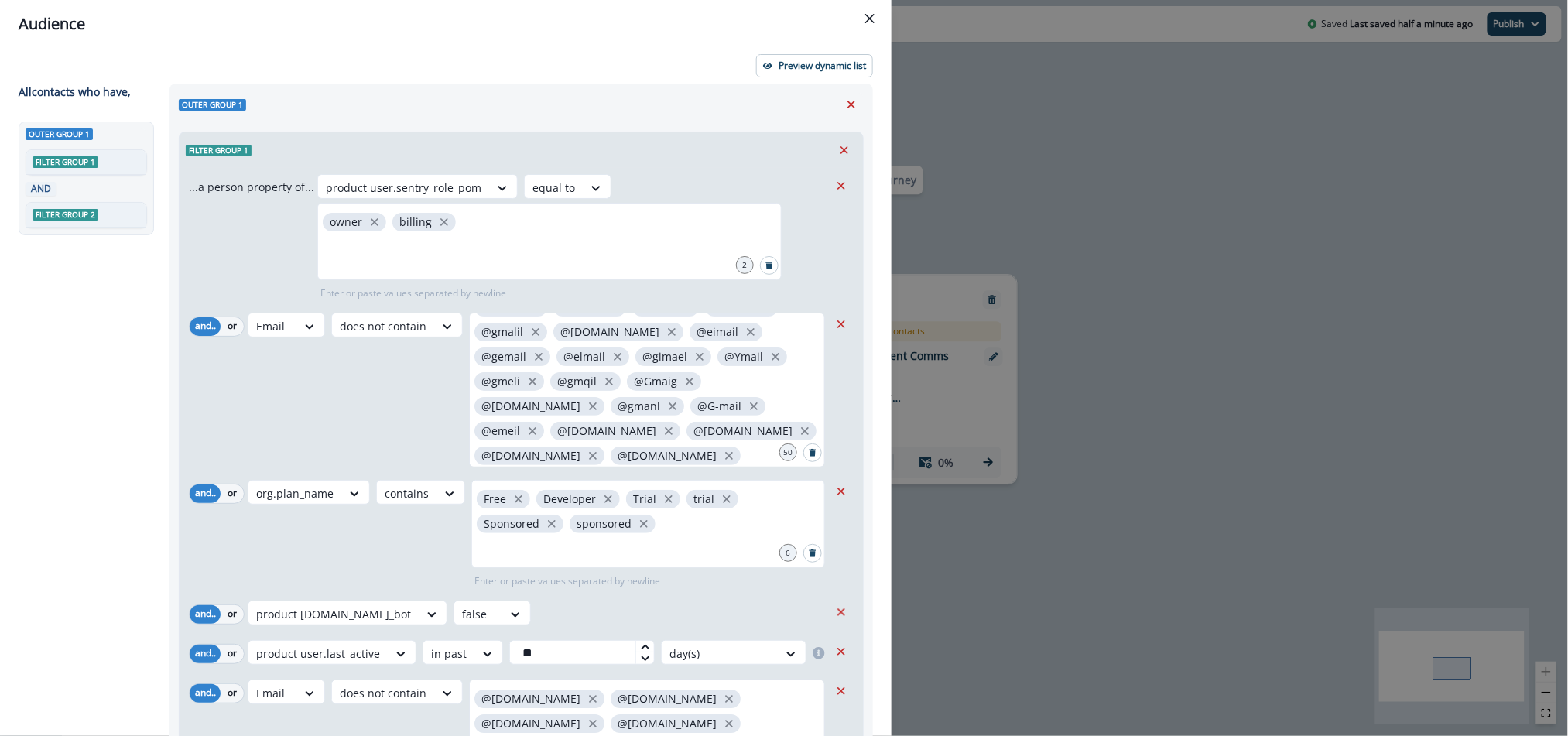
click at [636, 84] on div "Outer group 1 Filter group 1 ...a person property of... product user.sentry_rol…" at bounding box center [521, 574] width 703 height 981
click at [864, 16] on button "Close" at bounding box center [869, 18] width 25 height 25
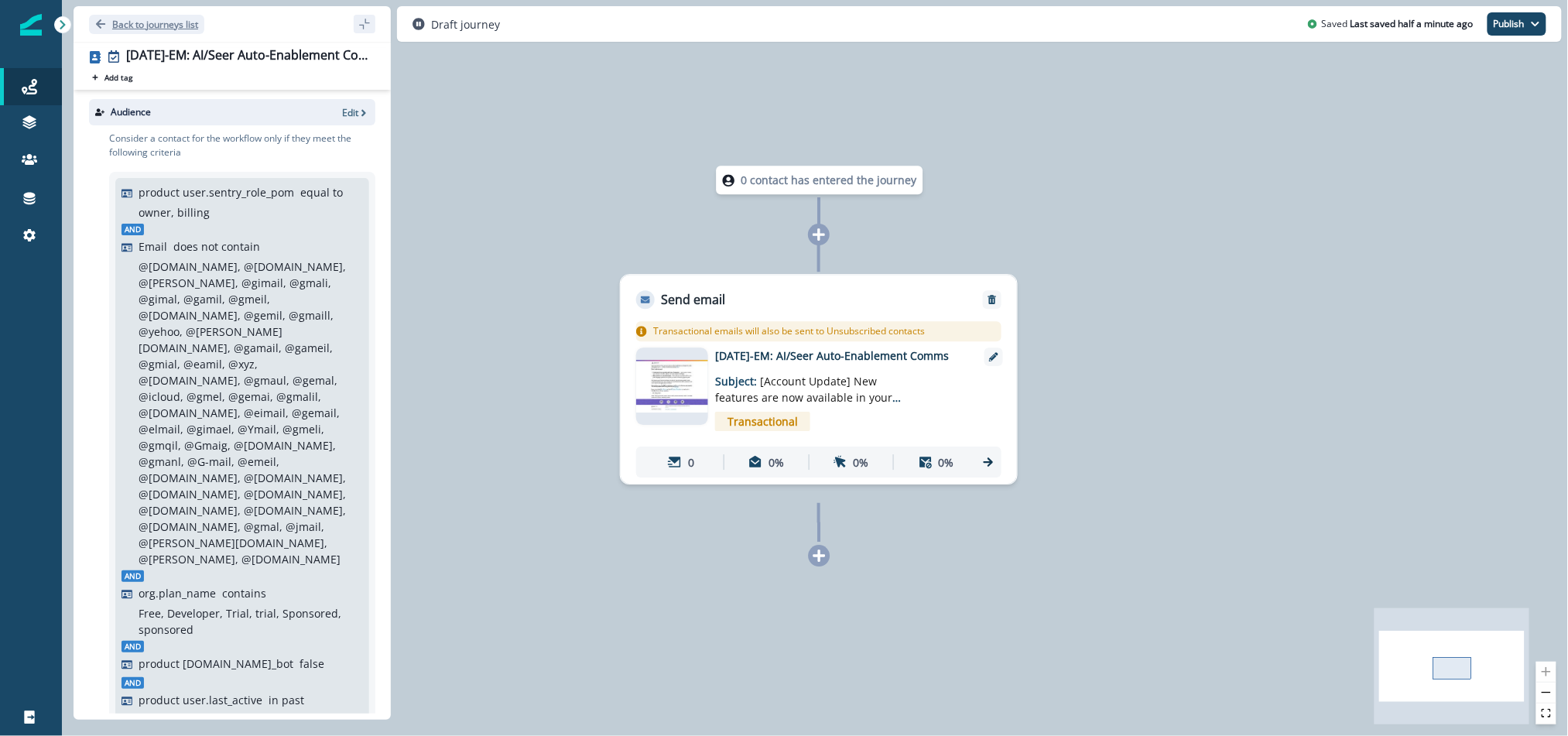
click at [116, 27] on p "Back to journeys list" at bounding box center [156, 24] width 86 height 13
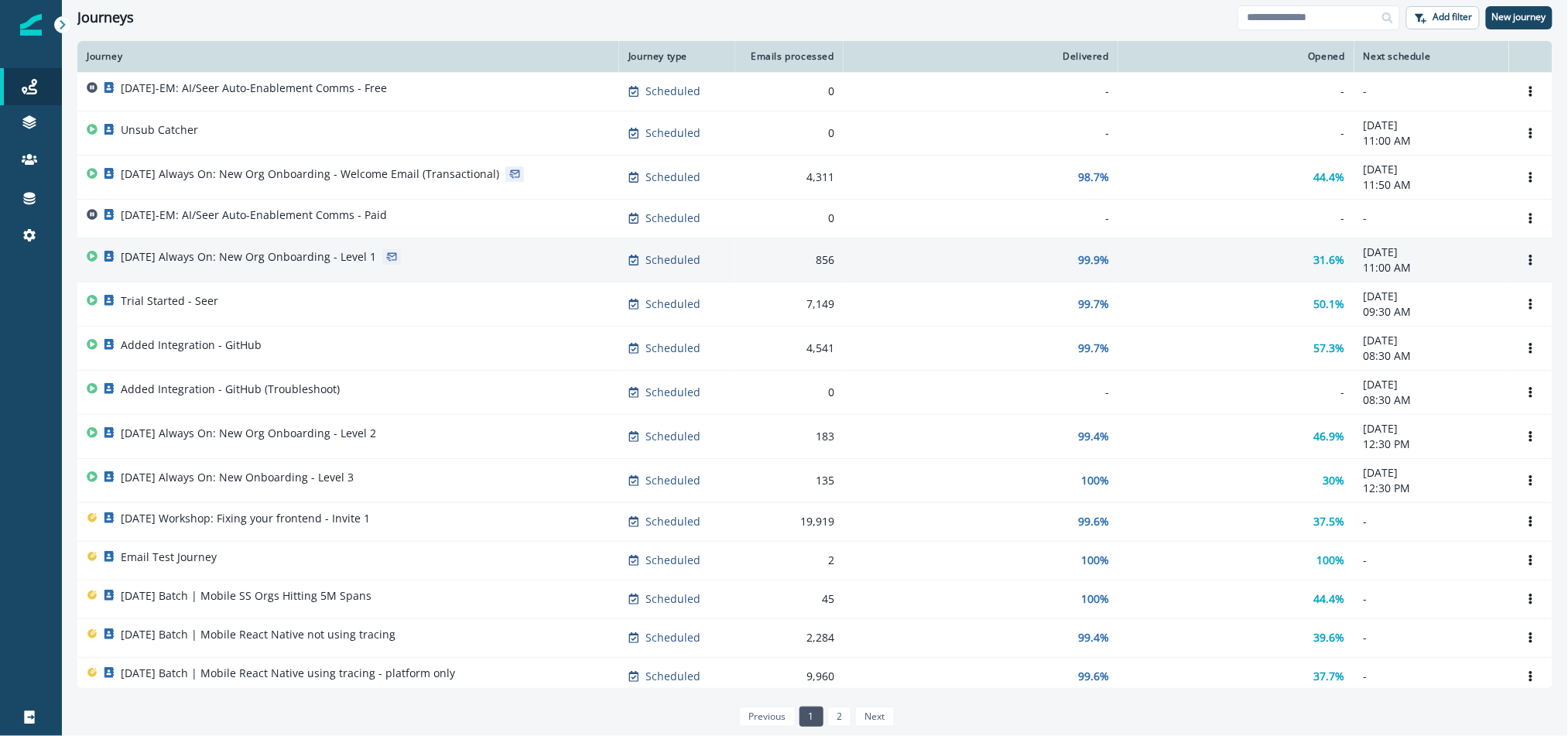
scroll to position [1, 0]
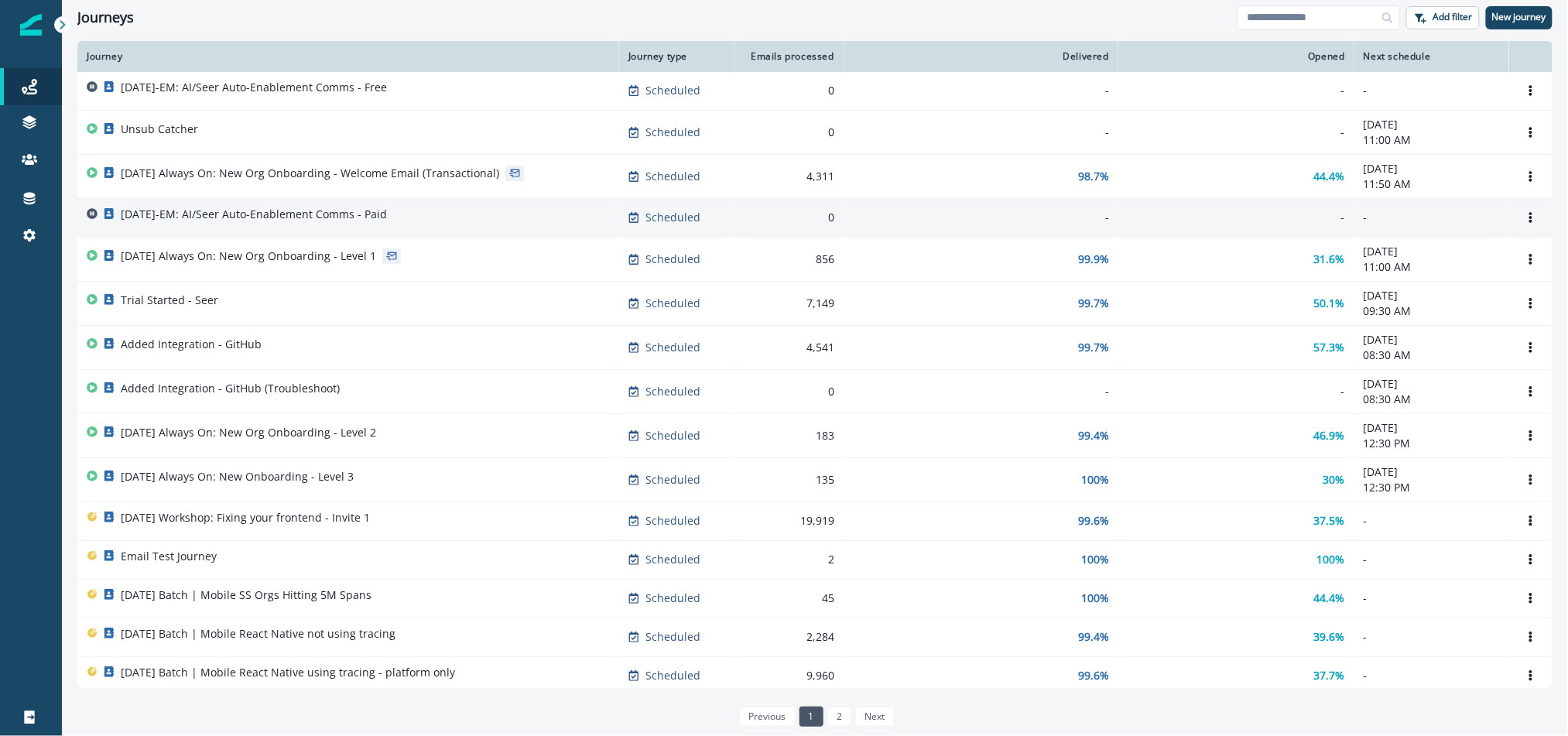
click at [217, 217] on p "[DATE]-EM: AI/Seer Auto-Enablement Comms - Paid" at bounding box center [254, 214] width 266 height 15
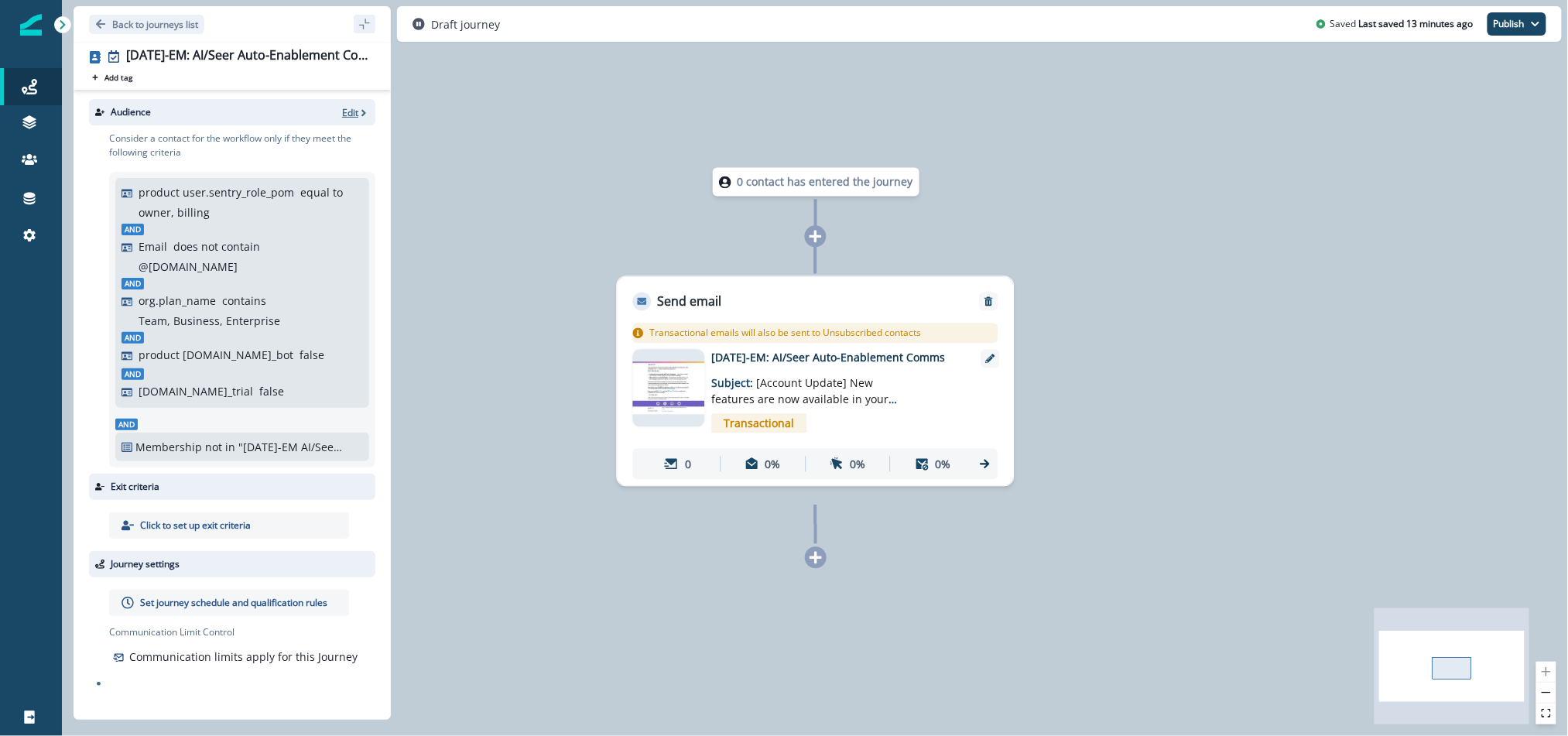
click at [351, 113] on p "Edit" at bounding box center [350, 112] width 16 height 13
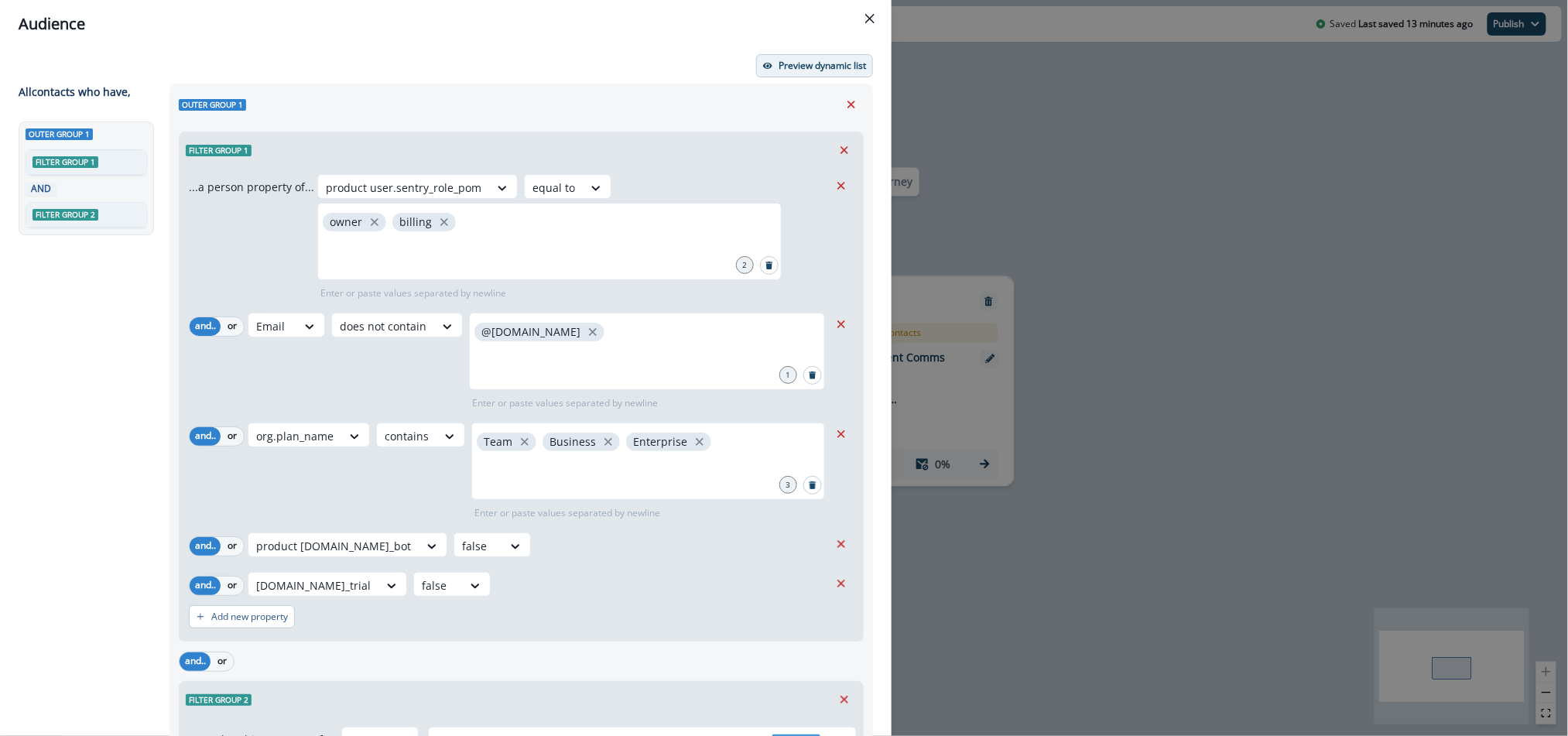
click at [805, 67] on p "Preview dynamic list" at bounding box center [822, 66] width 88 height 11
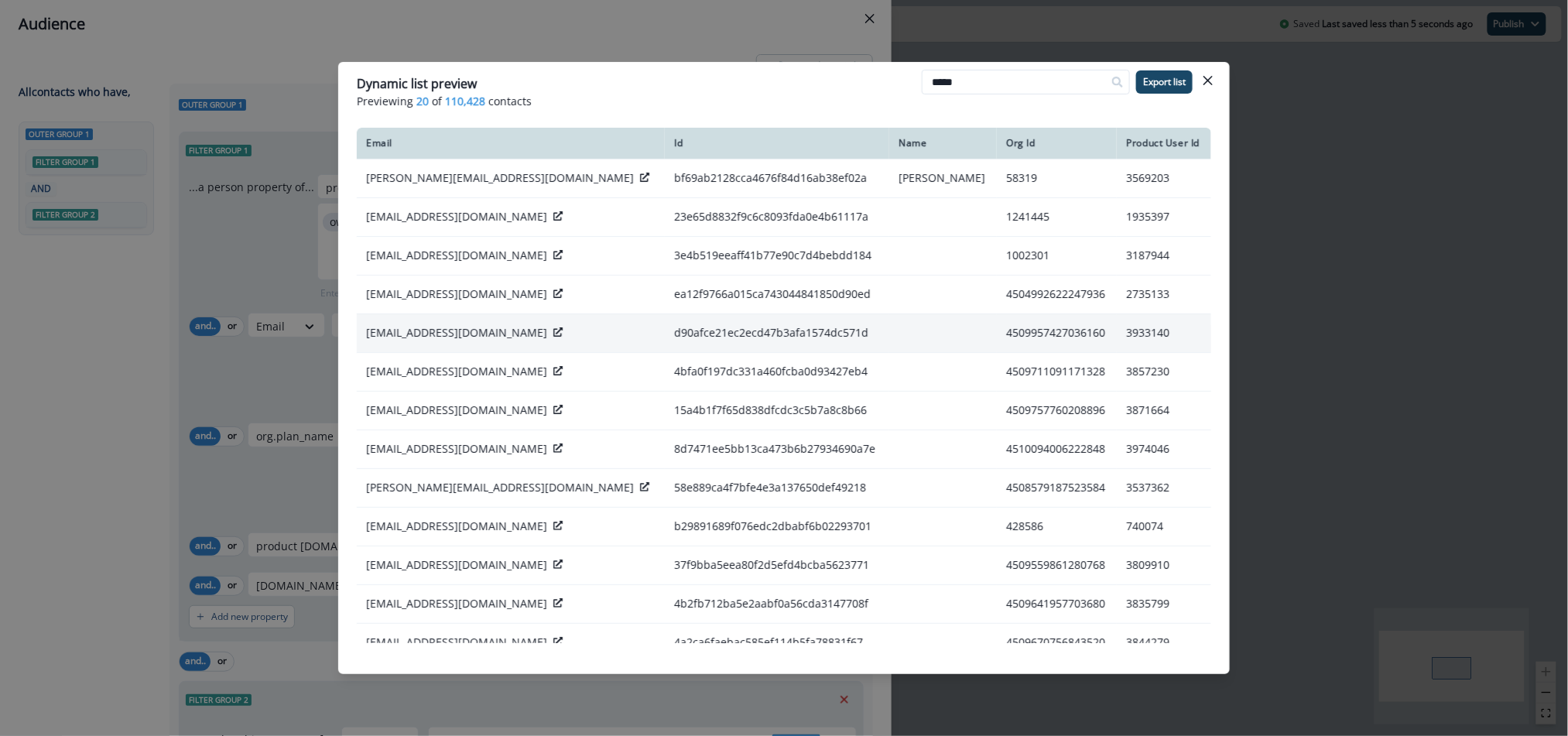
type input "*****"
drag, startPoint x: 597, startPoint y: 359, endPoint x: 656, endPoint y: 375, distance: 61.1
click at [547, 340] on p "[EMAIL_ADDRESS][DOMAIN_NAME]" at bounding box center [456, 333] width 181 height 15
copy p "@[DOMAIN_NAME]"
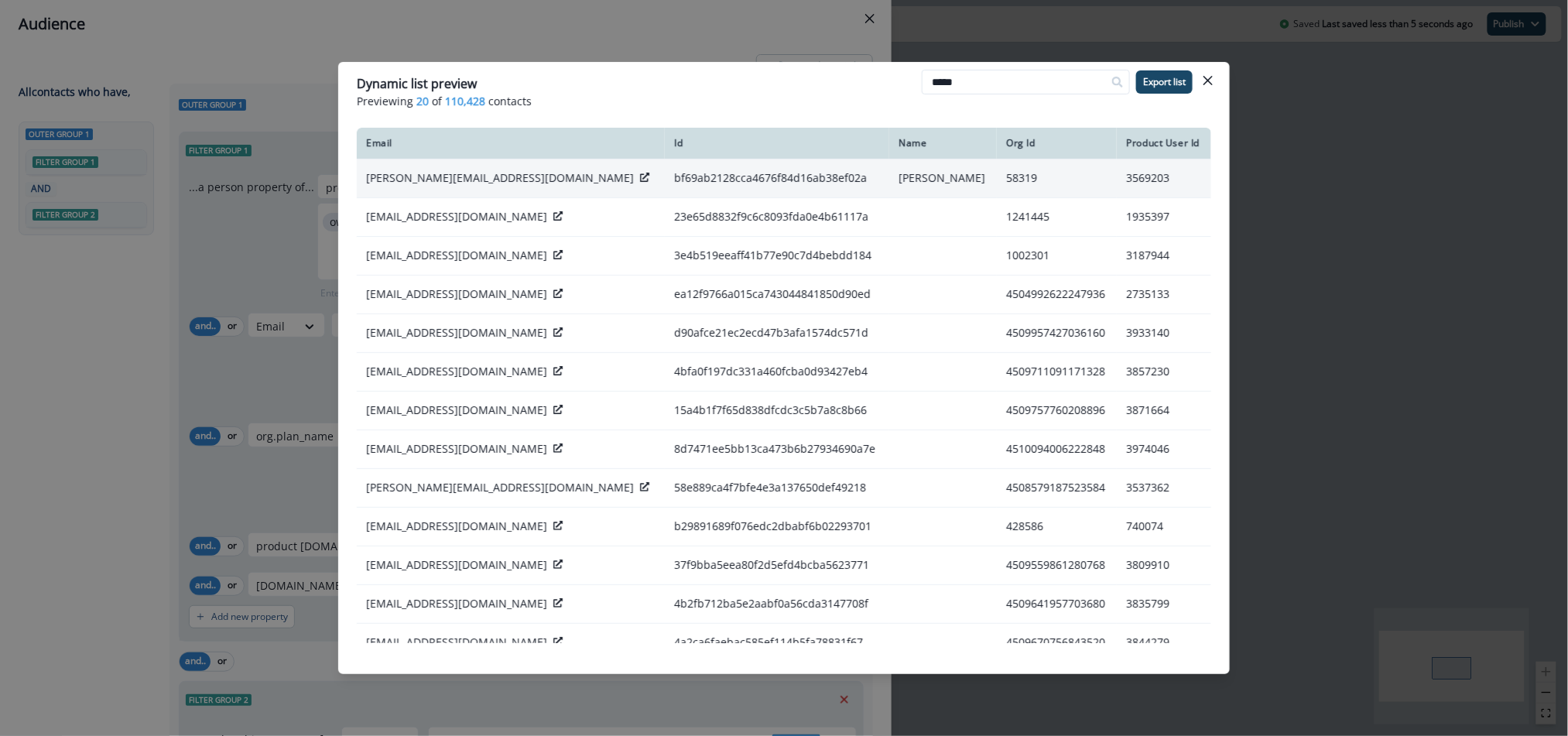
scroll to position [1, 0]
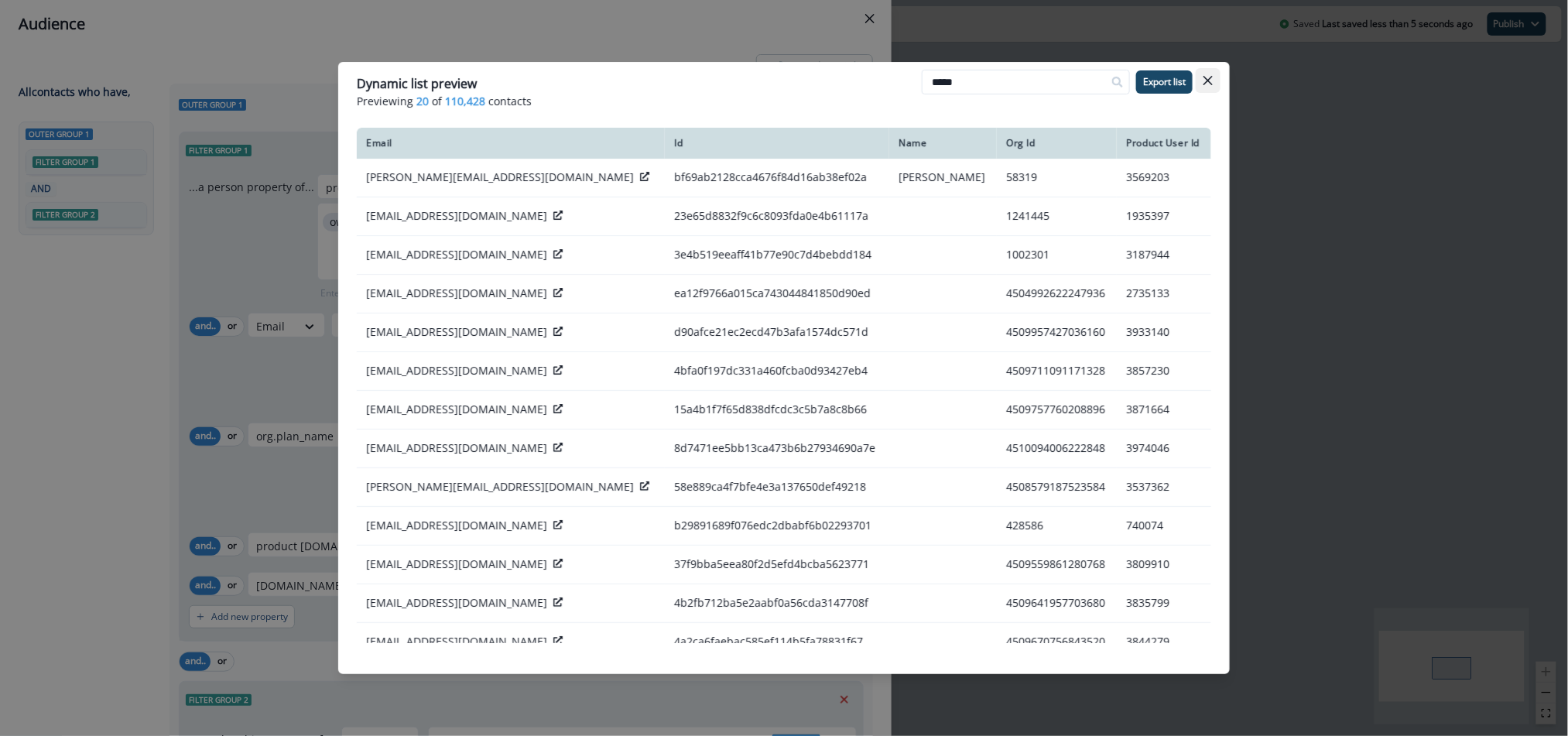
click at [1204, 87] on button "Close" at bounding box center [1208, 80] width 25 height 25
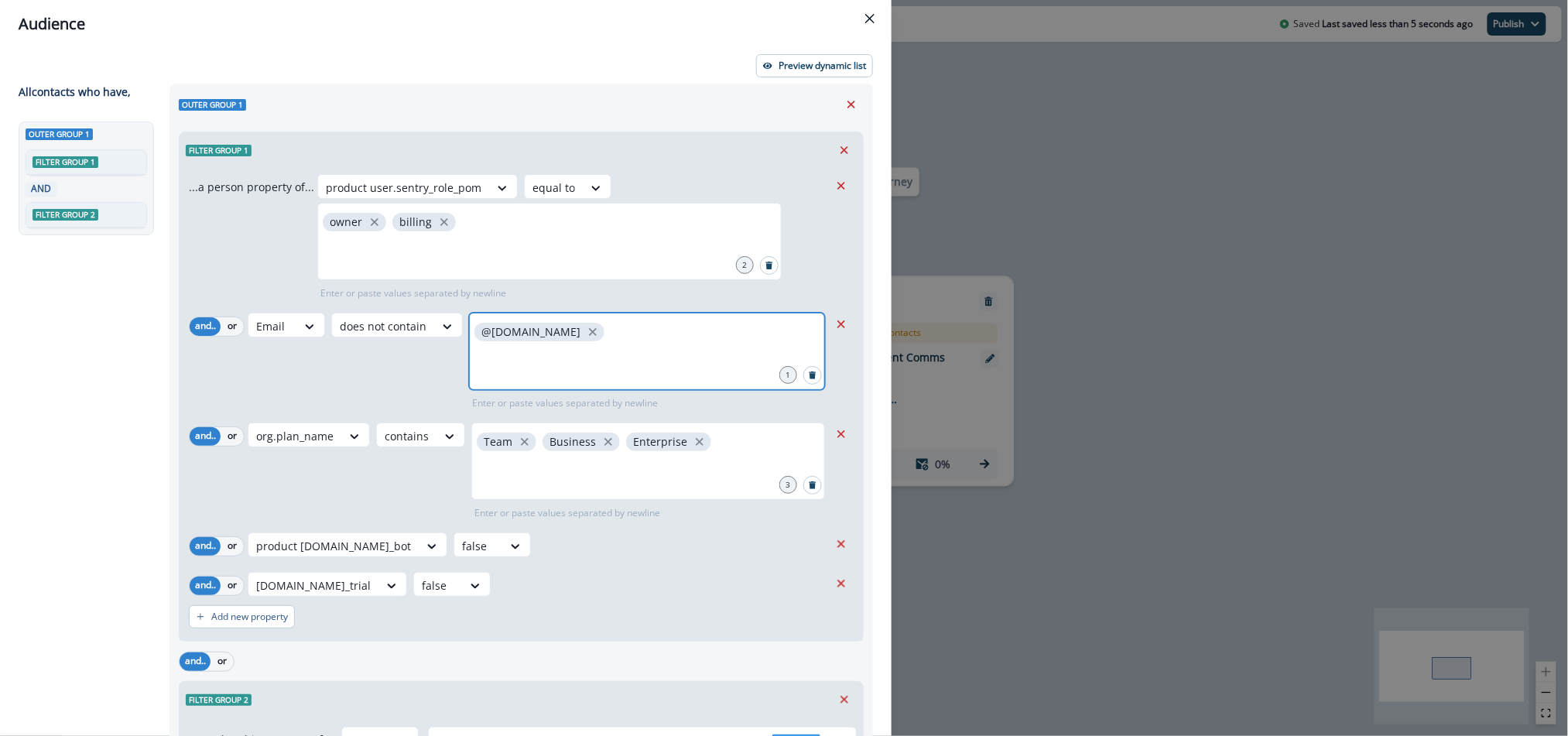
click at [577, 366] on input "text" at bounding box center [647, 364] width 351 height 31
click at [419, 366] on div "Email does not contain @[DOMAIN_NAME] @[DOMAIN_NAME] 2 1 input added to the list" at bounding box center [538, 361] width 581 height 97
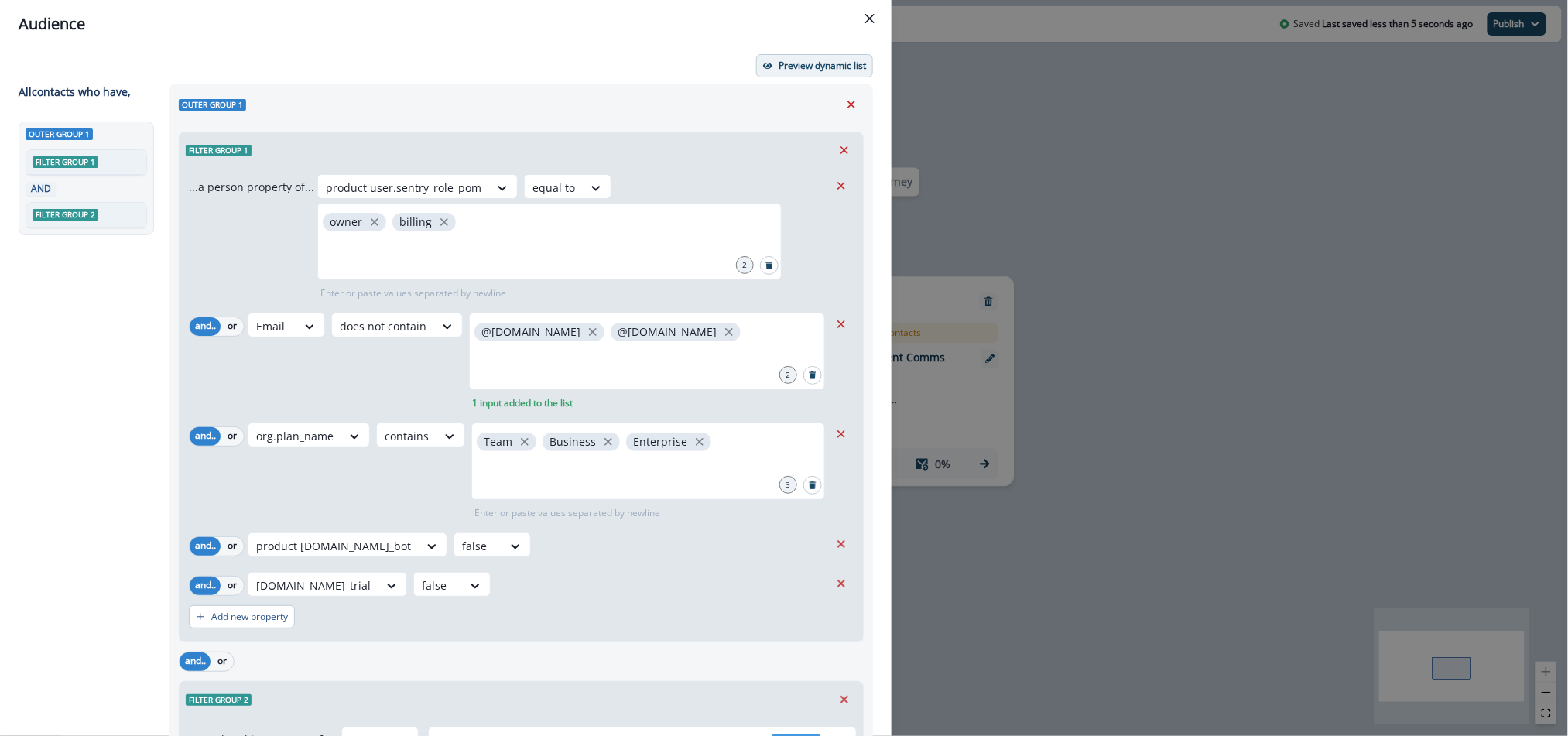
click at [802, 57] on button "Preview dynamic list" at bounding box center [814, 65] width 117 height 23
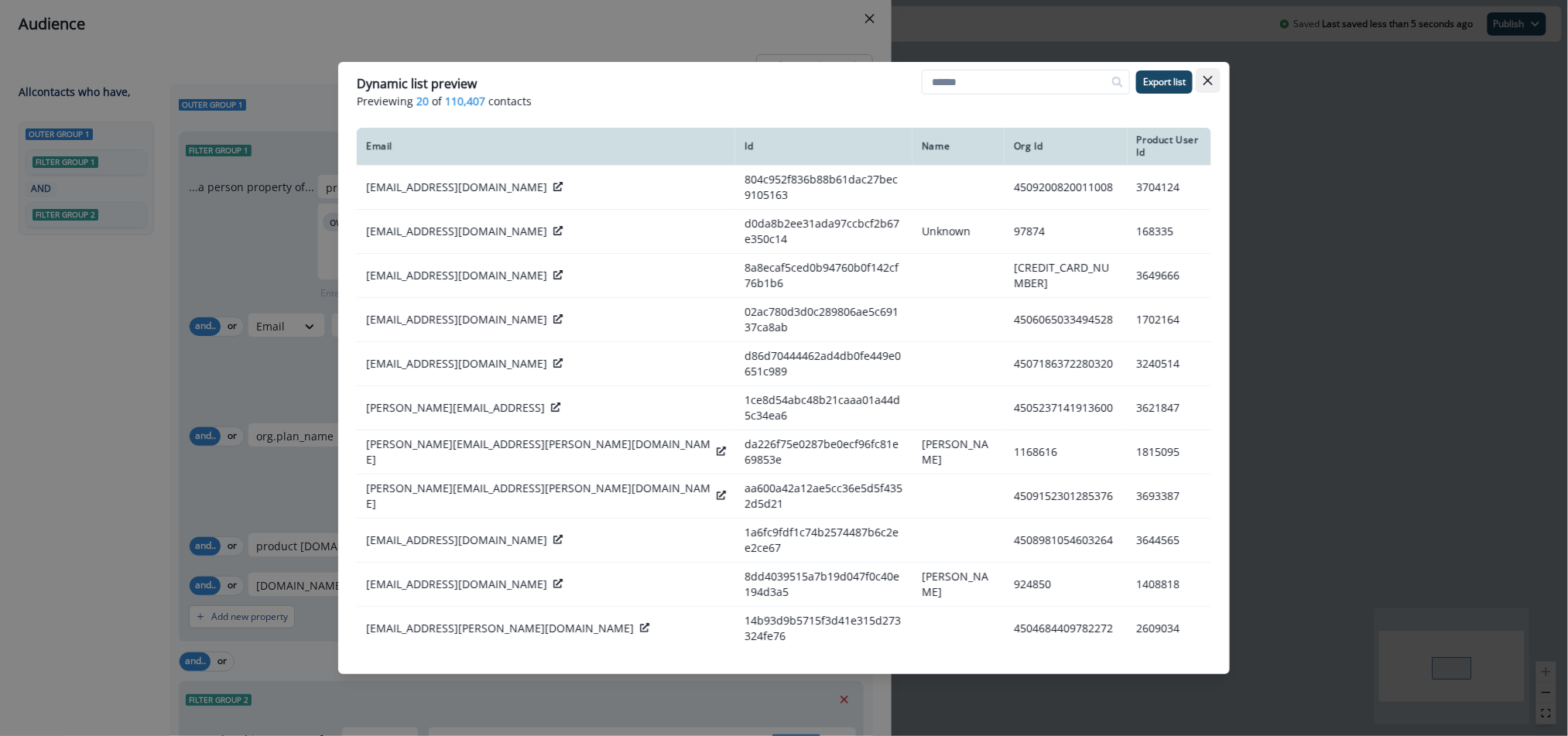
click at [1212, 77] on button "Close" at bounding box center [1208, 80] width 25 height 25
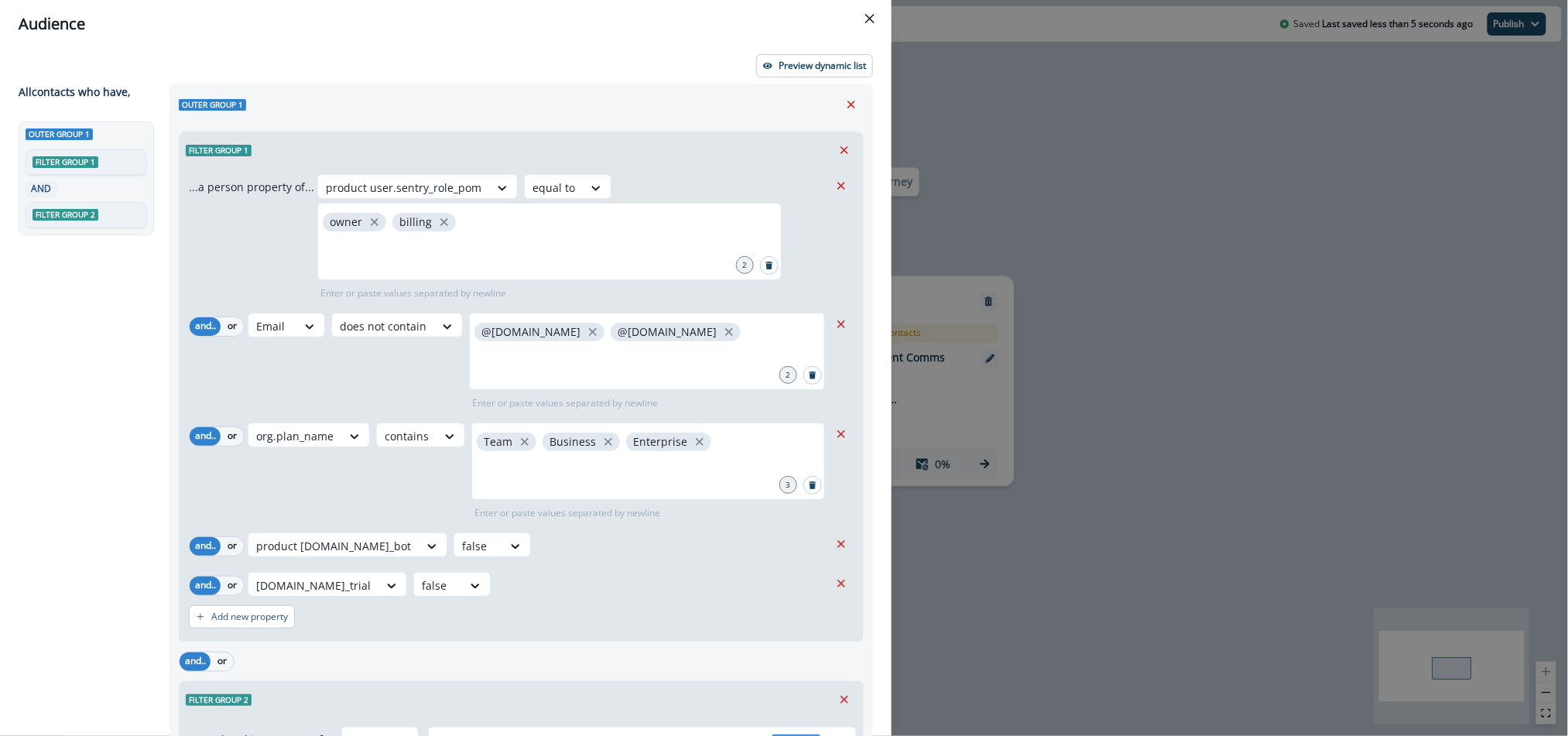
click at [709, 146] on div "Filter group 1" at bounding box center [521, 150] width 684 height 36
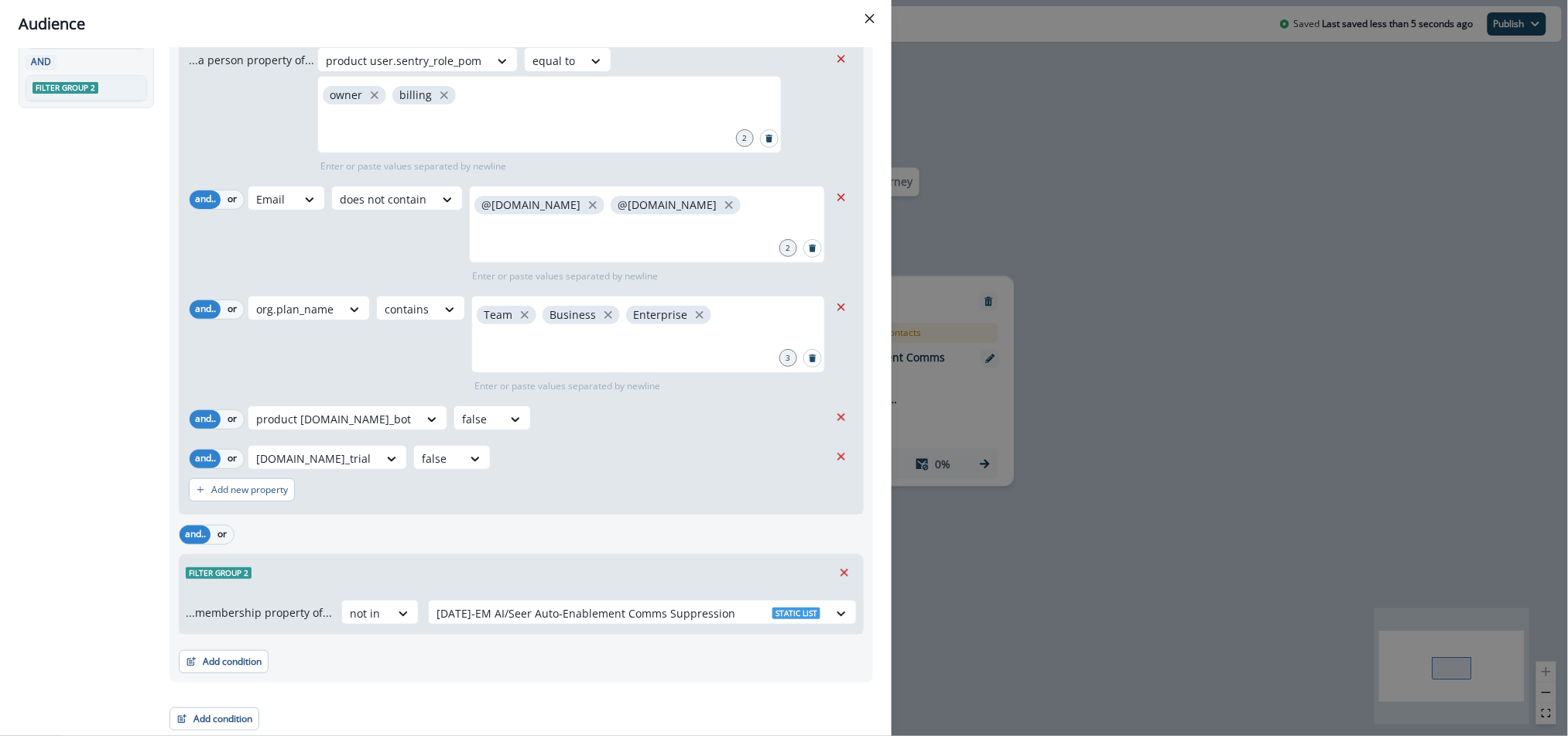
scroll to position [0, 0]
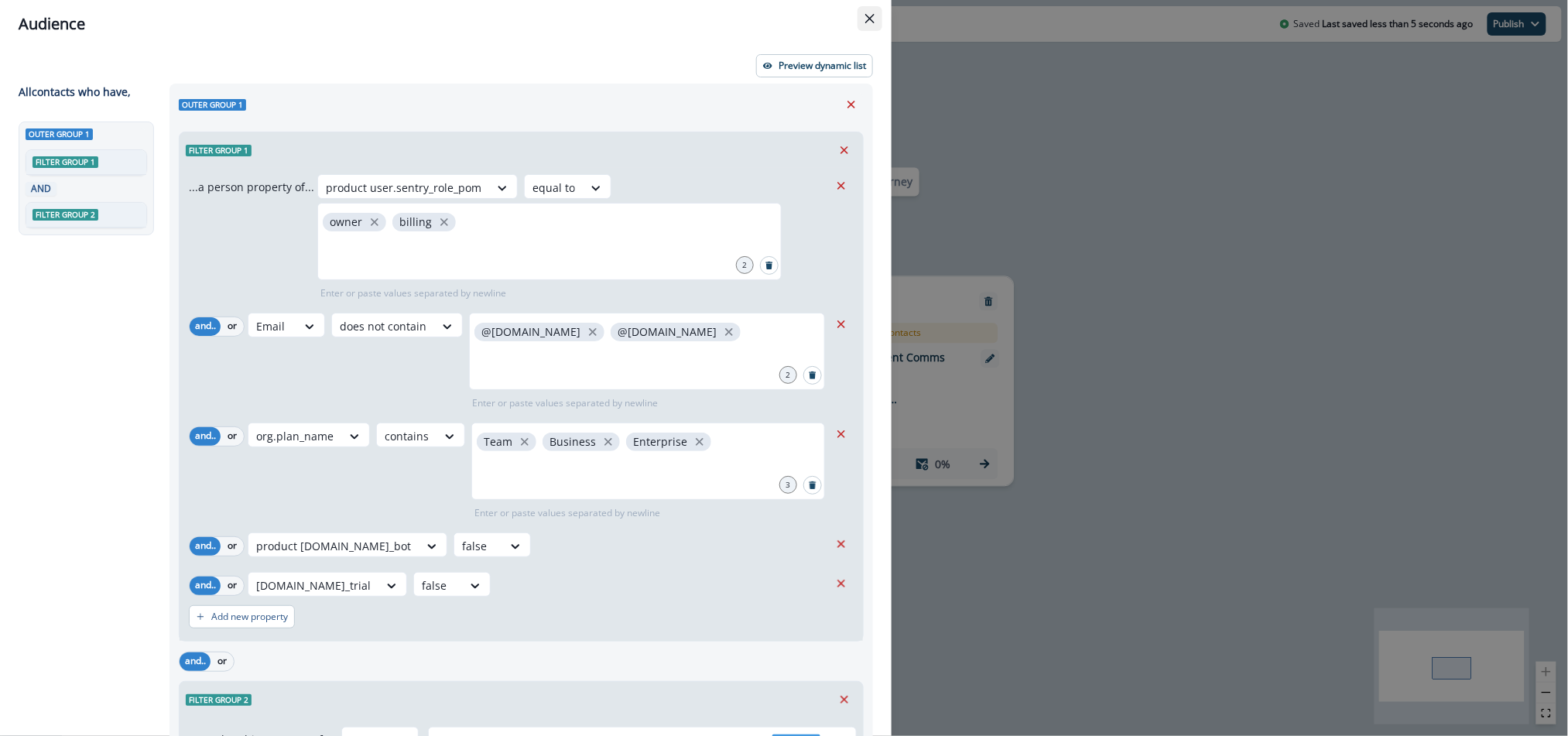
click at [865, 17] on icon "Close" at bounding box center [870, 18] width 10 height 10
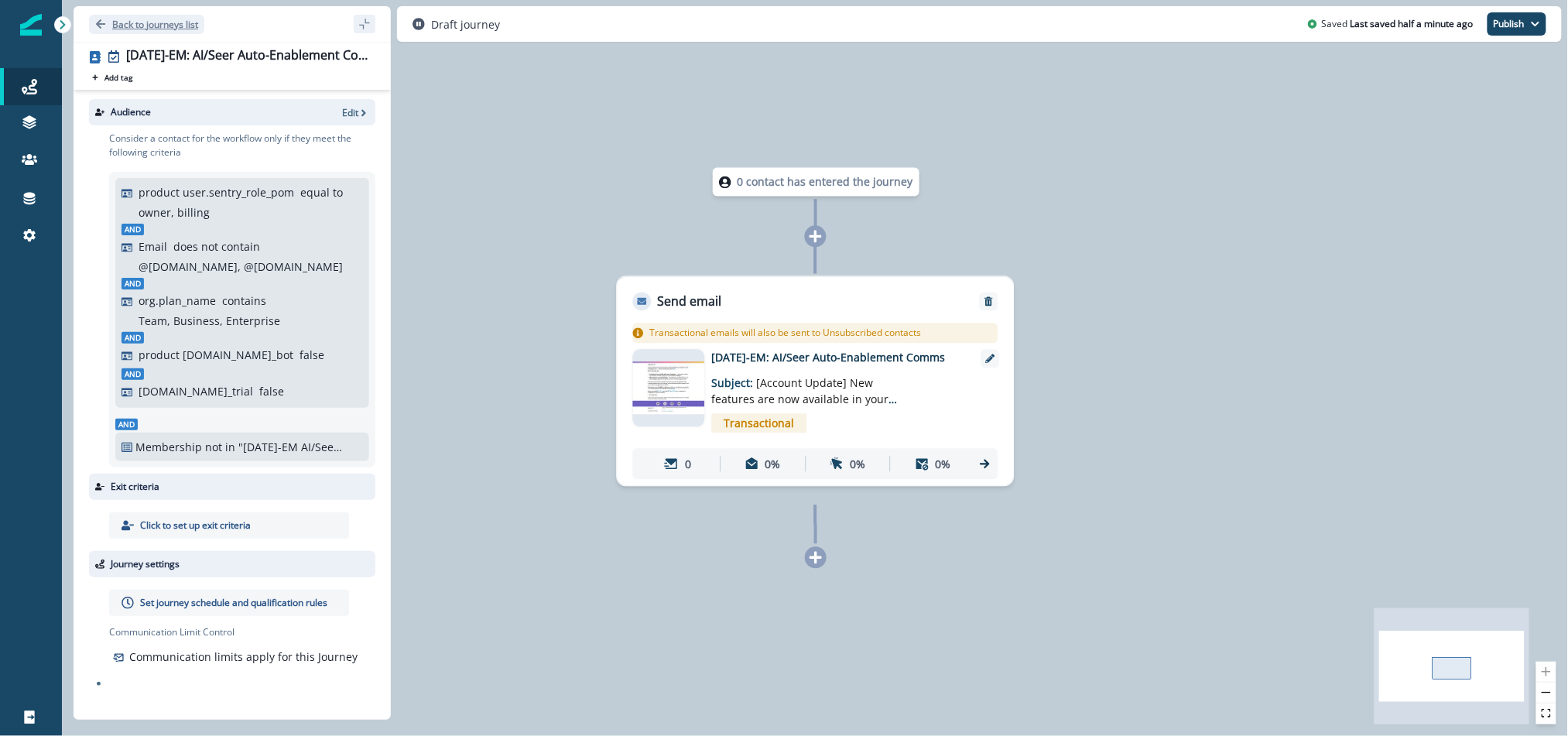
click at [130, 26] on p "Back to journeys list" at bounding box center [156, 24] width 86 height 13
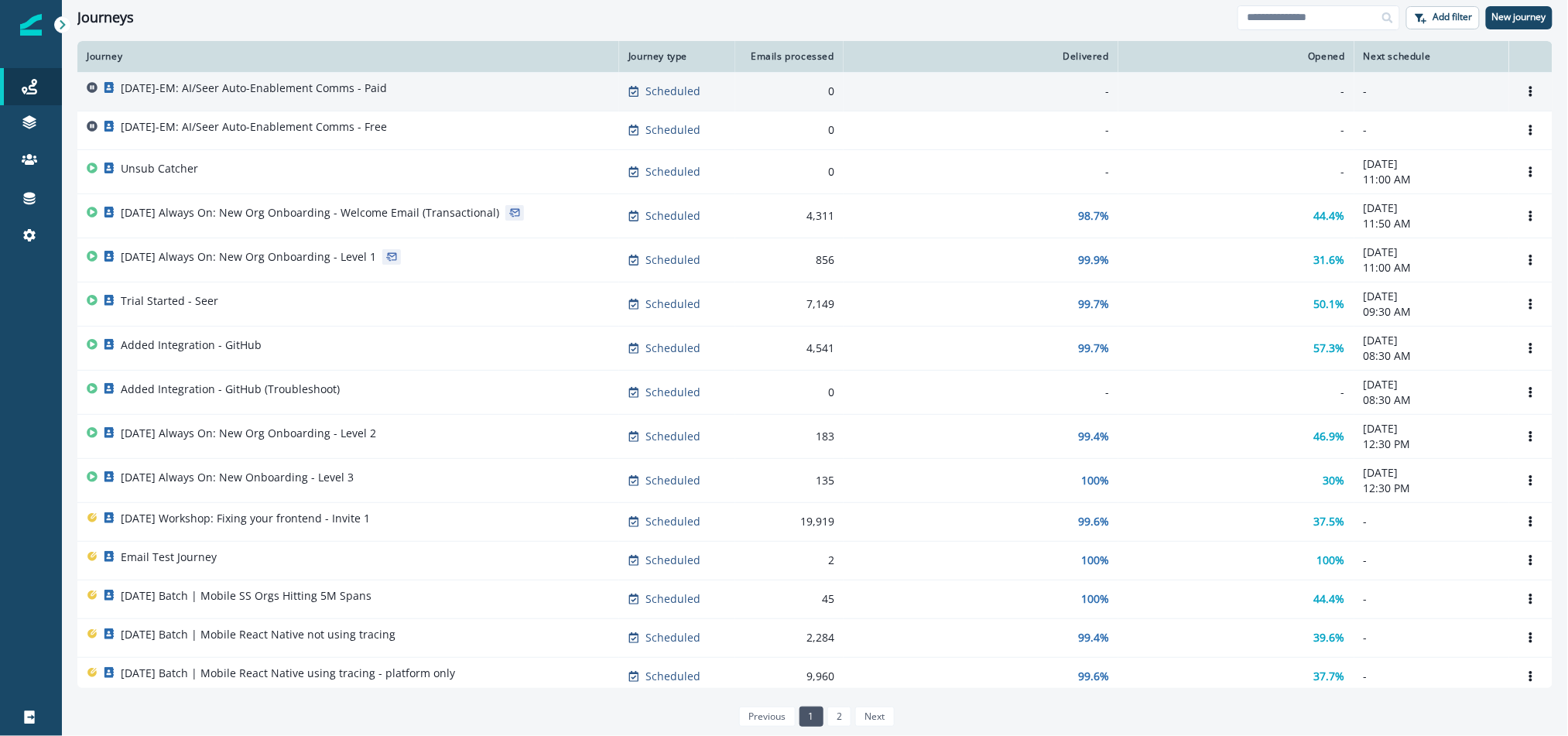
click at [322, 91] on p "[DATE]-EM: AI/Seer Auto-Enablement Comms - Paid" at bounding box center [254, 88] width 266 height 15
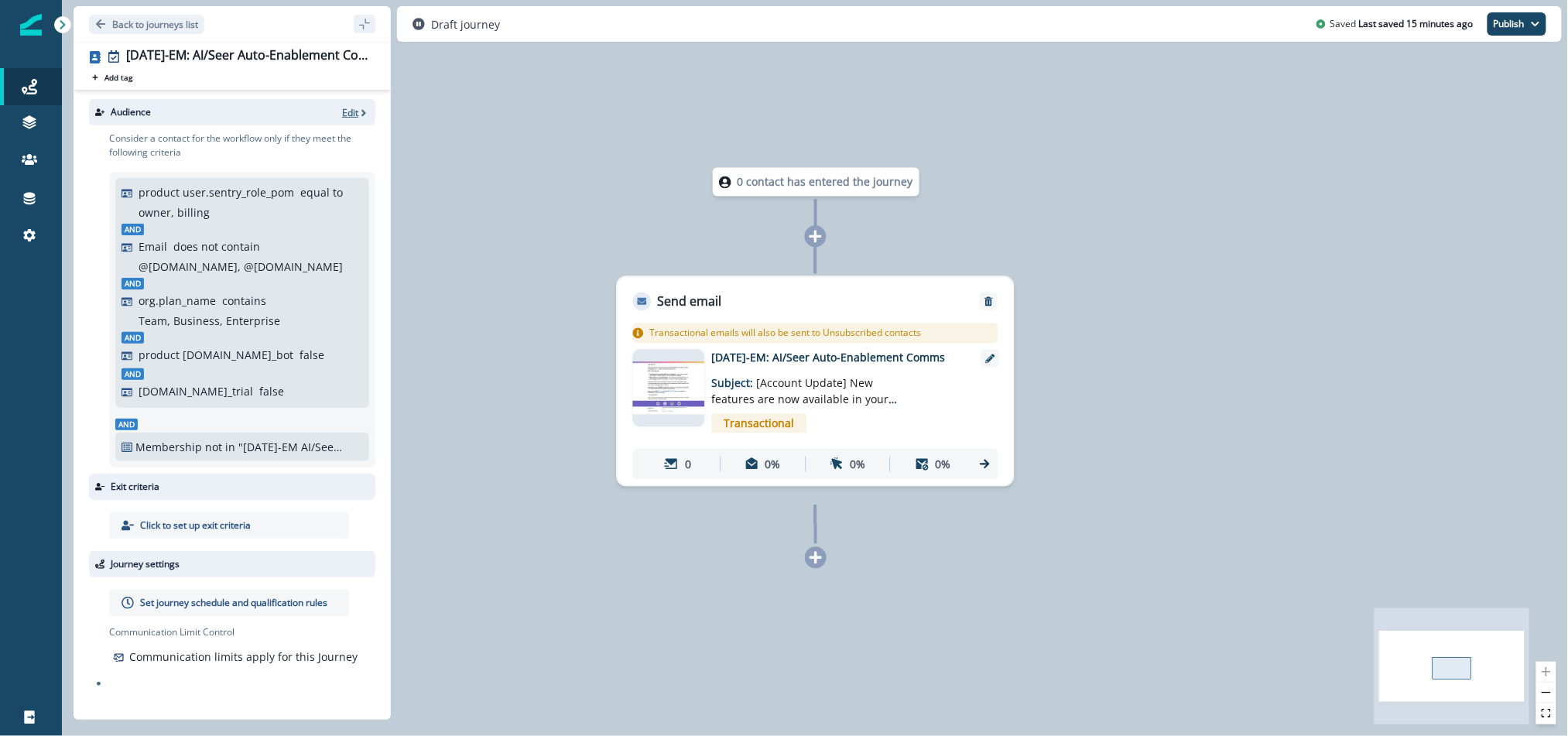
click at [353, 112] on p "Edit" at bounding box center [350, 112] width 16 height 13
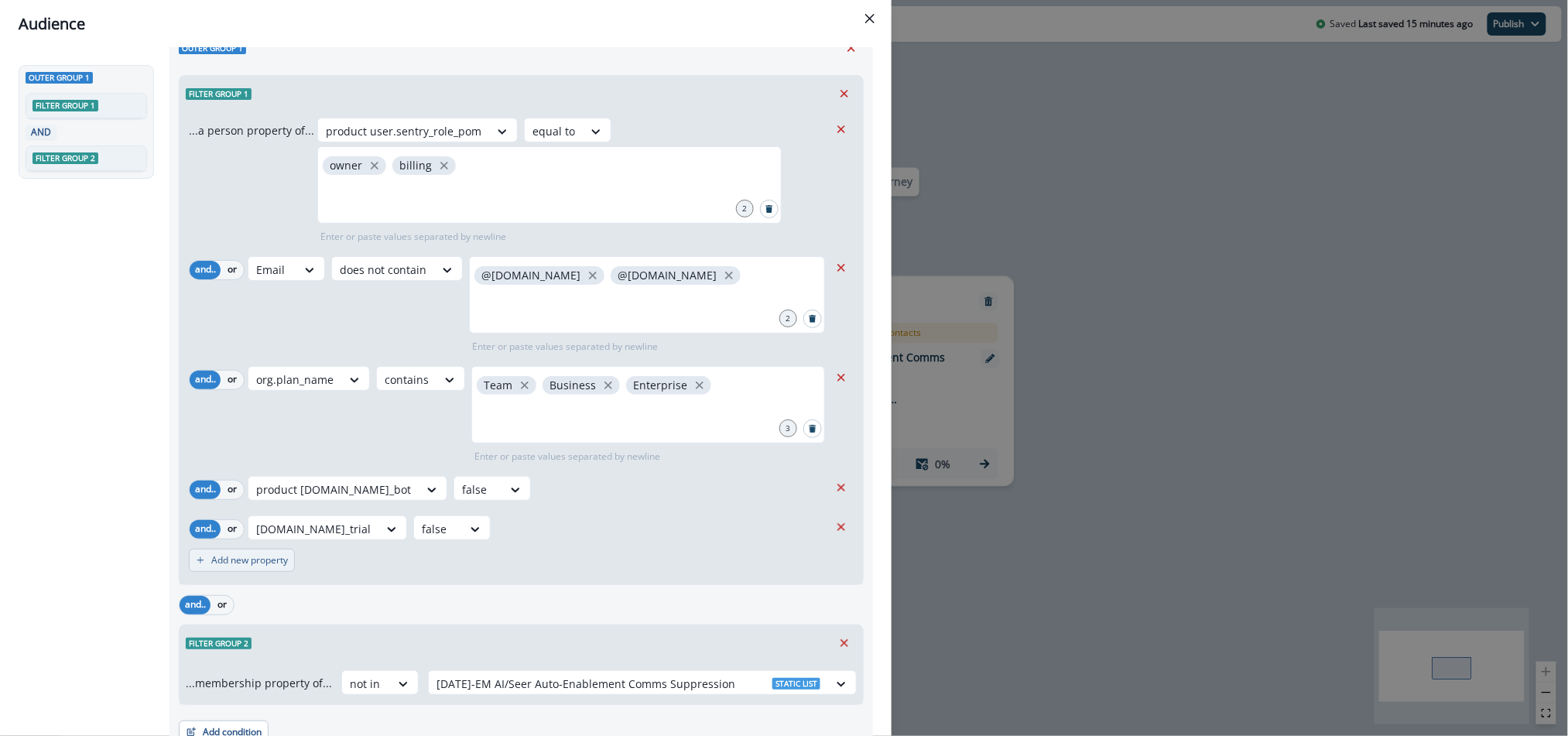
click at [254, 555] on p "Add new property" at bounding box center [250, 561] width 77 height 11
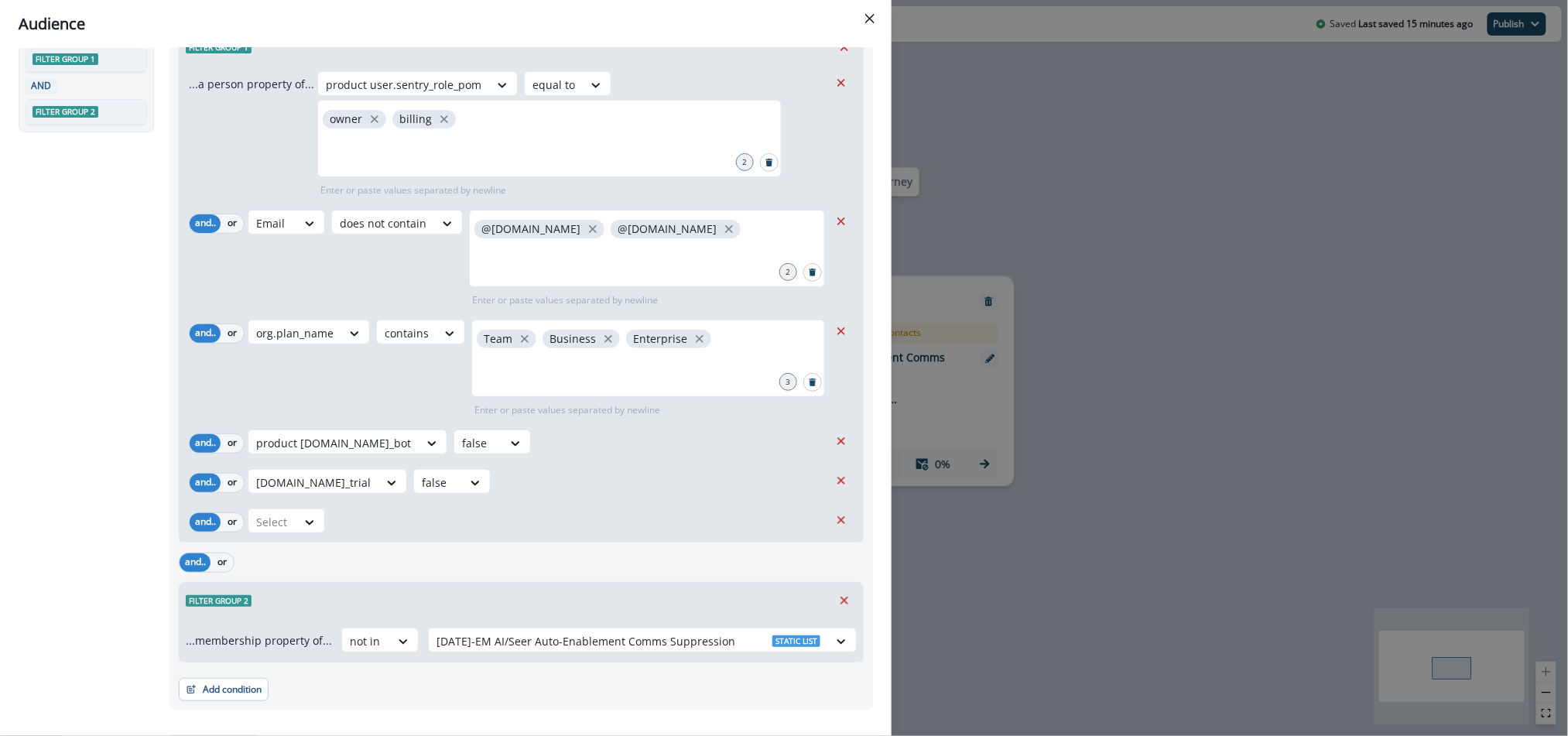
scroll to position [112, 0]
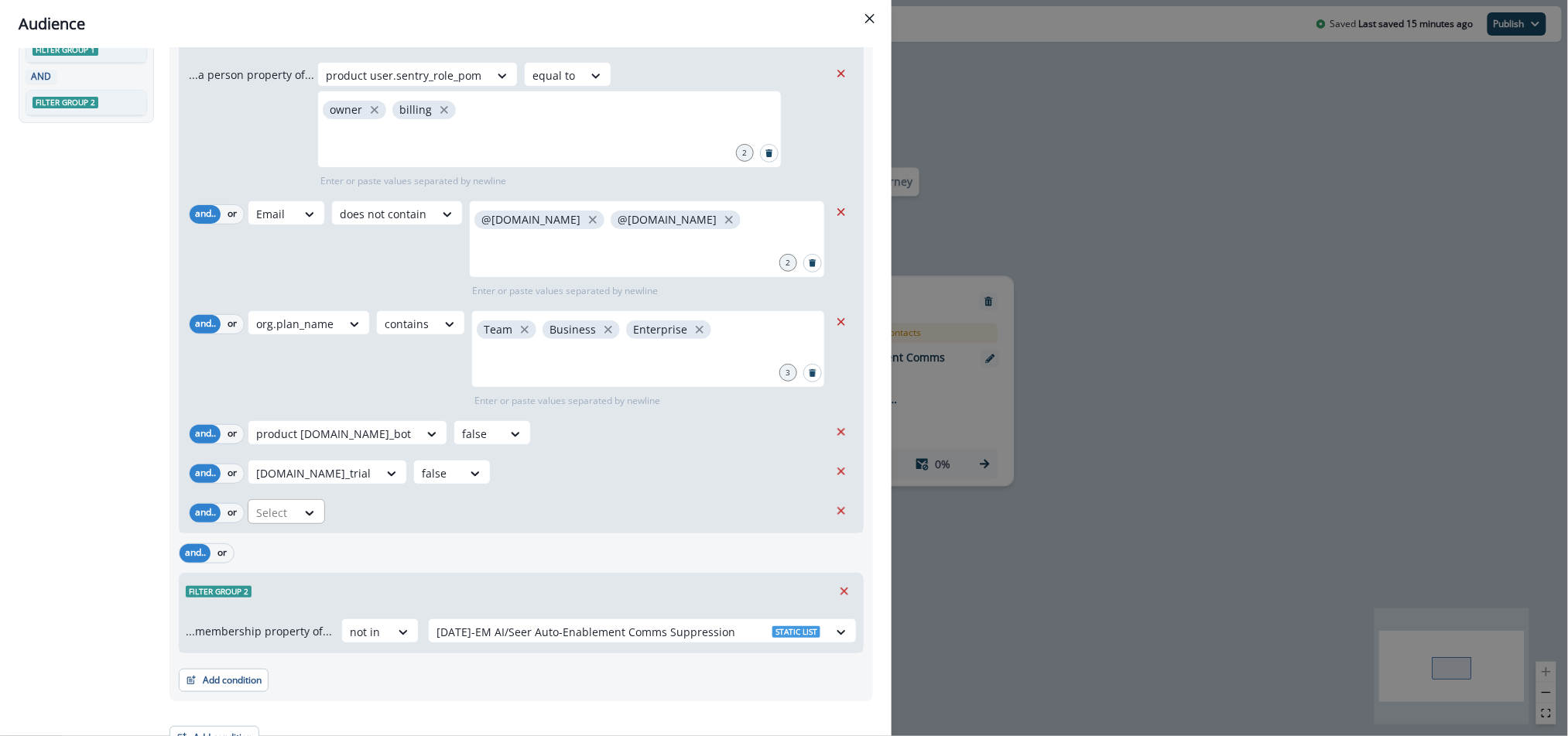
click at [284, 514] on div at bounding box center [272, 513] width 33 height 19
type input "**********"
click at [292, 549] on div "product user.sentry_consent" at bounding box center [331, 547] width 167 height 29
click at [467, 515] on div at bounding box center [471, 513] width 33 height 19
drag, startPoint x: 472, startPoint y: 572, endPoint x: 520, endPoint y: 565, distance: 48.5
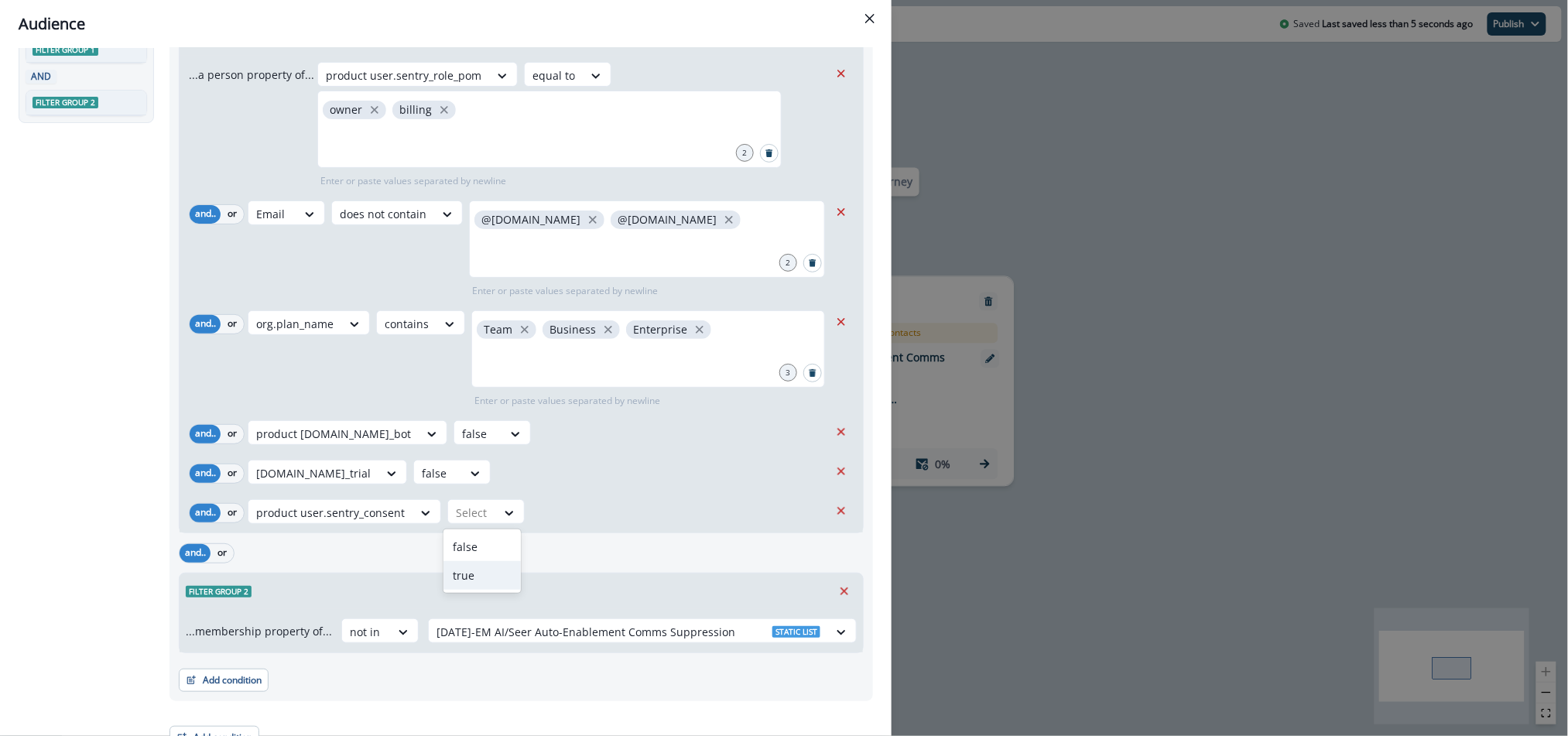
click at [472, 572] on div "true" at bounding box center [482, 575] width 77 height 29
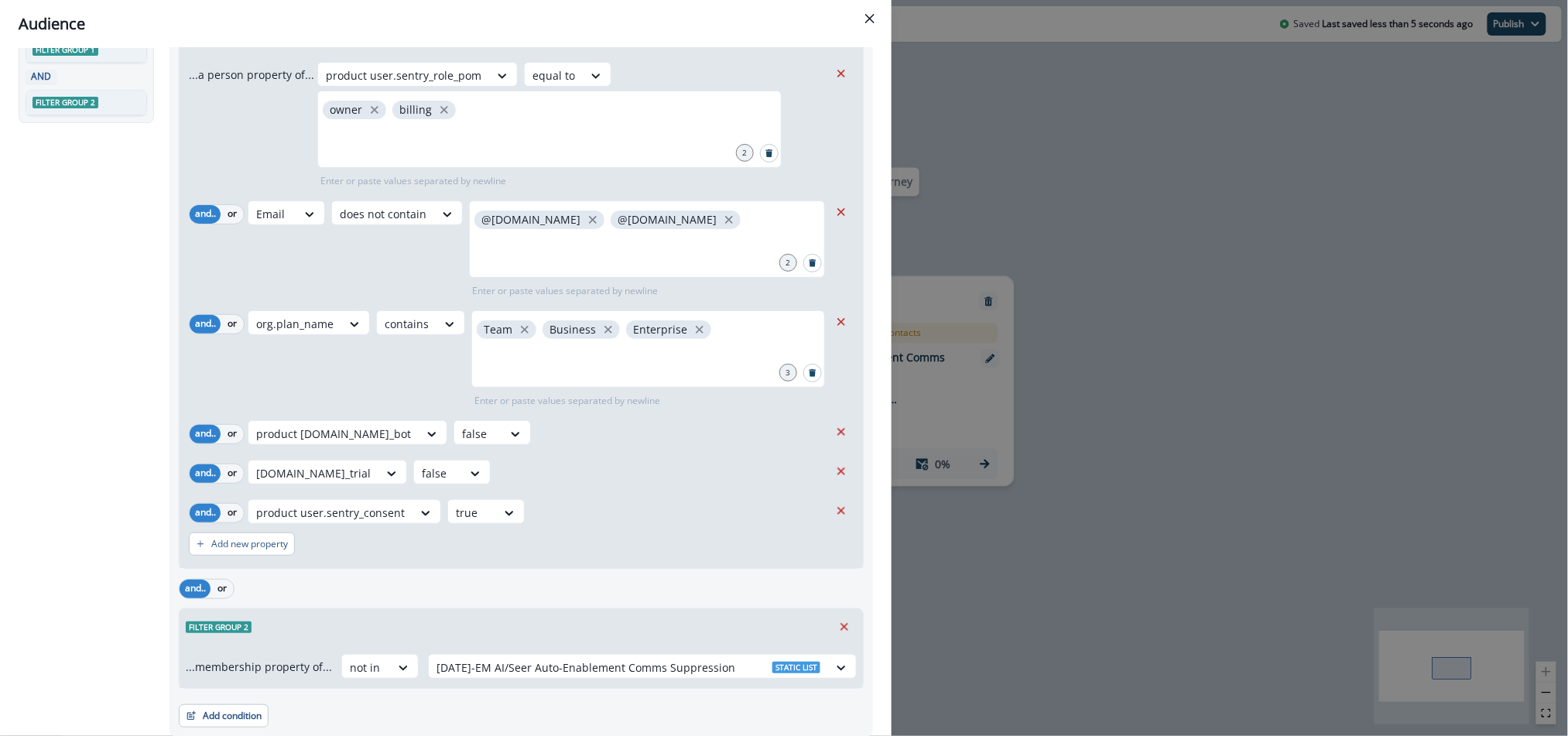
click at [601, 482] on div "[DOMAIN_NAME]_trial false" at bounding box center [538, 471] width 581 height 25
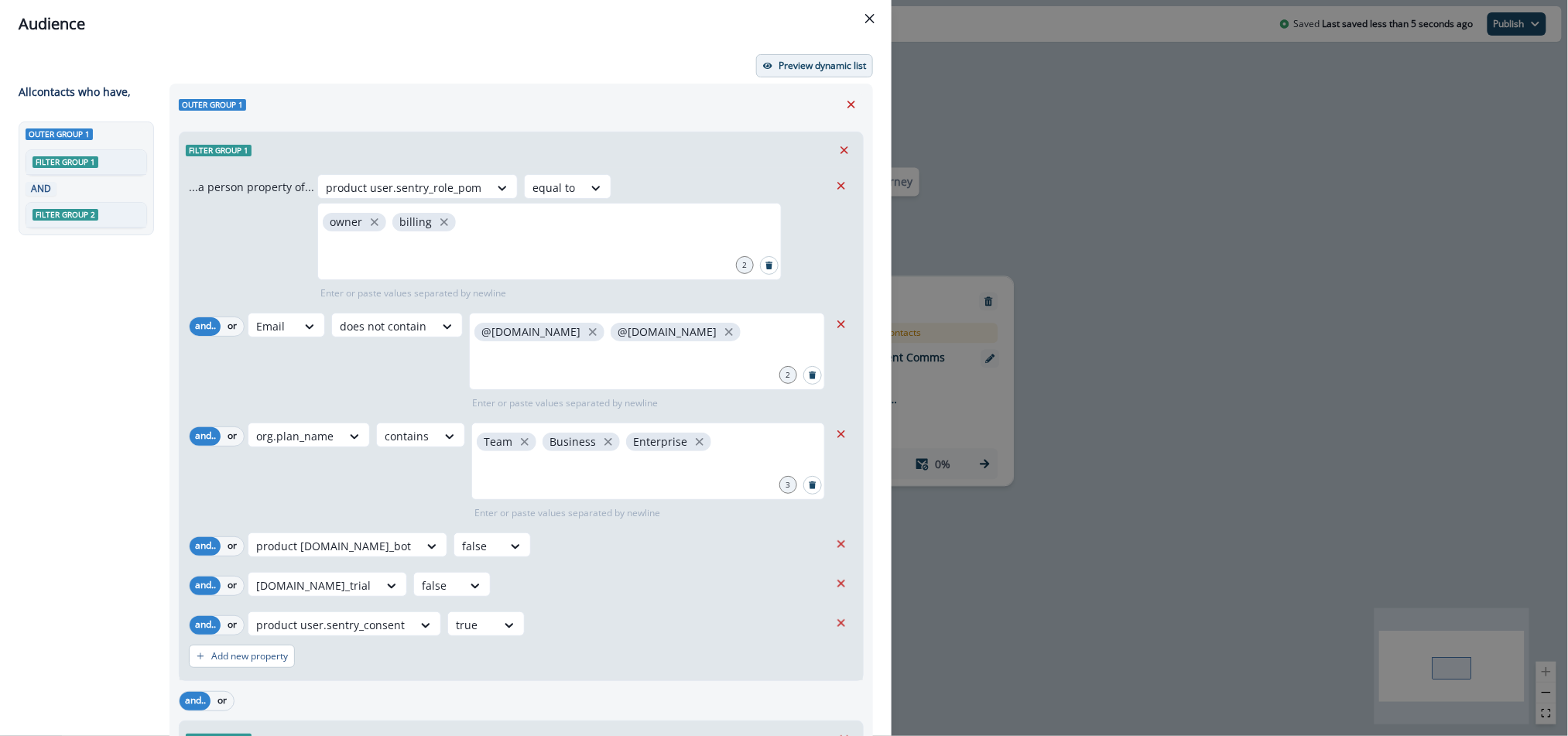
click at [817, 61] on p "Preview dynamic list" at bounding box center [822, 66] width 88 height 11
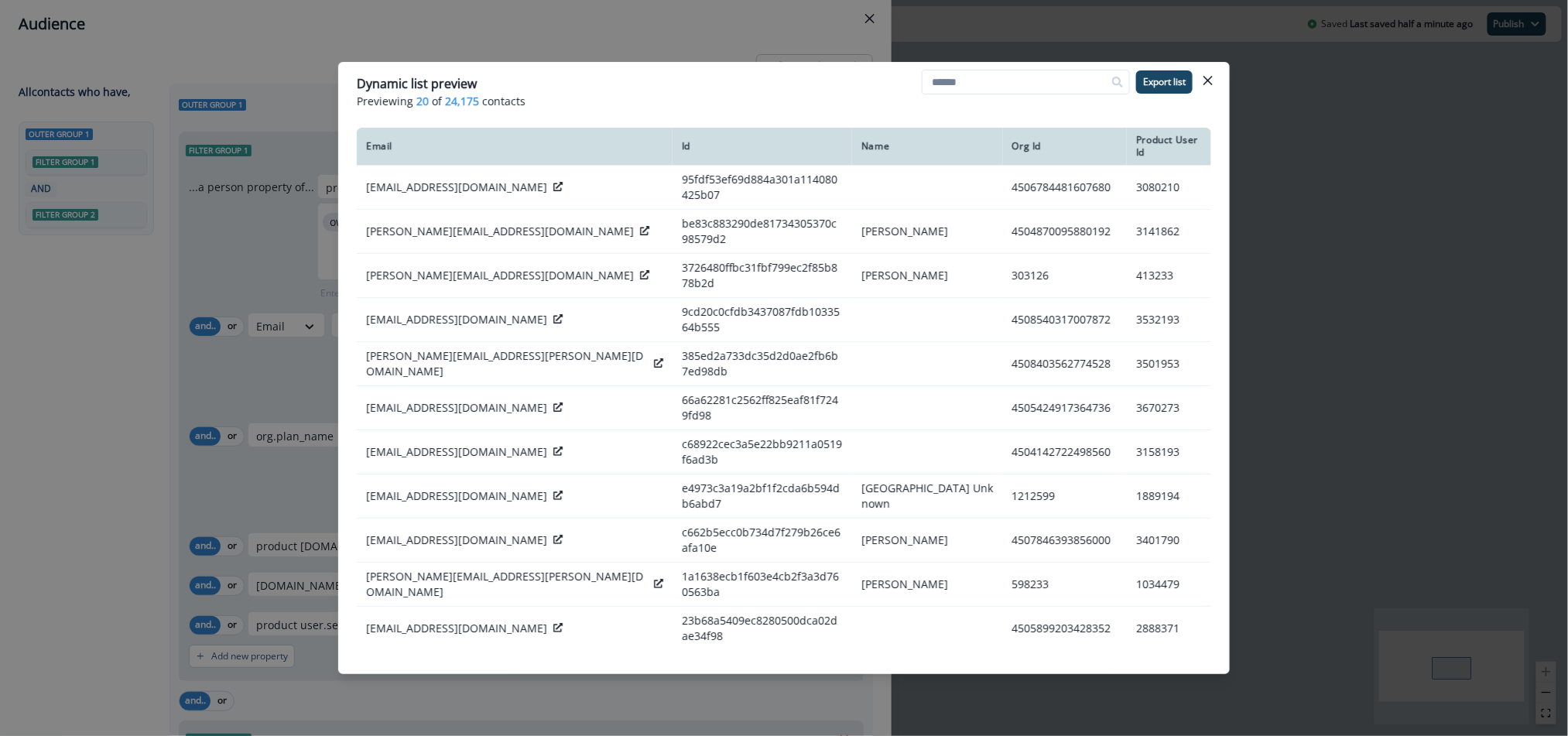
click at [1209, 81] on icon "Close" at bounding box center [1208, 81] width 10 height 10
click at [1208, 81] on div "Audience Preview dynamic list All contact s who have, Outer group 1 Filter grou…" at bounding box center [784, 368] width 1568 height 736
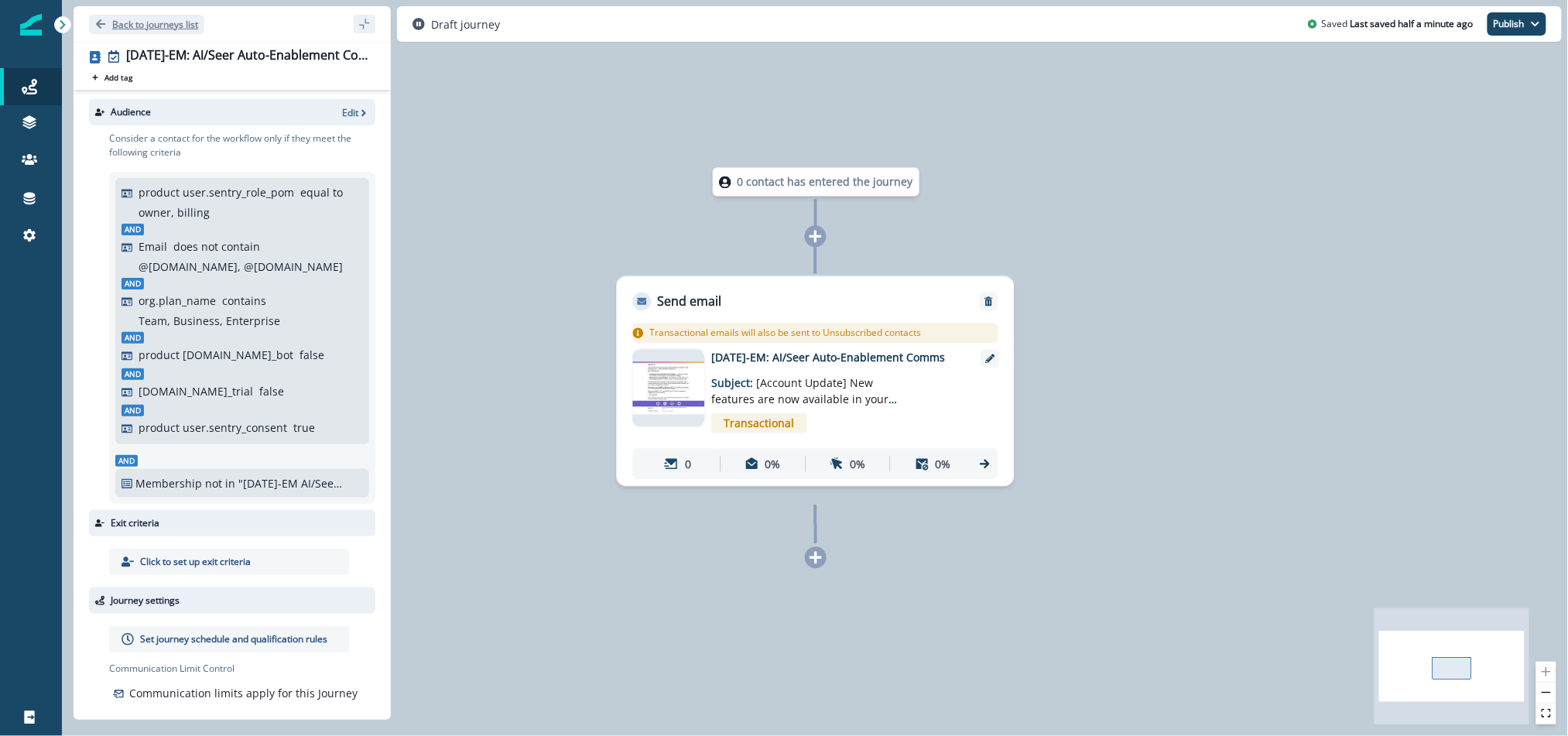
click at [118, 23] on p "Back to journeys list" at bounding box center [156, 24] width 86 height 13
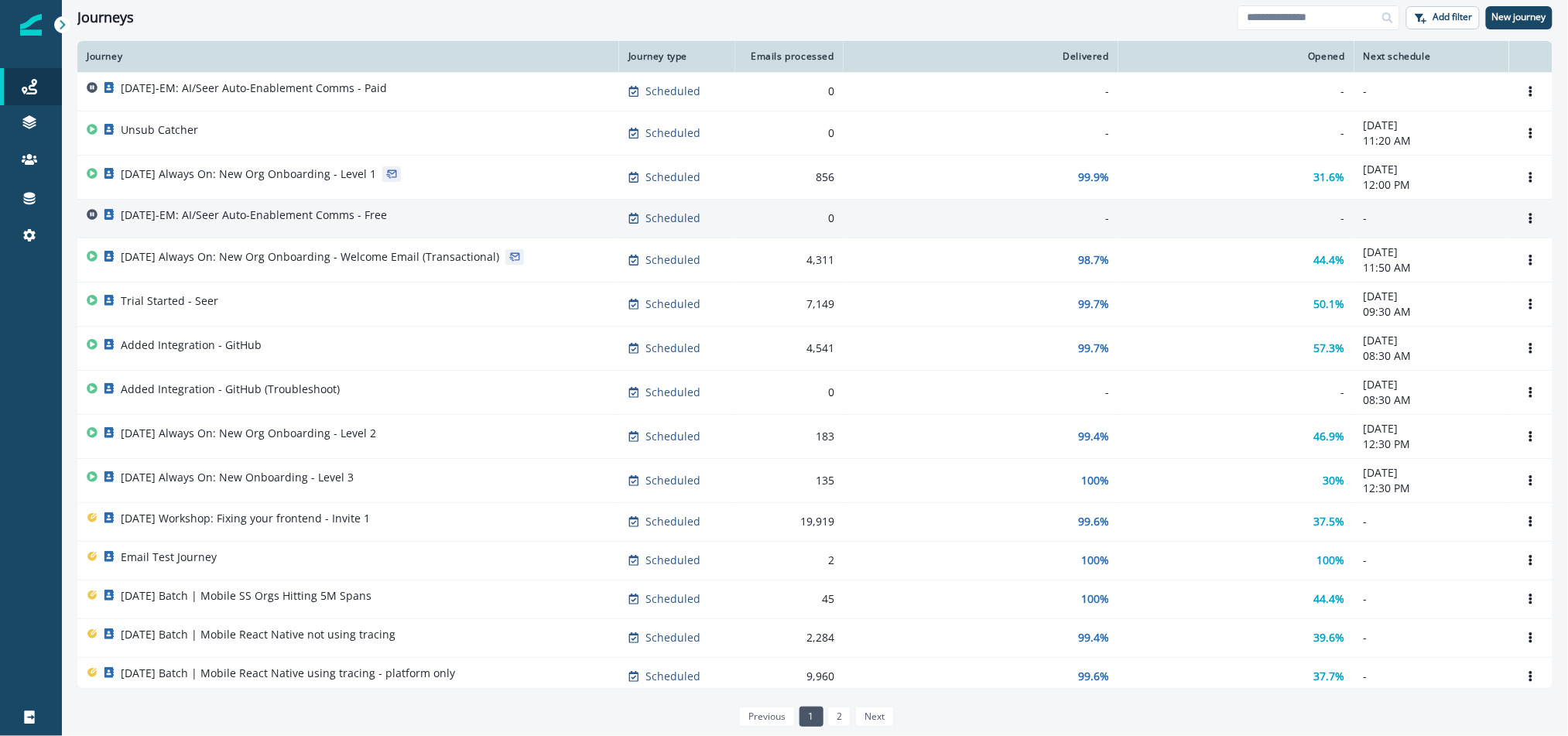
click at [221, 218] on p "[DATE]-EM: AI/Seer Auto-Enablement Comms - Free" at bounding box center [254, 215] width 266 height 15
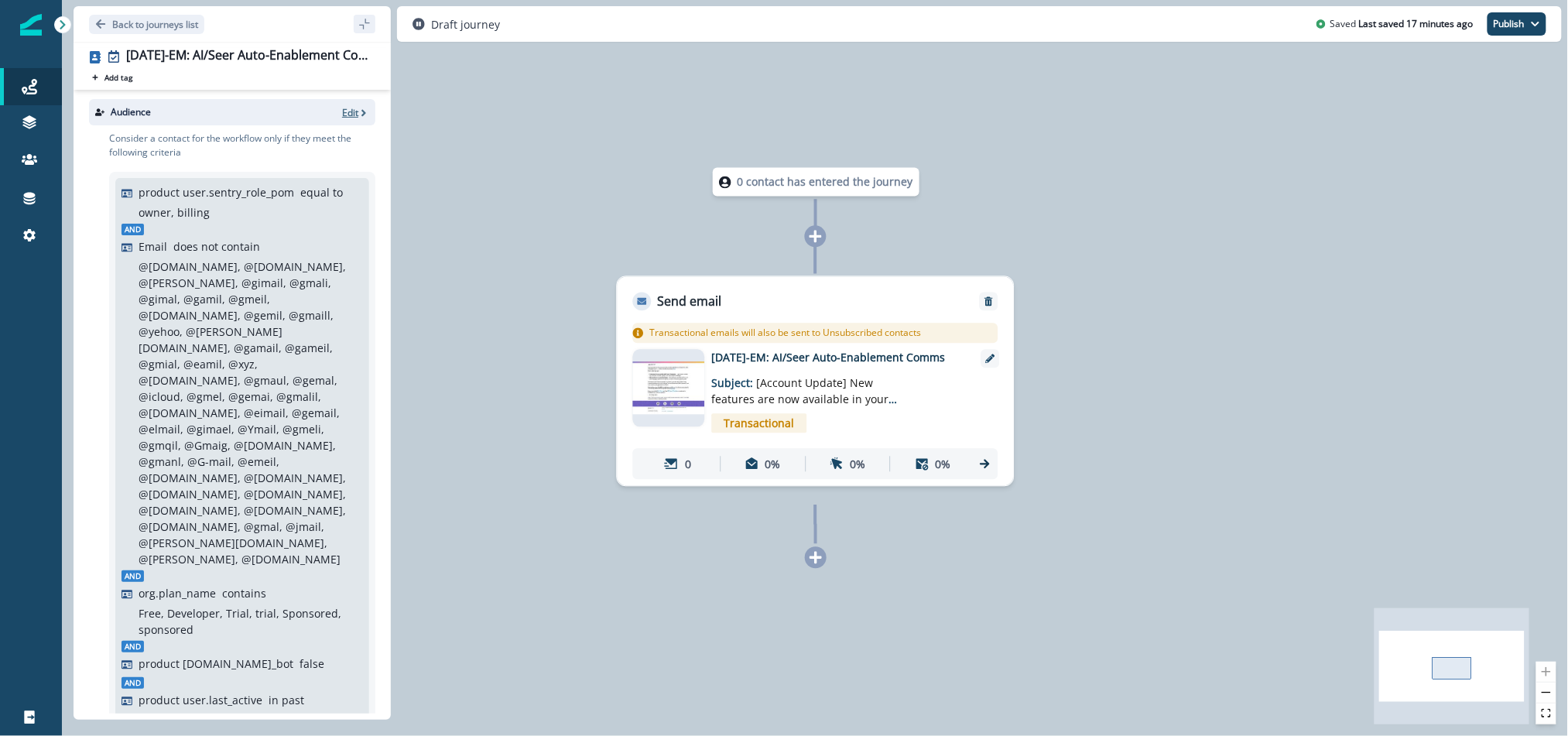
click at [357, 118] on div "Audience Edit" at bounding box center [232, 112] width 286 height 26
click at [355, 113] on p "Edit" at bounding box center [350, 112] width 16 height 13
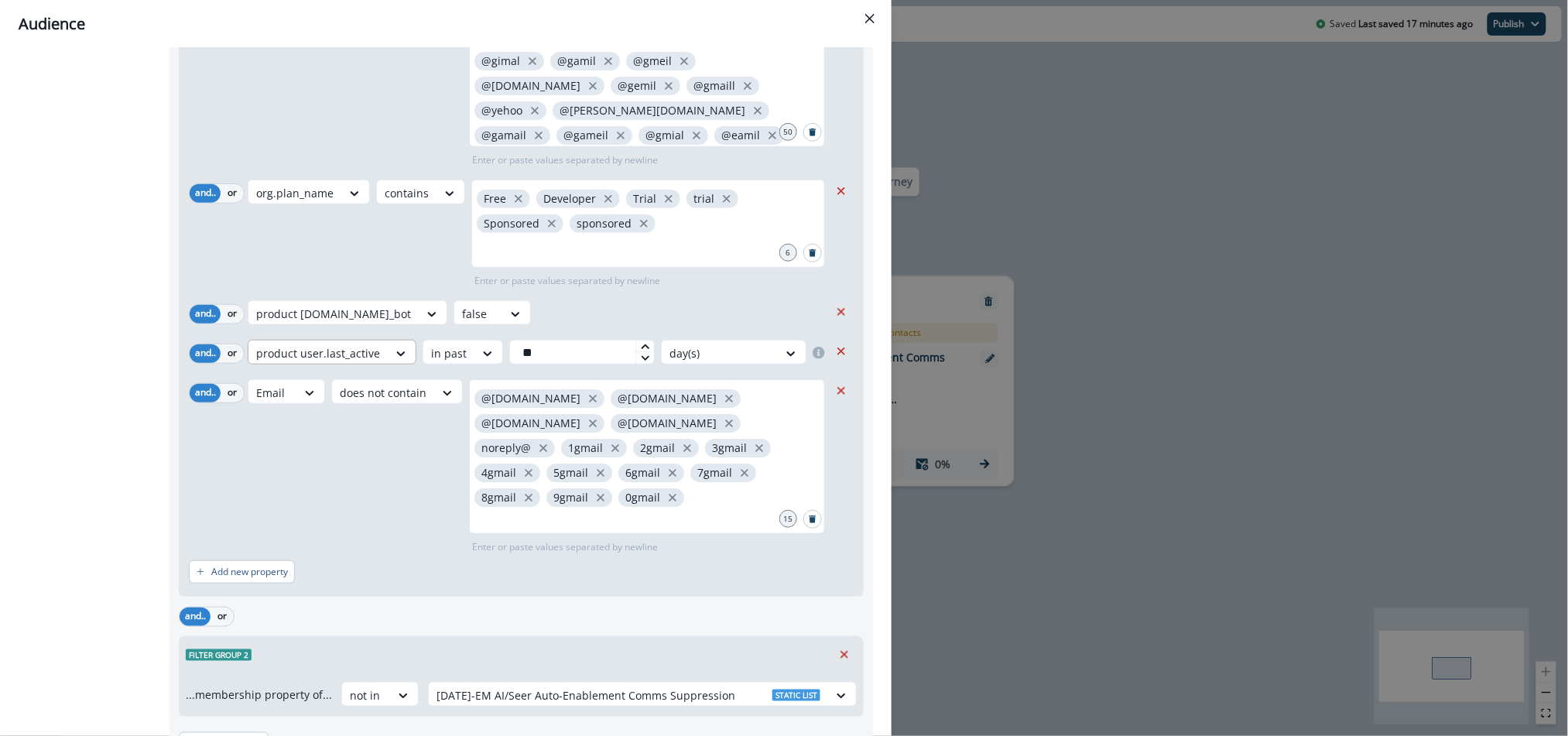
scroll to position [385, 0]
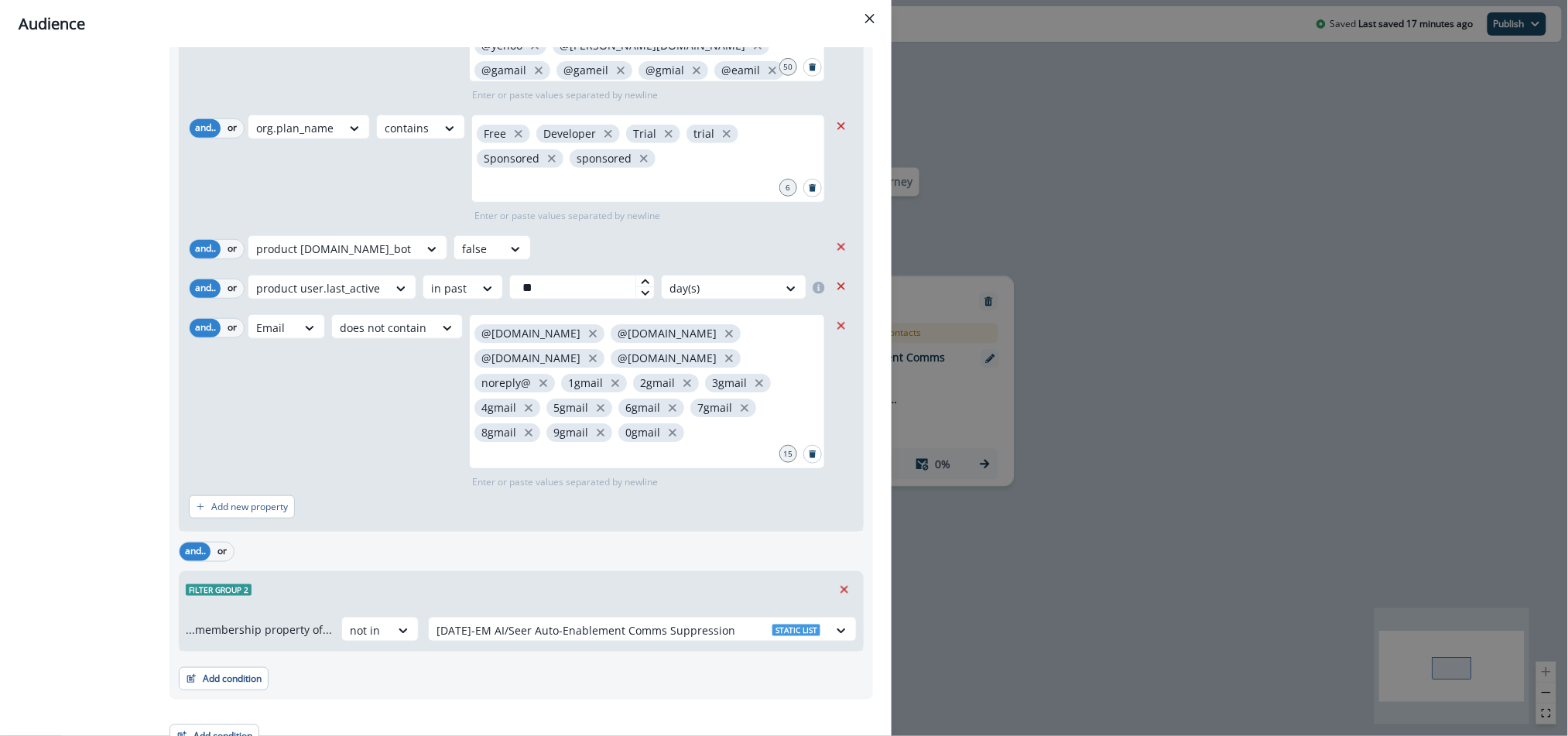
click at [277, 495] on button "Add new property" at bounding box center [242, 506] width 106 height 23
click at [302, 507] on icon at bounding box center [309, 514] width 14 height 15
type input "**********"
click at [305, 524] on div "product user.sentry_consent" at bounding box center [331, 532] width 167 height 29
click at [477, 502] on div "Select" at bounding box center [472, 515] width 48 height 26
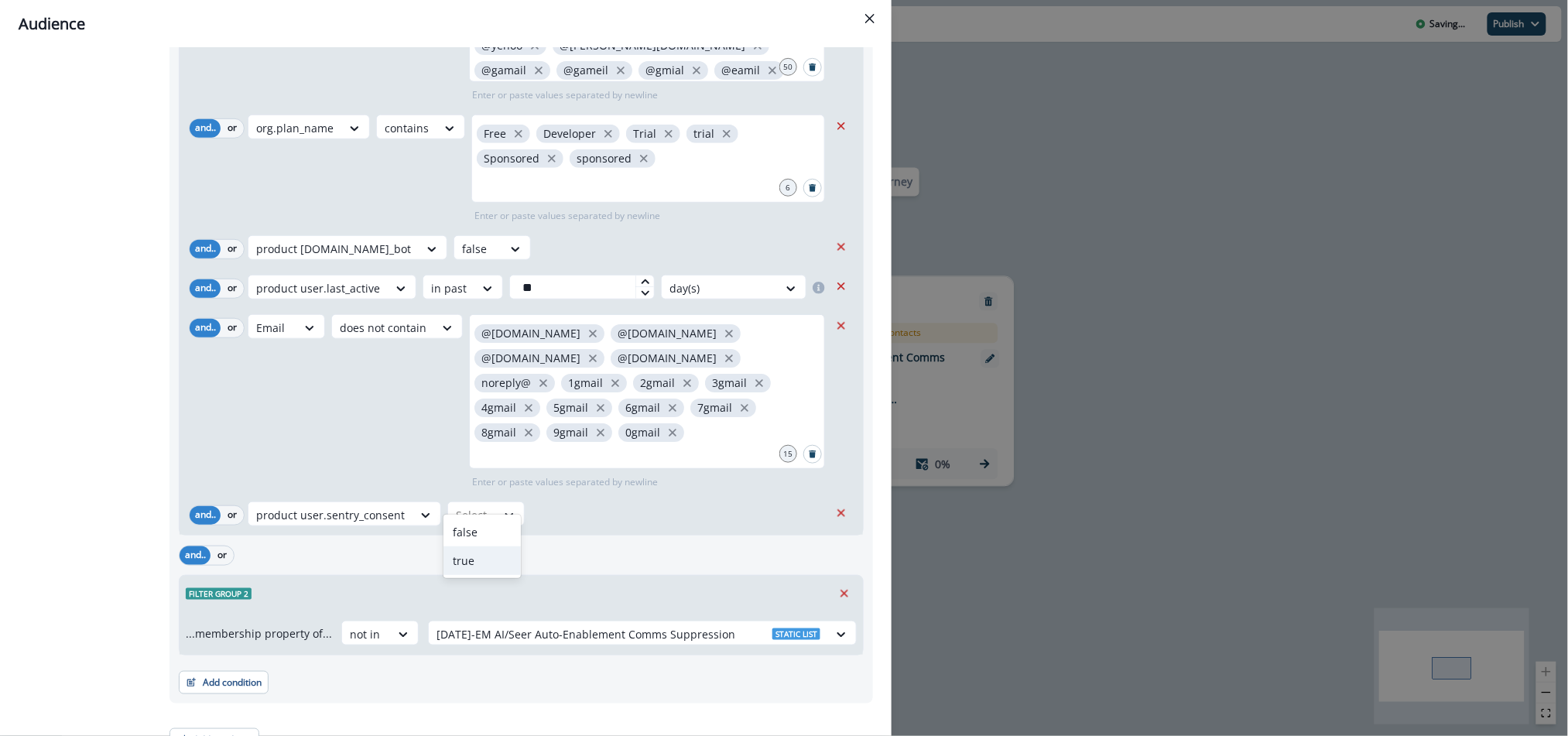
drag, startPoint x: 478, startPoint y: 556, endPoint x: 511, endPoint y: 553, distance: 33.1
click at [478, 556] on div "true" at bounding box center [482, 561] width 77 height 29
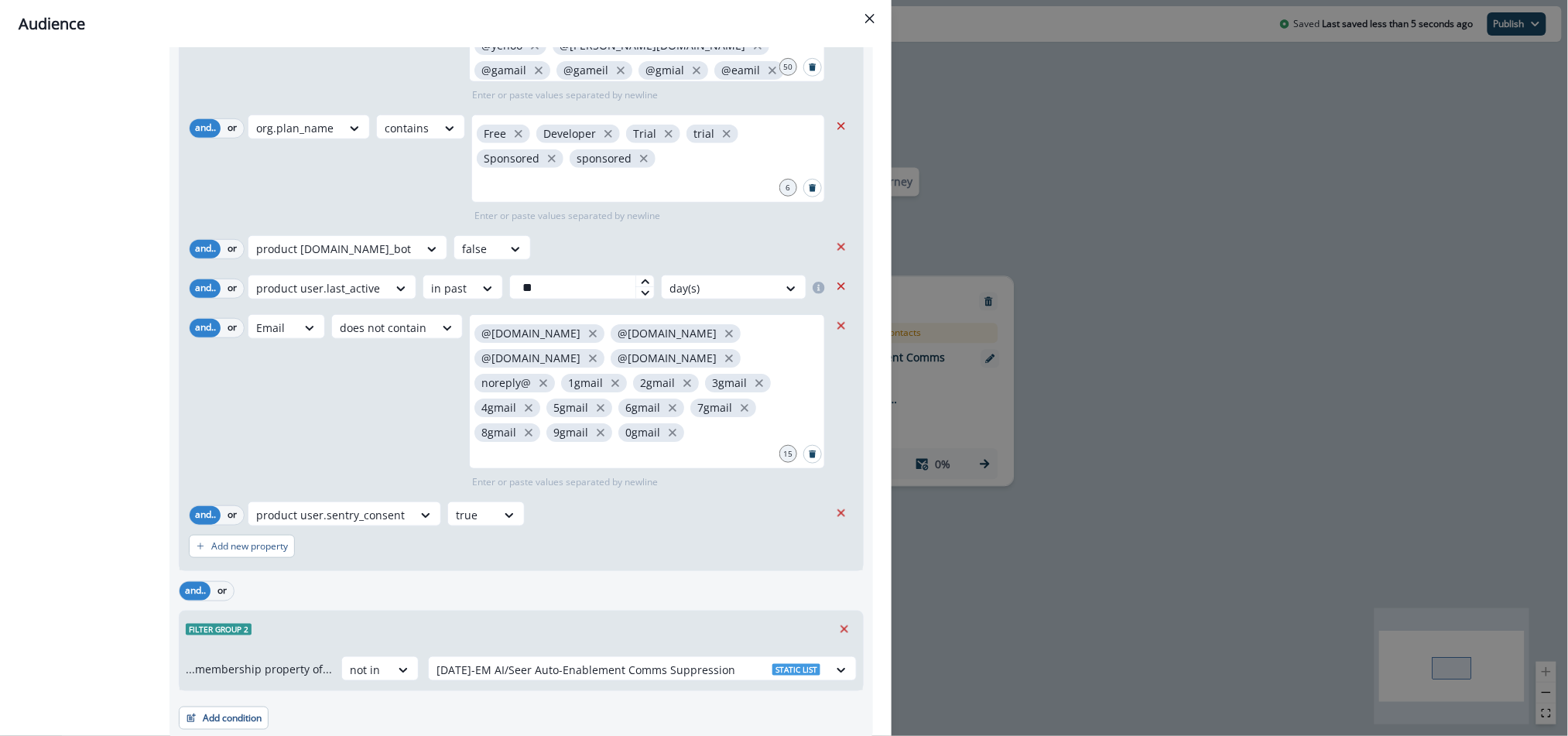
click at [578, 529] on div "Add new property" at bounding box center [521, 546] width 664 height 36
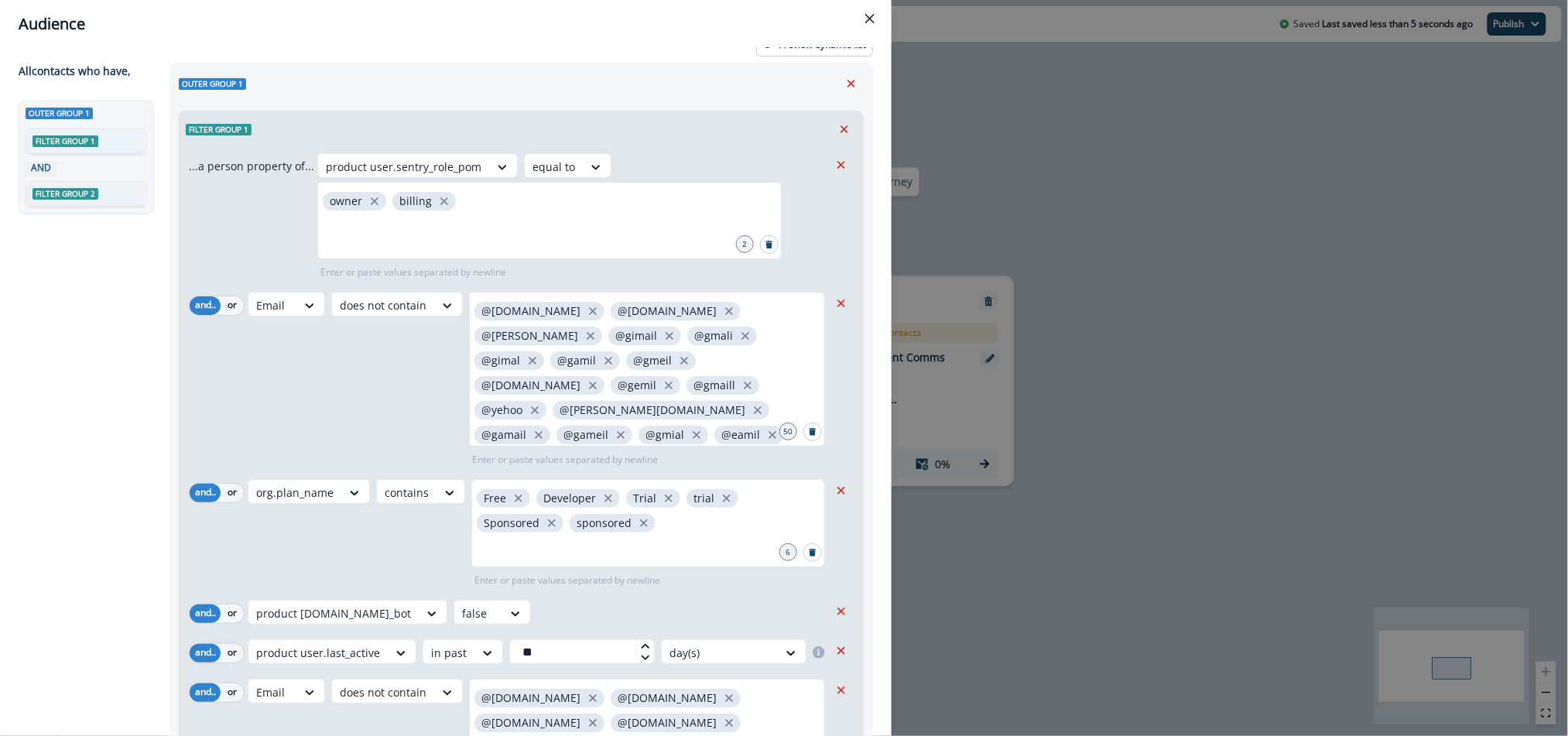
scroll to position [0, 0]
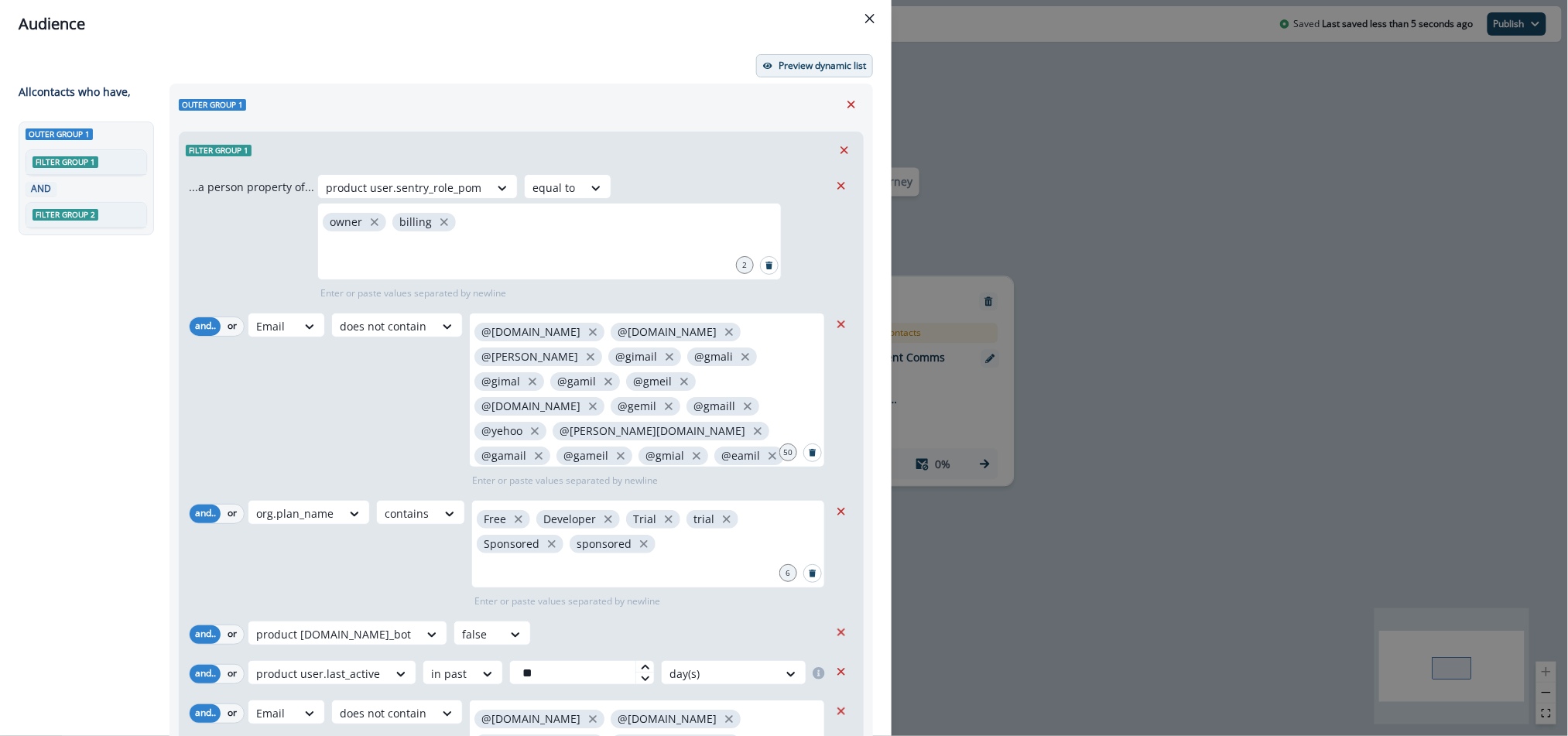
click at [800, 69] on p "Preview dynamic list" at bounding box center [822, 66] width 88 height 11
